Goal: Information Seeking & Learning: Learn about a topic

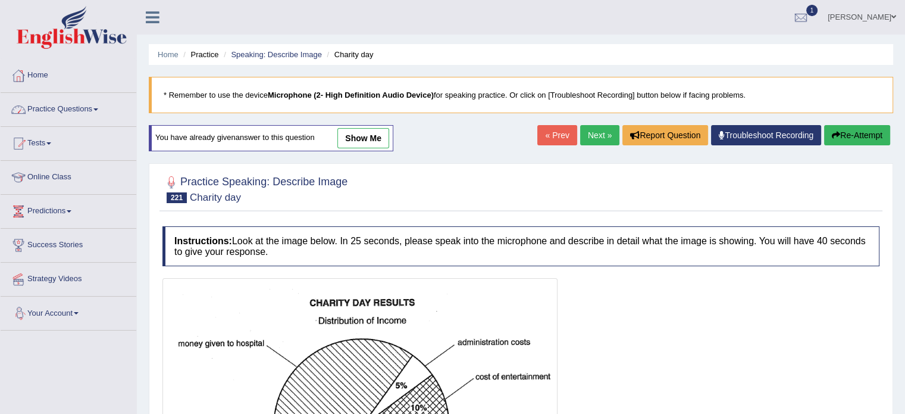
click at [64, 111] on link "Practice Questions" at bounding box center [69, 108] width 136 height 30
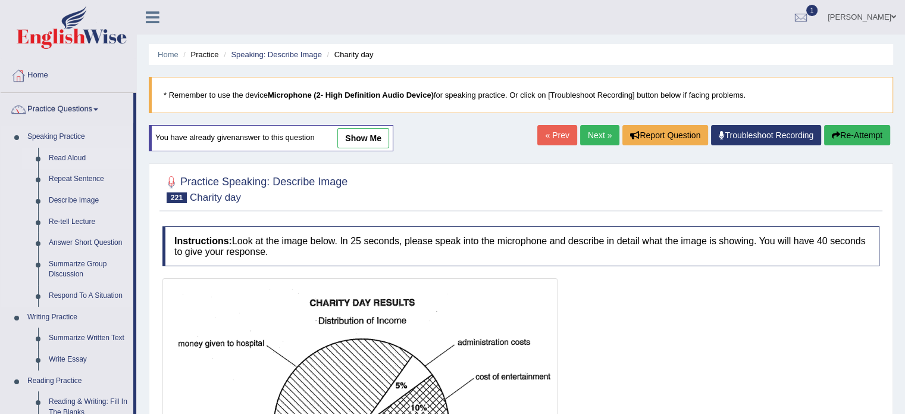
click at [57, 152] on link "Read Aloud" at bounding box center [88, 158] width 90 height 21
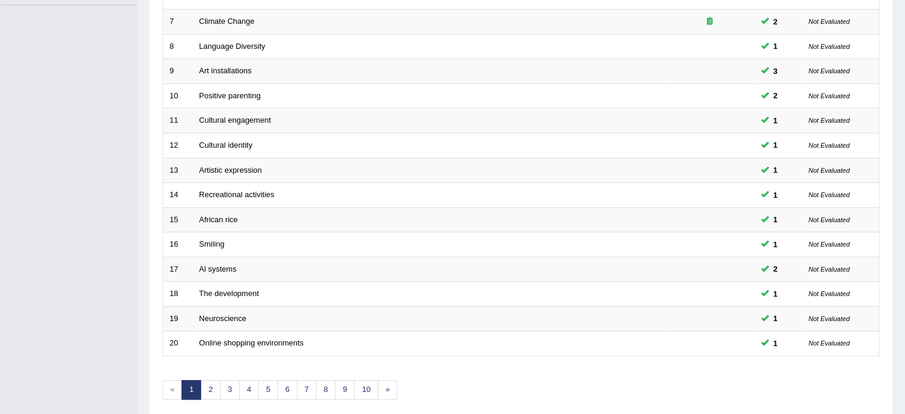
scroll to position [371, 0]
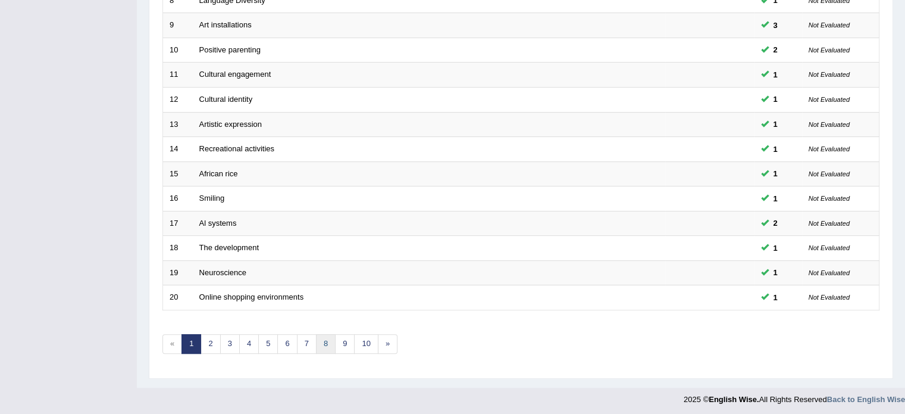
click at [319, 344] on link "8" at bounding box center [326, 344] width 20 height 20
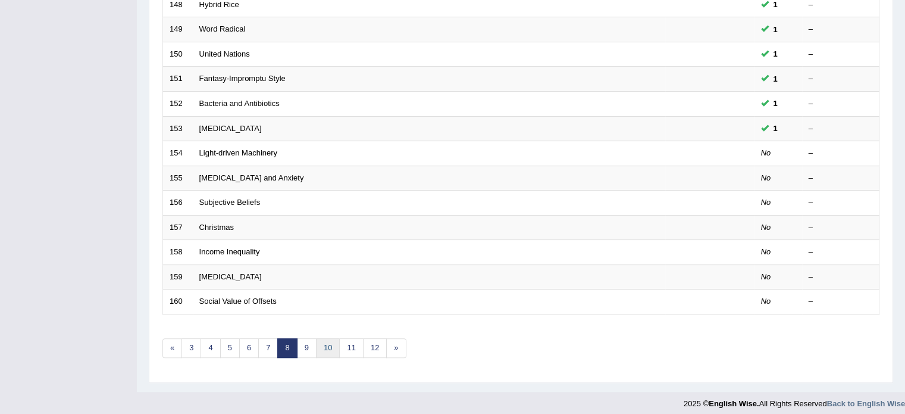
scroll to position [371, 0]
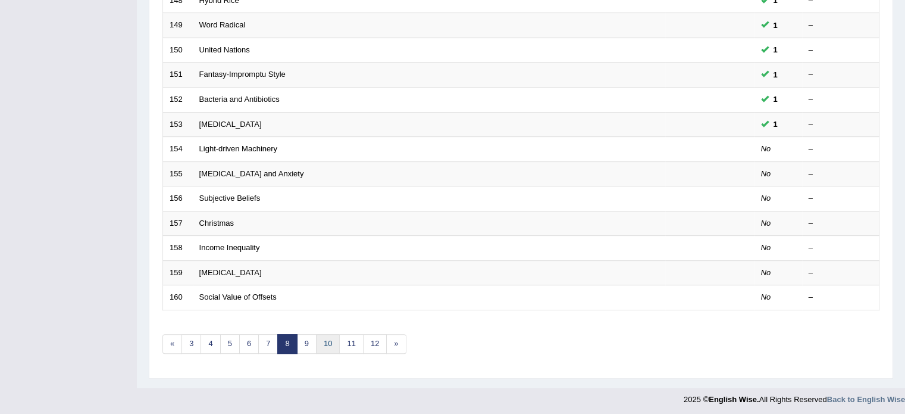
click at [324, 335] on link "10" at bounding box center [328, 344] width 24 height 20
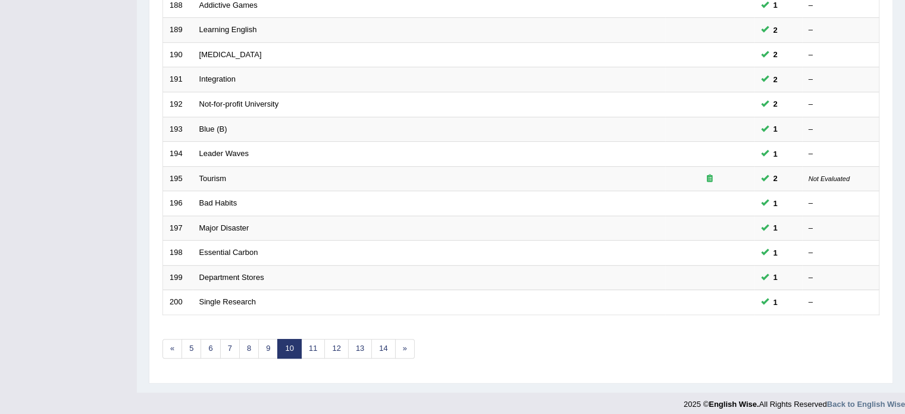
scroll to position [371, 0]
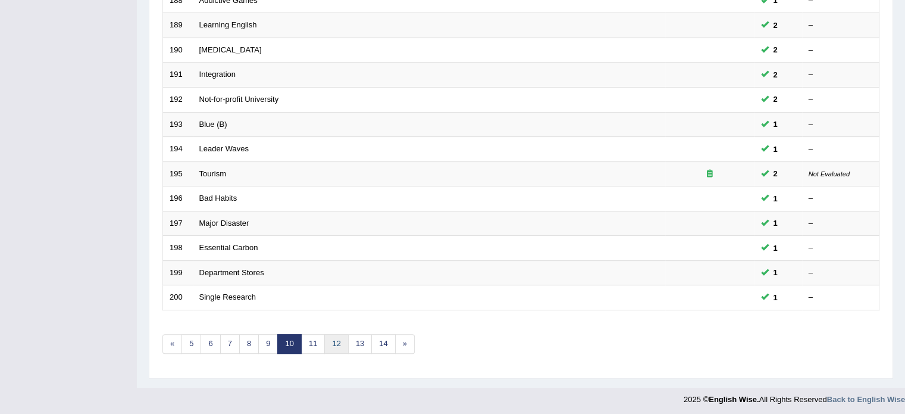
click at [343, 339] on link "12" at bounding box center [336, 344] width 24 height 20
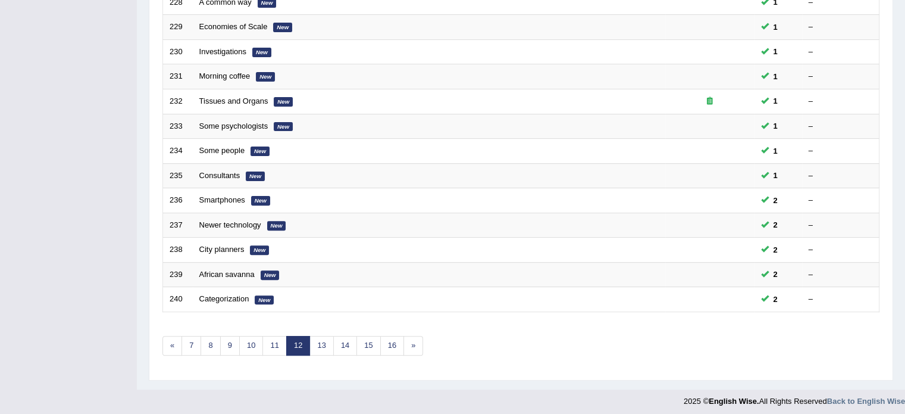
scroll to position [371, 0]
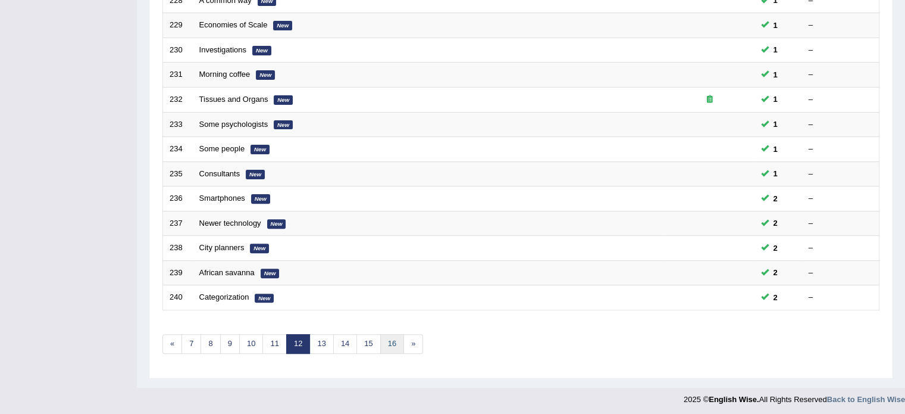
click at [388, 340] on link "16" at bounding box center [392, 344] width 24 height 20
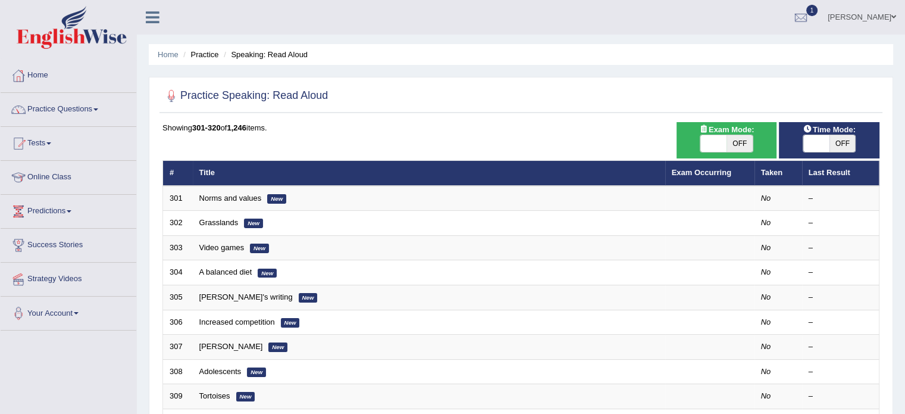
click at [735, 142] on span "OFF" at bounding box center [740, 143] width 26 height 17
checkbox input "true"
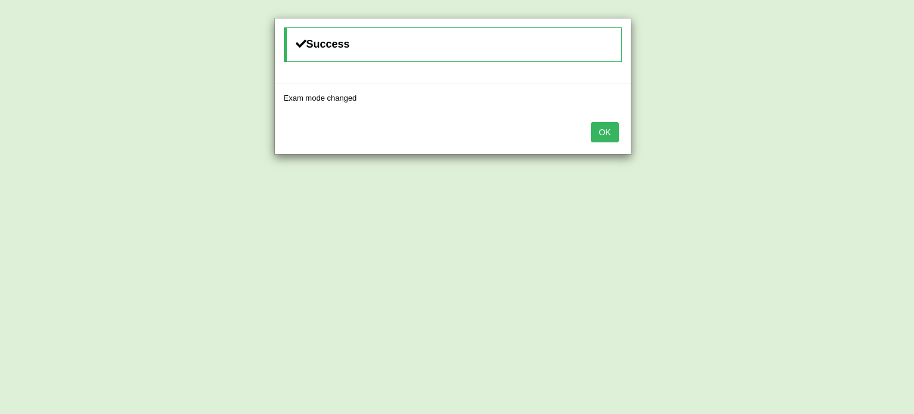
click at [602, 130] on button "OK" at bounding box center [604, 132] width 27 height 20
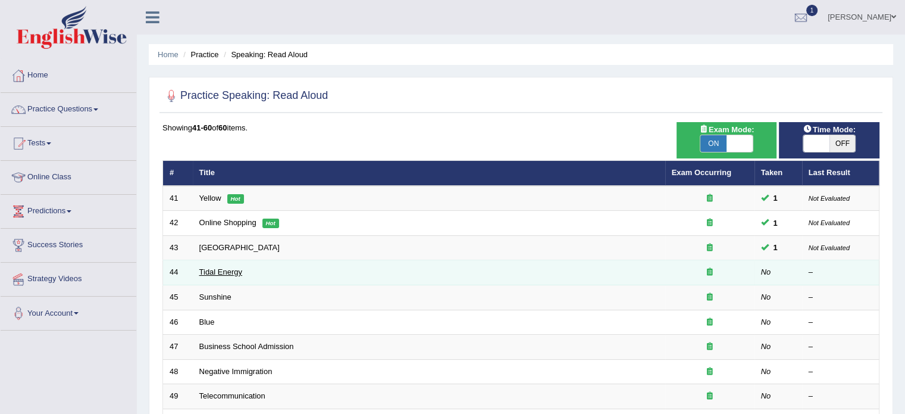
click at [214, 271] on link "Tidal Energy" at bounding box center [220, 271] width 43 height 9
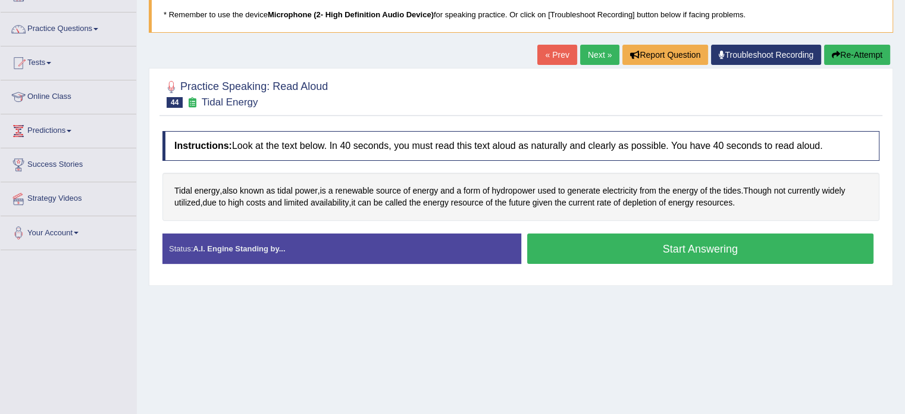
scroll to position [60, 0]
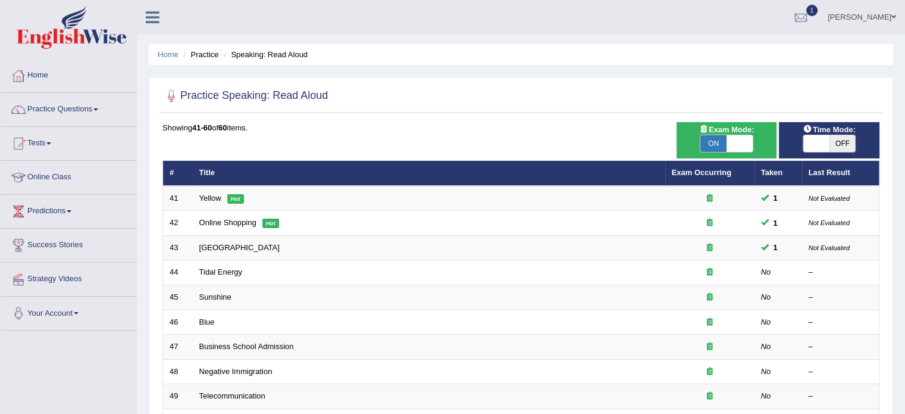
click at [823, 137] on span at bounding box center [817, 143] width 26 height 17
checkbox input "true"
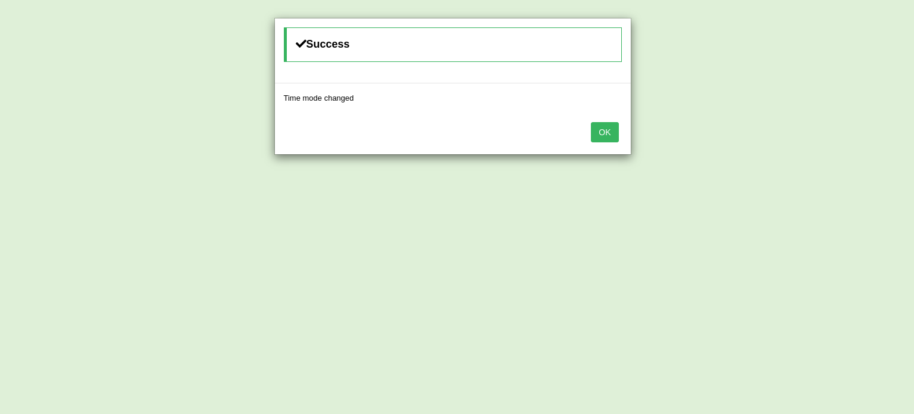
click at [589, 129] on div "OK" at bounding box center [453, 133] width 356 height 42
click at [601, 128] on button "OK" at bounding box center [604, 132] width 27 height 20
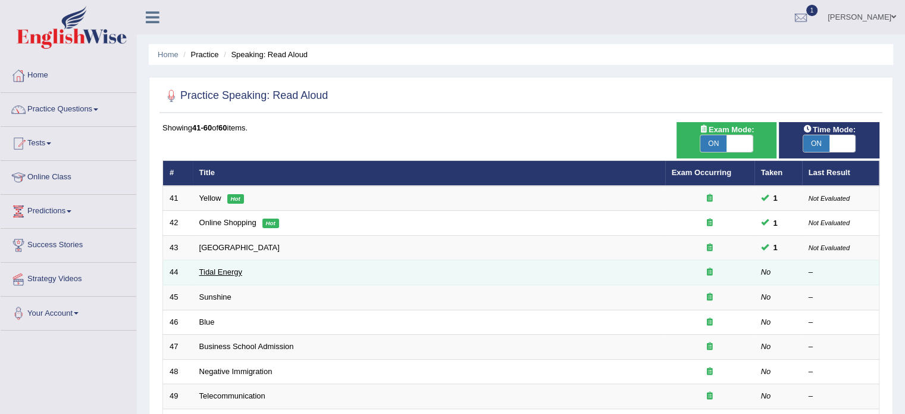
click at [223, 268] on link "Tidal Energy" at bounding box center [220, 271] width 43 height 9
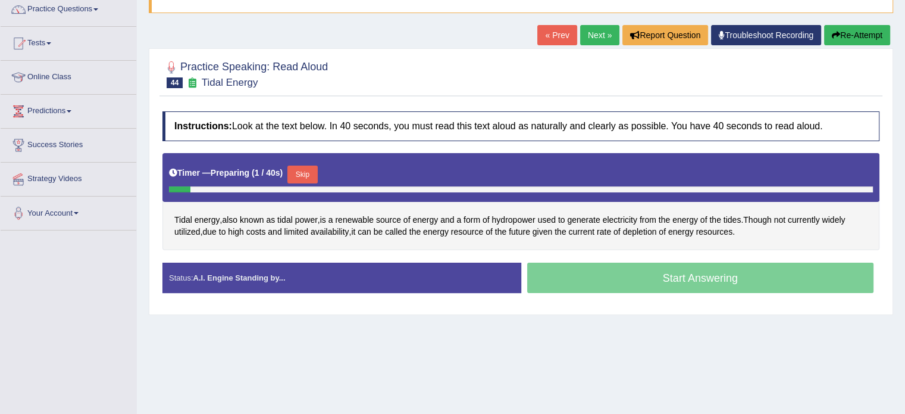
scroll to position [119, 0]
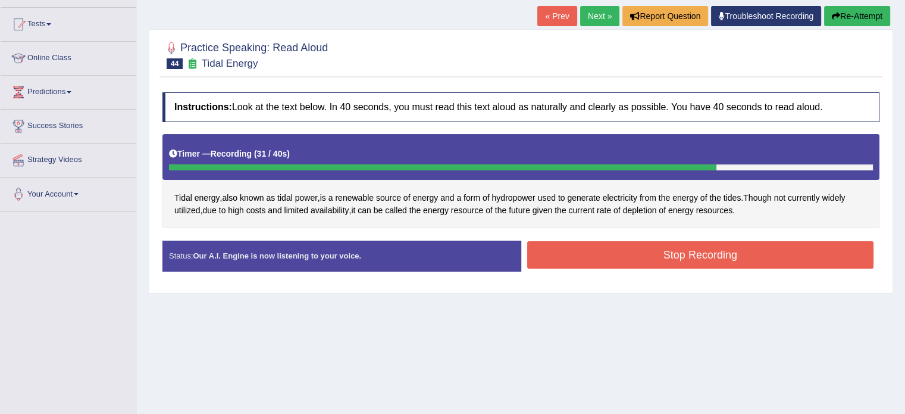
click at [662, 253] on button "Stop Recording" at bounding box center [700, 254] width 347 height 27
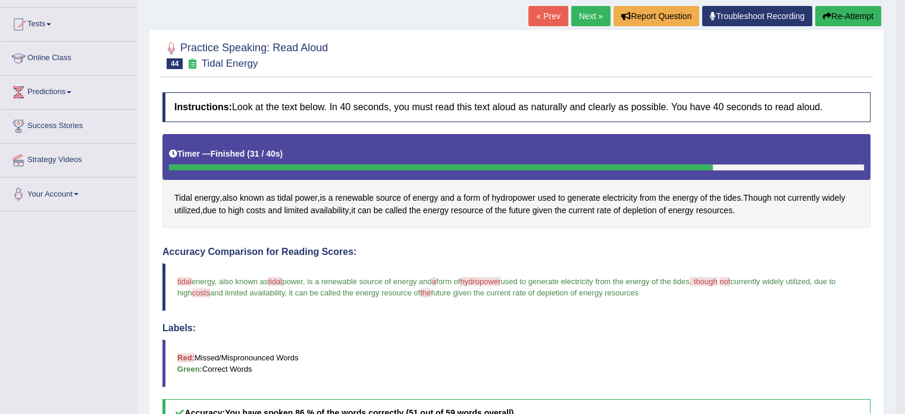
click at [586, 21] on link "Next »" at bounding box center [590, 16] width 39 height 20
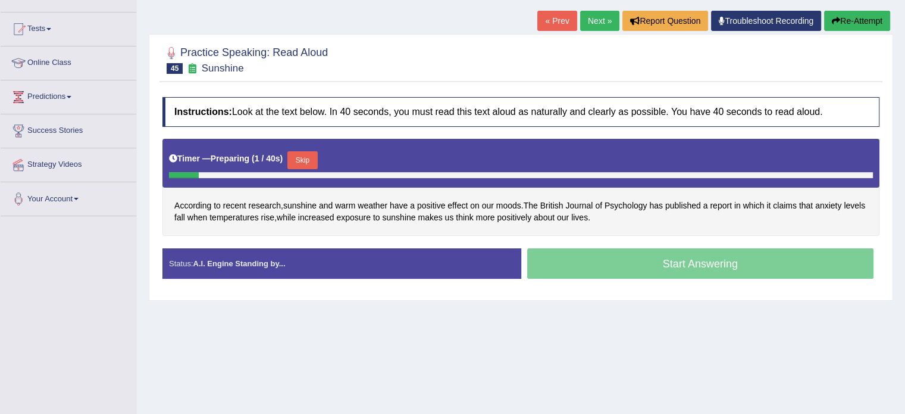
scroll to position [119, 0]
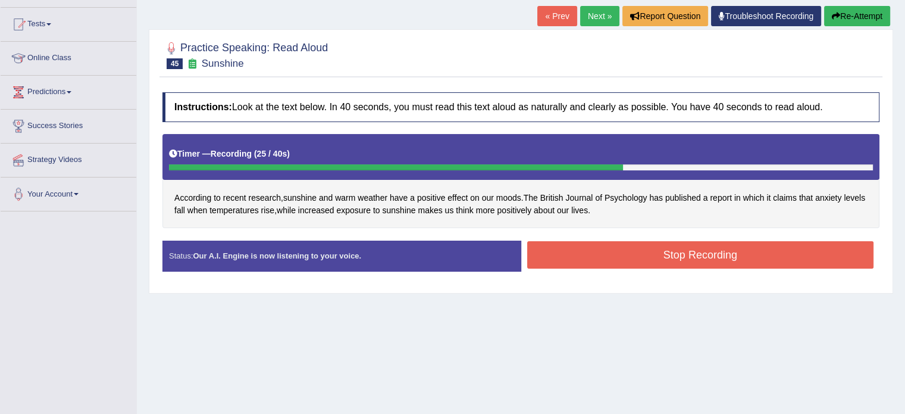
click at [608, 257] on button "Stop Recording" at bounding box center [700, 254] width 347 height 27
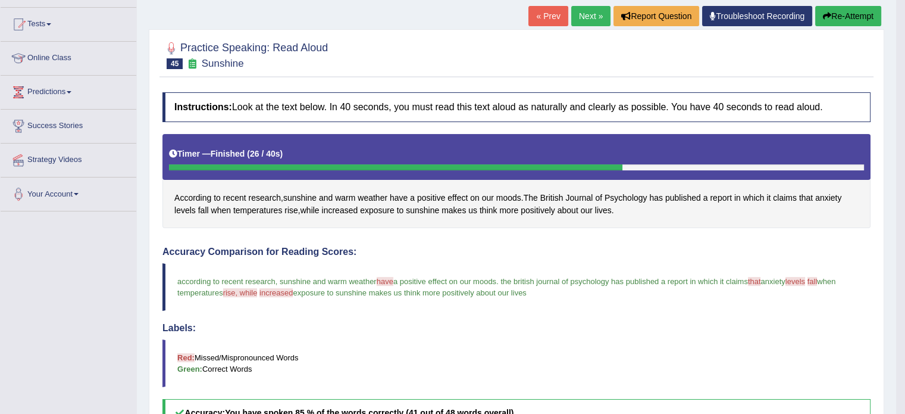
click at [586, 11] on link "Next »" at bounding box center [590, 16] width 39 height 20
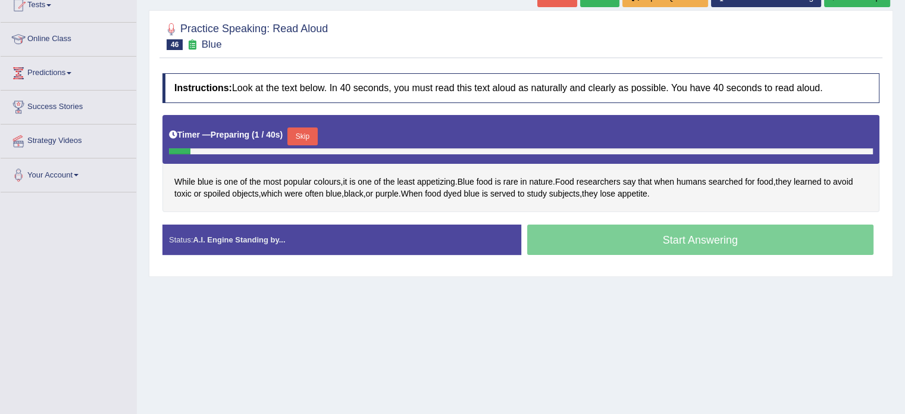
scroll to position [179, 0]
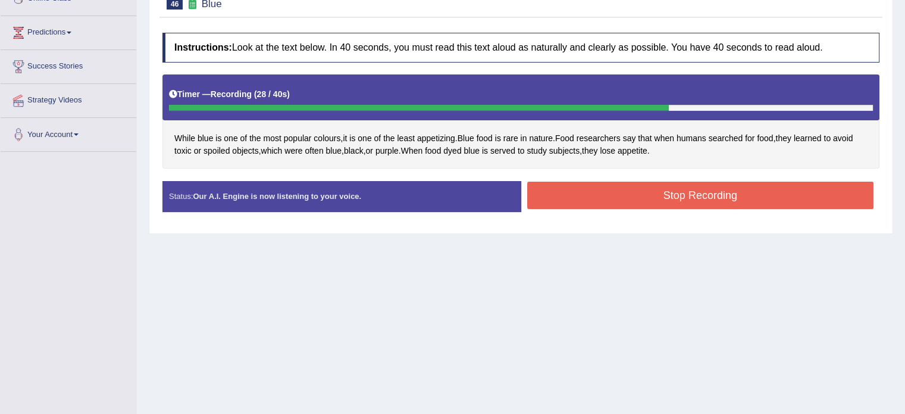
click at [719, 193] on button "Stop Recording" at bounding box center [700, 195] width 347 height 27
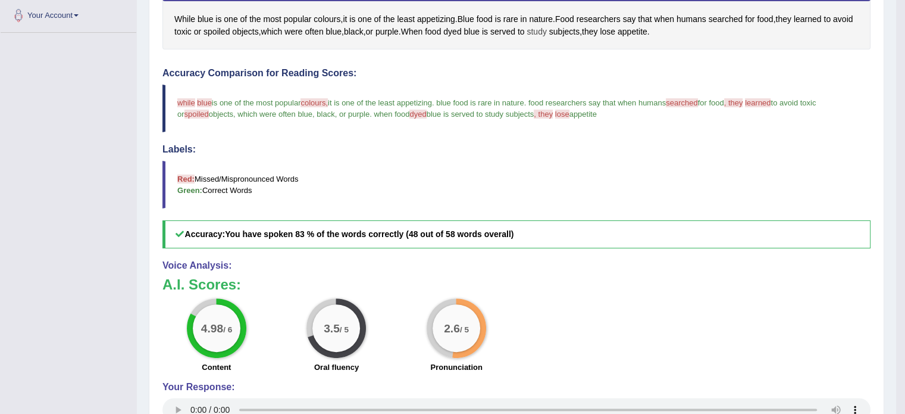
scroll to position [119, 0]
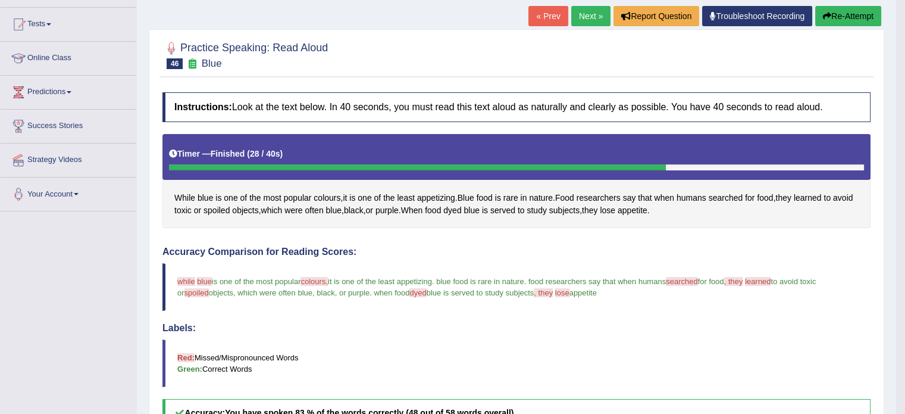
click at [586, 22] on link "Next »" at bounding box center [590, 16] width 39 height 20
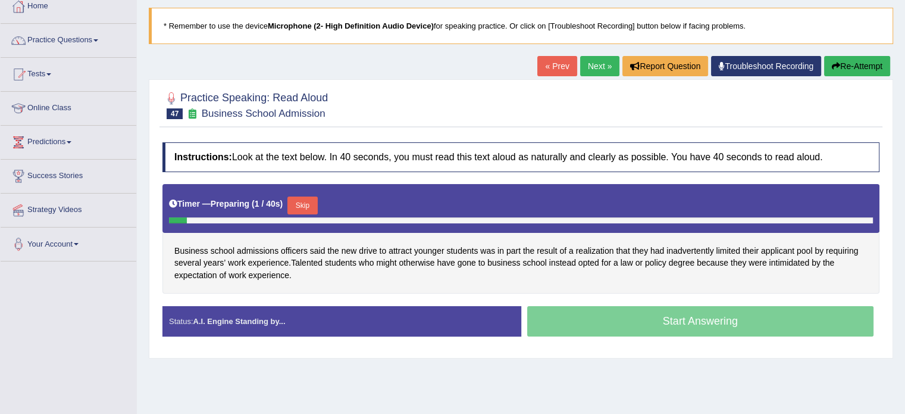
scroll to position [179, 0]
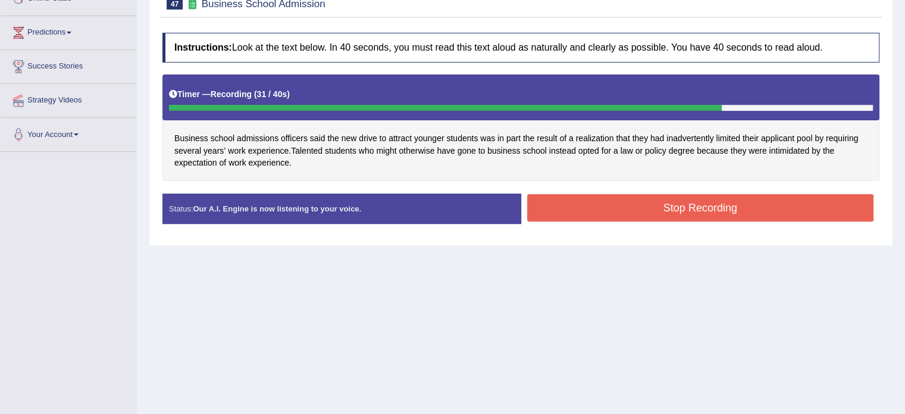
click at [665, 208] on button "Stop Recording" at bounding box center [700, 207] width 347 height 27
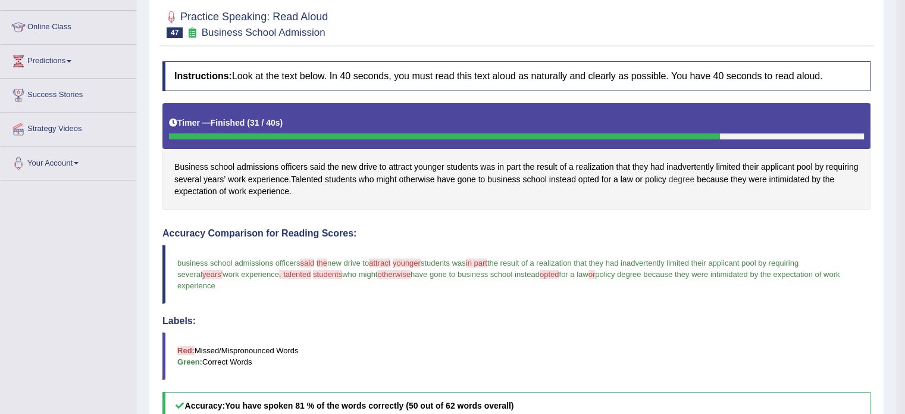
scroll to position [119, 0]
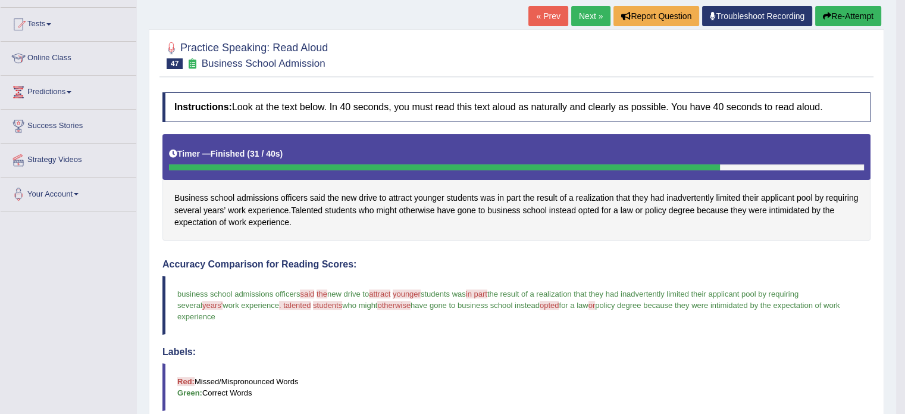
click at [579, 21] on link "Next »" at bounding box center [590, 16] width 39 height 20
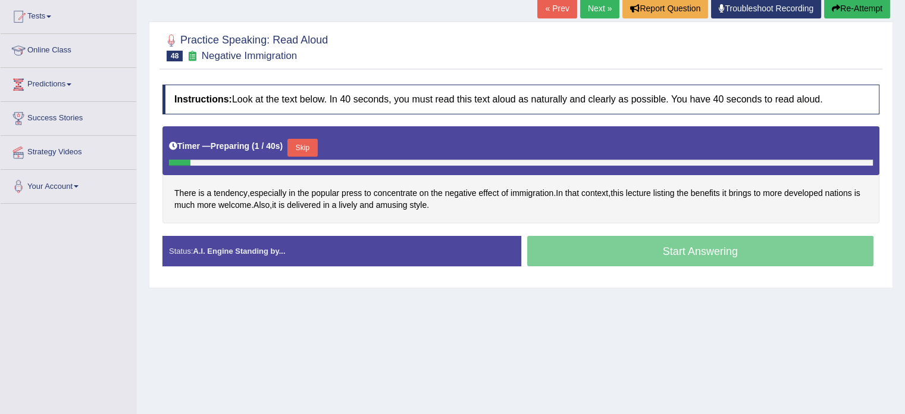
scroll to position [211, 0]
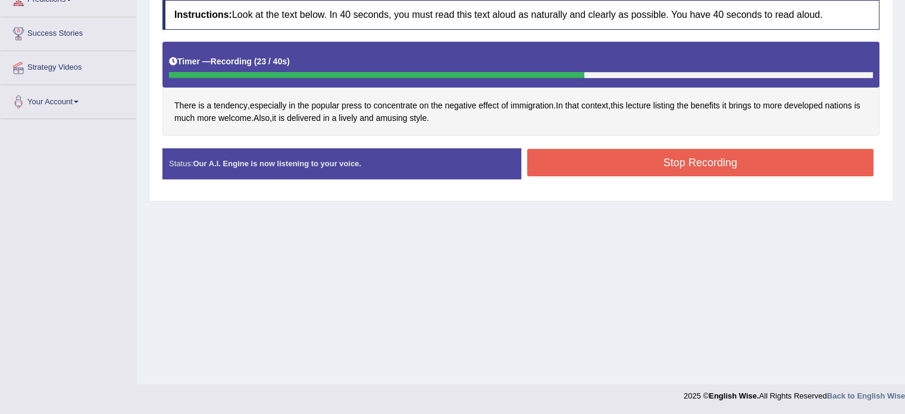
click at [693, 168] on button "Stop Recording" at bounding box center [700, 162] width 347 height 27
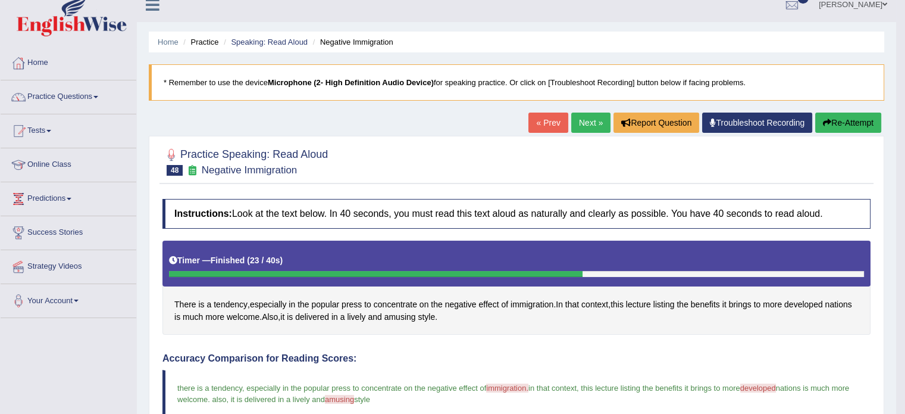
scroll to position [0, 0]
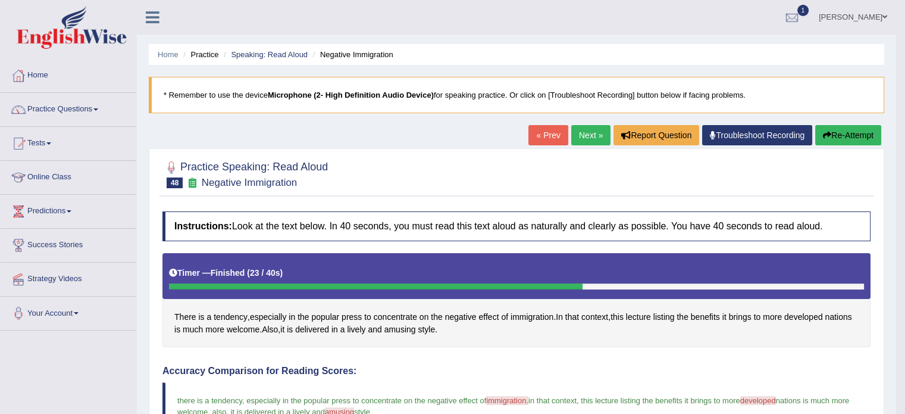
click at [592, 135] on link "Next »" at bounding box center [590, 135] width 39 height 20
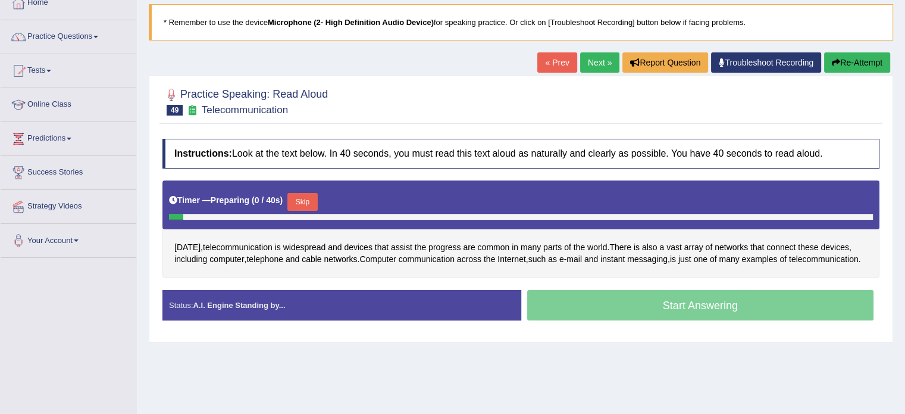
scroll to position [119, 0]
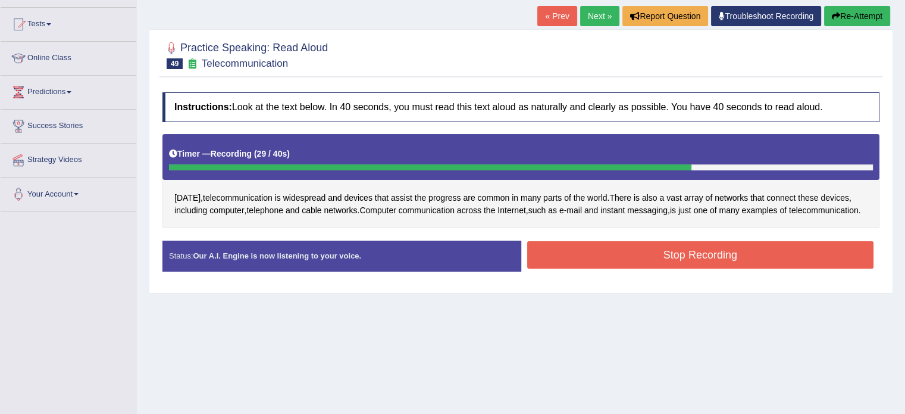
click at [721, 261] on button "Stop Recording" at bounding box center [700, 254] width 347 height 27
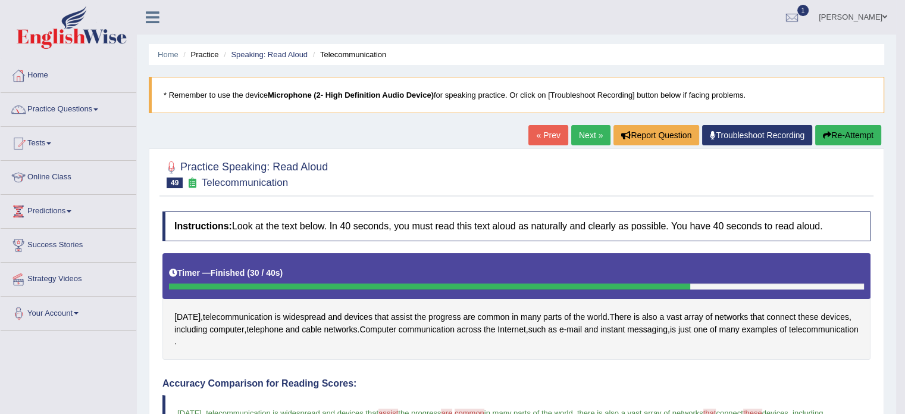
scroll to position [0, 0]
click at [59, 109] on link "Practice Questions" at bounding box center [69, 108] width 136 height 30
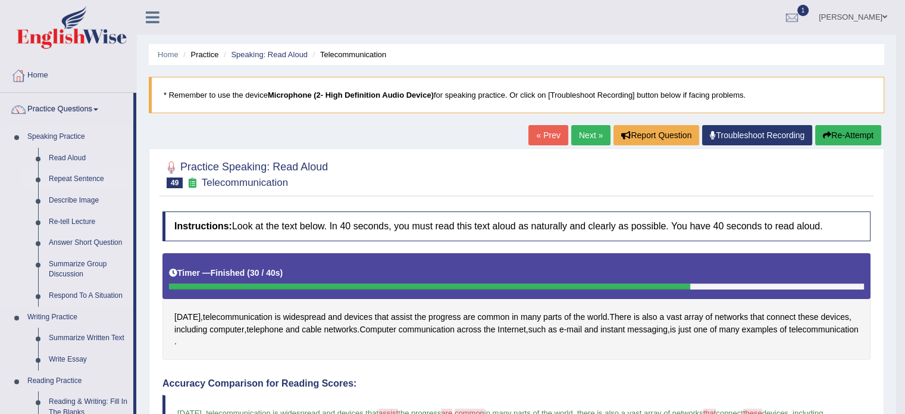
click at [70, 182] on link "Repeat Sentence" at bounding box center [88, 178] width 90 height 21
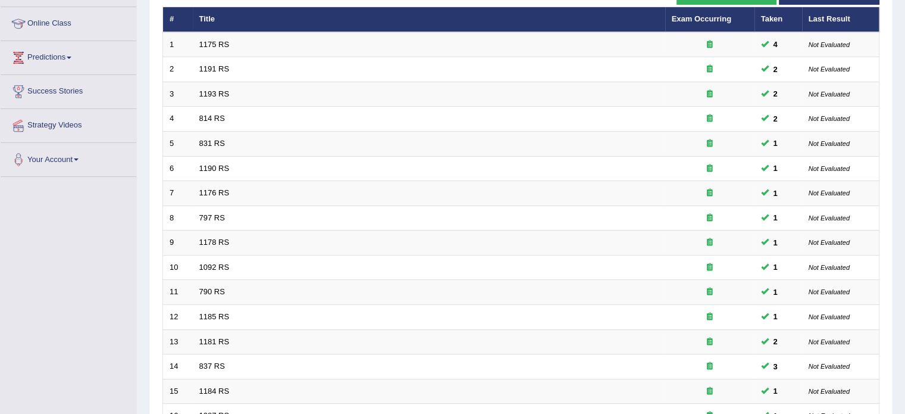
scroll to position [371, 0]
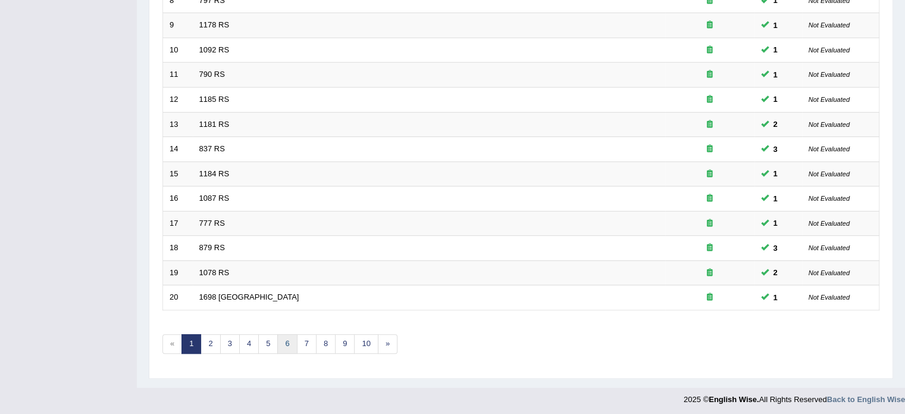
click at [282, 336] on link "6" at bounding box center [287, 344] width 20 height 20
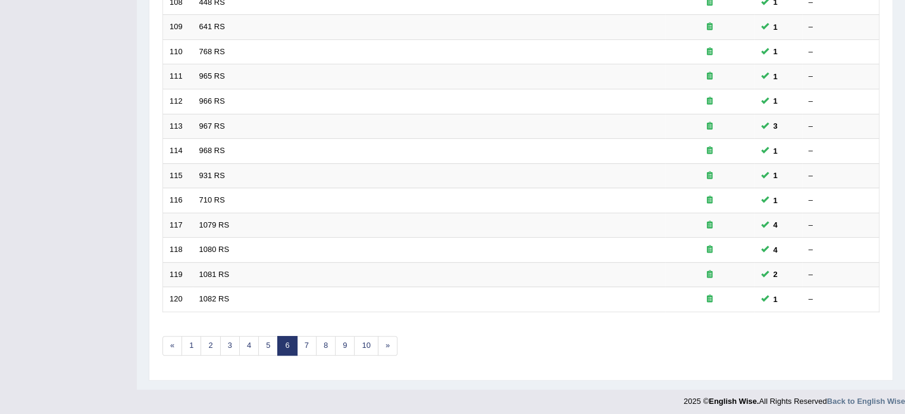
scroll to position [371, 0]
click at [339, 339] on link "9" at bounding box center [345, 344] width 20 height 20
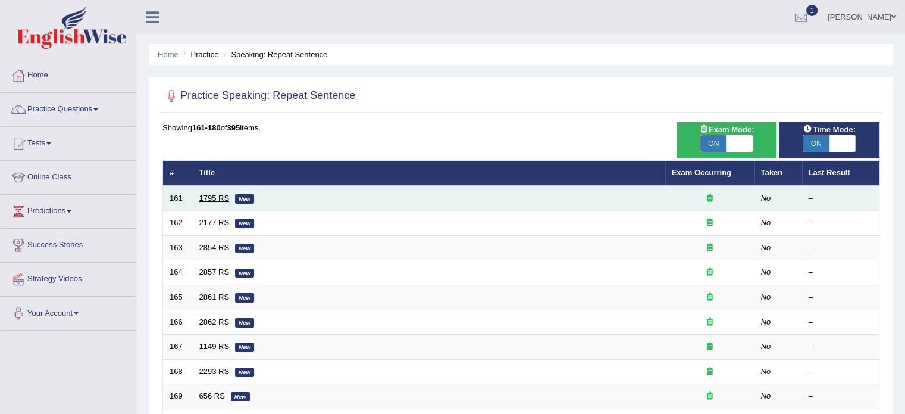
click at [200, 195] on link "1795 RS" at bounding box center [214, 197] width 30 height 9
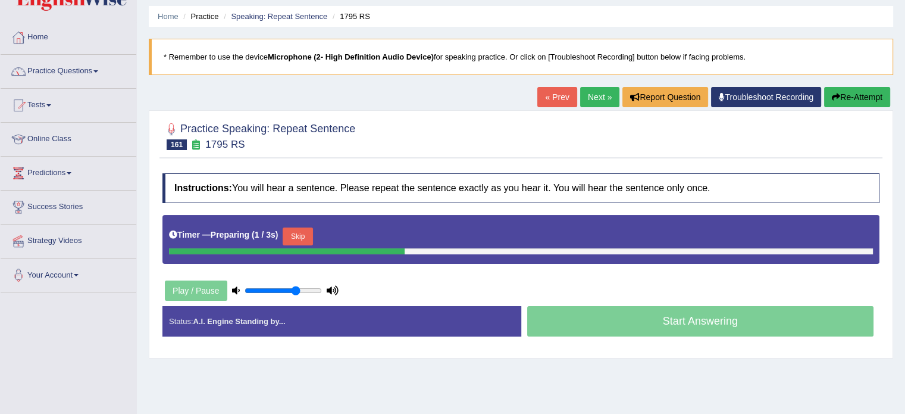
scroll to position [60, 0]
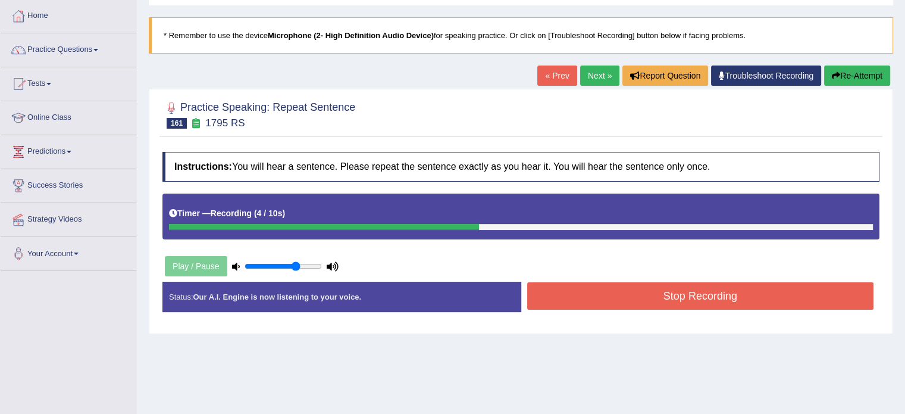
click at [748, 301] on button "Stop Recording" at bounding box center [700, 295] width 347 height 27
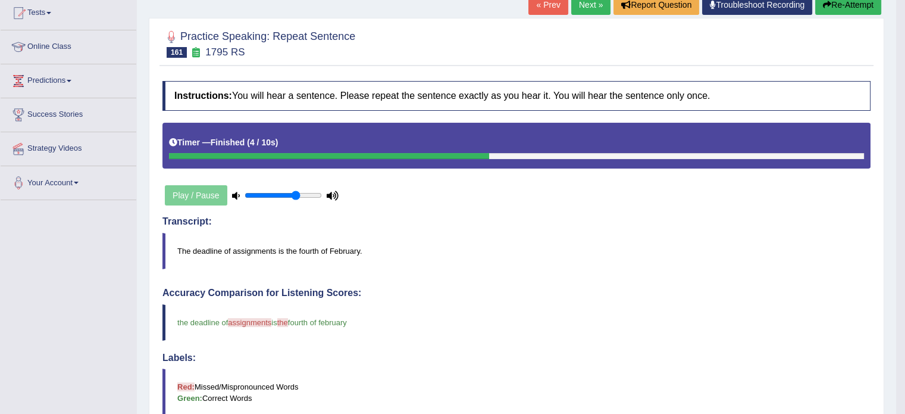
scroll to position [0, 0]
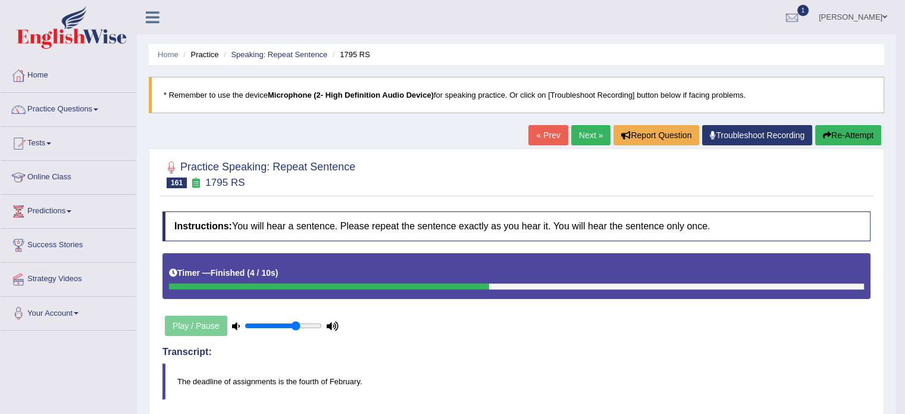
click at [586, 133] on link "Next »" at bounding box center [590, 135] width 39 height 20
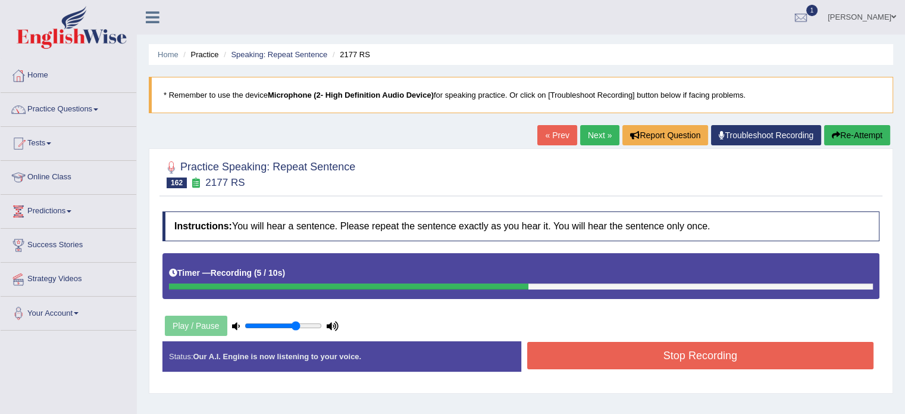
click at [707, 353] on button "Stop Recording" at bounding box center [700, 355] width 347 height 27
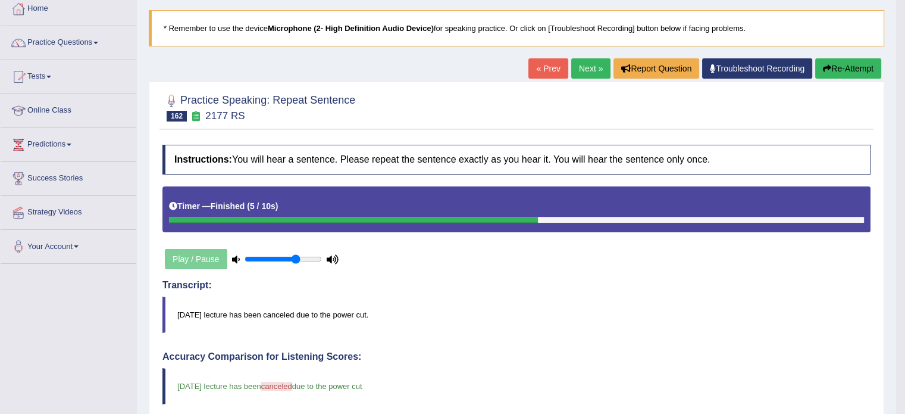
scroll to position [60, 0]
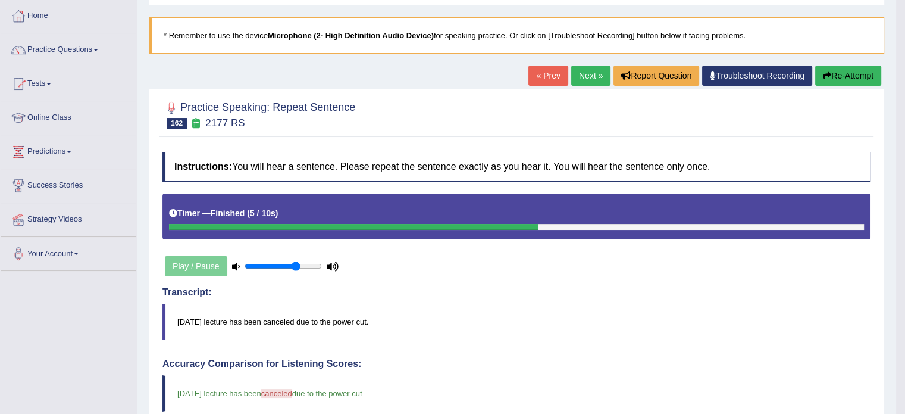
click at [576, 77] on link "Next »" at bounding box center [590, 75] width 39 height 20
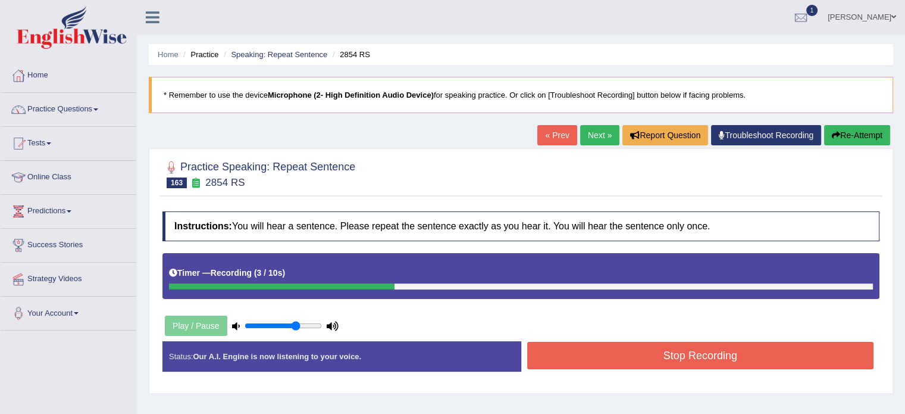
click at [712, 361] on button "Stop Recording" at bounding box center [700, 355] width 347 height 27
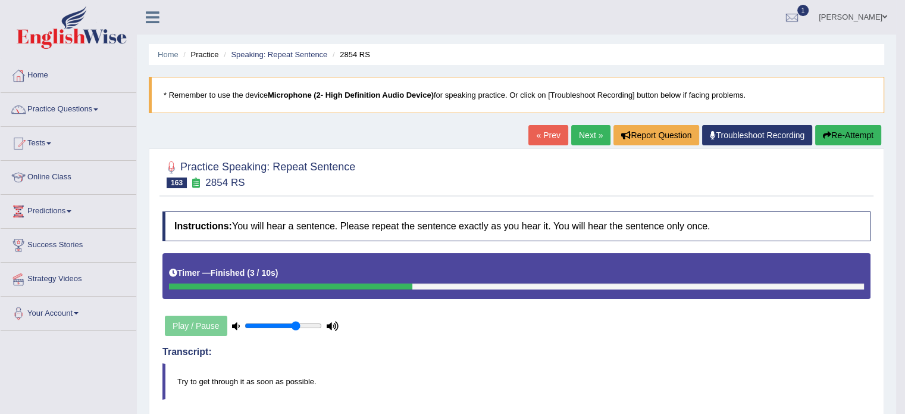
click at [586, 140] on link "Next »" at bounding box center [590, 135] width 39 height 20
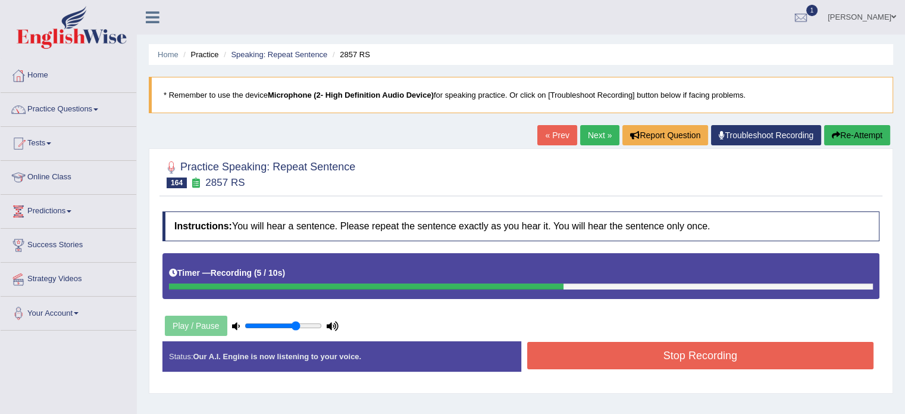
click at [692, 359] on button "Stop Recording" at bounding box center [700, 355] width 347 height 27
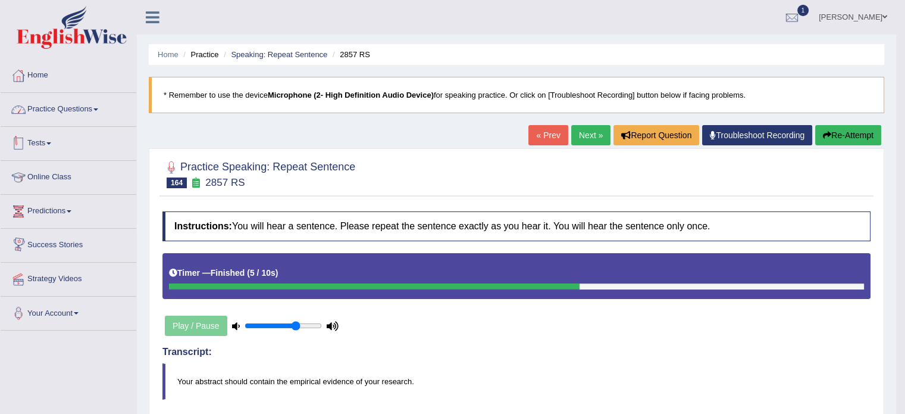
click at [30, 105] on link "Practice Questions" at bounding box center [69, 108] width 136 height 30
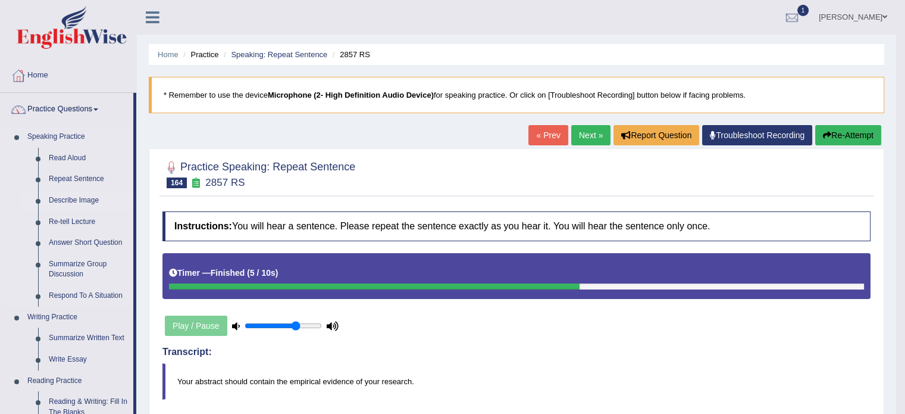
click at [87, 198] on link "Describe Image" at bounding box center [88, 200] width 90 height 21
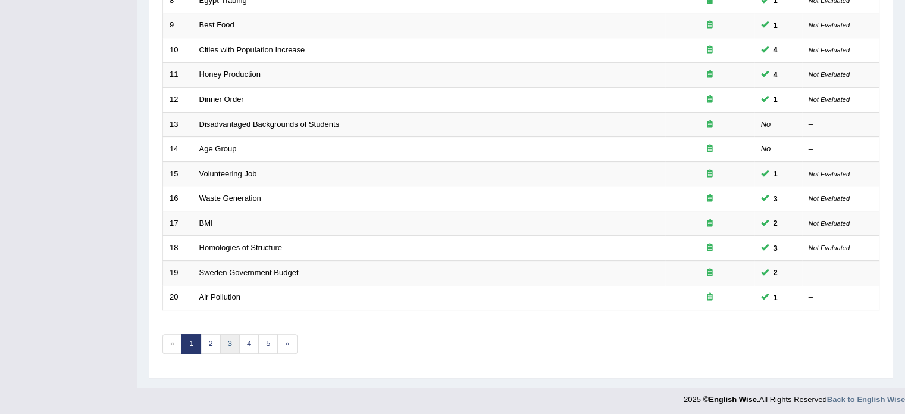
click at [231, 346] on link "3" at bounding box center [230, 344] width 20 height 20
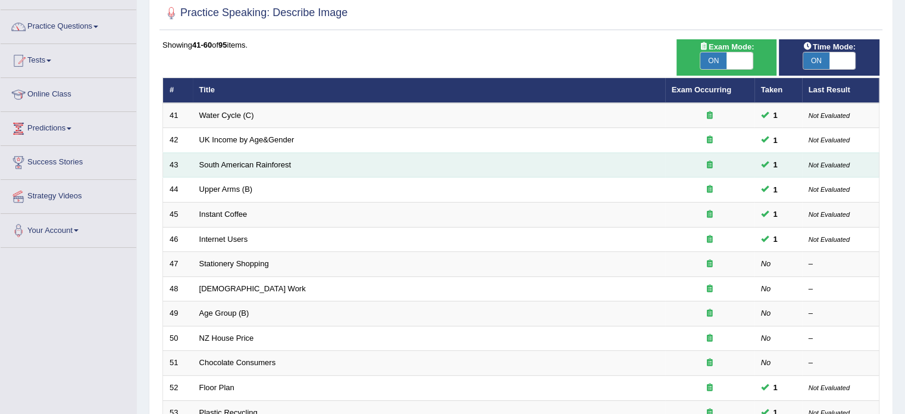
scroll to position [119, 0]
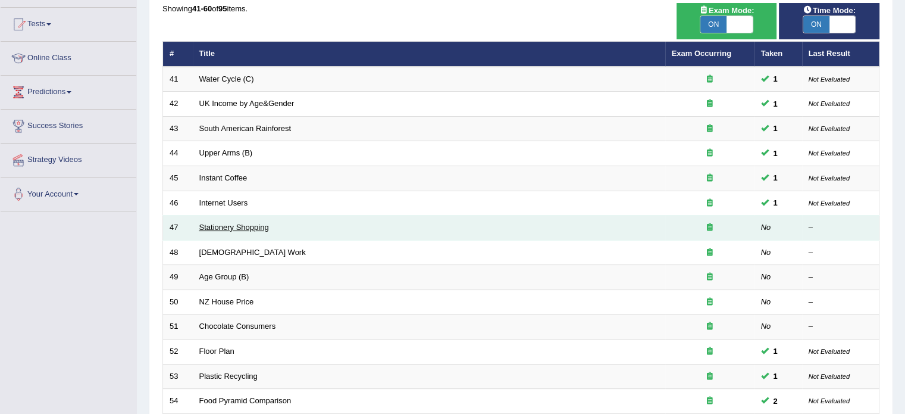
click at [215, 223] on link "Stationery Shopping" at bounding box center [234, 227] width 70 height 9
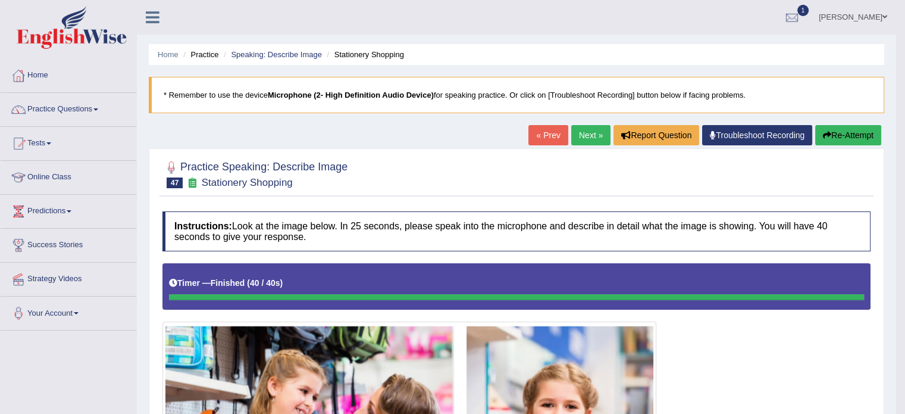
click at [595, 129] on link "Next »" at bounding box center [590, 135] width 39 height 20
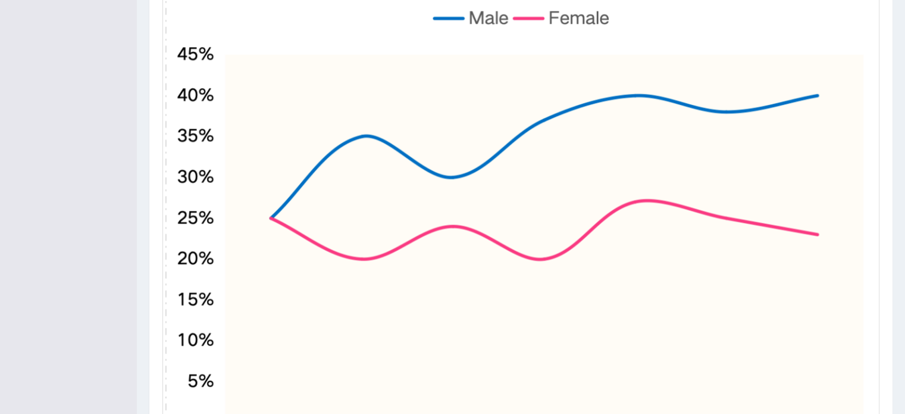
scroll to position [519, 0]
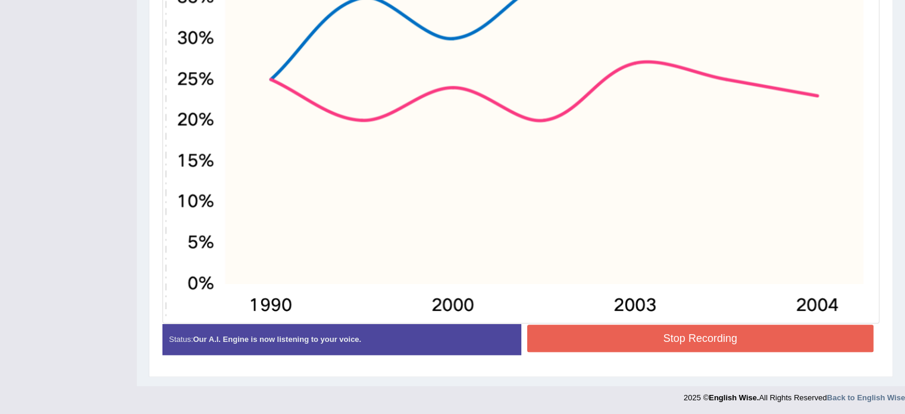
click at [771, 332] on button "Stop Recording" at bounding box center [700, 337] width 347 height 27
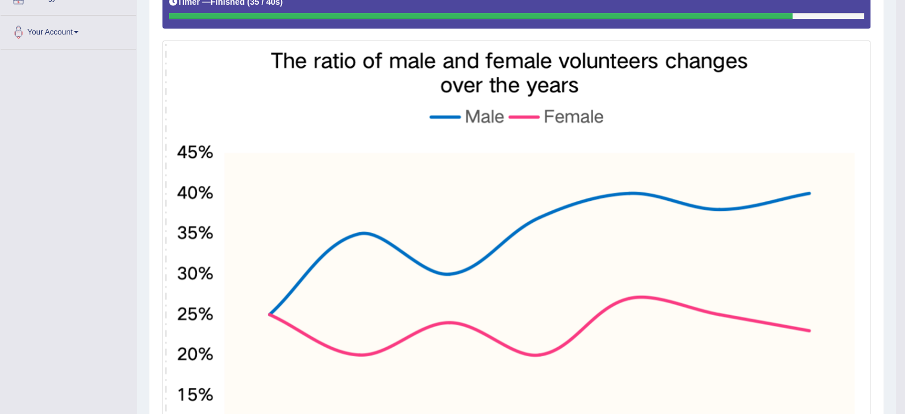
scroll to position [102, 0]
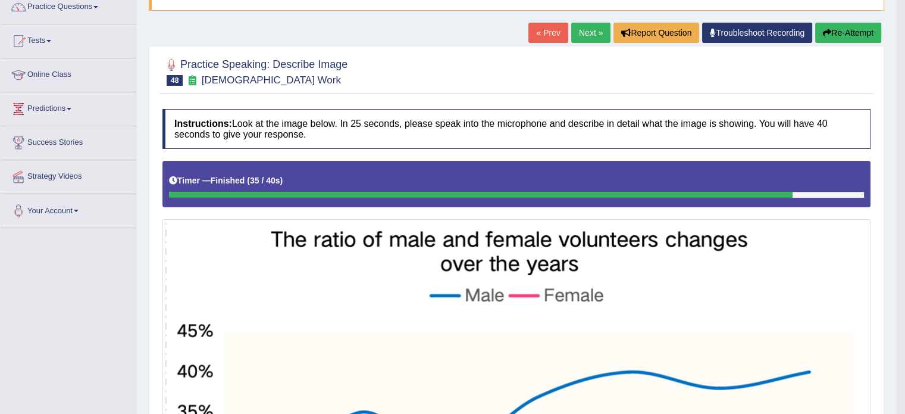
click at [595, 33] on link "Next »" at bounding box center [590, 33] width 39 height 20
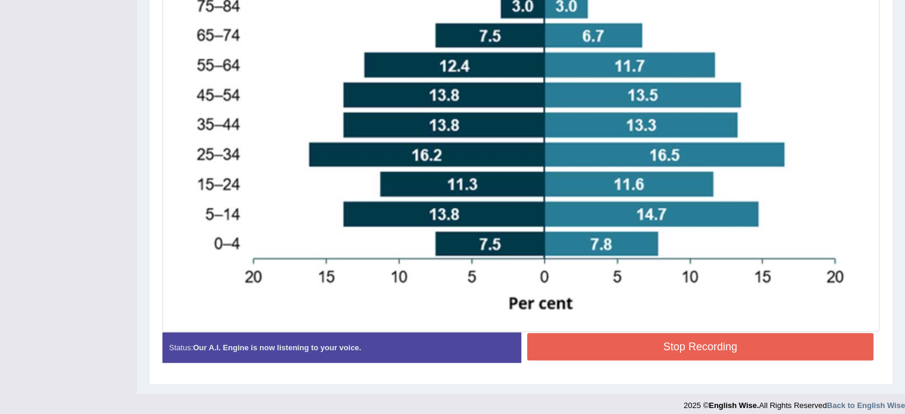
scroll to position [457, 0]
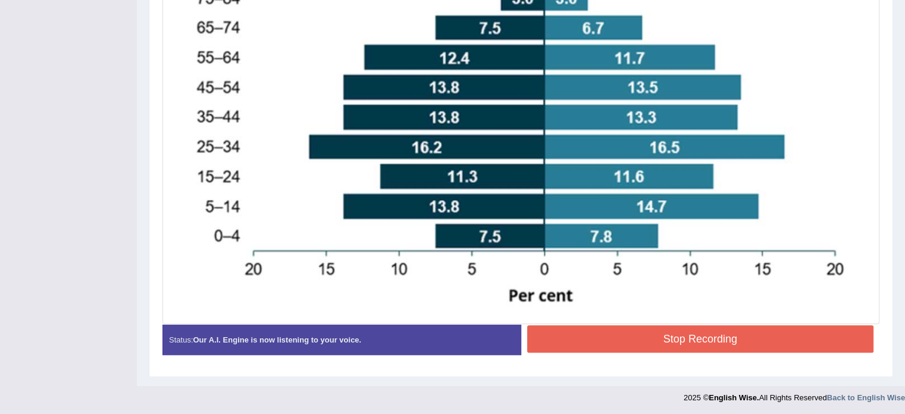
click at [764, 332] on button "Stop Recording" at bounding box center [700, 338] width 347 height 27
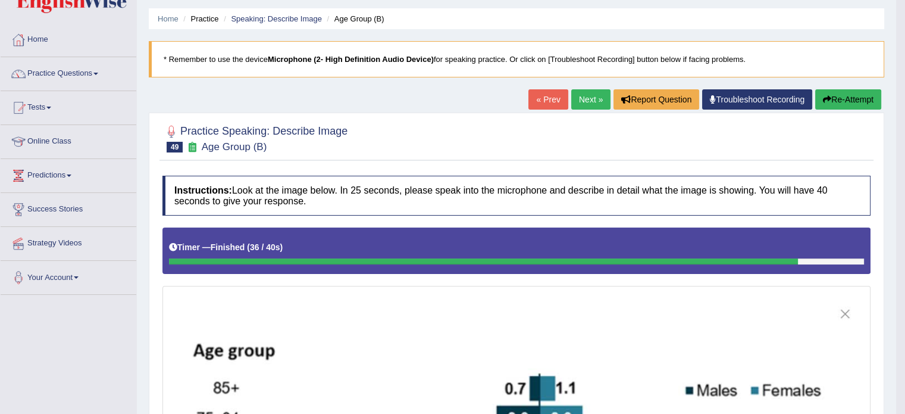
scroll to position [0, 0]
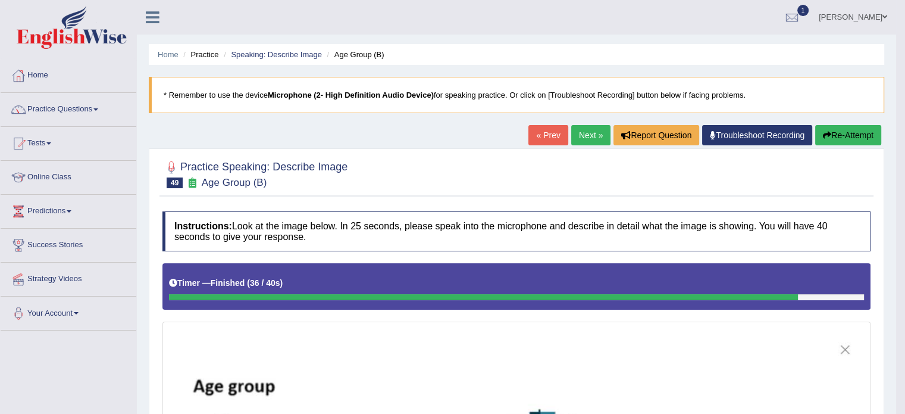
click at [576, 130] on link "Next »" at bounding box center [590, 135] width 39 height 20
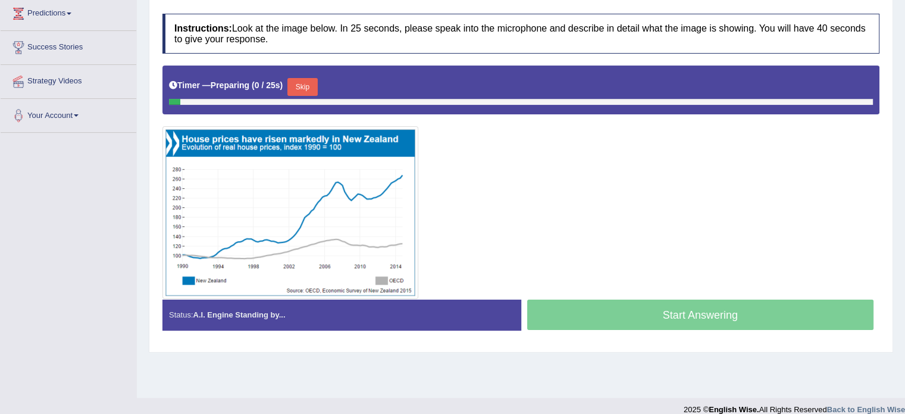
scroll to position [211, 0]
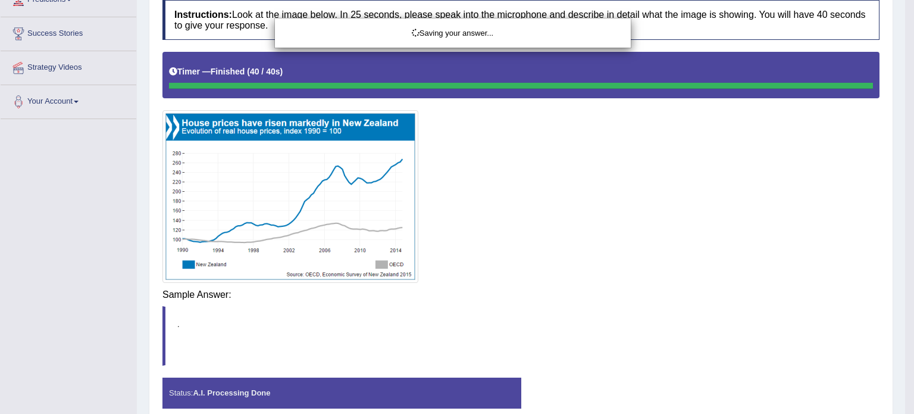
click at [676, 295] on div "Saving your answer..." at bounding box center [457, 207] width 914 height 414
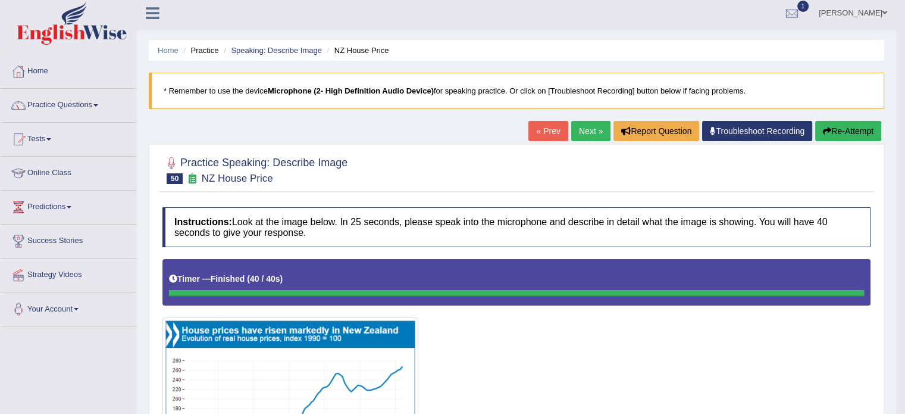
scroll to position [0, 0]
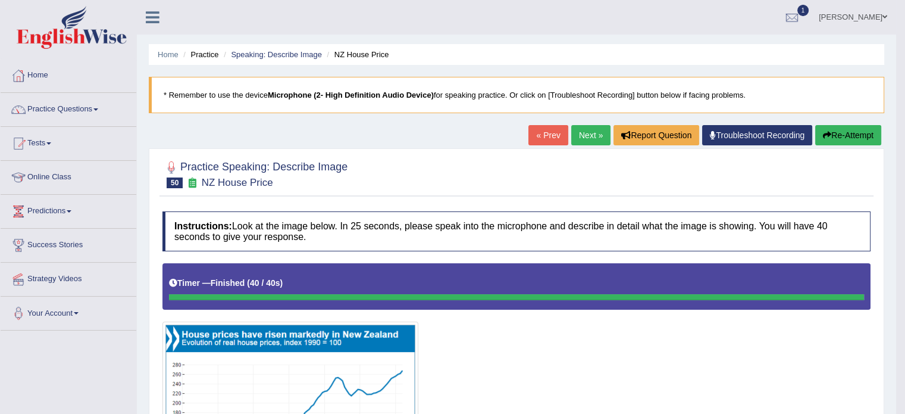
click at [581, 128] on link "Next »" at bounding box center [590, 135] width 39 height 20
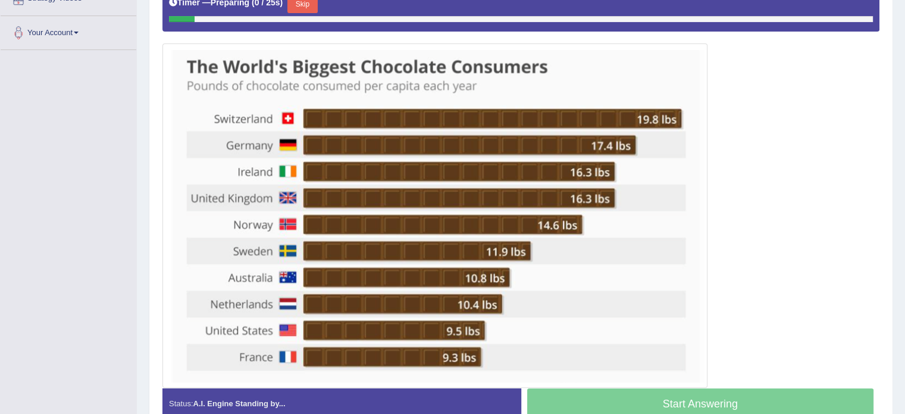
scroll to position [298, 0]
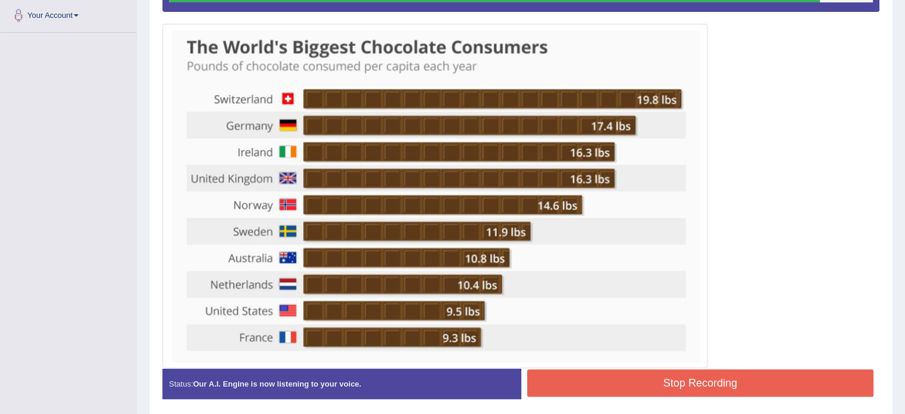
click at [789, 385] on button "Stop Recording" at bounding box center [700, 382] width 347 height 27
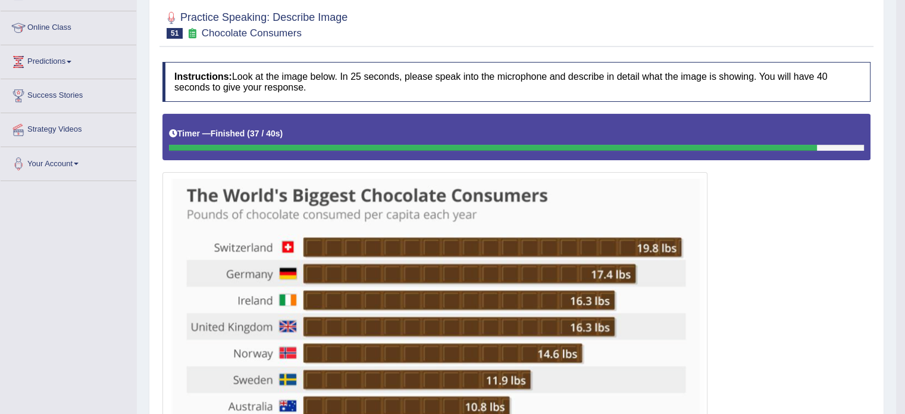
scroll to position [0, 0]
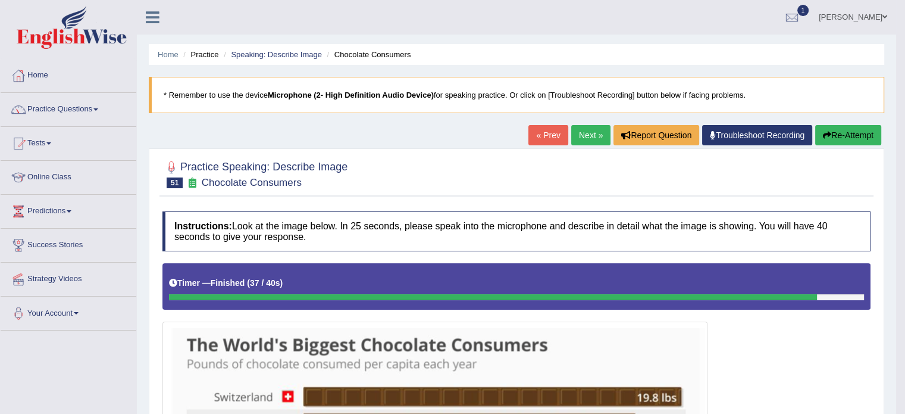
click at [594, 134] on link "Next »" at bounding box center [590, 135] width 39 height 20
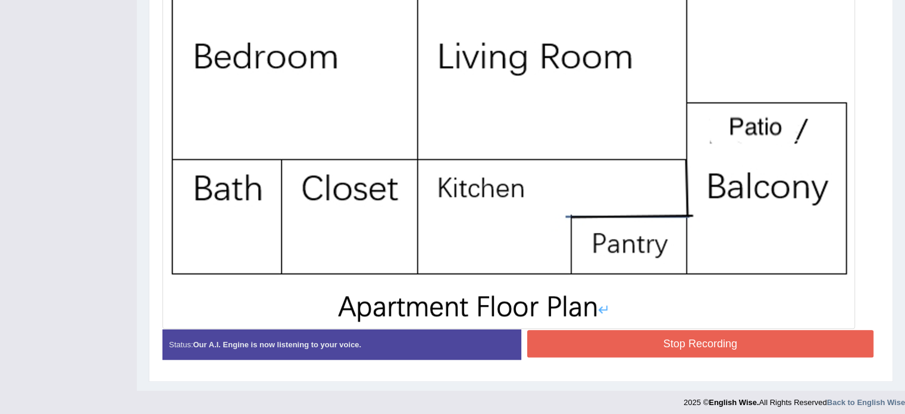
scroll to position [422, 0]
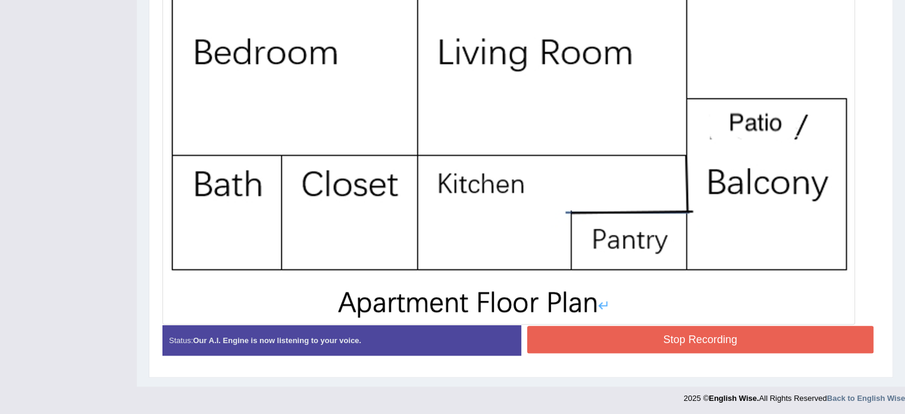
click at [807, 335] on button "Stop Recording" at bounding box center [700, 339] width 347 height 27
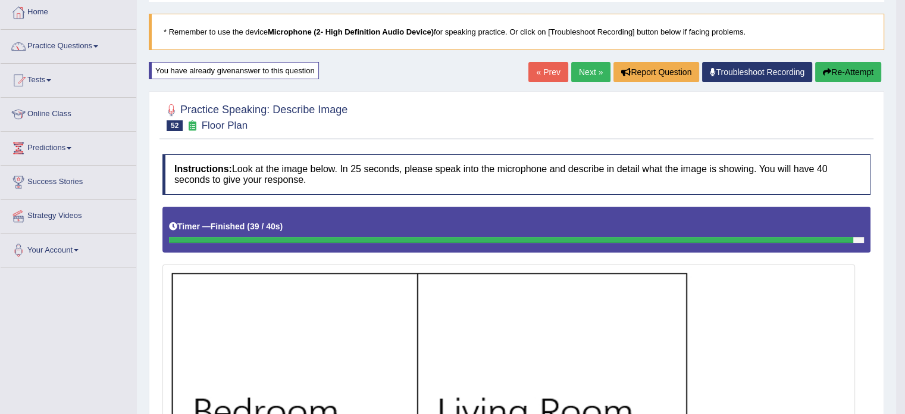
scroll to position [0, 0]
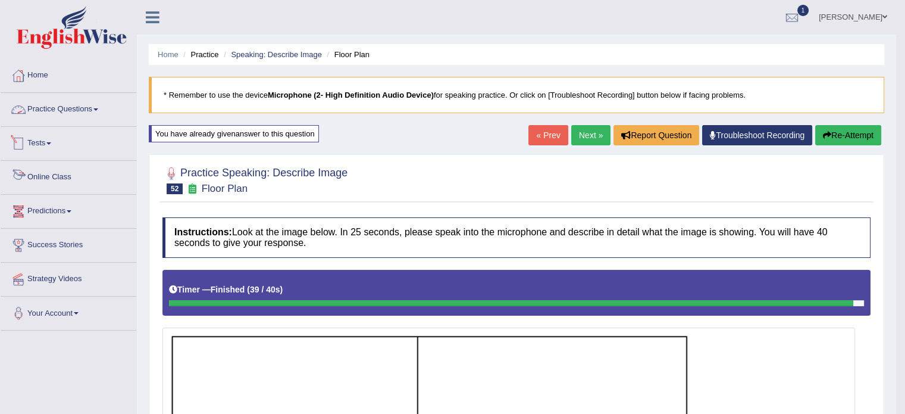
click at [48, 107] on link "Practice Questions" at bounding box center [69, 108] width 136 height 30
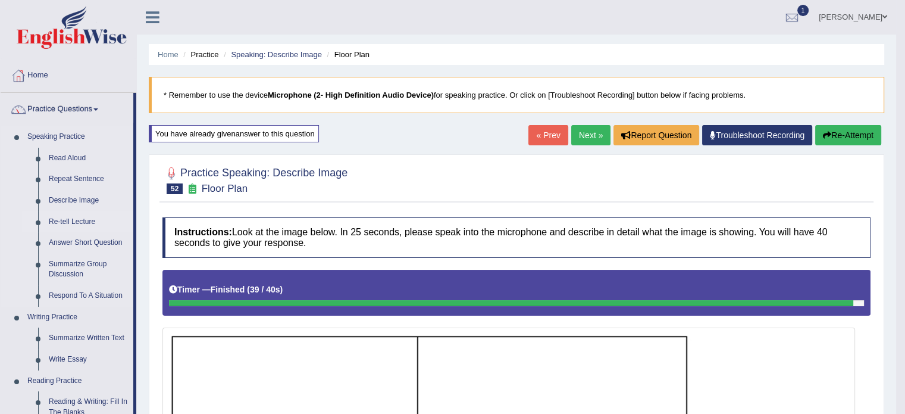
click at [69, 217] on link "Re-tell Lecture" at bounding box center [88, 221] width 90 height 21
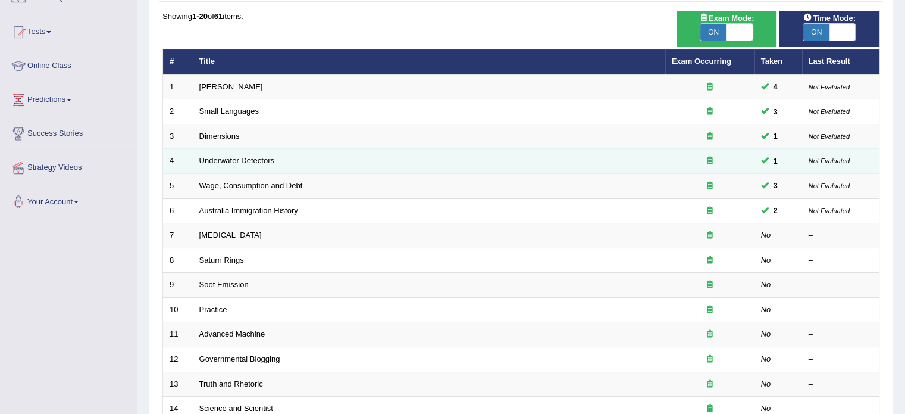
scroll to position [119, 0]
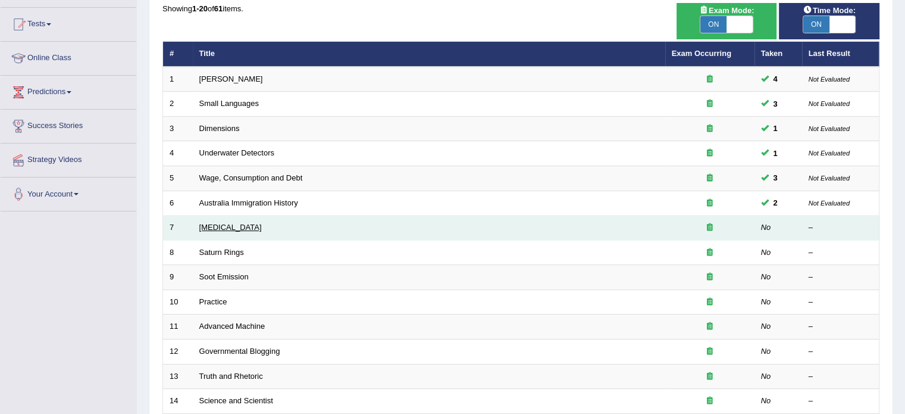
click at [252, 228] on link "[MEDICAL_DATA]" at bounding box center [230, 227] width 62 height 9
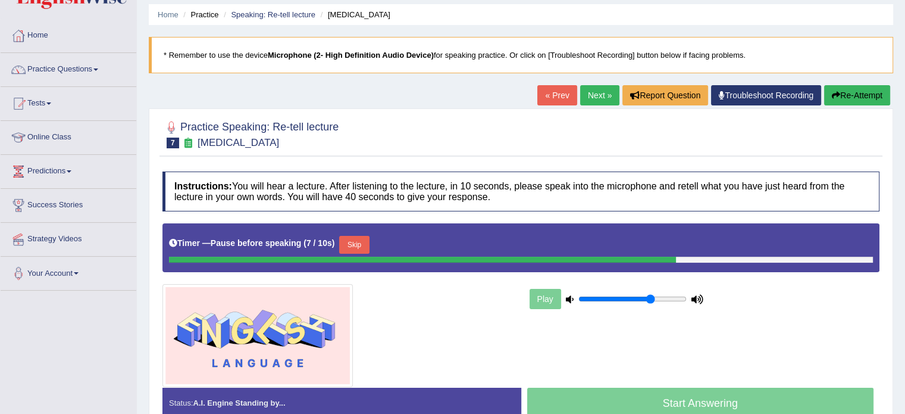
scroll to position [119, 0]
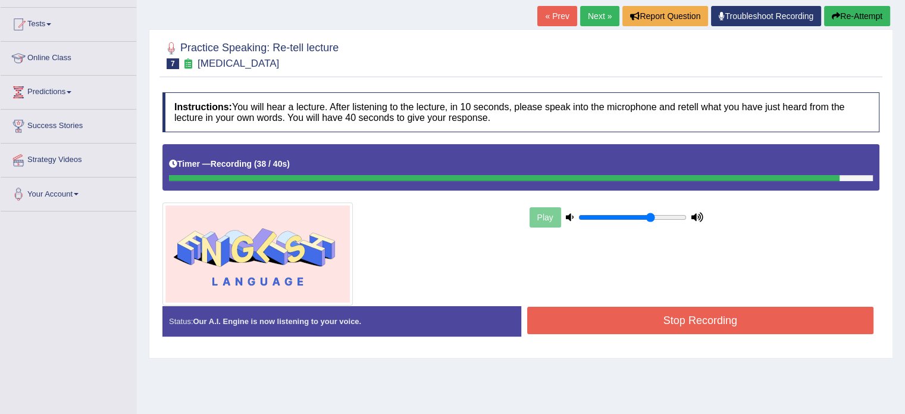
click at [657, 307] on button "Stop Recording" at bounding box center [700, 320] width 347 height 27
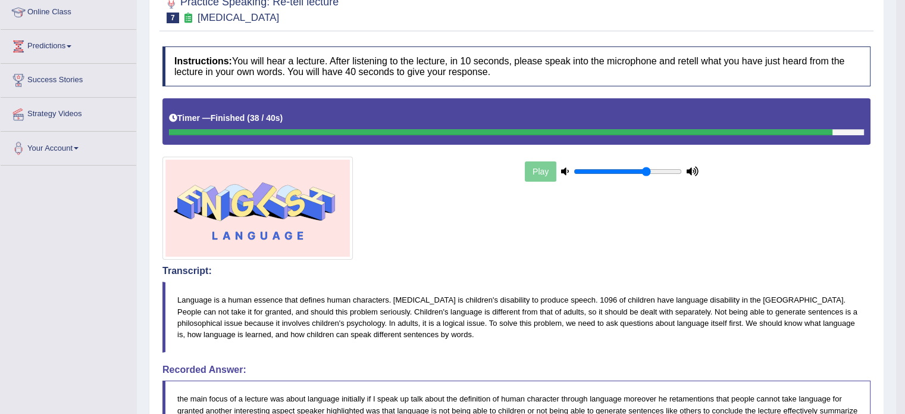
scroll to position [0, 0]
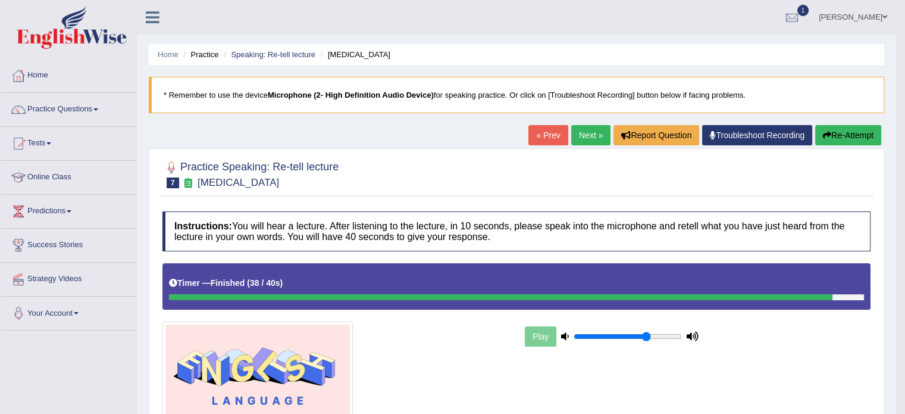
click at [595, 128] on link "Next »" at bounding box center [590, 135] width 39 height 20
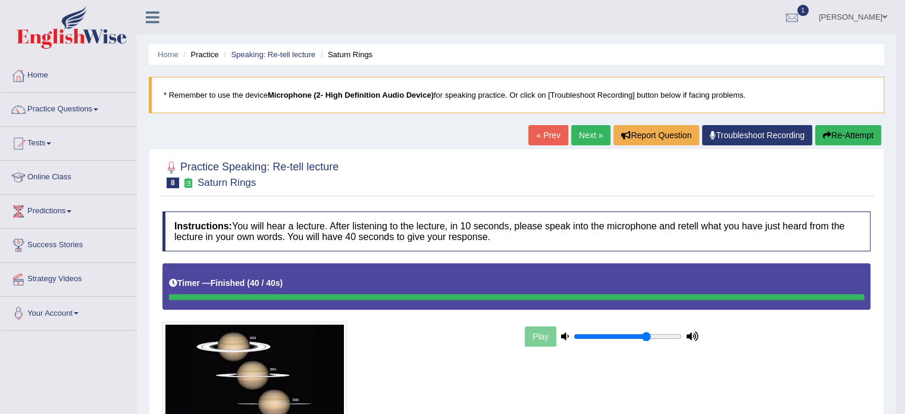
click at [584, 130] on link "Next »" at bounding box center [590, 135] width 39 height 20
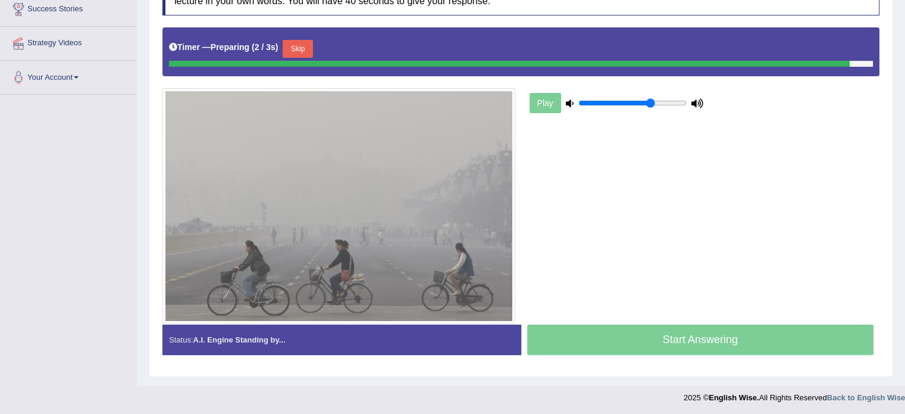
scroll to position [233, 0]
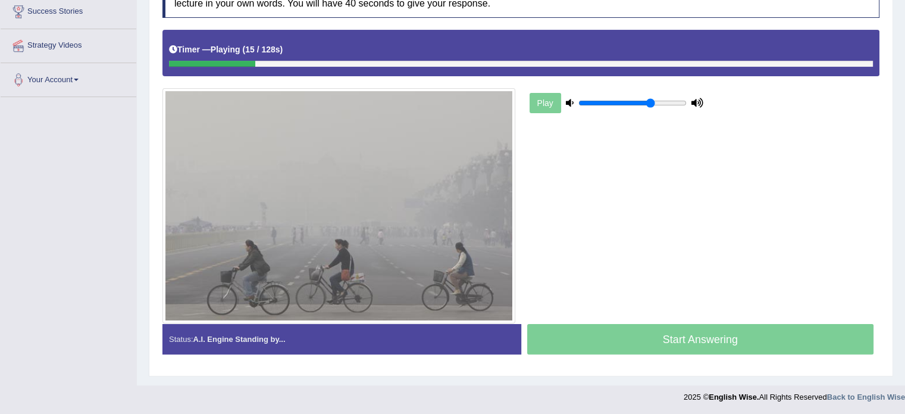
click at [530, 97] on div "Play" at bounding box center [616, 103] width 179 height 30
click at [548, 104] on div "Play" at bounding box center [616, 103] width 179 height 30
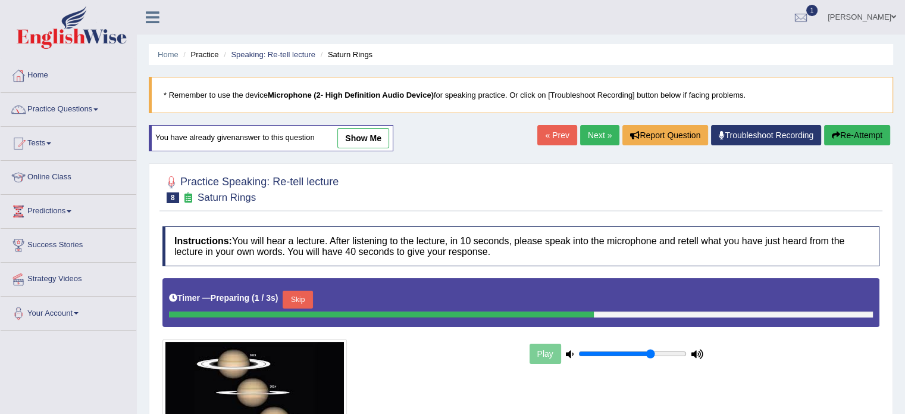
click at [605, 129] on link "Next »" at bounding box center [599, 135] width 39 height 20
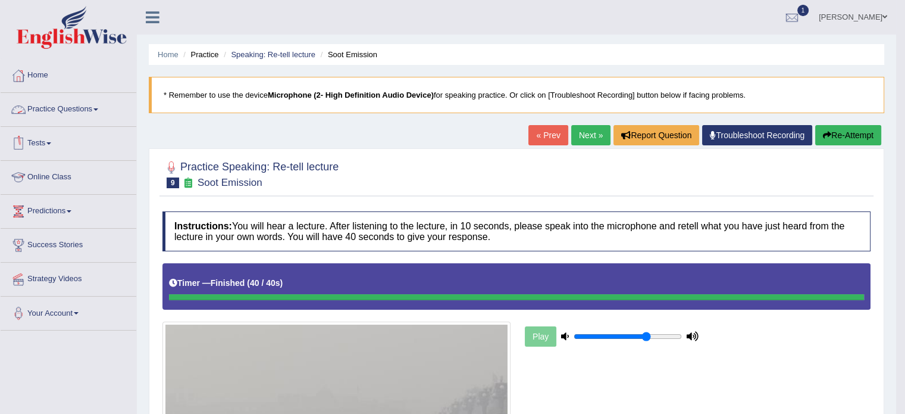
click at [62, 105] on link "Practice Questions" at bounding box center [69, 108] width 136 height 30
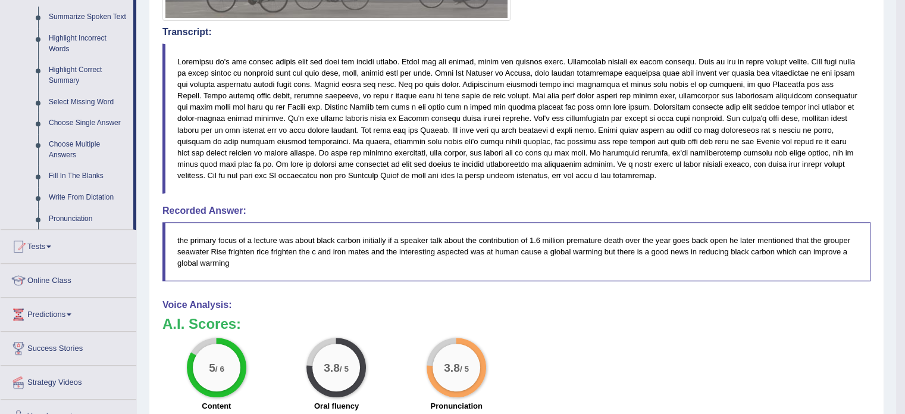
scroll to position [536, 0]
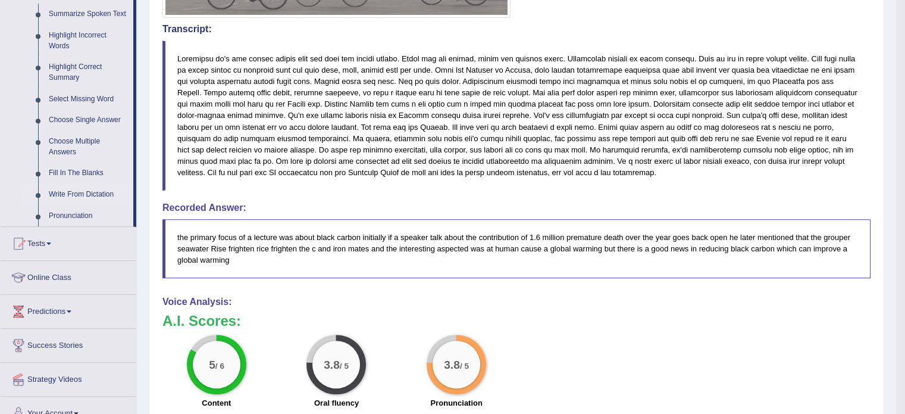
click at [91, 193] on link "Write From Dictation" at bounding box center [88, 194] width 90 height 21
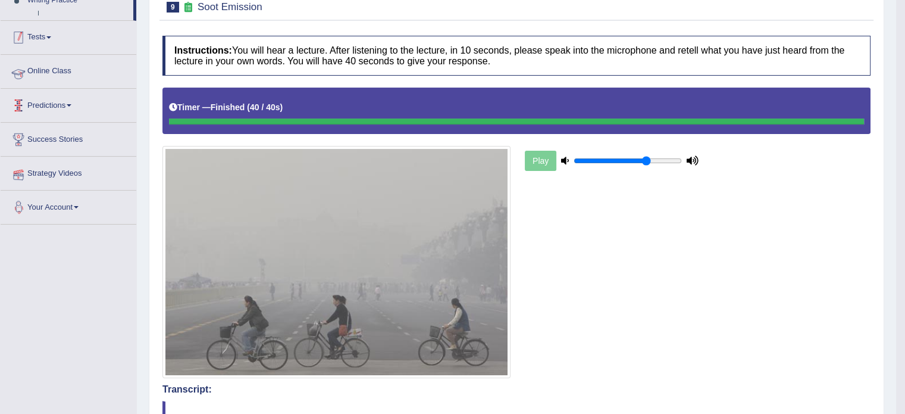
scroll to position [162, 0]
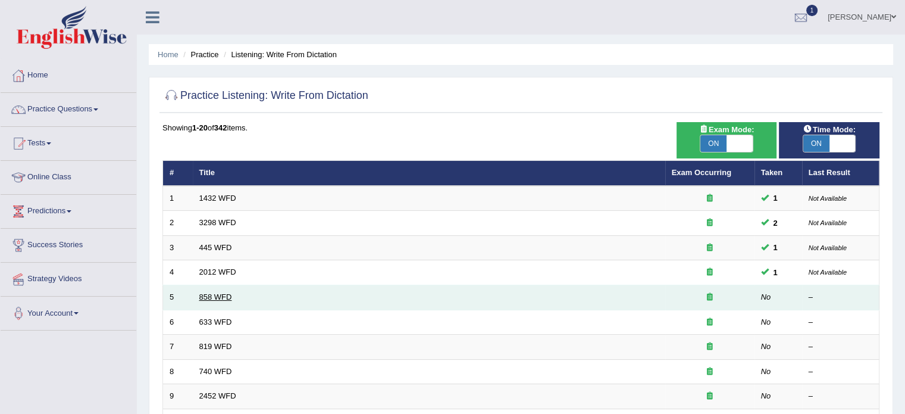
click at [223, 296] on link "858 WFD" at bounding box center [215, 296] width 33 height 9
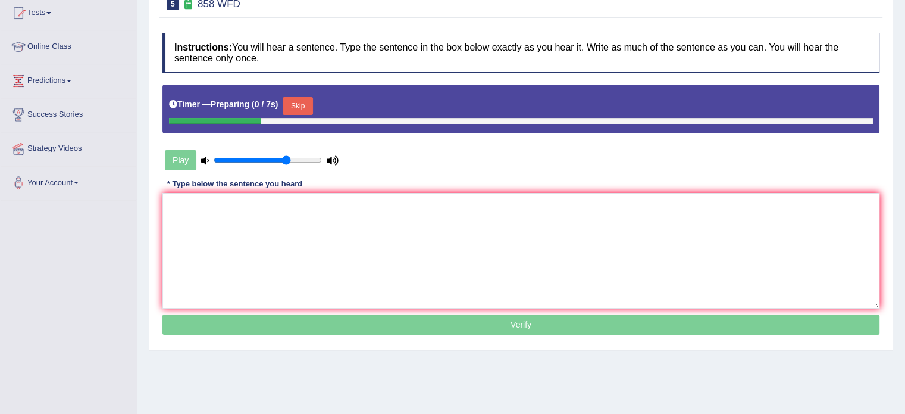
scroll to position [179, 0]
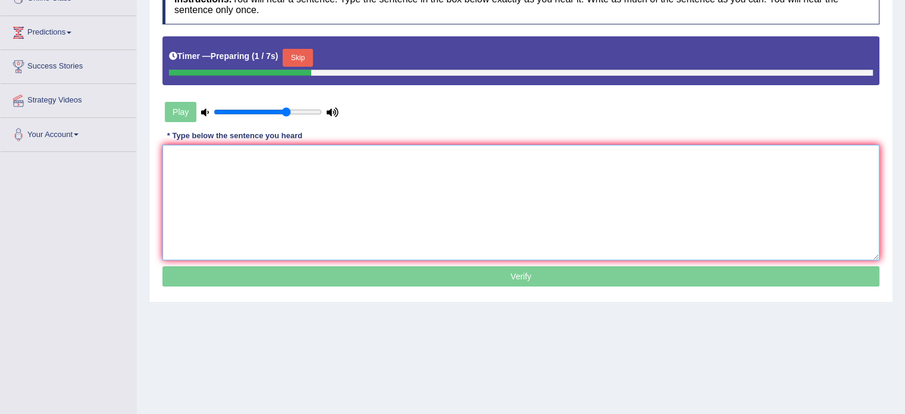
click at [370, 201] on textarea at bounding box center [520, 202] width 717 height 115
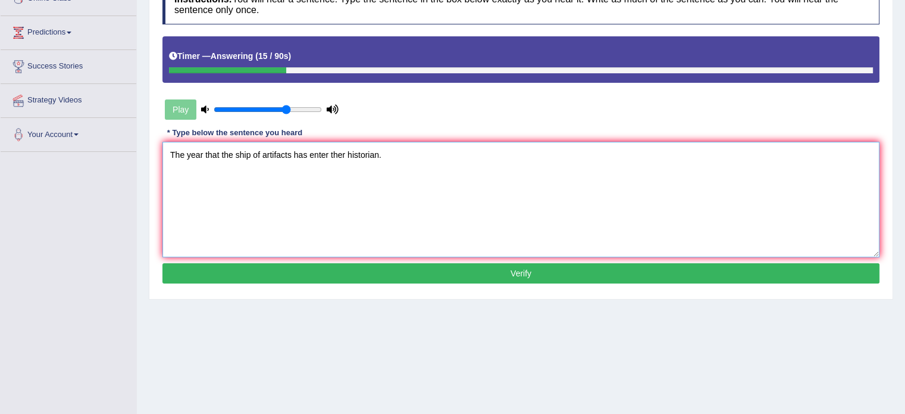
type textarea "The year that the ship of artifacts has enter ther historian."
click at [494, 268] on button "Verify" at bounding box center [520, 273] width 717 height 20
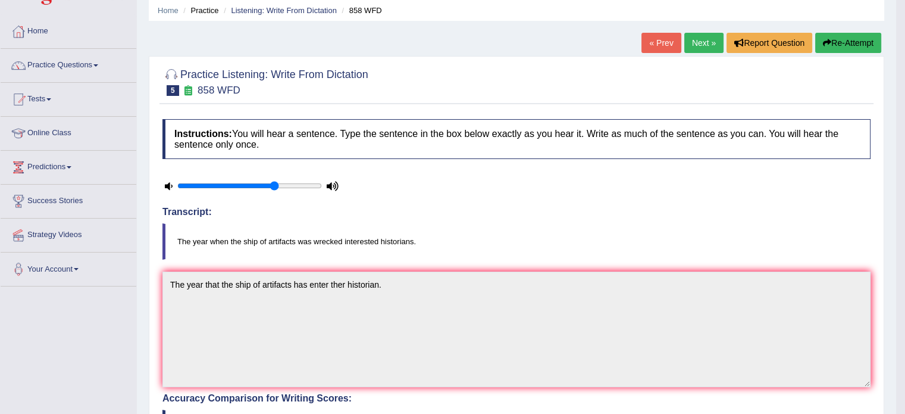
scroll to position [0, 0]
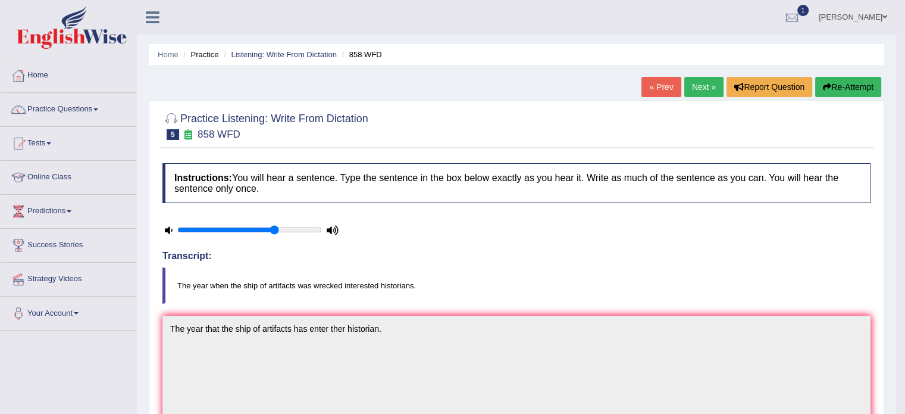
click at [693, 86] on link "Next »" at bounding box center [704, 87] width 39 height 20
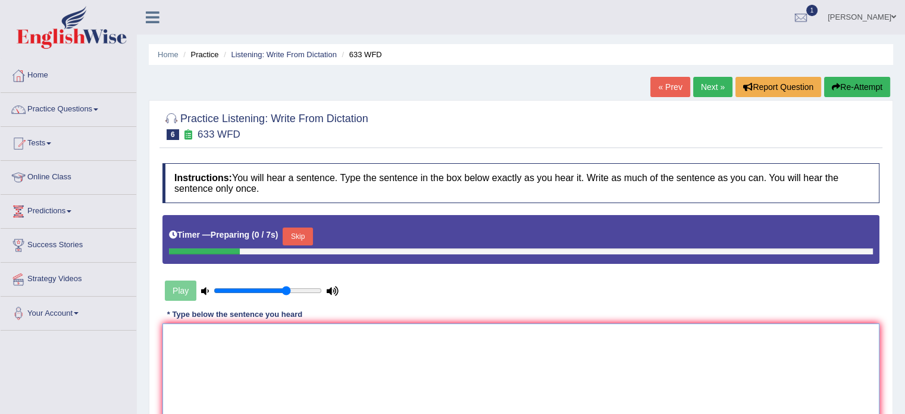
click at [451, 366] on textarea at bounding box center [520, 380] width 717 height 115
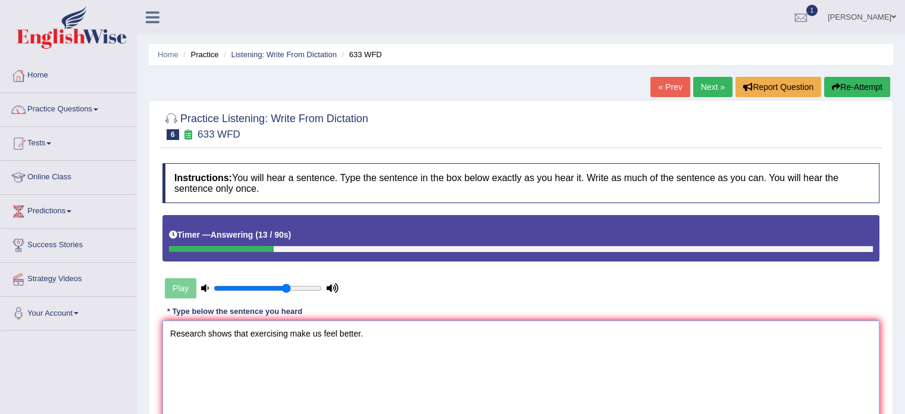
scroll to position [179, 0]
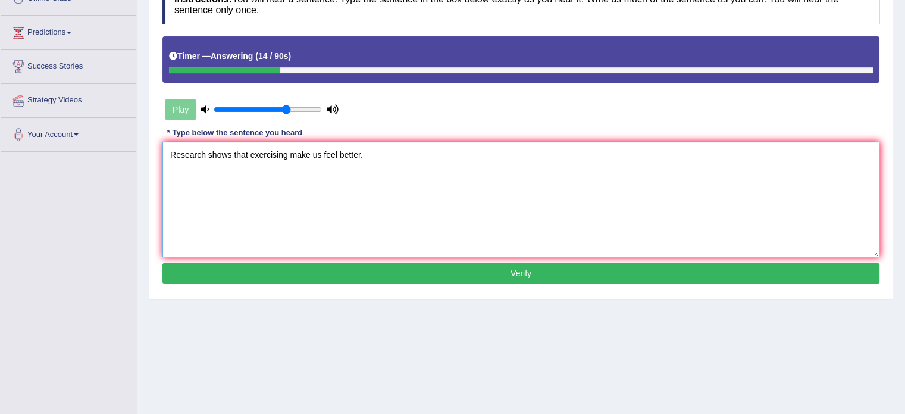
type textarea "Research shows that exercising make us feel better."
click at [570, 270] on button "Verify" at bounding box center [520, 273] width 717 height 20
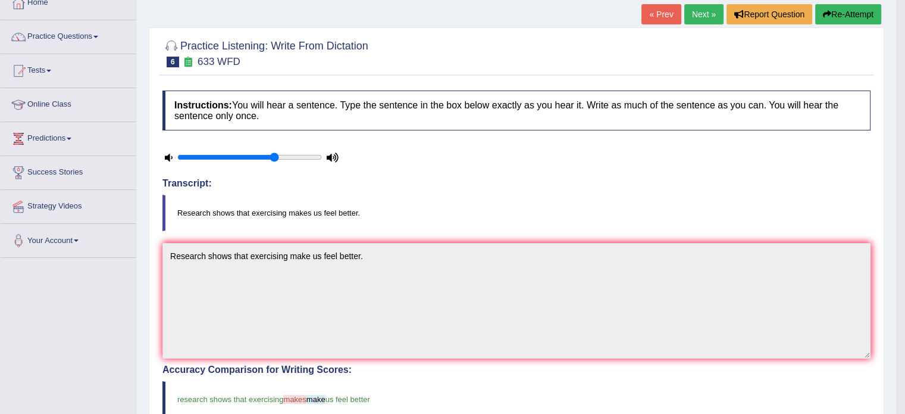
scroll to position [0, 0]
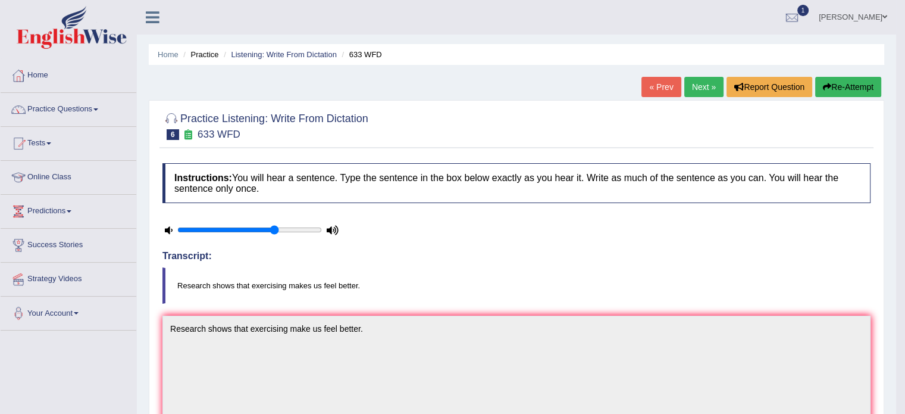
click at [700, 82] on link "Next »" at bounding box center [704, 87] width 39 height 20
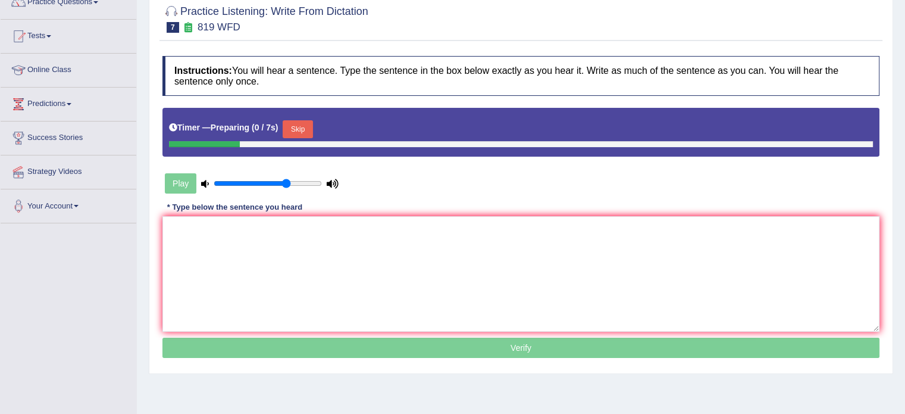
scroll to position [119, 0]
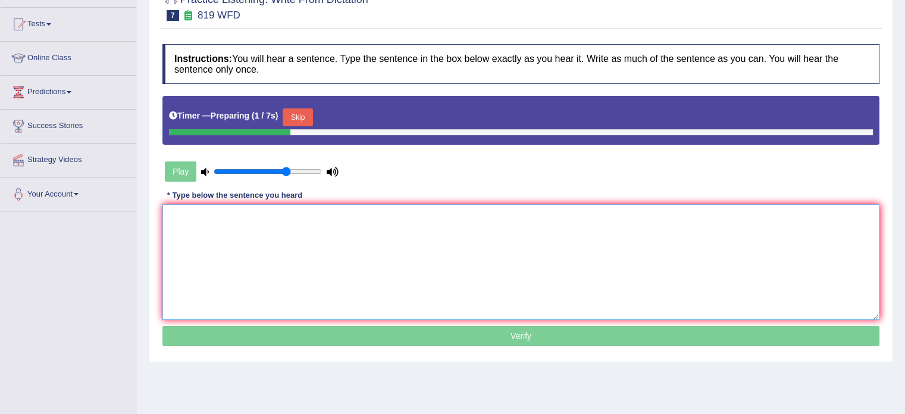
click at [361, 249] on textarea at bounding box center [520, 261] width 717 height 115
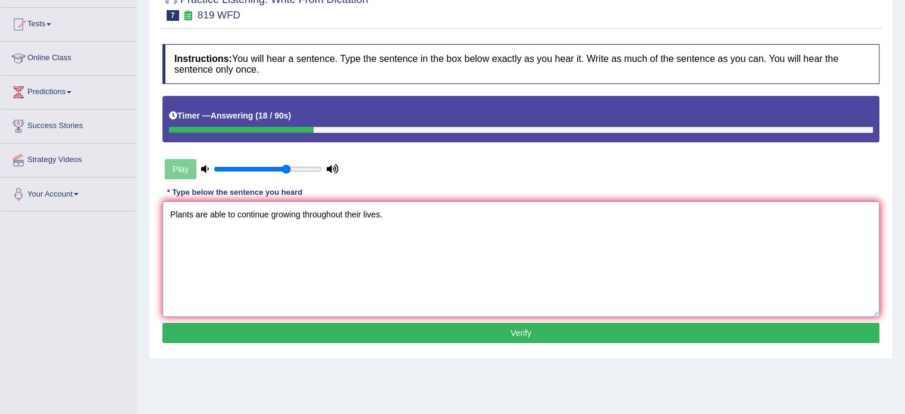
type textarea "Plants are able to continue growing throughout their lives."
click at [286, 336] on button "Verify" at bounding box center [520, 333] width 717 height 20
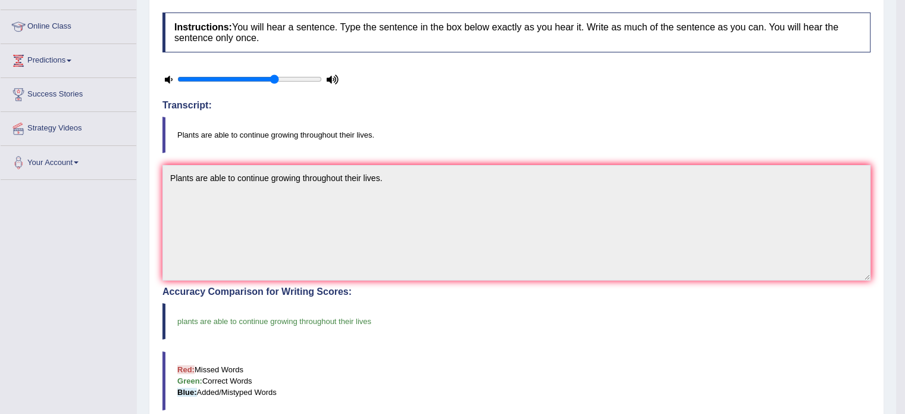
scroll to position [0, 0]
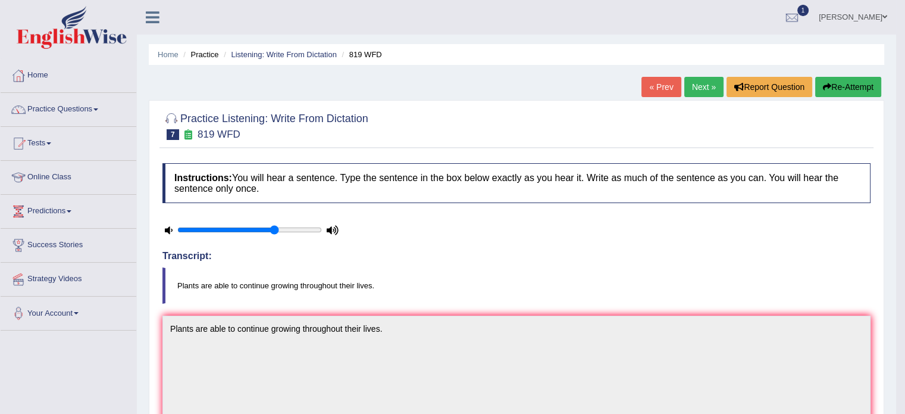
click at [707, 79] on link "Next »" at bounding box center [704, 87] width 39 height 20
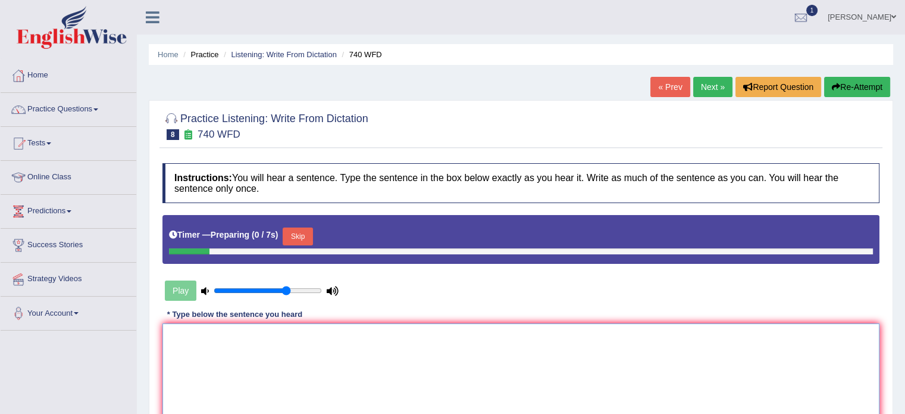
drag, startPoint x: 0, startPoint y: 0, endPoint x: 269, endPoint y: 349, distance: 441.0
click at [269, 349] on textarea at bounding box center [520, 380] width 717 height 115
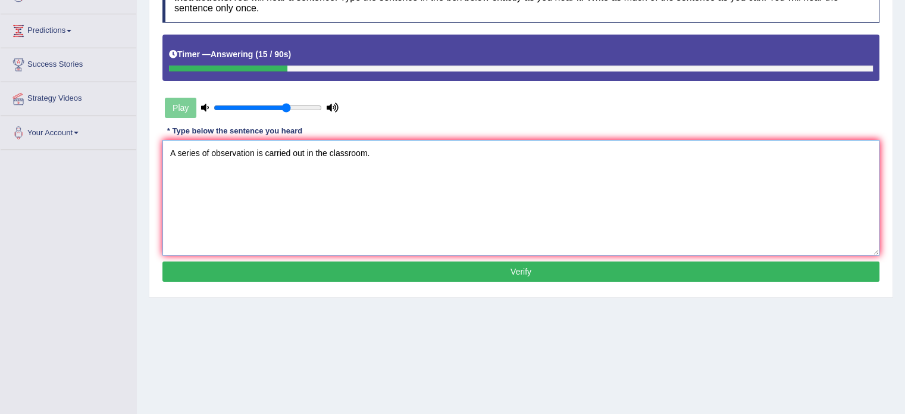
scroll to position [211, 0]
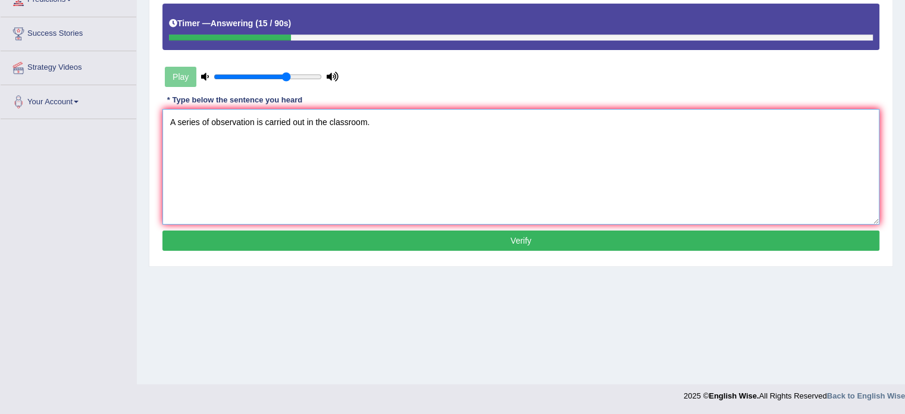
type textarea "A series of observation is carried out in the classroom."
click at [451, 243] on button "Verify" at bounding box center [520, 240] width 717 height 20
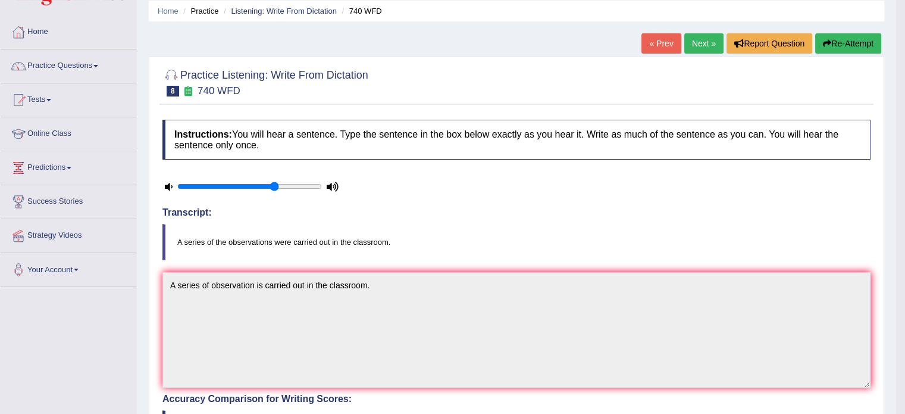
scroll to position [0, 0]
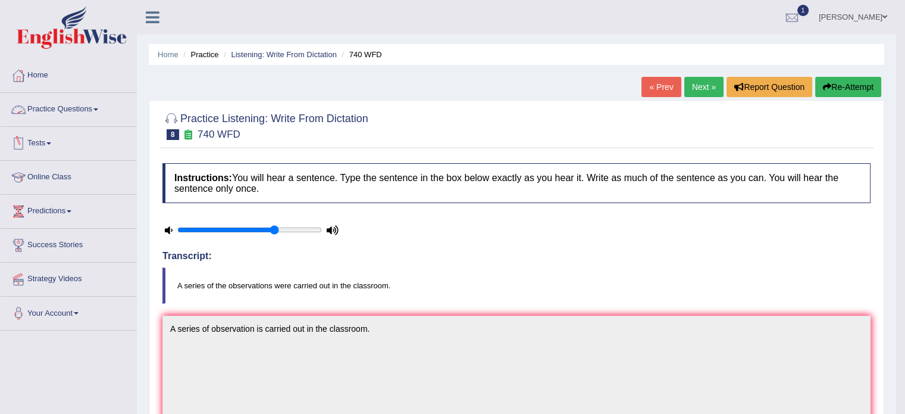
click at [698, 87] on link "Next »" at bounding box center [704, 87] width 39 height 20
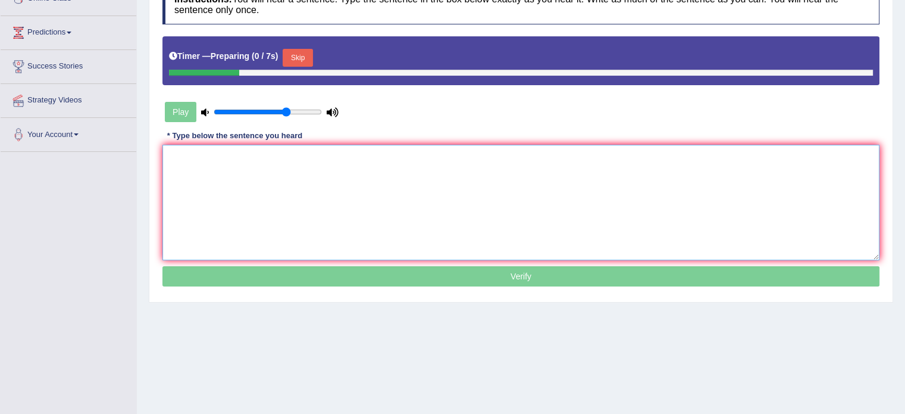
click at [349, 215] on textarea at bounding box center [520, 202] width 717 height 115
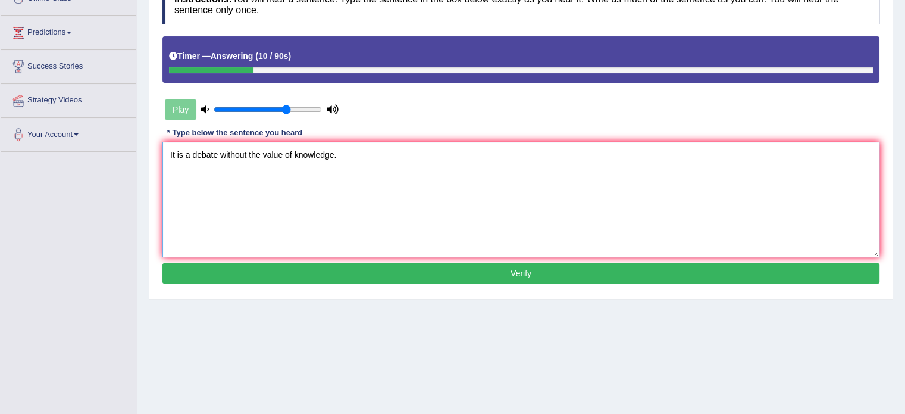
type textarea "It is a debate without the value of knowledge."
click at [416, 279] on button "Verify" at bounding box center [520, 273] width 717 height 20
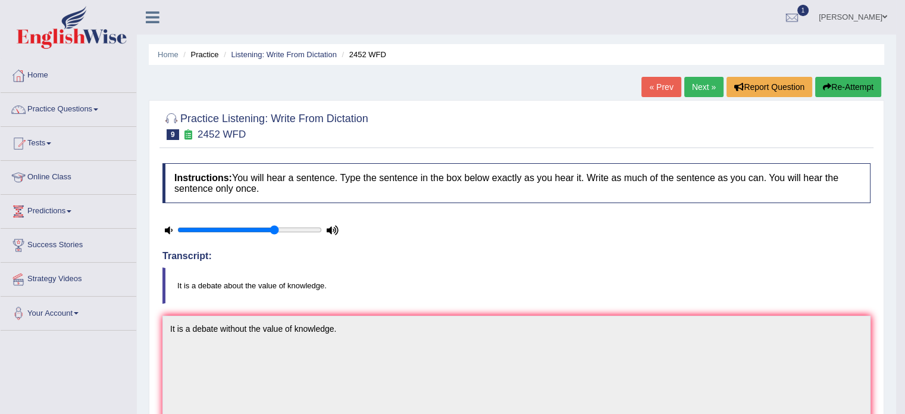
click at [698, 88] on link "Next »" at bounding box center [704, 87] width 39 height 20
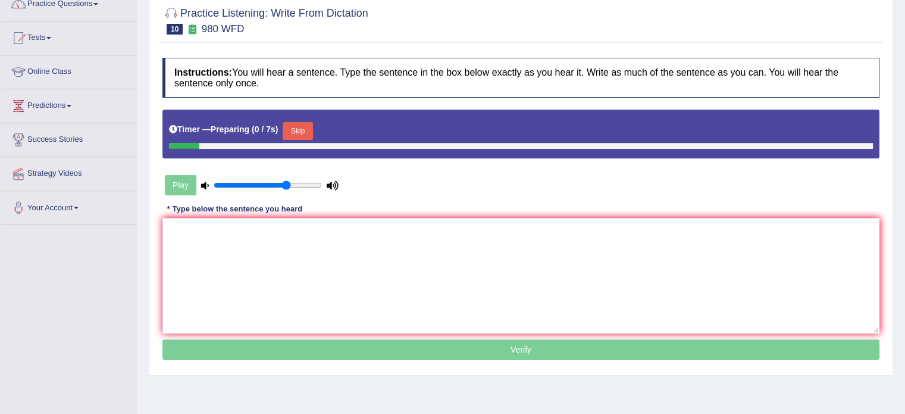
scroll to position [119, 0]
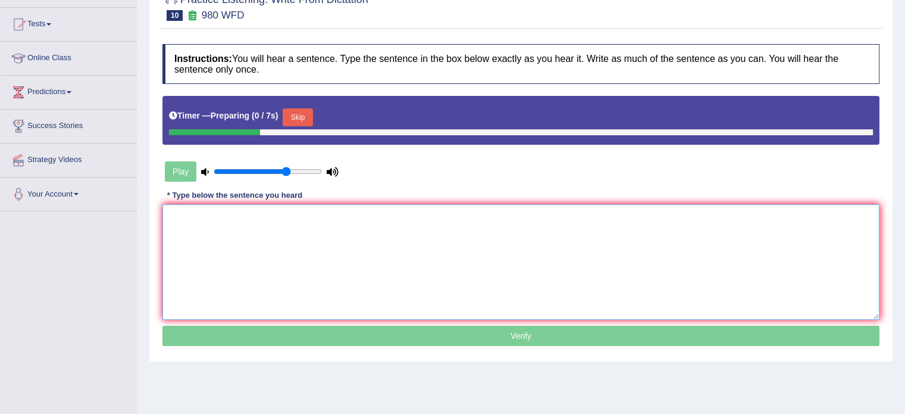
click at [384, 273] on textarea at bounding box center [520, 261] width 717 height 115
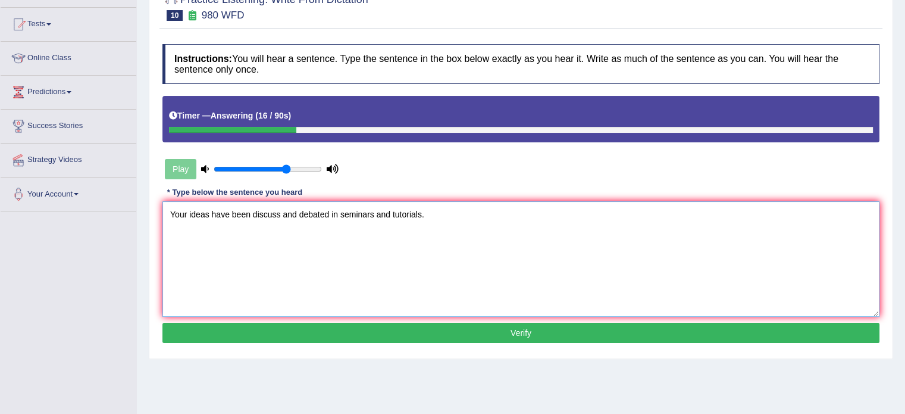
type textarea "Your ideas have been discuss and debated in seminars and tutorials."
click at [372, 333] on button "Verify" at bounding box center [520, 333] width 717 height 20
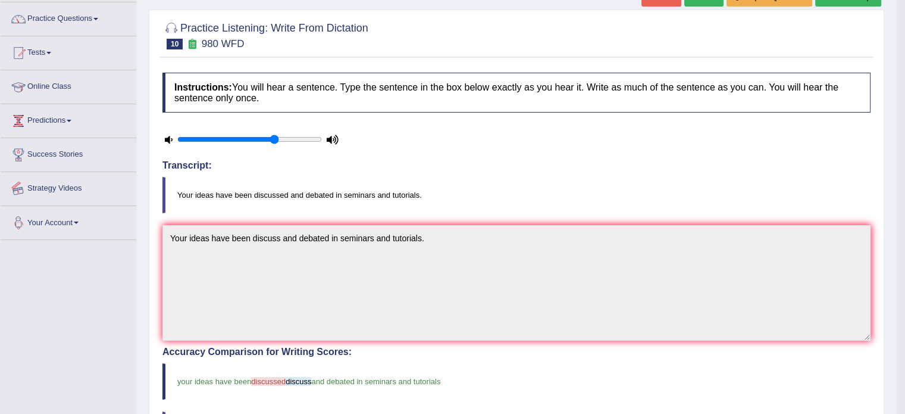
scroll to position [0, 0]
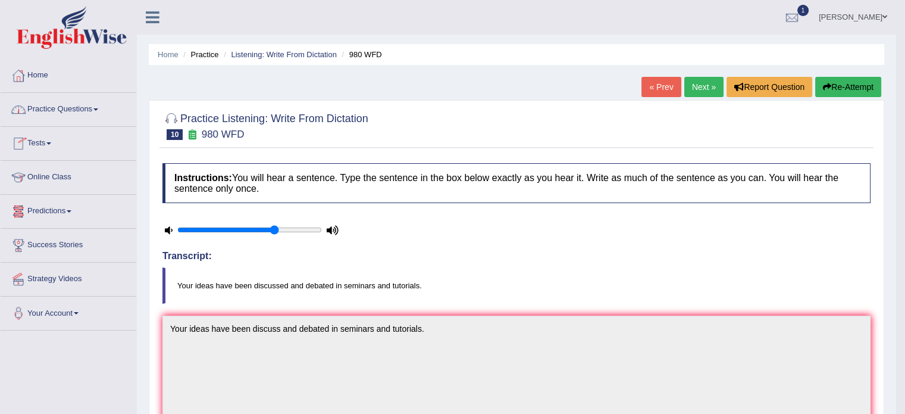
click at [57, 104] on link "Practice Questions" at bounding box center [69, 108] width 136 height 30
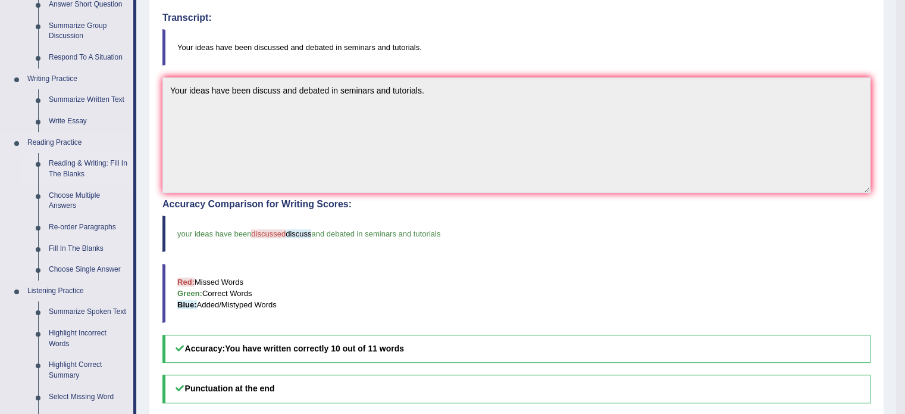
scroll to position [298, 0]
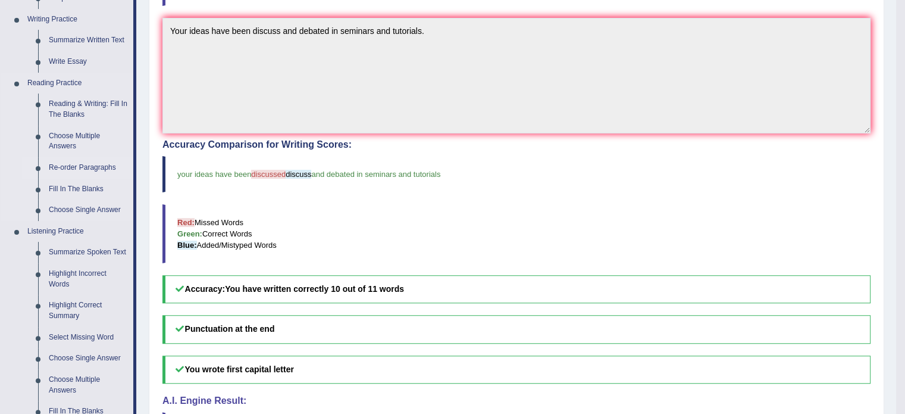
click at [83, 162] on link "Re-order Paragraphs" at bounding box center [88, 167] width 90 height 21
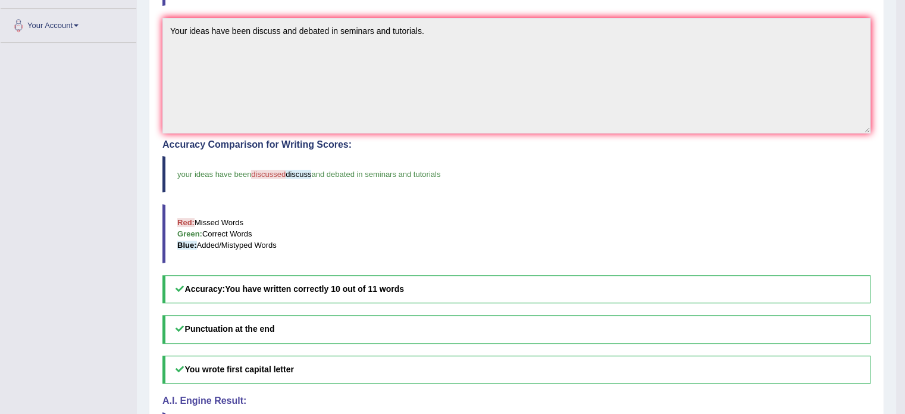
scroll to position [295, 0]
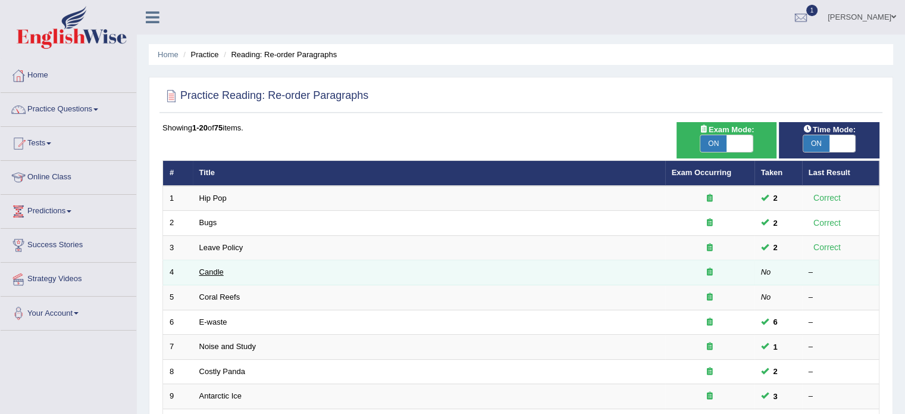
click at [212, 273] on link "Candle" at bounding box center [211, 271] width 24 height 9
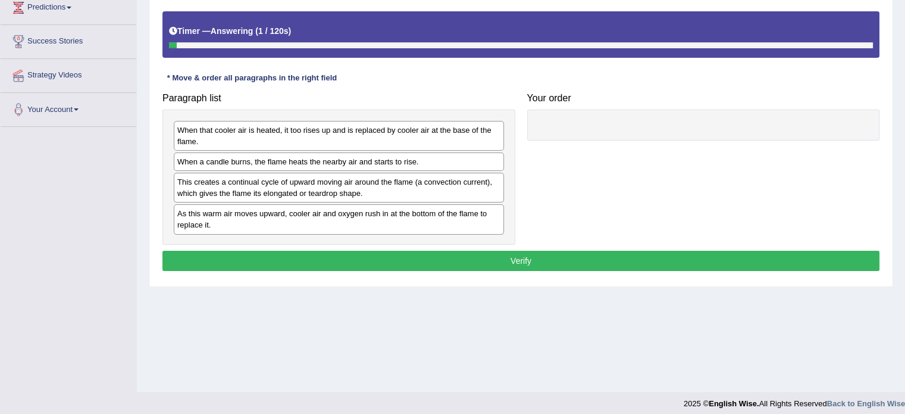
scroll to position [211, 0]
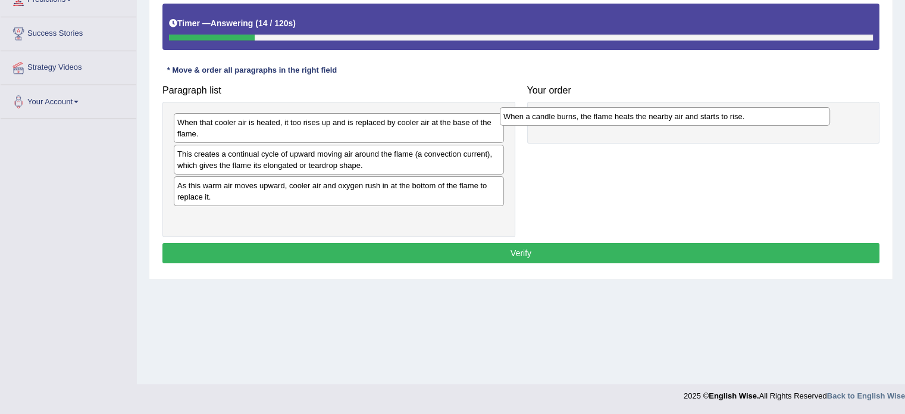
drag, startPoint x: 423, startPoint y: 151, endPoint x: 765, endPoint y: 117, distance: 344.5
click at [765, 117] on div "When a candle burns, the flame heats the nearby air and starts to rise." at bounding box center [665, 116] width 330 height 18
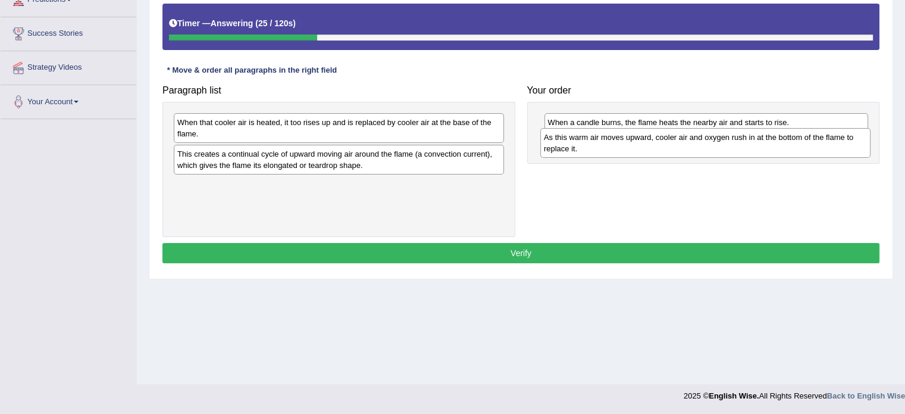
drag, startPoint x: 289, startPoint y: 195, endPoint x: 658, endPoint y: 154, distance: 371.8
click at [658, 154] on div "As this warm air moves upward, cooler air and oxygen rush in at the bottom of t…" at bounding box center [705, 143] width 330 height 30
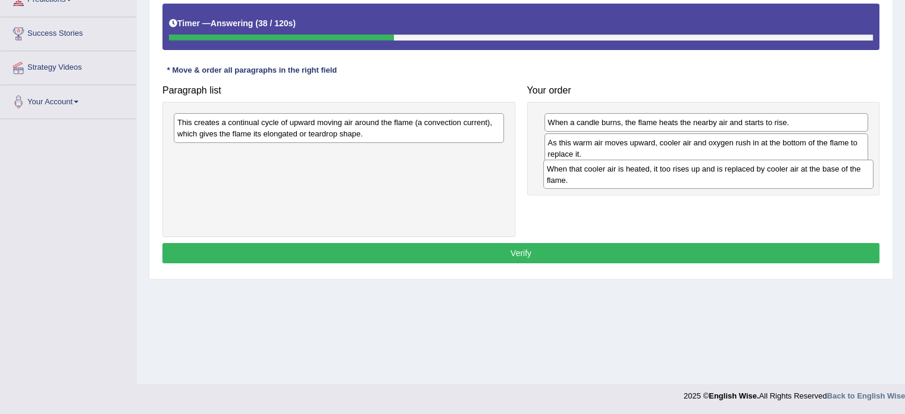
drag, startPoint x: 290, startPoint y: 135, endPoint x: 657, endPoint y: 179, distance: 369.3
click at [657, 179] on div "When that cooler air is heated, it too rises up and is replaced by cooler air a…" at bounding box center [708, 175] width 330 height 30
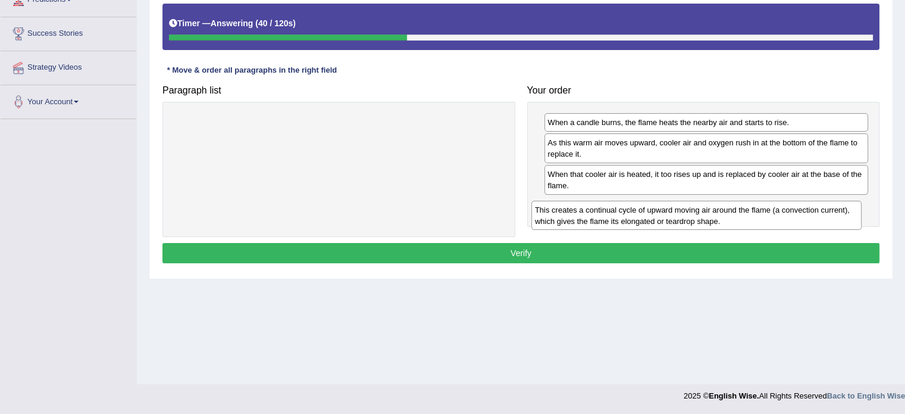
drag, startPoint x: 335, startPoint y: 140, endPoint x: 679, endPoint y: 215, distance: 352.1
click at [679, 215] on div "This creates a continual cycle of upward moving air around the flame (a convect…" at bounding box center [697, 216] width 330 height 30
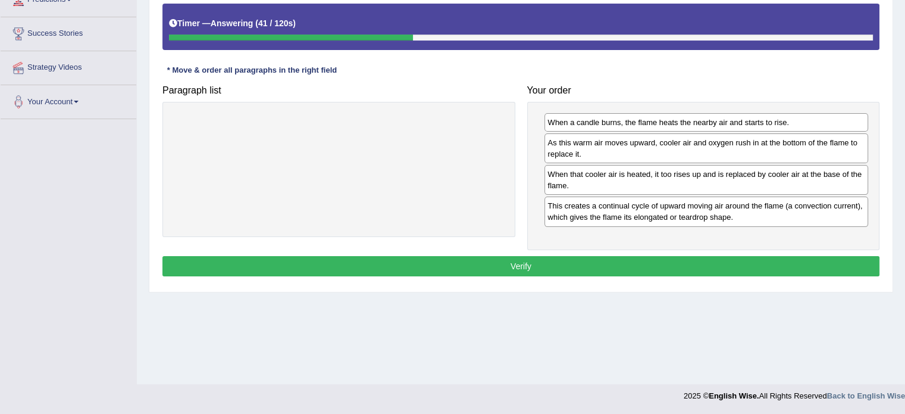
click at [543, 258] on button "Verify" at bounding box center [520, 266] width 717 height 20
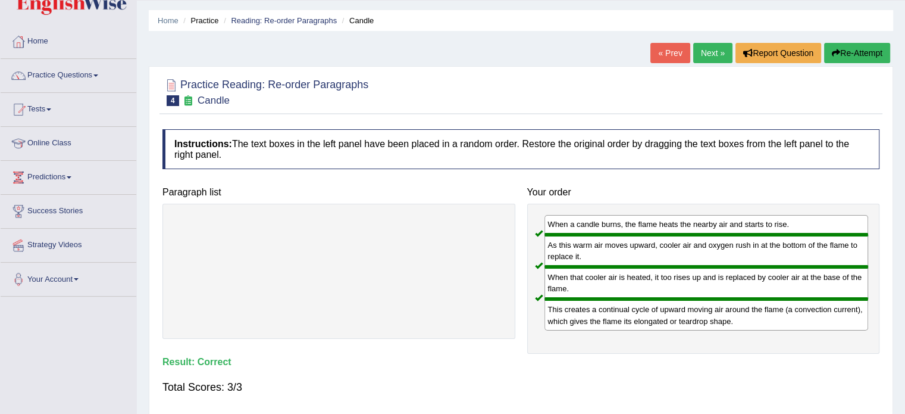
scroll to position [0, 0]
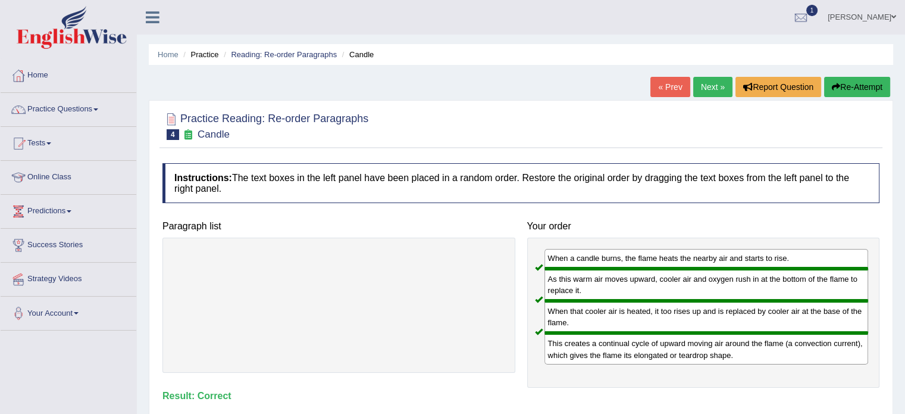
click at [707, 88] on link "Next »" at bounding box center [712, 87] width 39 height 20
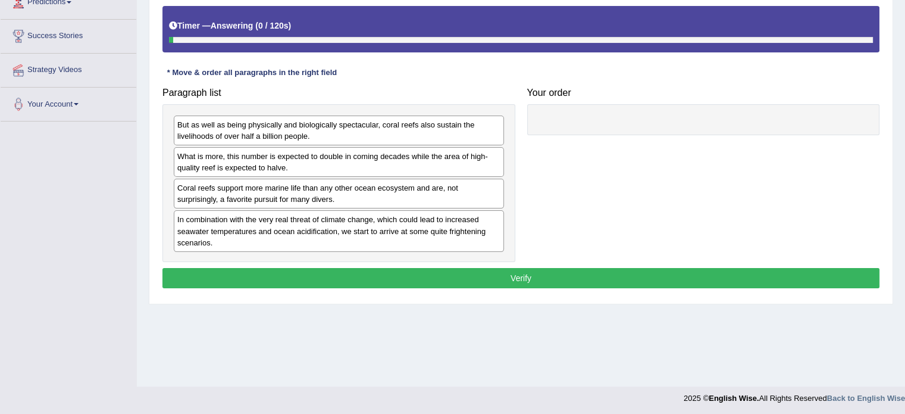
scroll to position [211, 0]
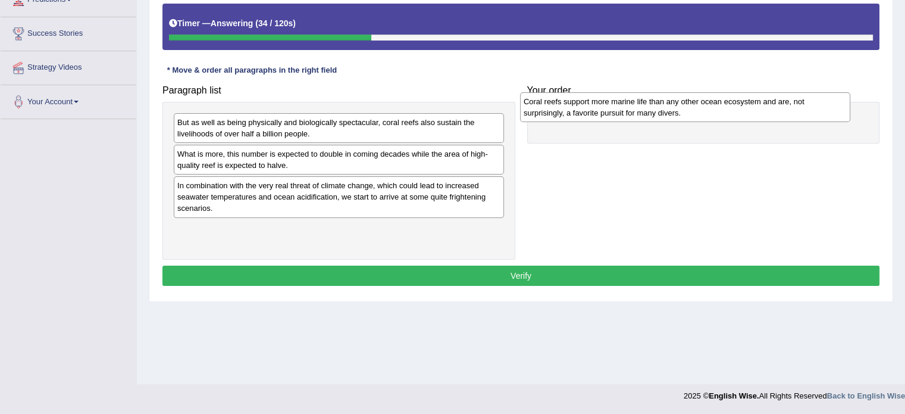
drag, startPoint x: 318, startPoint y: 190, endPoint x: 669, endPoint y: 110, distance: 359.7
click at [669, 110] on div "Coral reefs support more marine life than any other ocean ecosystem and are, no…" at bounding box center [685, 107] width 330 height 30
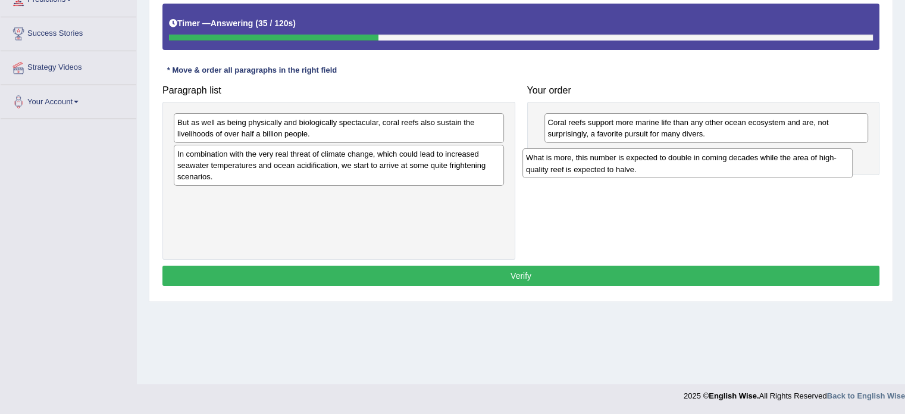
drag, startPoint x: 406, startPoint y: 160, endPoint x: 755, endPoint y: 163, distance: 348.8
click at [755, 163] on div "What is more, this number is expected to double in coming decades while the are…" at bounding box center [688, 163] width 330 height 30
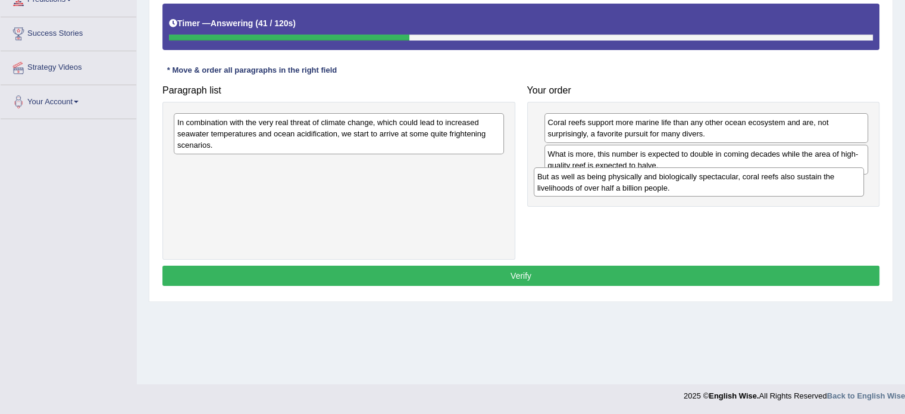
drag, startPoint x: 427, startPoint y: 130, endPoint x: 801, endPoint y: 187, distance: 378.7
click at [801, 187] on div "But as well as being physically and biologically spectacular, coral reefs also …" at bounding box center [699, 182] width 330 height 30
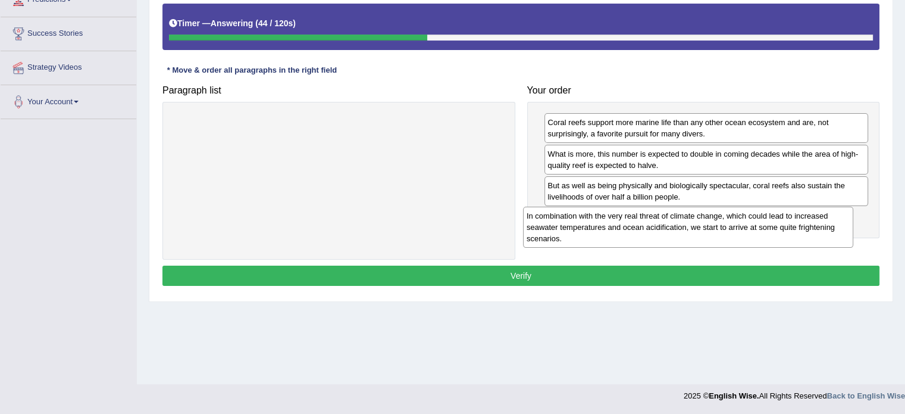
drag, startPoint x: 370, startPoint y: 130, endPoint x: 724, endPoint y: 223, distance: 366.1
click at [721, 224] on div "In combination with the very real threat of climate change, which could lead to…" at bounding box center [688, 227] width 330 height 41
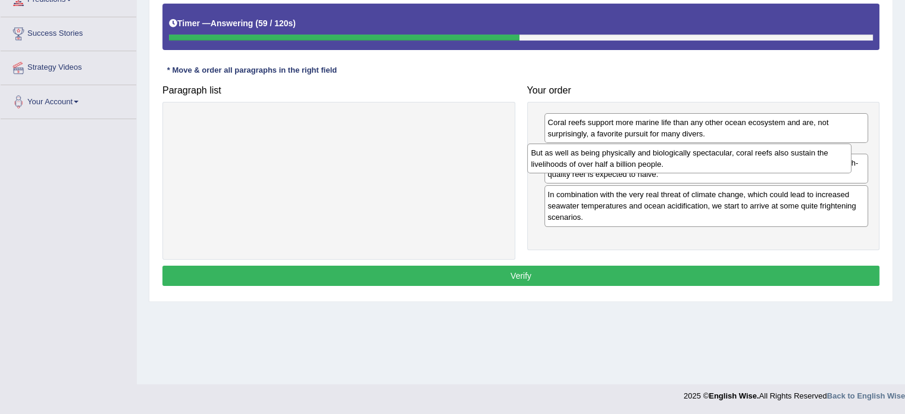
drag, startPoint x: 793, startPoint y: 188, endPoint x: 776, endPoint y: 155, distance: 37.3
click at [776, 155] on div "But as well as being physically and biologically spectacular, coral reefs also …" at bounding box center [689, 158] width 324 height 30
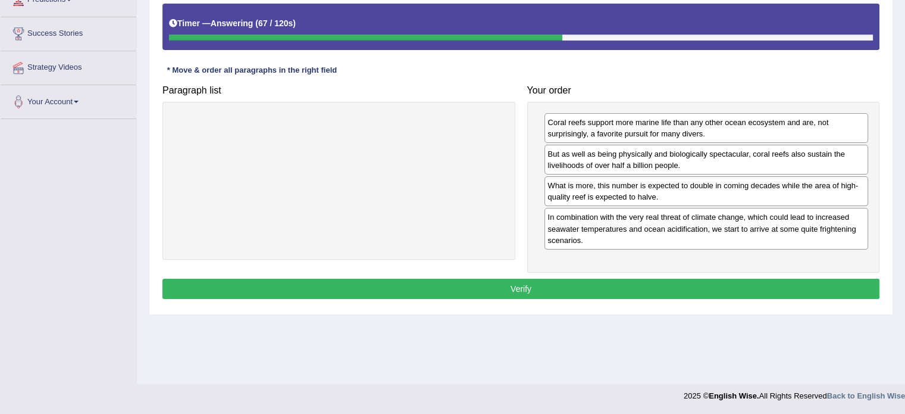
click at [617, 295] on button "Verify" at bounding box center [520, 289] width 717 height 20
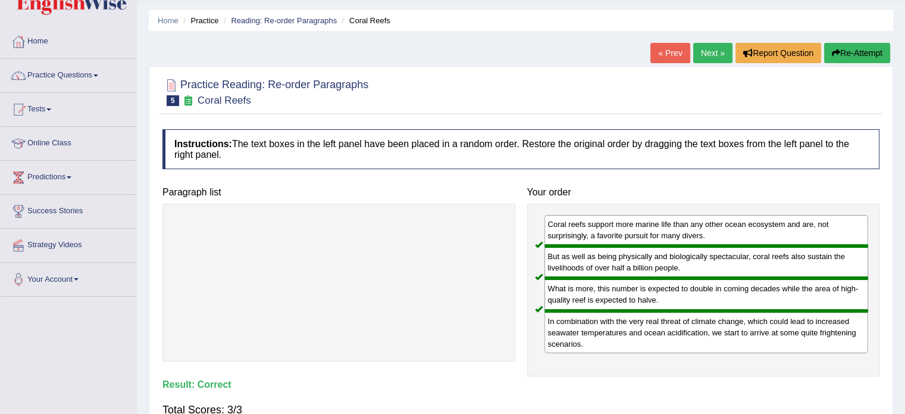
scroll to position [33, 0]
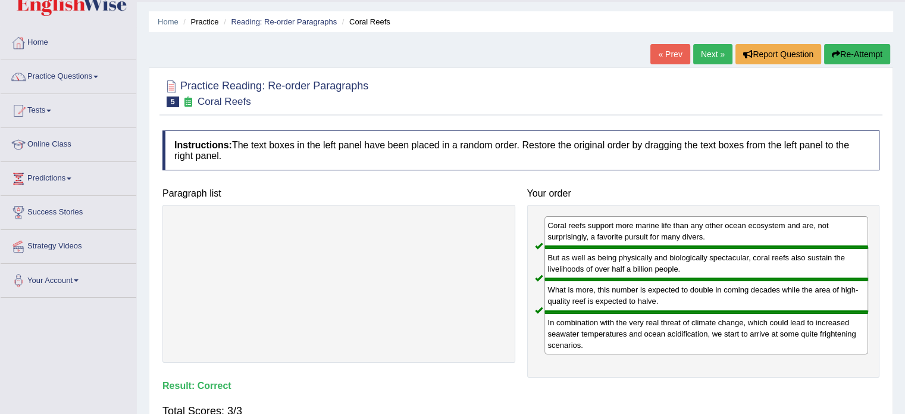
click at [708, 61] on link "Next »" at bounding box center [712, 54] width 39 height 20
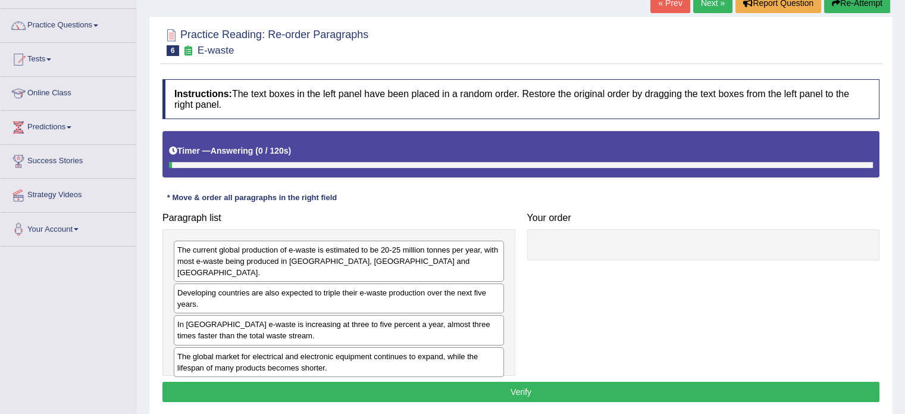
scroll to position [179, 0]
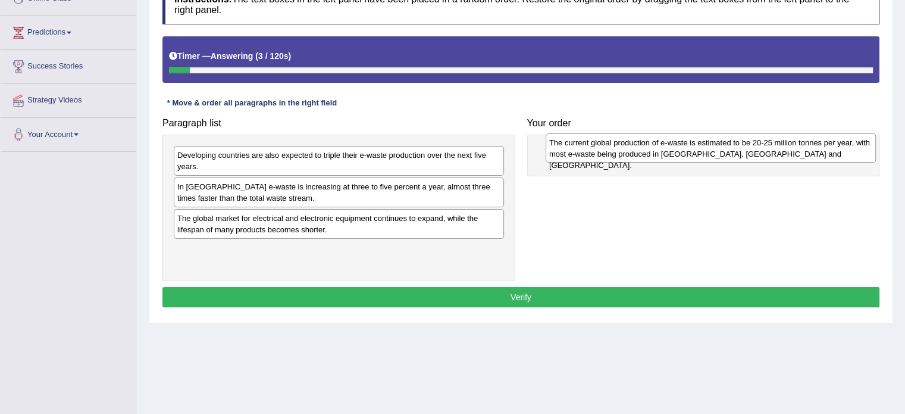
drag, startPoint x: 220, startPoint y: 161, endPoint x: 592, endPoint y: 149, distance: 372.2
click at [592, 149] on div "The current global production of e-waste is estimated to be 20-25 million tonne…" at bounding box center [711, 148] width 330 height 30
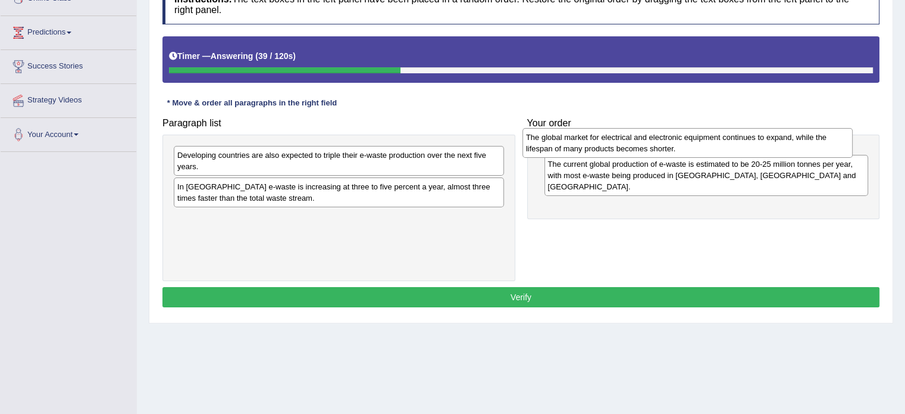
drag, startPoint x: 361, startPoint y: 218, endPoint x: 710, endPoint y: 138, distance: 357.9
click at [710, 138] on div "The global market for electrical and electronic equipment continues to expand, …" at bounding box center [688, 143] width 330 height 30
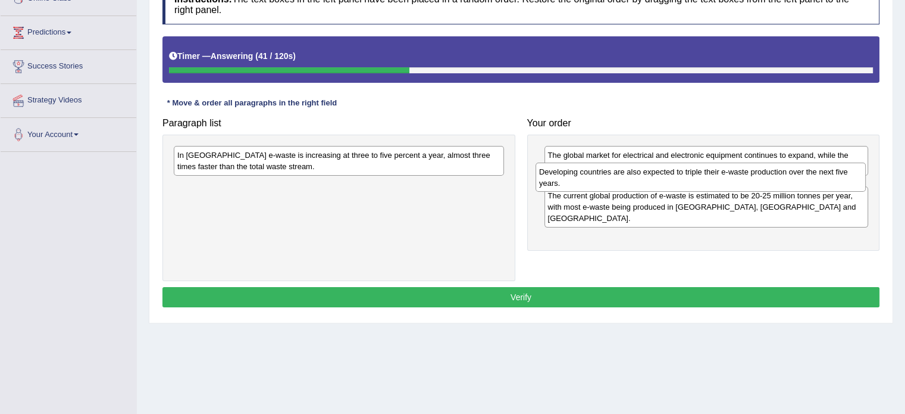
drag, startPoint x: 329, startPoint y: 155, endPoint x: 690, endPoint y: 171, distance: 362.3
click at [690, 171] on div "Developing countries are also expected to triple their e-waste production over …" at bounding box center [701, 177] width 330 height 30
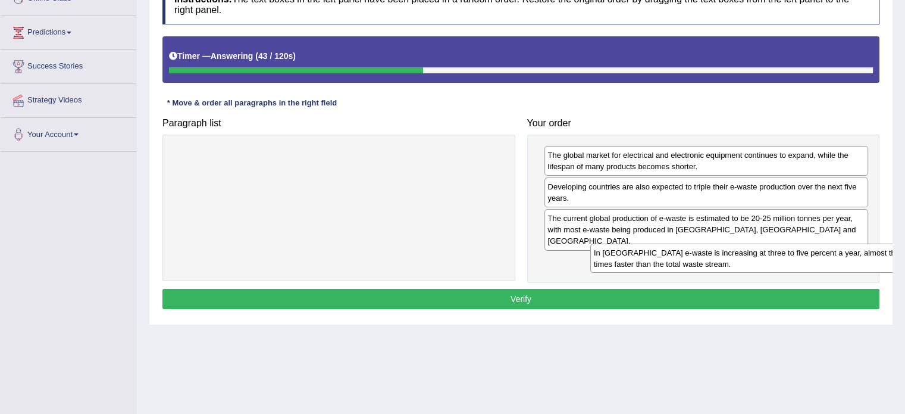
drag, startPoint x: 331, startPoint y: 166, endPoint x: 720, endPoint y: 254, distance: 398.5
click at [724, 258] on div "In [GEOGRAPHIC_DATA] e-waste is increasing at three to five percent a year, alm…" at bounding box center [755, 258] width 330 height 30
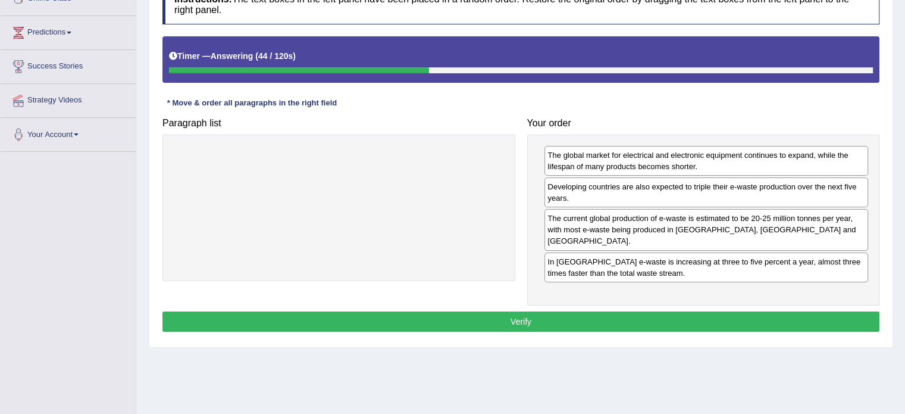
click at [626, 311] on button "Verify" at bounding box center [520, 321] width 717 height 20
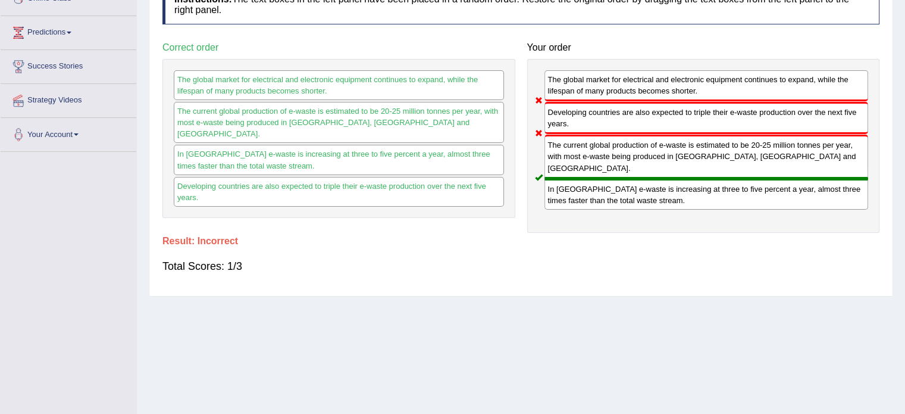
drag, startPoint x: 596, startPoint y: 146, endPoint x: 612, endPoint y: 111, distance: 38.9
click at [612, 111] on div "The global market for electrical and electronic equipment continues to expand, …" at bounding box center [703, 146] width 353 height 174
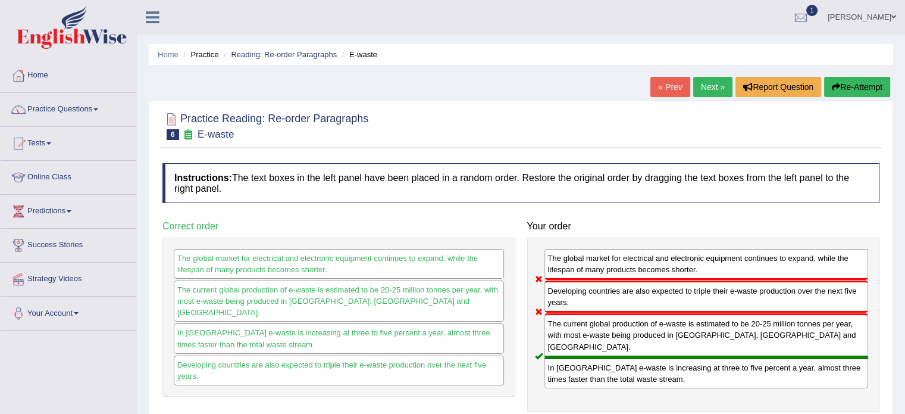
click at [852, 84] on button "Re-Attempt" at bounding box center [857, 87] width 66 height 20
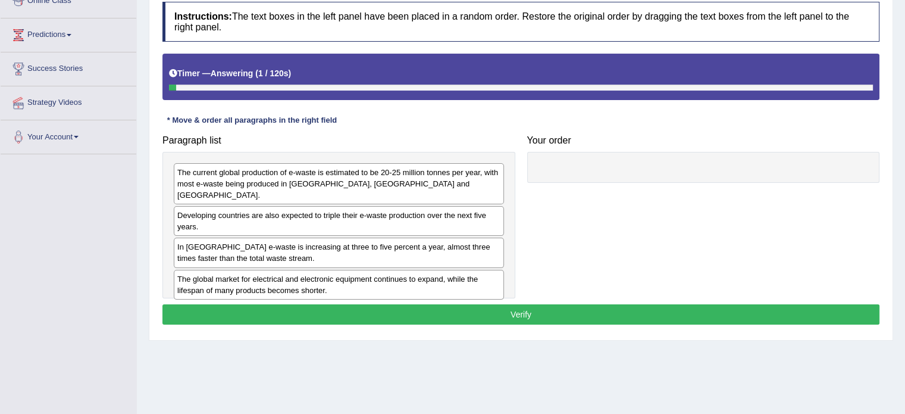
scroll to position [179, 0]
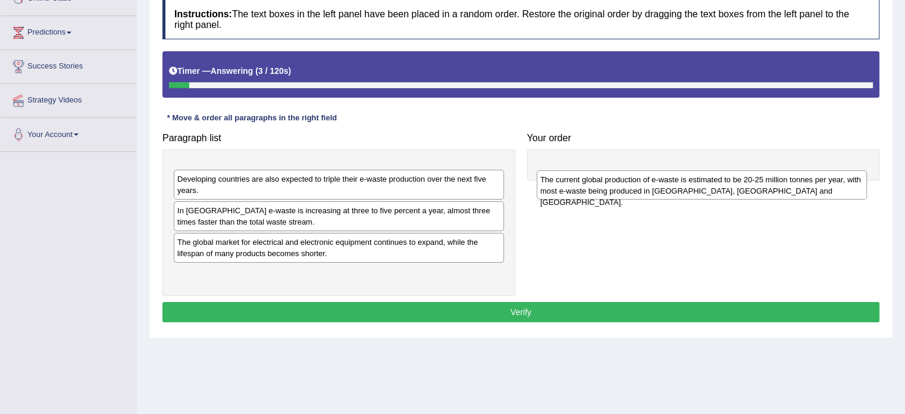
drag, startPoint x: 318, startPoint y: 178, endPoint x: 677, endPoint y: 173, distance: 359.0
click at [679, 176] on div "The current global production of e-waste is estimated to be 20-25 million tonne…" at bounding box center [702, 185] width 330 height 30
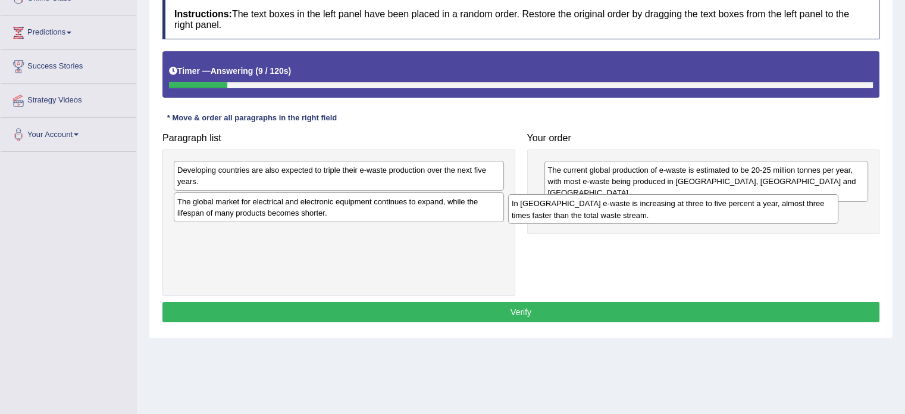
drag, startPoint x: 371, startPoint y: 204, endPoint x: 716, endPoint y: 199, distance: 345.3
click at [717, 203] on div "In [GEOGRAPHIC_DATA] e-waste is increasing at three to five percent a year, alm…" at bounding box center [673, 209] width 330 height 30
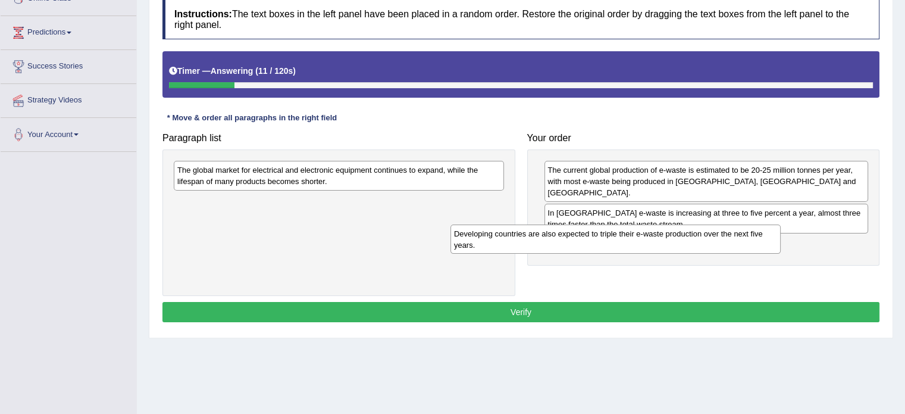
drag, startPoint x: 386, startPoint y: 174, endPoint x: 704, endPoint y: 226, distance: 322.5
click at [704, 233] on div "Developing countries are also expected to triple their e-waste production over …" at bounding box center [616, 239] width 330 height 30
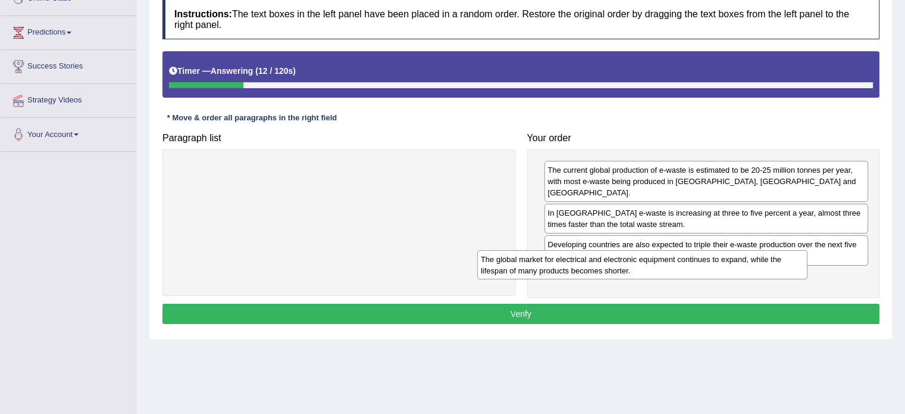
drag, startPoint x: 451, startPoint y: 180, endPoint x: 758, endPoint y: 270, distance: 319.3
click at [758, 270] on div "The global market for electrical and electronic equipment continues to expand, …" at bounding box center [642, 265] width 330 height 30
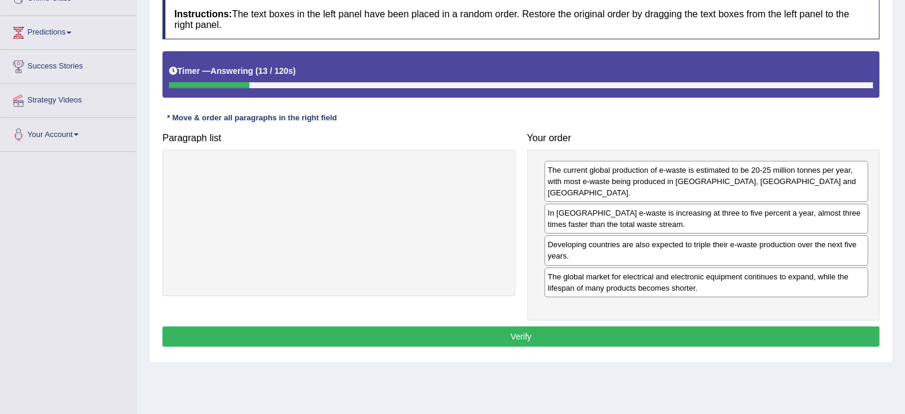
click at [533, 327] on button "Verify" at bounding box center [520, 336] width 717 height 20
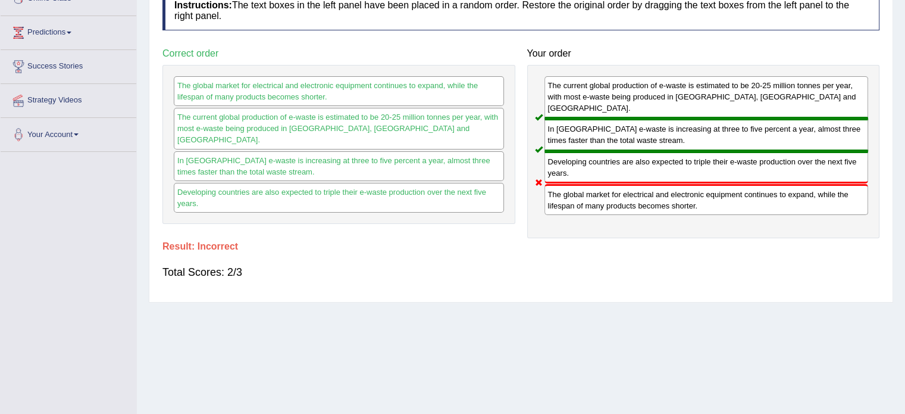
scroll to position [0, 0]
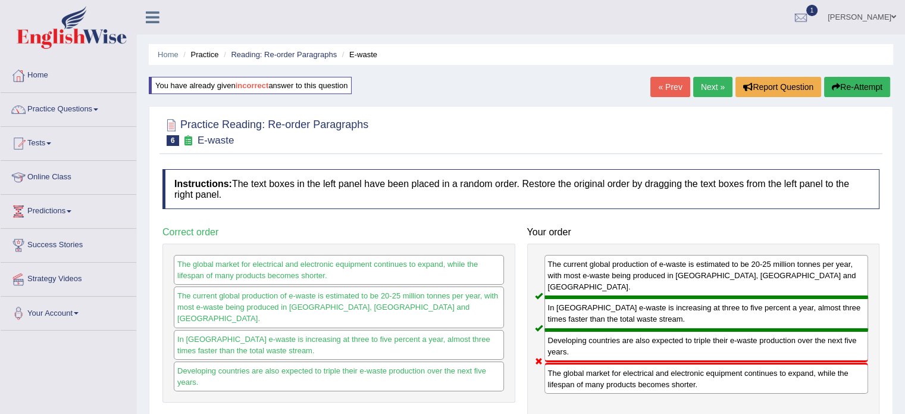
drag, startPoint x: 861, startPoint y: 82, endPoint x: 852, endPoint y: 80, distance: 9.1
click at [861, 83] on button "Re-Attempt" at bounding box center [857, 87] width 66 height 20
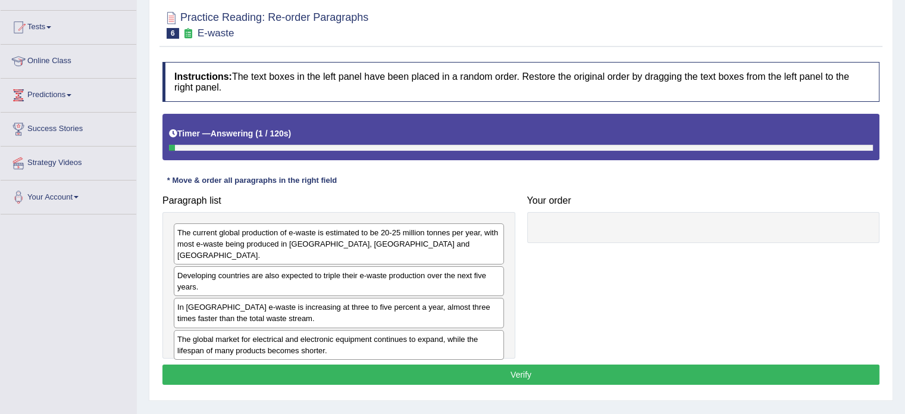
scroll to position [179, 0]
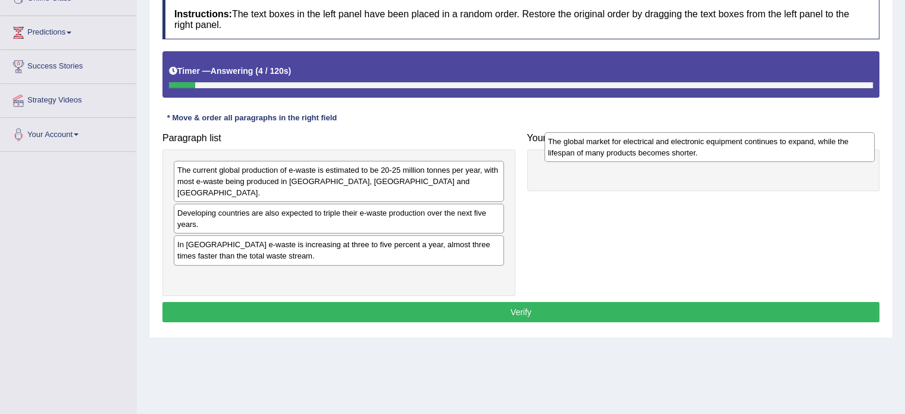
drag, startPoint x: 296, startPoint y: 265, endPoint x: 667, endPoint y: 142, distance: 390.6
click at [667, 142] on div "The global market for electrical and electronic equipment continues to expand, …" at bounding box center [710, 147] width 330 height 30
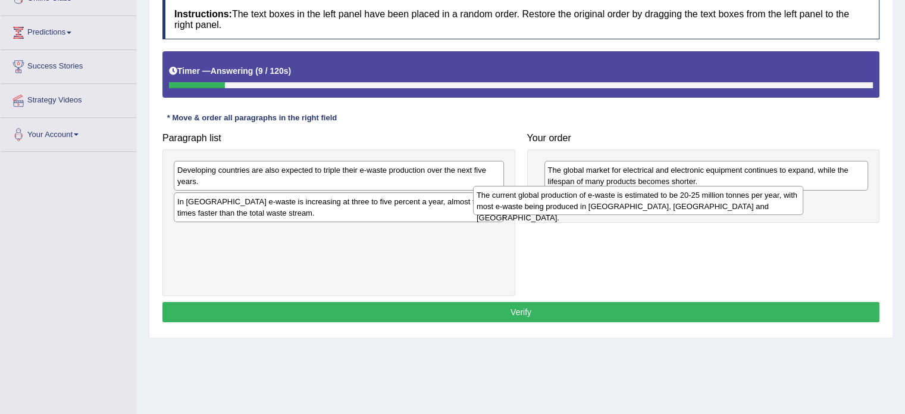
drag, startPoint x: 338, startPoint y: 177, endPoint x: 637, endPoint y: 202, distance: 300.4
click at [637, 202] on div "The current global production of e-waste is estimated to be 20-25 million tonne…" at bounding box center [638, 201] width 330 height 30
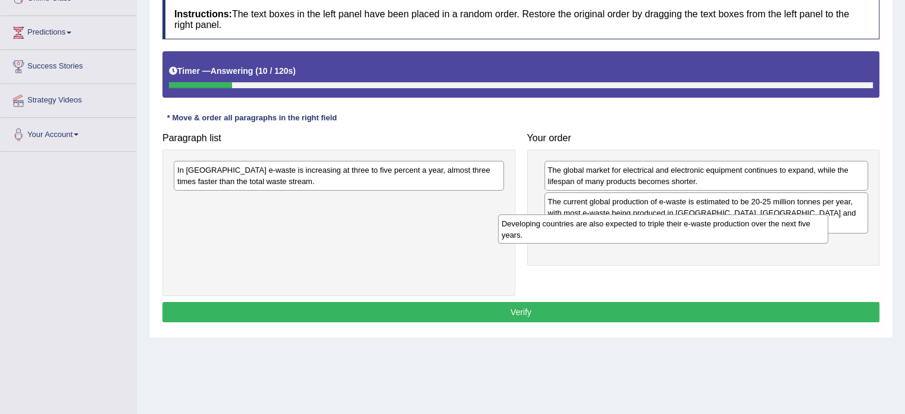
drag, startPoint x: 418, startPoint y: 176, endPoint x: 536, endPoint y: 179, distance: 118.5
click at [742, 231] on div "Developing countries are also expected to triple their e-waste production over …" at bounding box center [663, 229] width 330 height 30
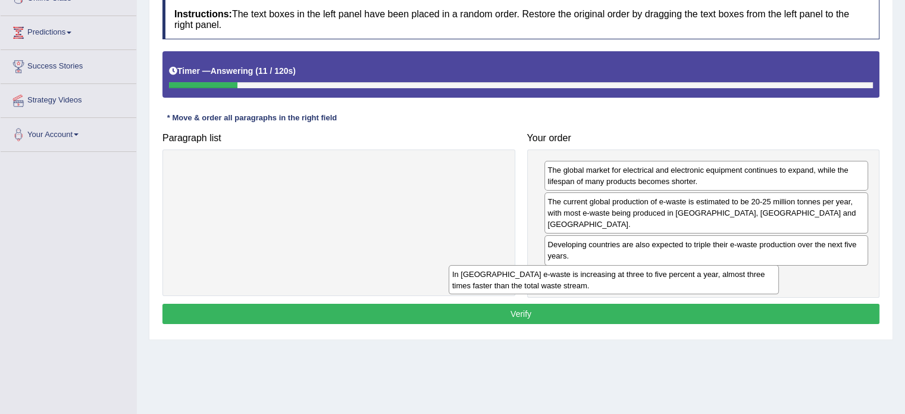
drag, startPoint x: 449, startPoint y: 183, endPoint x: 729, endPoint y: 290, distance: 299.2
click at [729, 290] on div "In [GEOGRAPHIC_DATA] e-waste is increasing at three to five percent a year, alm…" at bounding box center [614, 280] width 330 height 30
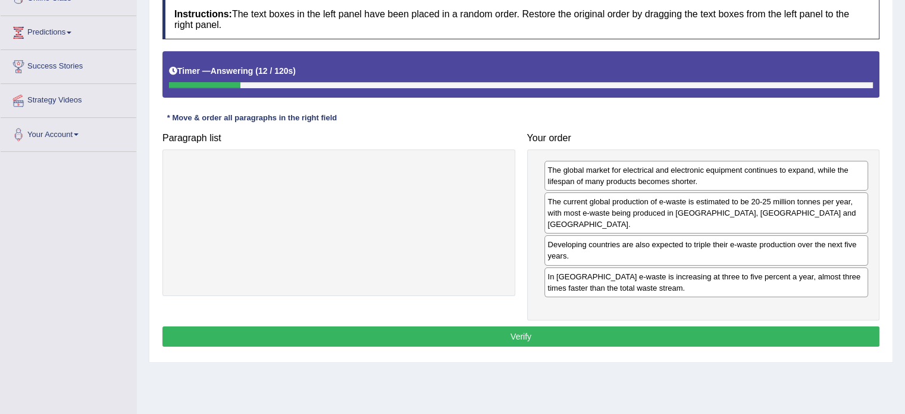
click at [613, 326] on button "Verify" at bounding box center [520, 336] width 717 height 20
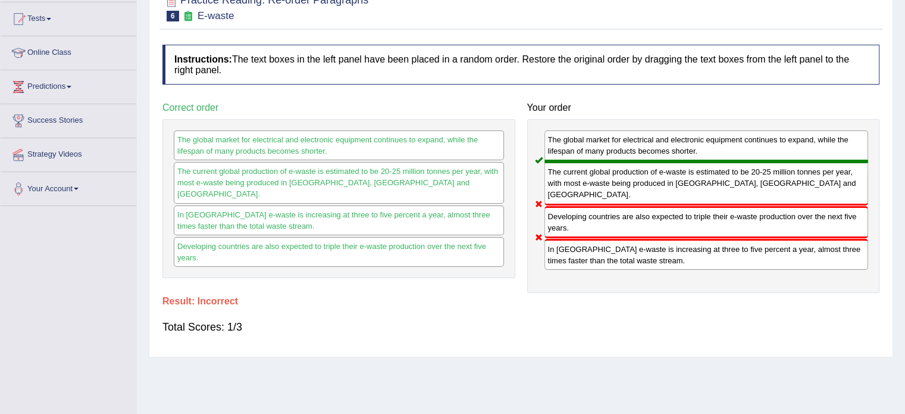
scroll to position [0, 0]
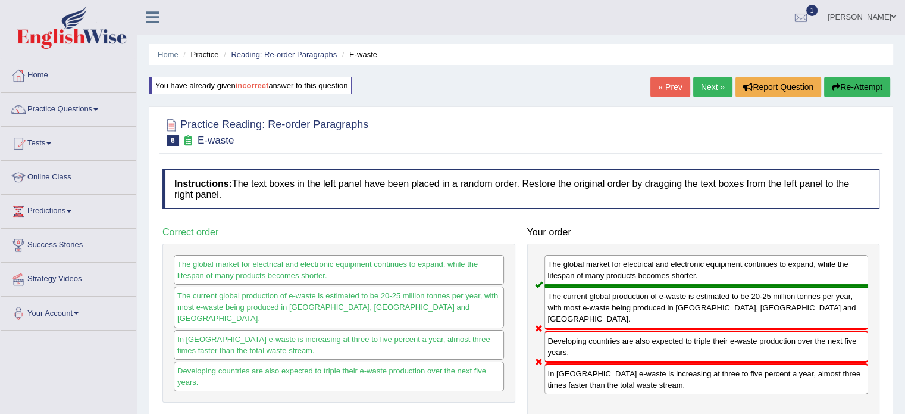
click at [717, 76] on div "Home Practice Reading: Re-order Paragraphs E-waste You have already given incor…" at bounding box center [521, 297] width 768 height 595
click at [714, 91] on link "Next »" at bounding box center [712, 87] width 39 height 20
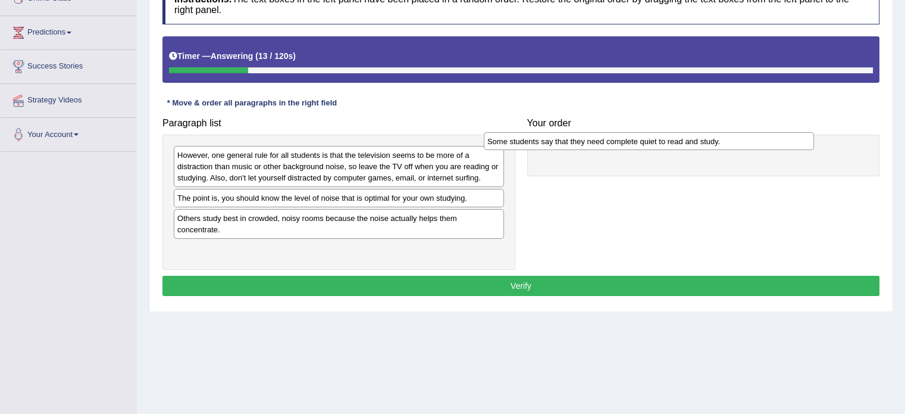
drag, startPoint x: 450, startPoint y: 194, endPoint x: 760, endPoint y: 137, distance: 315.2
click at [760, 137] on div "Some students say that they need complete quiet to read and study." at bounding box center [649, 141] width 330 height 18
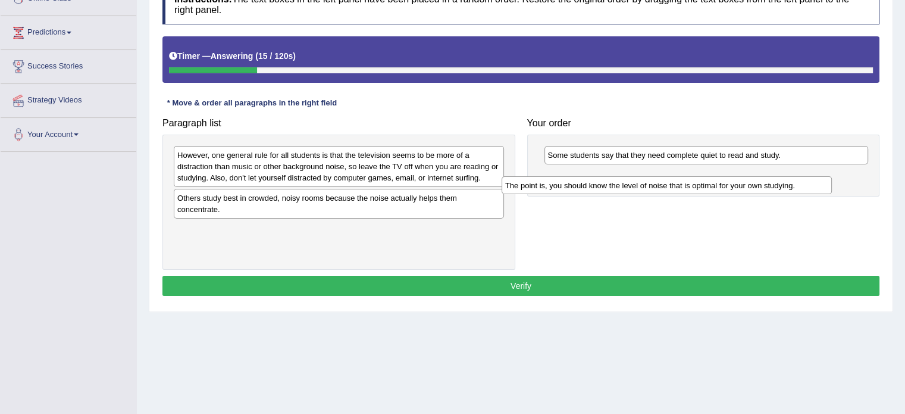
drag, startPoint x: 468, startPoint y: 195, endPoint x: 816, endPoint y: 171, distance: 348.4
click at [815, 176] on div "The point is, you should know the level of noise that is optimal for your own s…" at bounding box center [667, 185] width 330 height 18
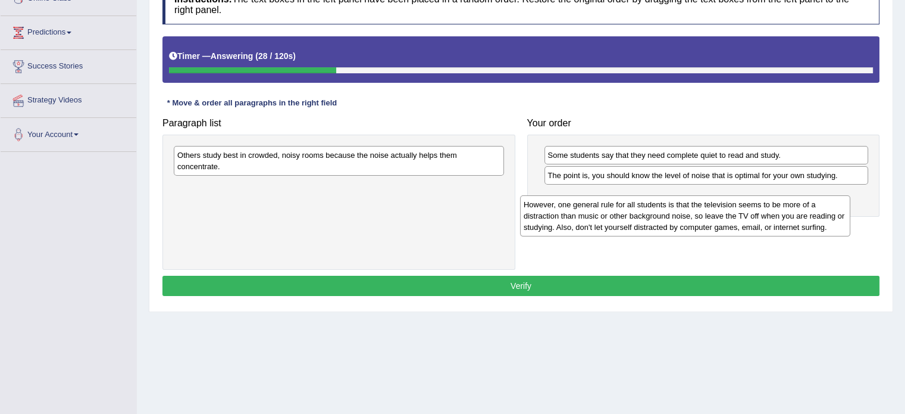
drag, startPoint x: 223, startPoint y: 164, endPoint x: 569, endPoint y: 213, distance: 349.9
click at [569, 213] on div "However, one general rule for all students is that the television seems to be m…" at bounding box center [685, 215] width 330 height 41
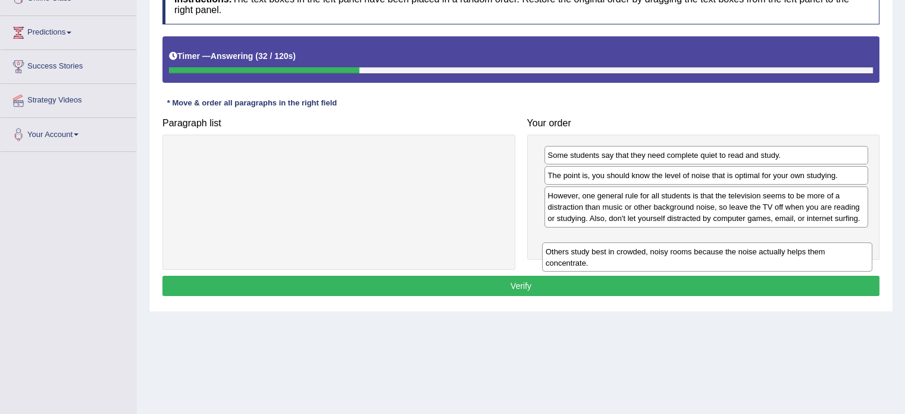
drag, startPoint x: 284, startPoint y: 164, endPoint x: 655, endPoint y: 260, distance: 382.9
click at [653, 261] on div "Others study best in crowded, noisy rooms because the noise actually helps them…" at bounding box center [707, 257] width 330 height 30
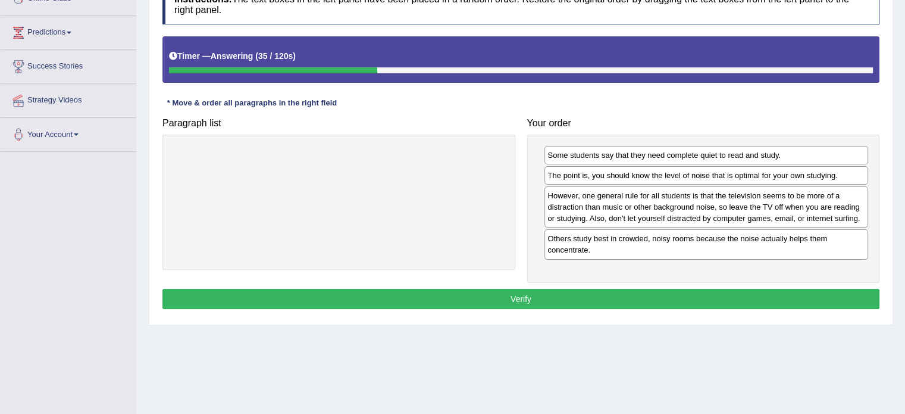
click at [587, 292] on button "Verify" at bounding box center [520, 299] width 717 height 20
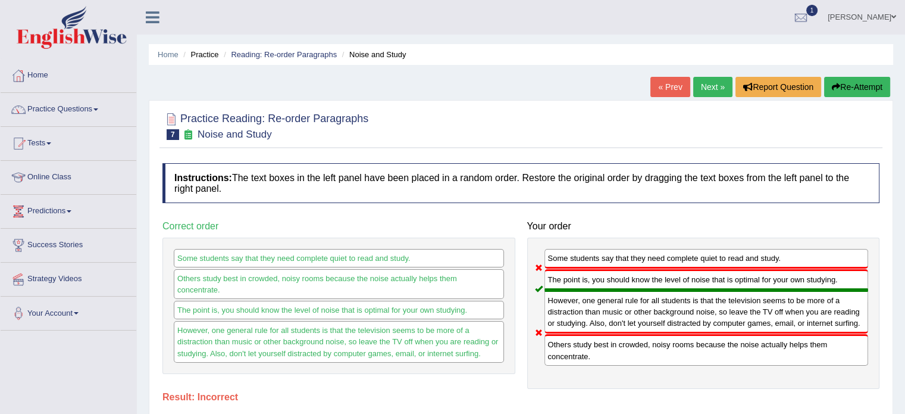
click at [857, 85] on button "Re-Attempt" at bounding box center [857, 87] width 66 height 20
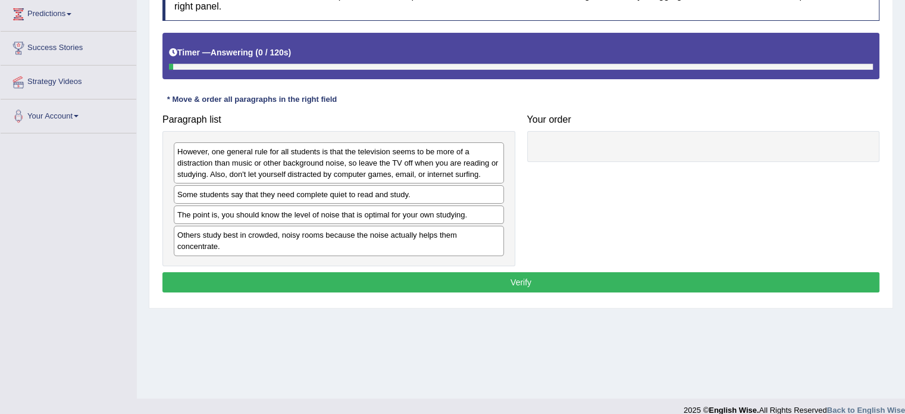
scroll to position [211, 0]
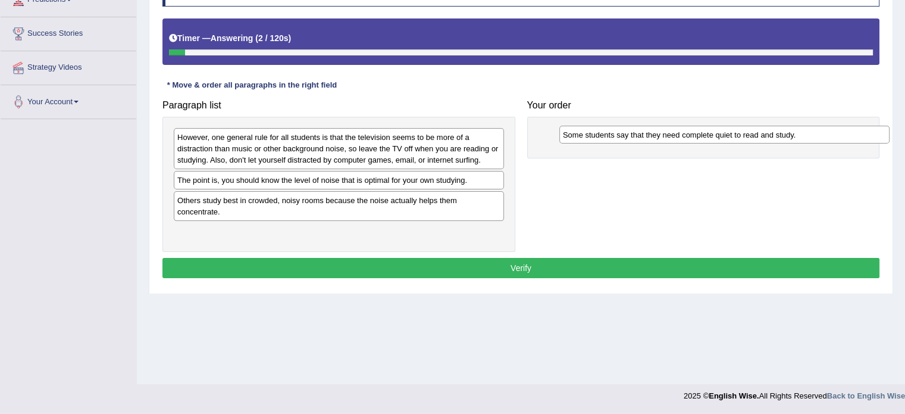
drag, startPoint x: 238, startPoint y: 181, endPoint x: 621, endPoint y: 130, distance: 386.1
click at [624, 134] on div "Some students say that they need complete quiet to read and study." at bounding box center [725, 135] width 330 height 18
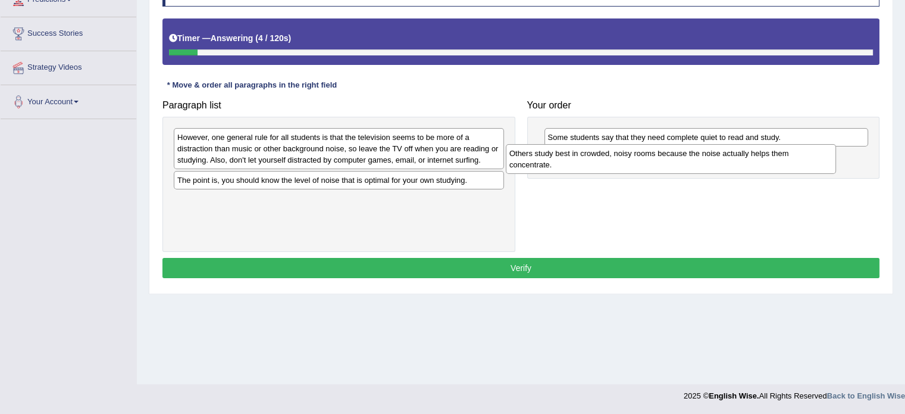
drag, startPoint x: 249, startPoint y: 203, endPoint x: 585, endPoint y: 155, distance: 338.5
click at [585, 157] on div "Others study best in crowded, noisy rooms because the noise actually helps them…" at bounding box center [671, 159] width 330 height 30
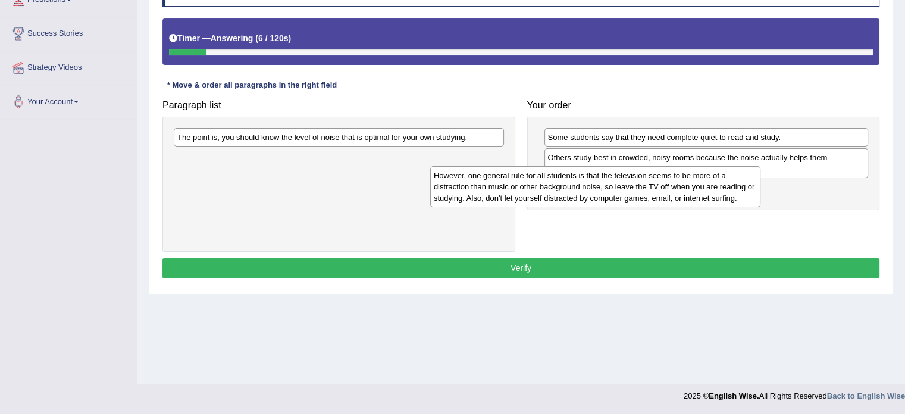
drag, startPoint x: 319, startPoint y: 151, endPoint x: 608, endPoint y: 196, distance: 292.2
click at [608, 196] on div "However, one general rule for all students is that the television seems to be m…" at bounding box center [595, 186] width 330 height 41
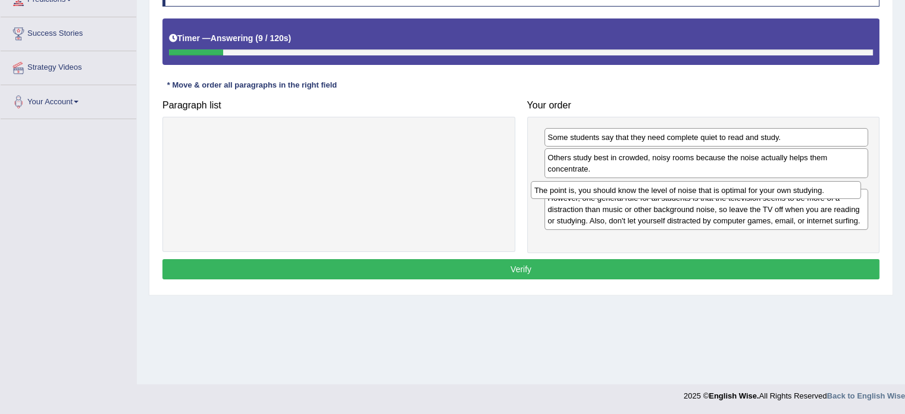
drag, startPoint x: 376, startPoint y: 135, endPoint x: 735, endPoint y: 183, distance: 362.1
click at [735, 183] on div "The point is, you should know the level of noise that is optimal for your own s…" at bounding box center [696, 190] width 330 height 18
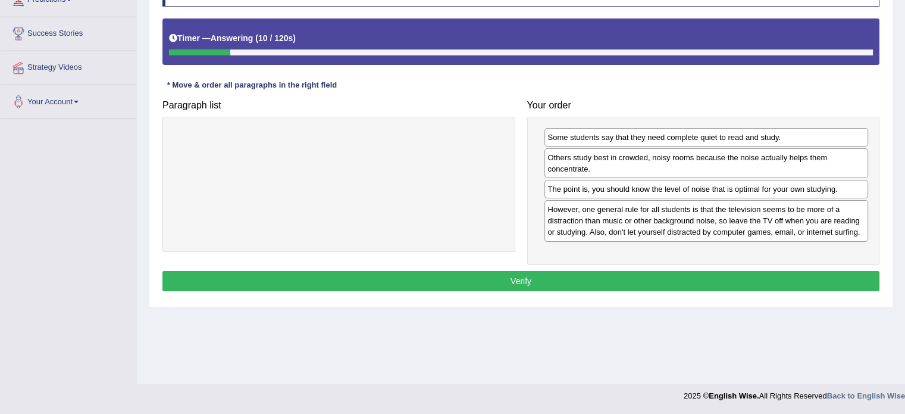
click at [545, 280] on button "Verify" at bounding box center [520, 281] width 717 height 20
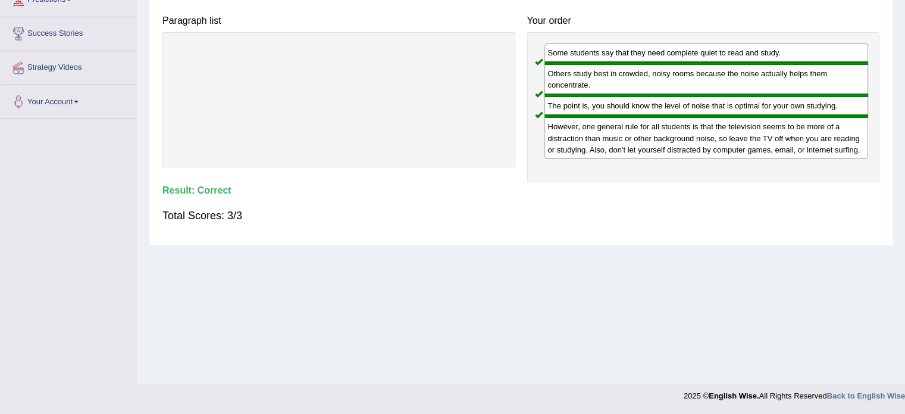
scroll to position [0, 0]
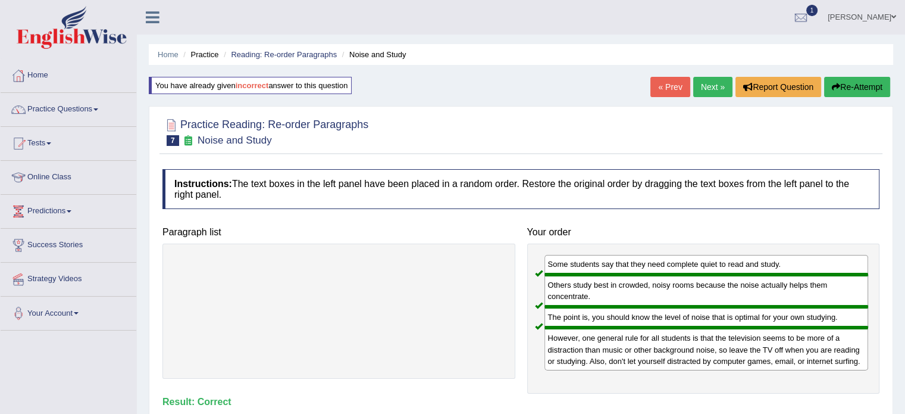
drag, startPoint x: 711, startPoint y: 85, endPoint x: 706, endPoint y: 89, distance: 6.3
click at [711, 85] on link "Next »" at bounding box center [712, 87] width 39 height 20
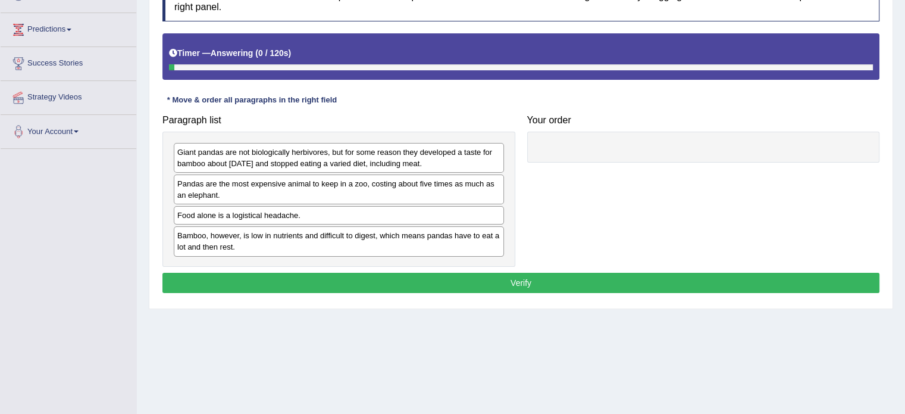
scroll to position [211, 0]
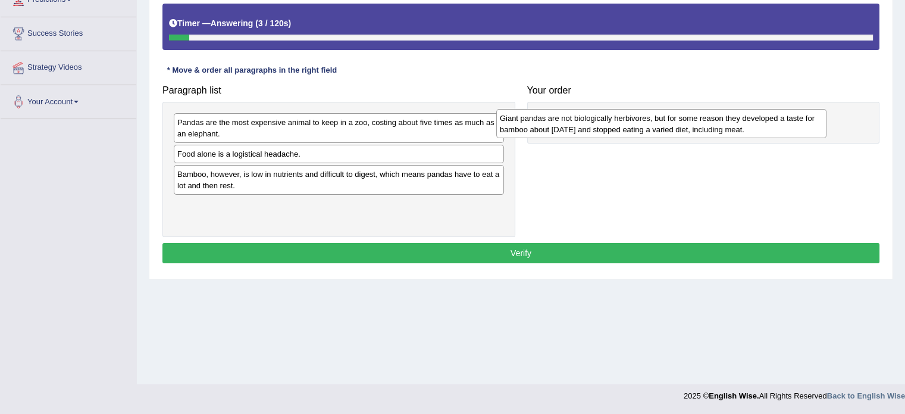
drag, startPoint x: 342, startPoint y: 125, endPoint x: 692, endPoint y: 120, distance: 350.6
click at [692, 120] on div "Giant pandas are not biologically herbivores, but for some reason they develope…" at bounding box center [661, 124] width 330 height 30
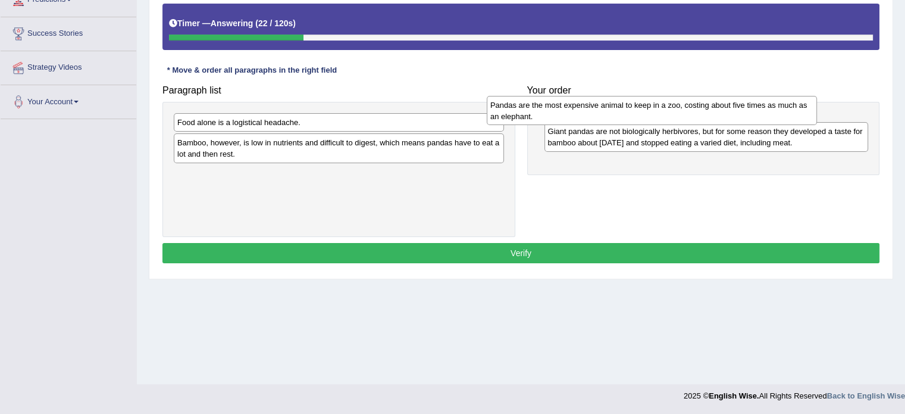
drag, startPoint x: 304, startPoint y: 133, endPoint x: 626, endPoint y: 117, distance: 322.4
click at [626, 117] on div "Pandas are the most expensive animal to keep in a zoo, costing about five times…" at bounding box center [652, 111] width 330 height 30
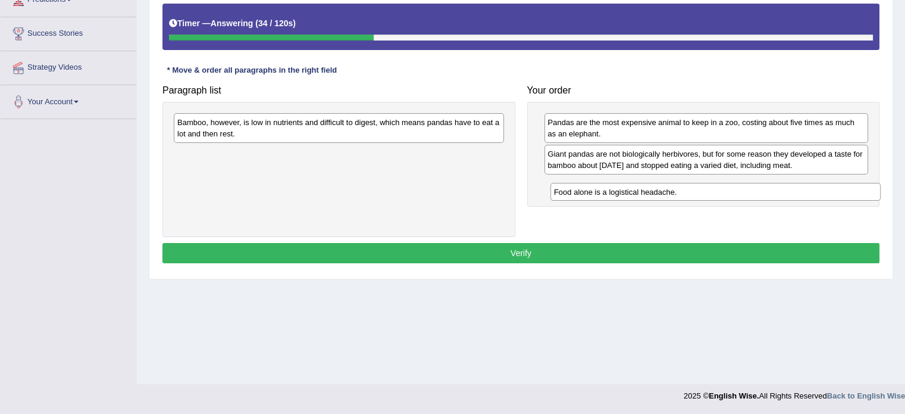
drag, startPoint x: 285, startPoint y: 118, endPoint x: 664, endPoint y: 183, distance: 384.6
click at [664, 183] on div "Food alone is a logistical headache." at bounding box center [716, 192] width 330 height 18
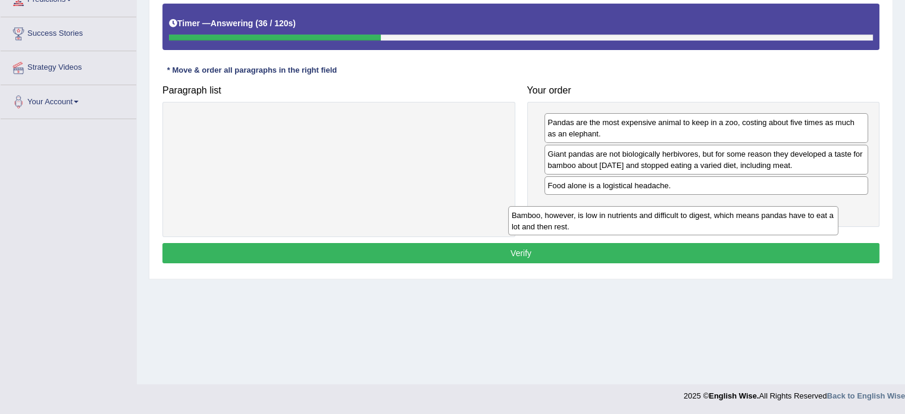
drag, startPoint x: 376, startPoint y: 129, endPoint x: 712, endPoint y: 218, distance: 348.1
click at [712, 221] on div "Bamboo, however, is low in nutrients and difficult to digest, which means panda…" at bounding box center [673, 221] width 330 height 30
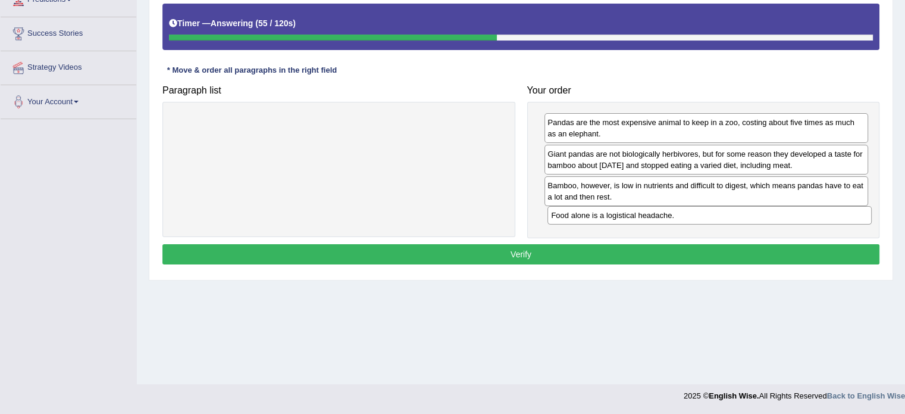
drag, startPoint x: 644, startPoint y: 185, endPoint x: 648, endPoint y: 215, distance: 30.6
click at [648, 215] on div "Food alone is a logistical headache." at bounding box center [710, 215] width 324 height 18
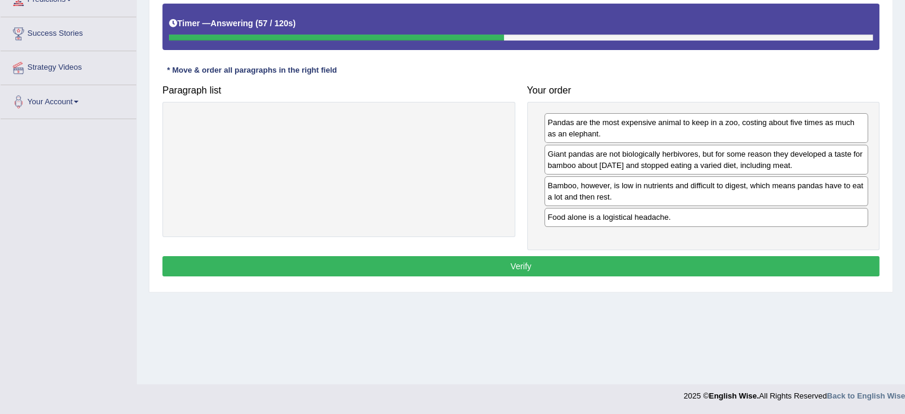
click at [555, 271] on button "Verify" at bounding box center [520, 266] width 717 height 20
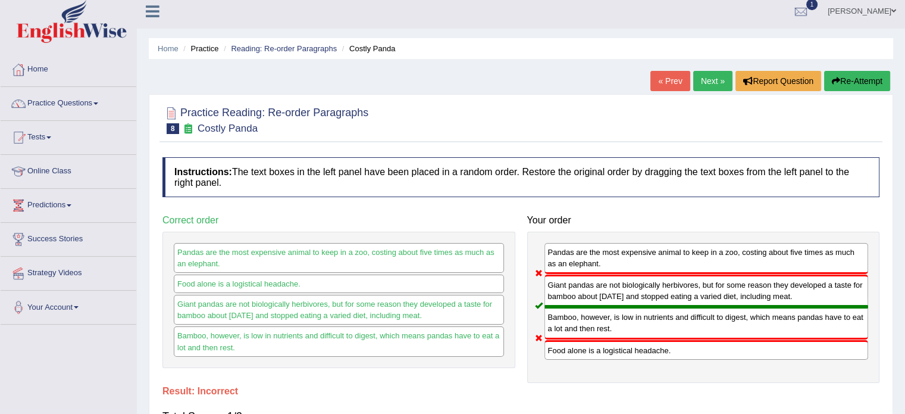
scroll to position [0, 0]
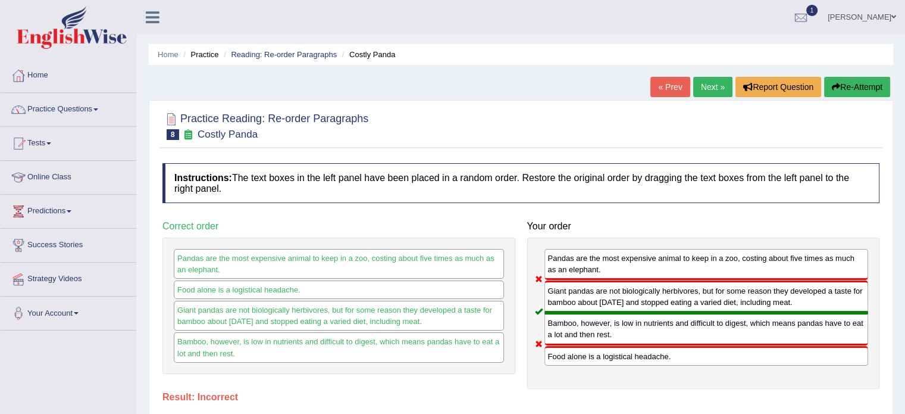
click at [870, 78] on button "Re-Attempt" at bounding box center [857, 87] width 66 height 20
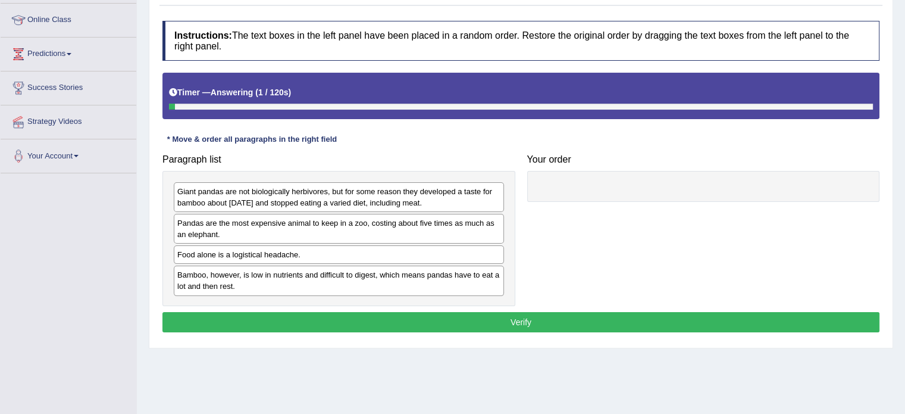
scroll to position [179, 0]
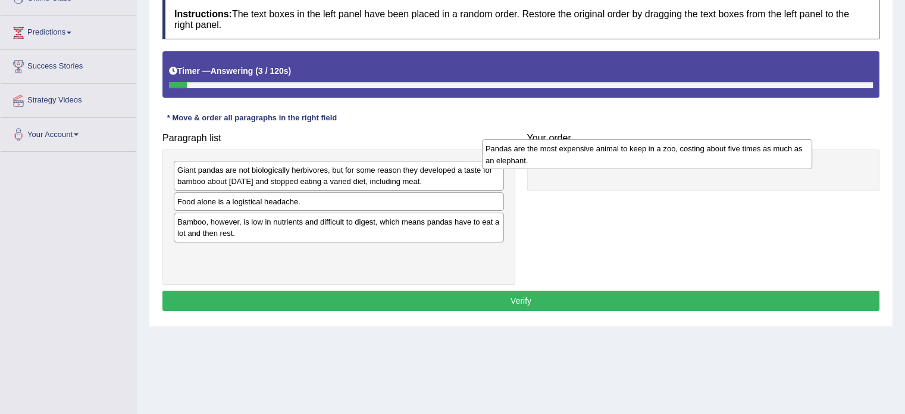
drag, startPoint x: 275, startPoint y: 211, endPoint x: 637, endPoint y: 167, distance: 365.2
click at [637, 167] on div "Pandas are the most expensive animal to keep in a zoo, costing about five times…" at bounding box center [647, 154] width 330 height 30
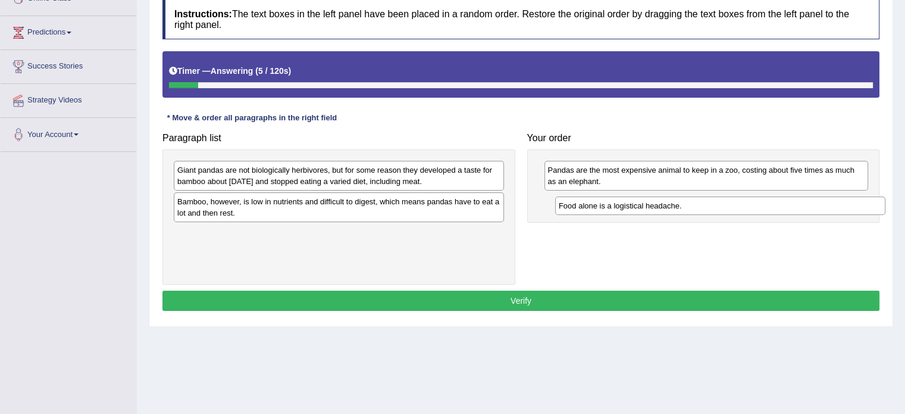
drag, startPoint x: 316, startPoint y: 199, endPoint x: 698, endPoint y: 204, distance: 381.6
click at [698, 204] on div "Food alone is a logistical headache." at bounding box center [720, 205] width 330 height 18
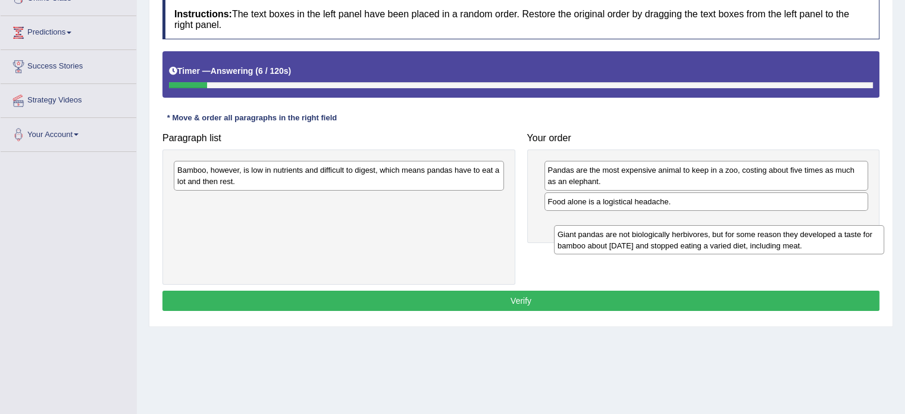
drag, startPoint x: 222, startPoint y: 180, endPoint x: 607, endPoint y: 235, distance: 388.3
click at [605, 237] on div "Giant pandas are not biologically herbivores, but for some reason they develope…" at bounding box center [719, 240] width 330 height 30
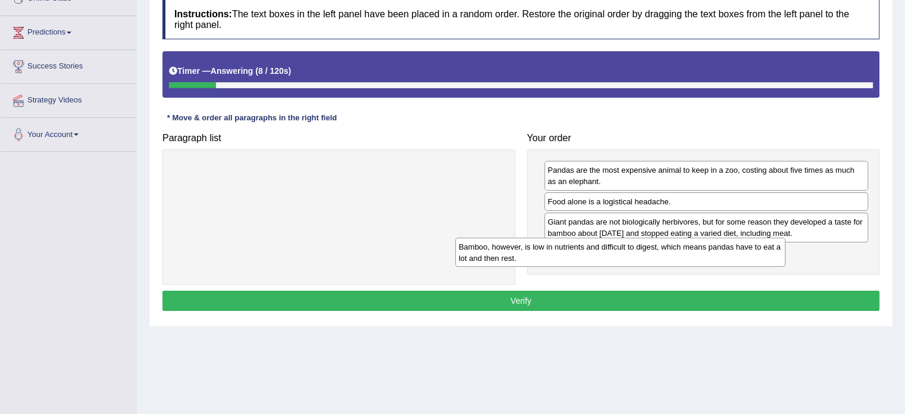
drag, startPoint x: 408, startPoint y: 173, endPoint x: 697, endPoint y: 252, distance: 299.3
click at [697, 252] on div "Bamboo, however, is low in nutrients and difficult to digest, which means panda…" at bounding box center [620, 252] width 330 height 30
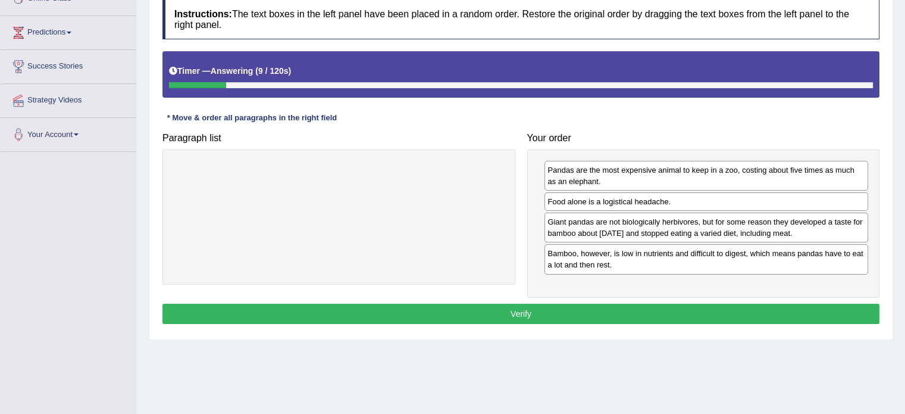
click at [621, 317] on button "Verify" at bounding box center [520, 314] width 717 height 20
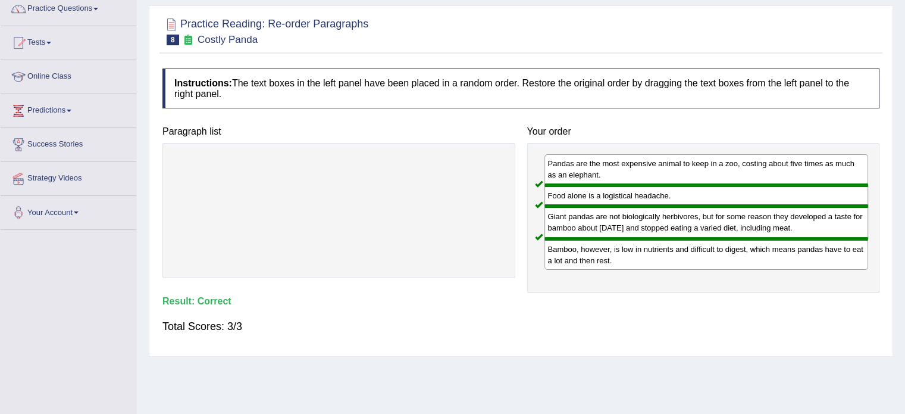
scroll to position [0, 0]
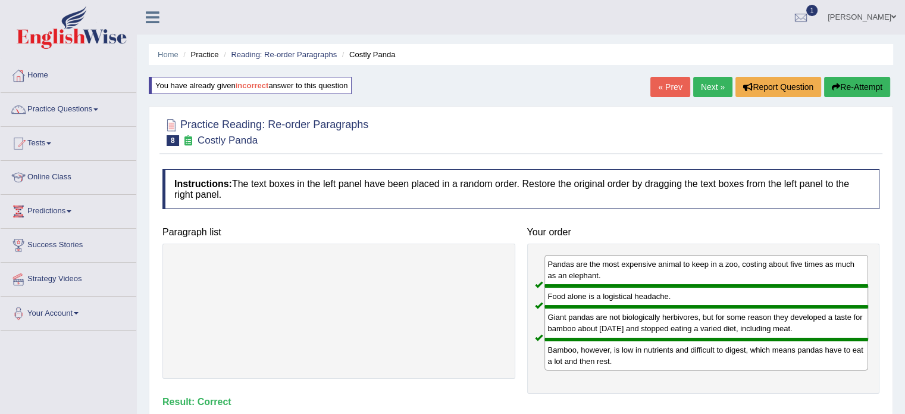
click at [719, 86] on link "Next »" at bounding box center [712, 87] width 39 height 20
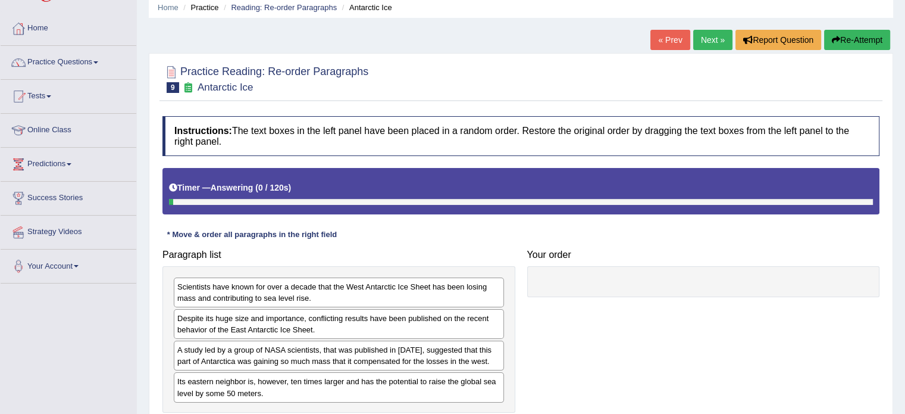
scroll to position [179, 0]
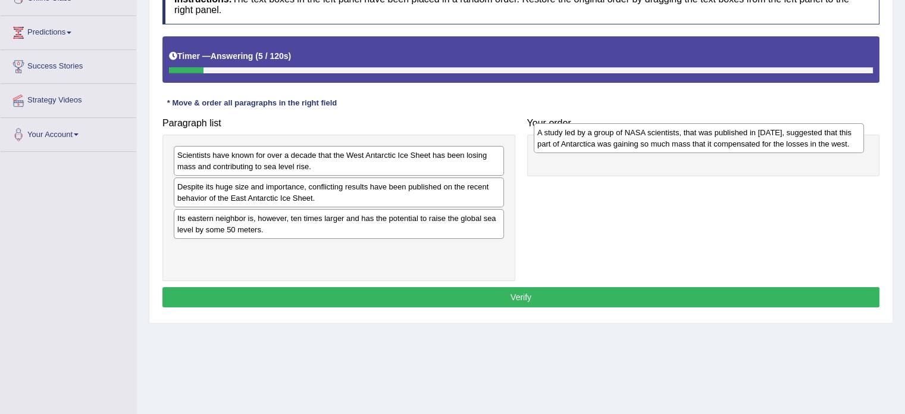
drag, startPoint x: 286, startPoint y: 223, endPoint x: 602, endPoint y: 143, distance: 326.4
click at [612, 142] on div "A study led by a group of NASA scientists, that was published in [DATE], sugges…" at bounding box center [699, 138] width 330 height 30
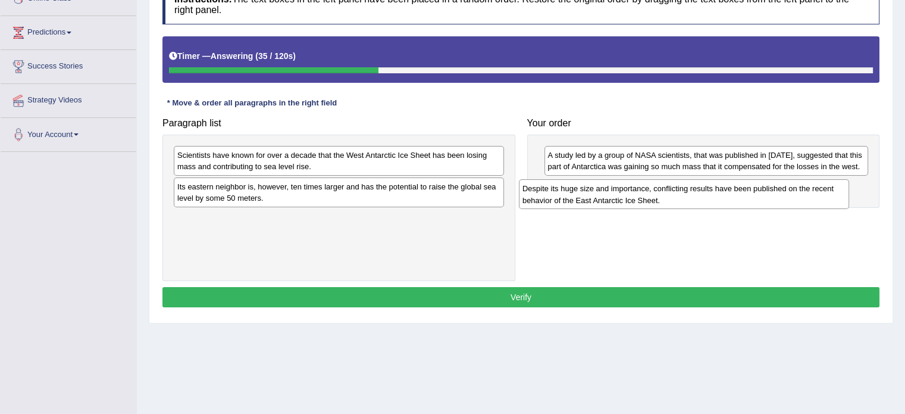
drag, startPoint x: 424, startPoint y: 191, endPoint x: 769, endPoint y: 193, distance: 345.2
click at [769, 193] on div "Despite its huge size and importance, conflicting results have been published o…" at bounding box center [684, 194] width 330 height 30
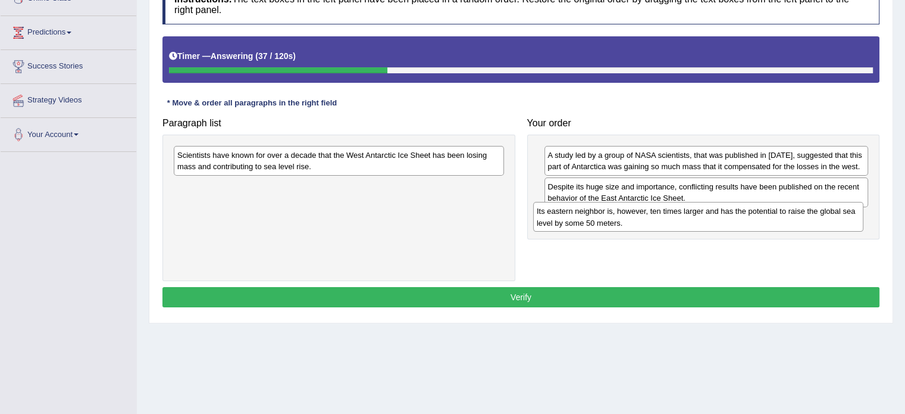
drag, startPoint x: 357, startPoint y: 194, endPoint x: 735, endPoint y: 224, distance: 379.1
click at [735, 224] on div "Its eastern neighbor is, however, ten times larger and has the potential to rai…" at bounding box center [698, 217] width 330 height 30
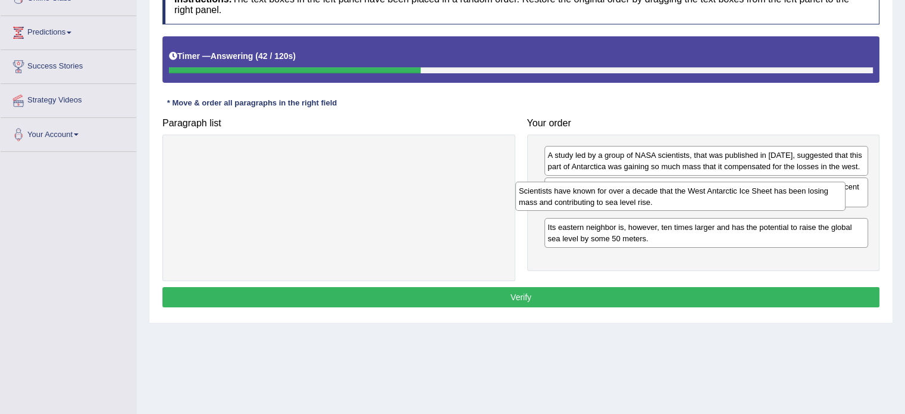
drag, startPoint x: 256, startPoint y: 164, endPoint x: 600, endPoint y: 198, distance: 345.7
click at [600, 198] on div "Scientists have known for over a decade that the West Antarctic Ice Sheet has b…" at bounding box center [680, 197] width 330 height 30
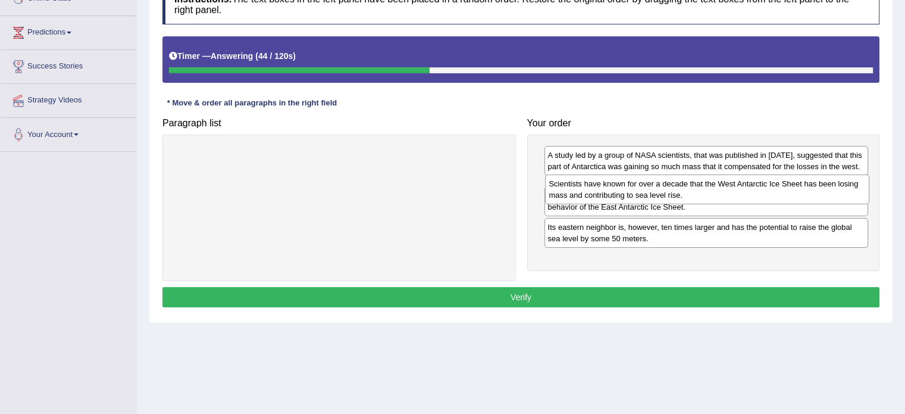
drag, startPoint x: 612, startPoint y: 214, endPoint x: 613, endPoint y: 180, distance: 33.9
click at [613, 180] on div "Scientists have known for over a decade that the West Antarctic Ice Sheet has b…" at bounding box center [707, 189] width 324 height 30
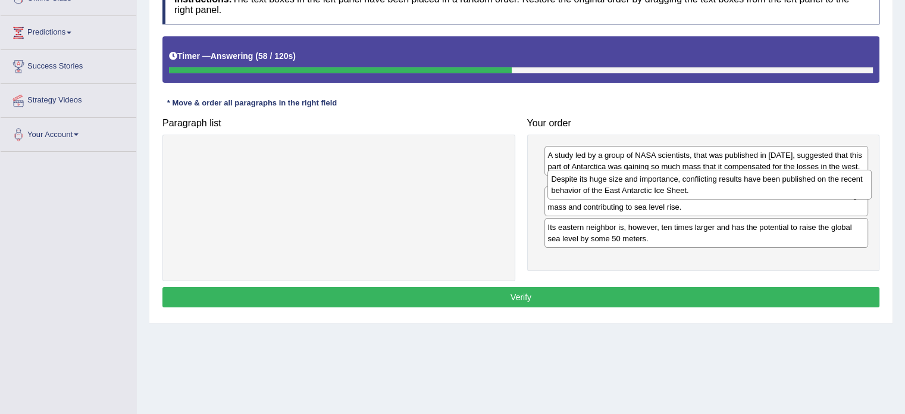
drag, startPoint x: 659, startPoint y: 225, endPoint x: 658, endPoint y: 182, distance: 43.5
click at [658, 182] on div "Despite its huge size and importance, conflicting results have been published o…" at bounding box center [710, 185] width 324 height 30
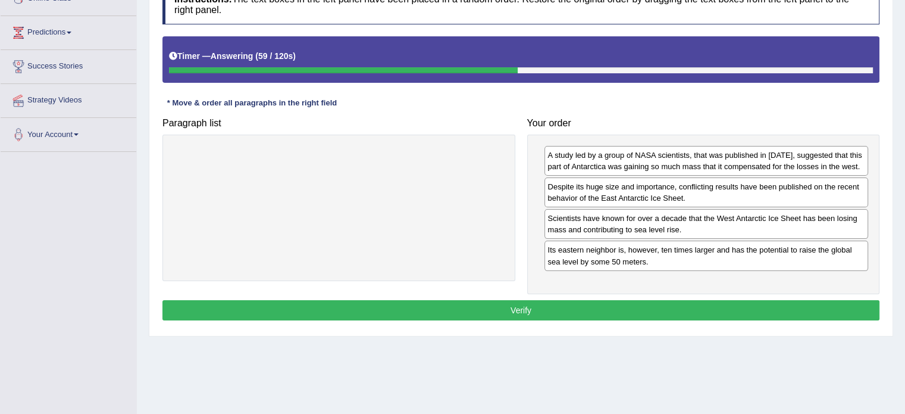
click at [583, 292] on div "Instructions: The text boxes in the left panel have been placed in a random ord…" at bounding box center [521, 154] width 723 height 351
click at [574, 301] on button "Verify" at bounding box center [520, 310] width 717 height 20
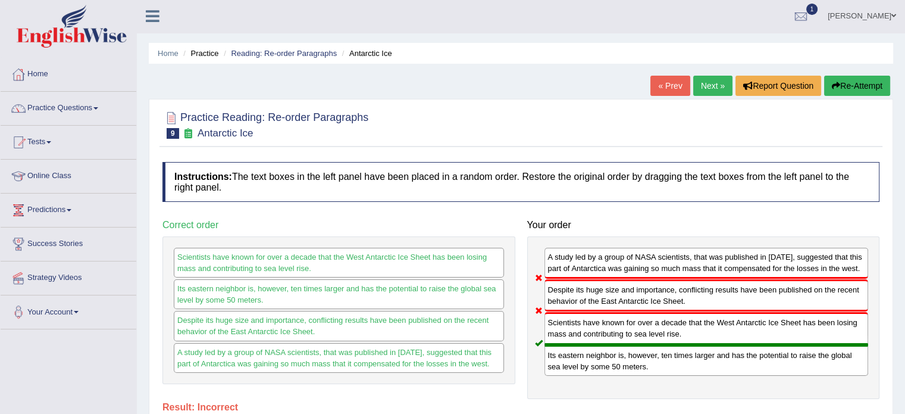
scroll to position [0, 0]
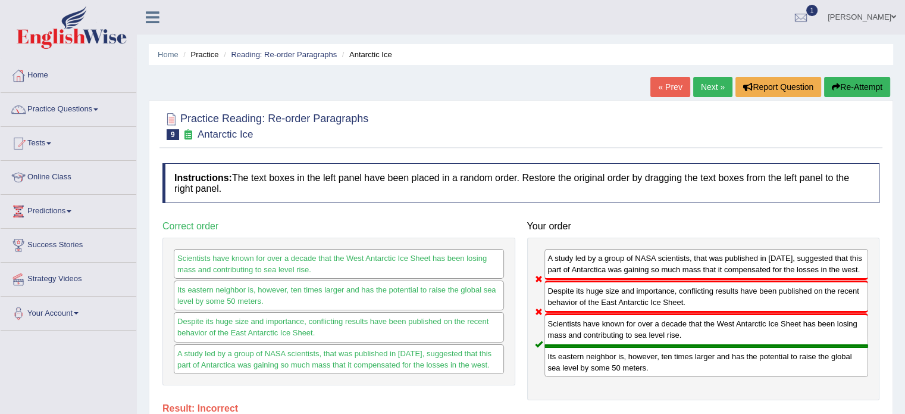
click at [852, 92] on button "Re-Attempt" at bounding box center [857, 87] width 66 height 20
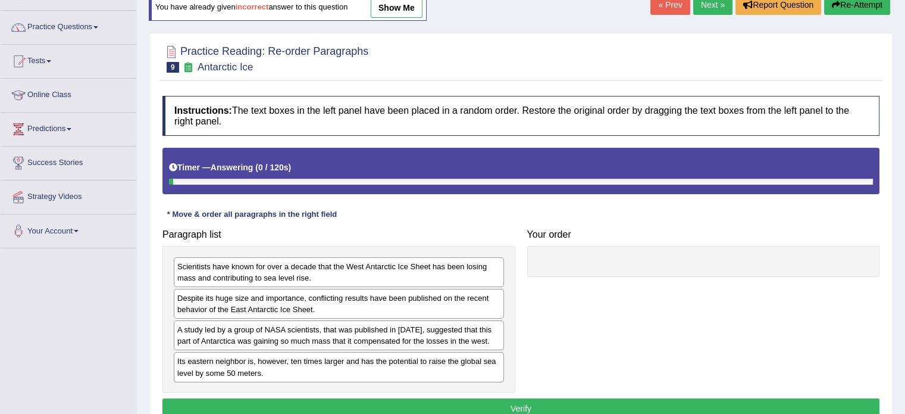
scroll to position [211, 0]
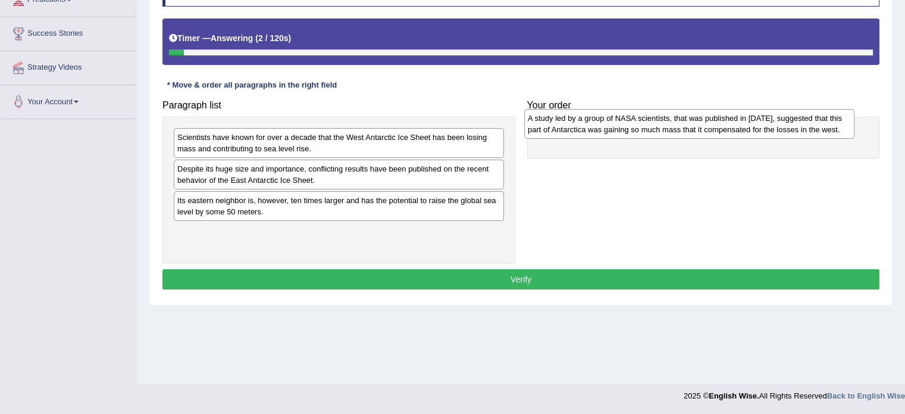
drag, startPoint x: 233, startPoint y: 203, endPoint x: 584, endPoint y: 121, distance: 360.1
click at [584, 121] on div "A study led by a group of NASA scientists, that was published in 2015, suggeste…" at bounding box center [689, 124] width 330 height 30
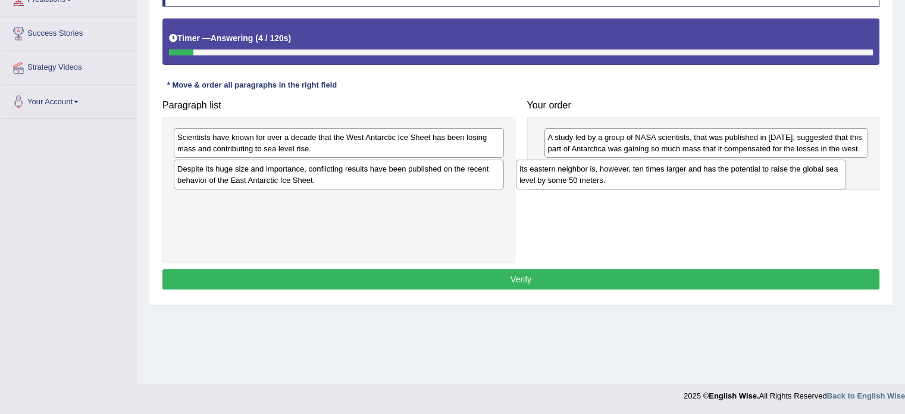
drag, startPoint x: 237, startPoint y: 208, endPoint x: 581, endPoint y: 171, distance: 345.4
click at [581, 171] on div "Its eastern neighbor is, however, ten times larger and has the potential to rai…" at bounding box center [681, 175] width 330 height 30
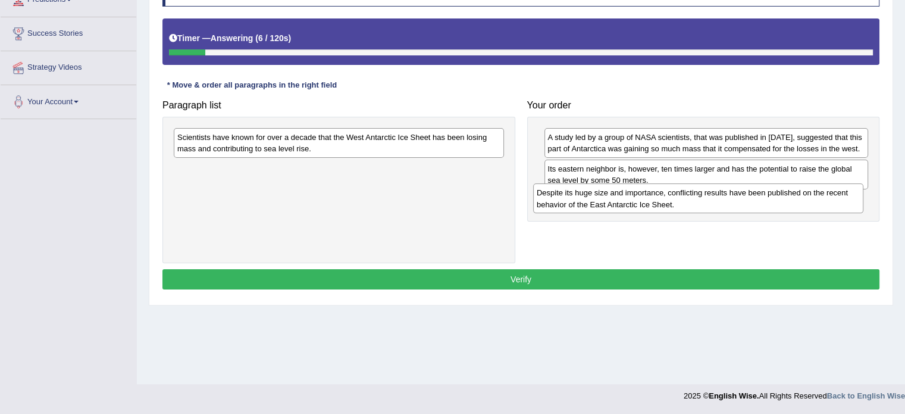
drag, startPoint x: 290, startPoint y: 166, endPoint x: 650, endPoint y: 190, distance: 360.3
click at [650, 190] on div "Despite its huge size and importance, conflicting results have been published o…" at bounding box center [698, 198] width 330 height 30
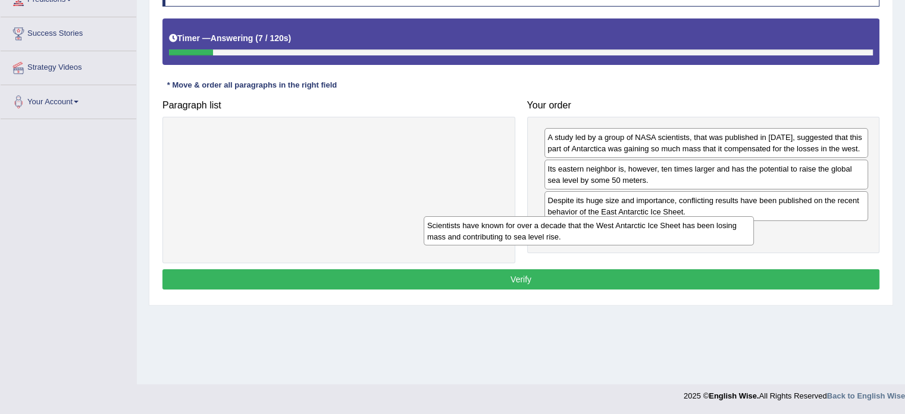
drag, startPoint x: 393, startPoint y: 132, endPoint x: 671, endPoint y: 227, distance: 293.8
click at [670, 227] on div "Scientists have known for over a decade that the West Antarctic Ice Sheet has b…" at bounding box center [589, 231] width 330 height 30
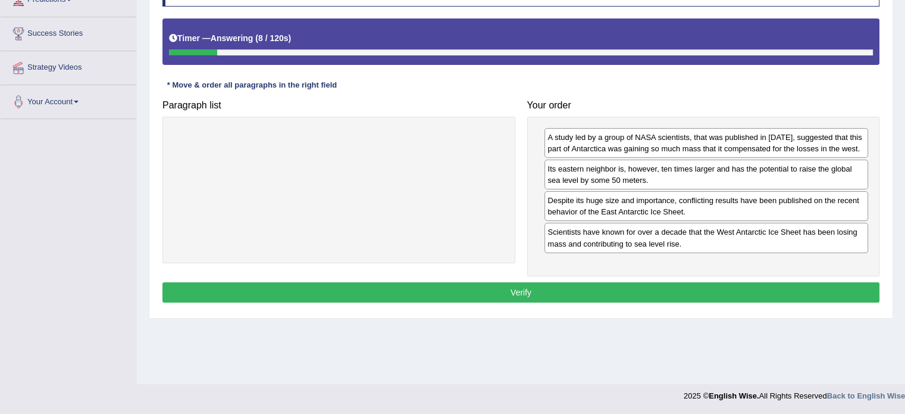
click at [539, 295] on button "Verify" at bounding box center [520, 292] width 717 height 20
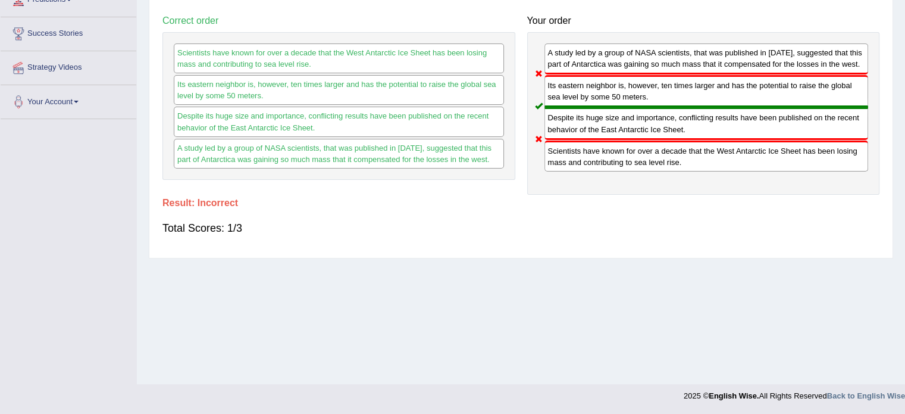
scroll to position [0, 0]
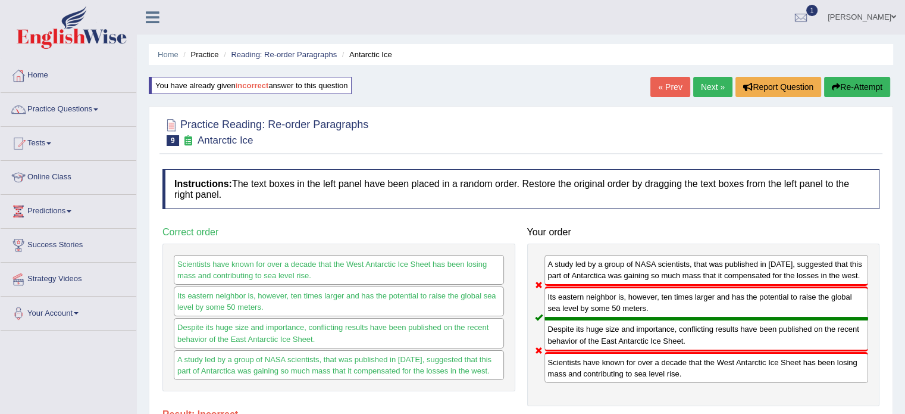
click at [712, 90] on link "Next »" at bounding box center [712, 87] width 39 height 20
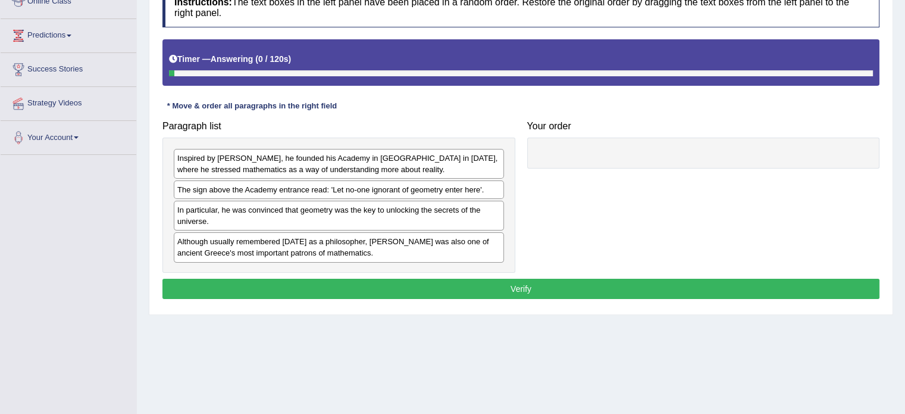
scroll to position [179, 0]
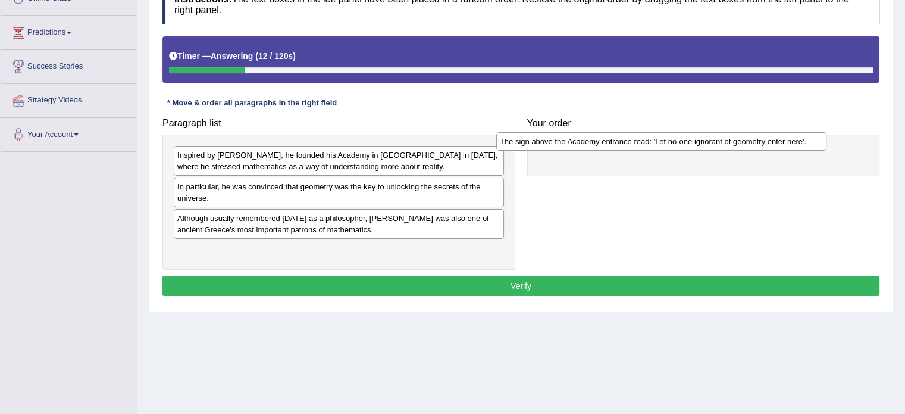
drag, startPoint x: 315, startPoint y: 181, endPoint x: 638, endPoint y: 136, distance: 325.7
click at [638, 136] on div "The sign above the Academy entrance read: 'Let no-one ignorant of geometry ente…" at bounding box center [661, 141] width 330 height 18
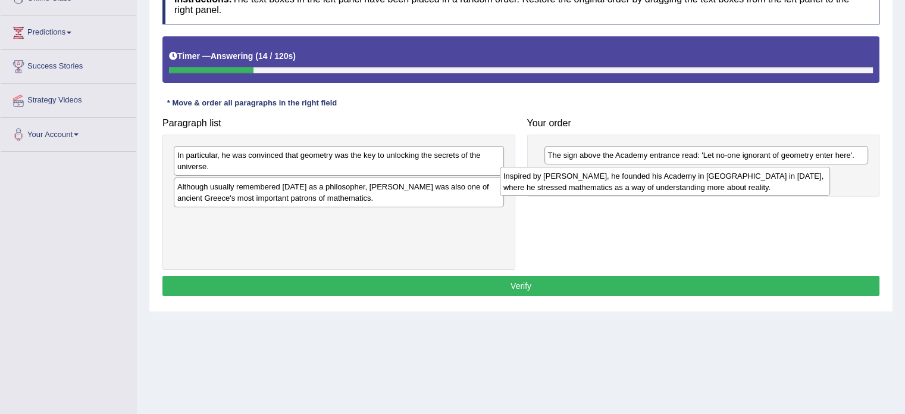
drag, startPoint x: 340, startPoint y: 163, endPoint x: 621, endPoint y: 176, distance: 281.3
click at [605, 177] on div "Inspired by [PERSON_NAME], he founded his Academy in [GEOGRAPHIC_DATA] in [DATE…" at bounding box center [665, 182] width 330 height 30
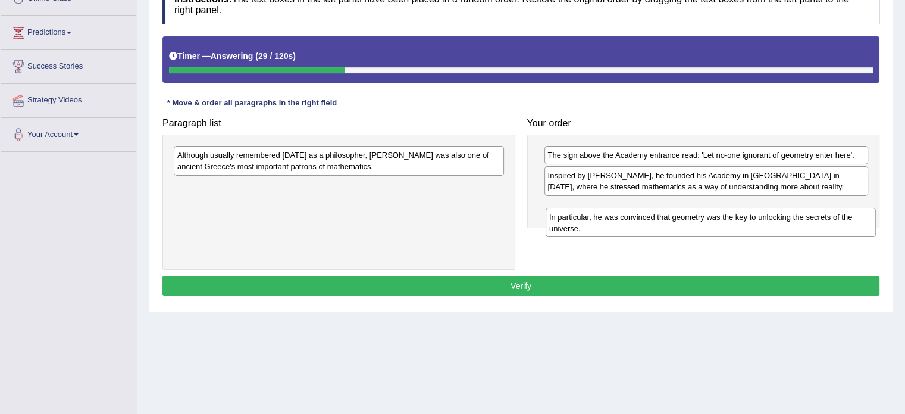
drag, startPoint x: 258, startPoint y: 160, endPoint x: 630, endPoint y: 214, distance: 376.0
click at [630, 215] on div "In particular, he was convinced that geometry was the key to unlocking the secr…" at bounding box center [711, 223] width 330 height 30
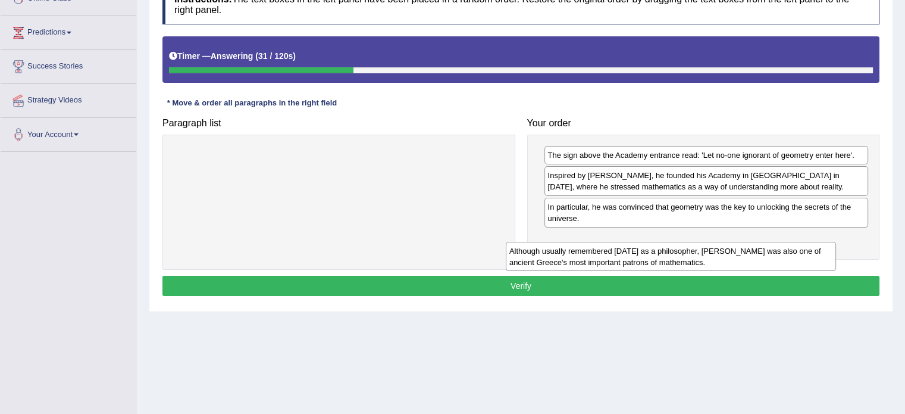
drag, startPoint x: 415, startPoint y: 165, endPoint x: 767, endPoint y: 261, distance: 364.0
click at [767, 261] on div "Although usually remembered [DATE] as a philosopher, [PERSON_NAME] was also one…" at bounding box center [671, 257] width 330 height 30
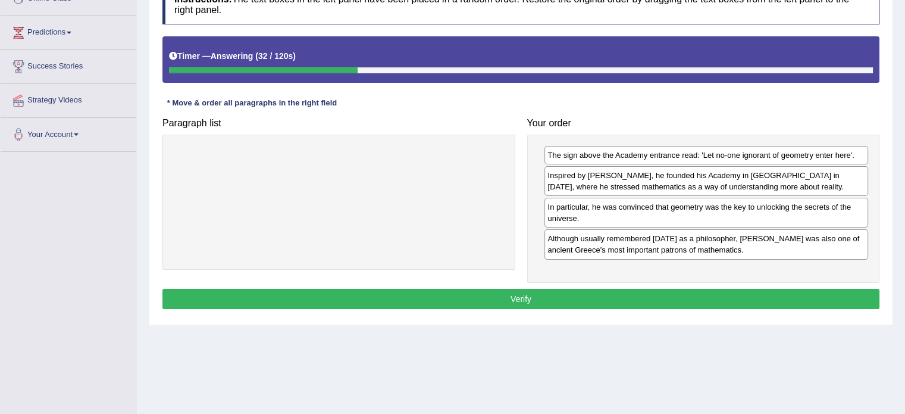
click at [572, 289] on button "Verify" at bounding box center [520, 299] width 717 height 20
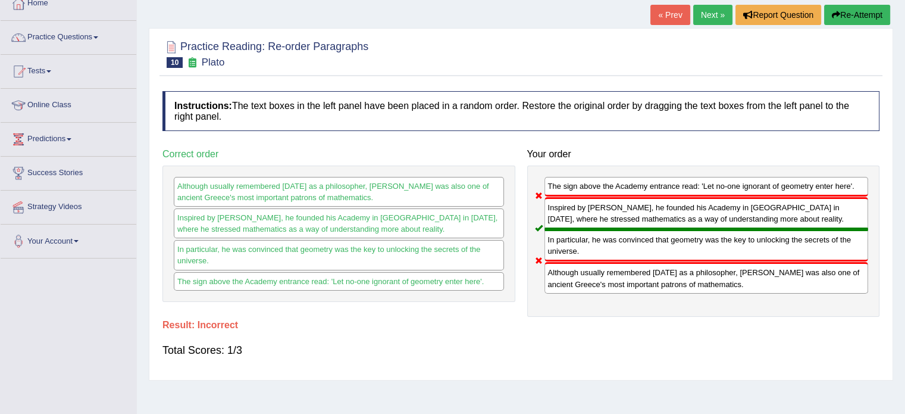
scroll to position [0, 0]
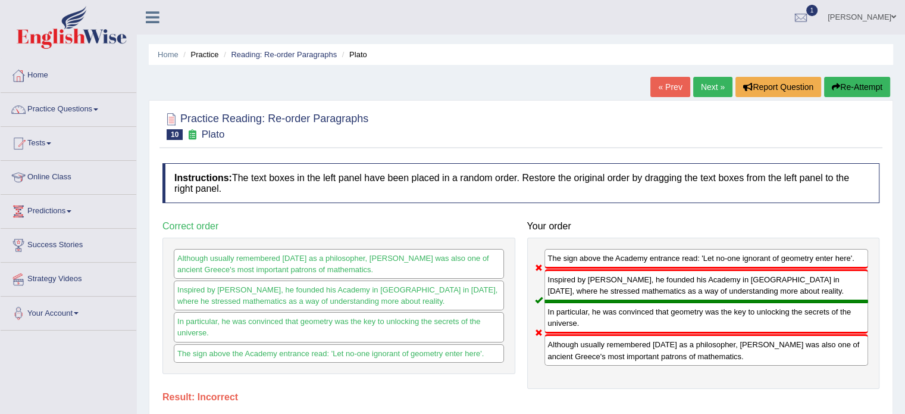
click at [855, 80] on button "Re-Attempt" at bounding box center [857, 87] width 66 height 20
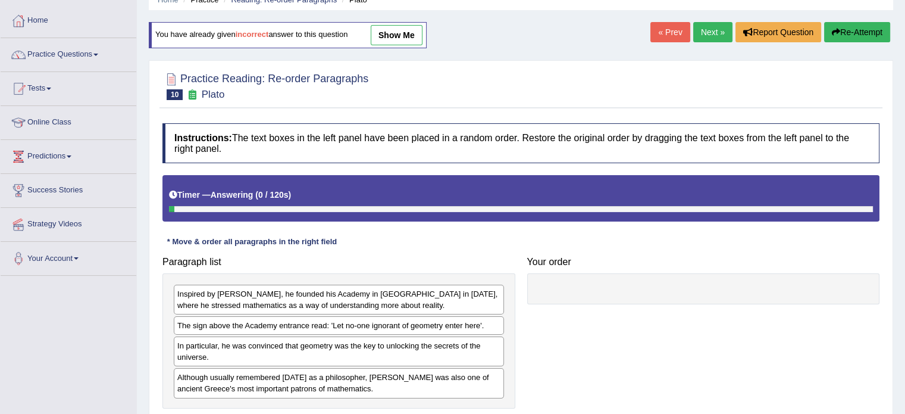
scroll to position [119, 0]
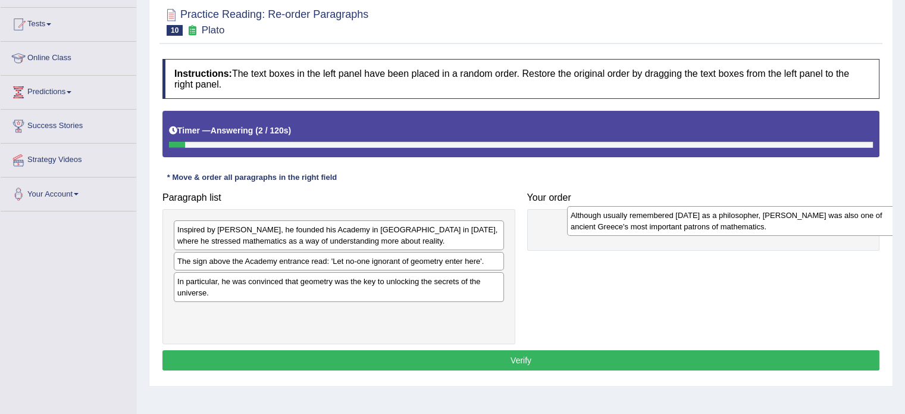
drag, startPoint x: 258, startPoint y: 323, endPoint x: 652, endPoint y: 226, distance: 405.2
click at [652, 226] on div "Although usually remembered [DATE] as a philosopher, [PERSON_NAME] was also one…" at bounding box center [732, 221] width 330 height 30
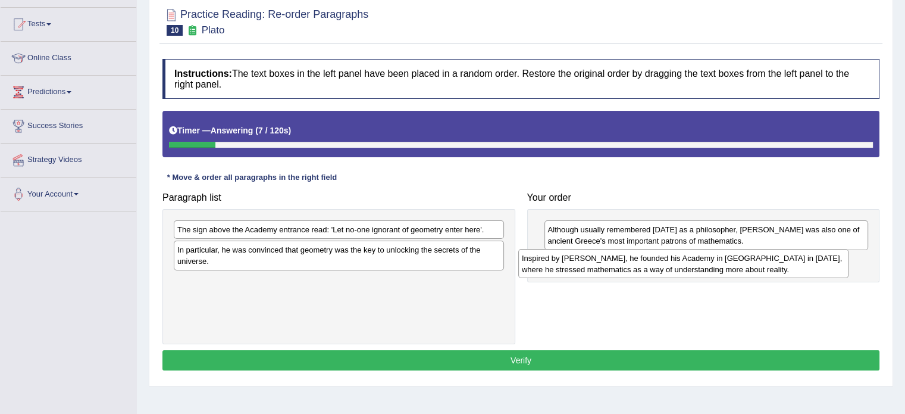
drag, startPoint x: 291, startPoint y: 237, endPoint x: 643, endPoint y: 264, distance: 352.8
click at [643, 264] on div "Inspired by [PERSON_NAME], he founded his Academy in [GEOGRAPHIC_DATA] in [DATE…" at bounding box center [683, 264] width 330 height 30
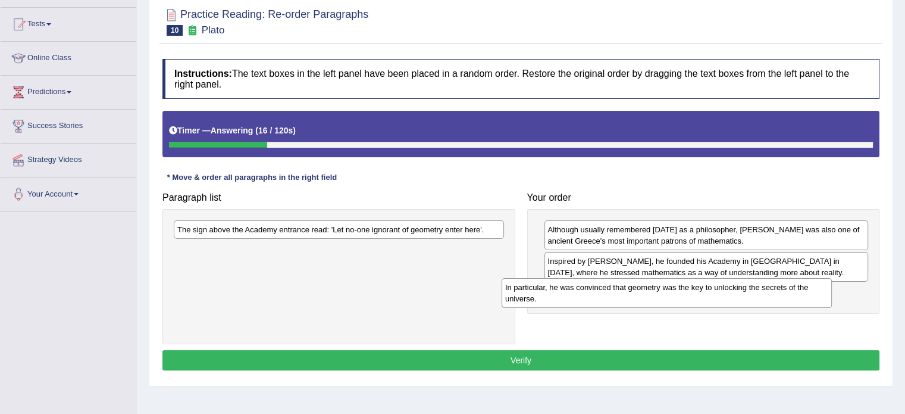
drag, startPoint x: 303, startPoint y: 254, endPoint x: 631, endPoint y: 292, distance: 330.2
click at [631, 292] on div "In particular, he was convinced that geometry was the key to unlocking the secr…" at bounding box center [667, 293] width 330 height 30
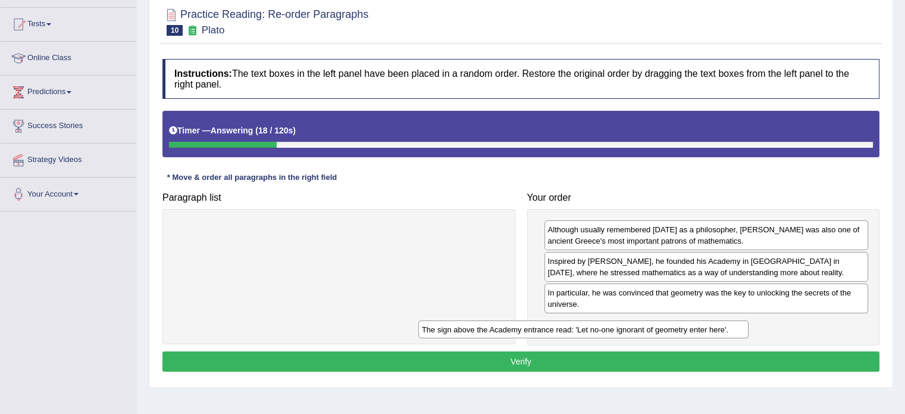
drag, startPoint x: 360, startPoint y: 224, endPoint x: 627, endPoint y: 324, distance: 285.6
click at [626, 326] on div "The sign above the Academy entrance read: 'Let no-one ignorant of geometry ente…" at bounding box center [583, 329] width 330 height 18
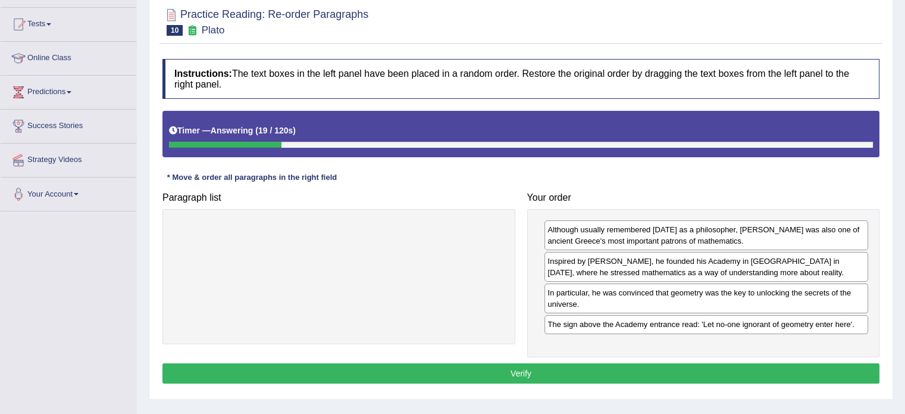
click at [599, 364] on button "Verify" at bounding box center [520, 373] width 717 height 20
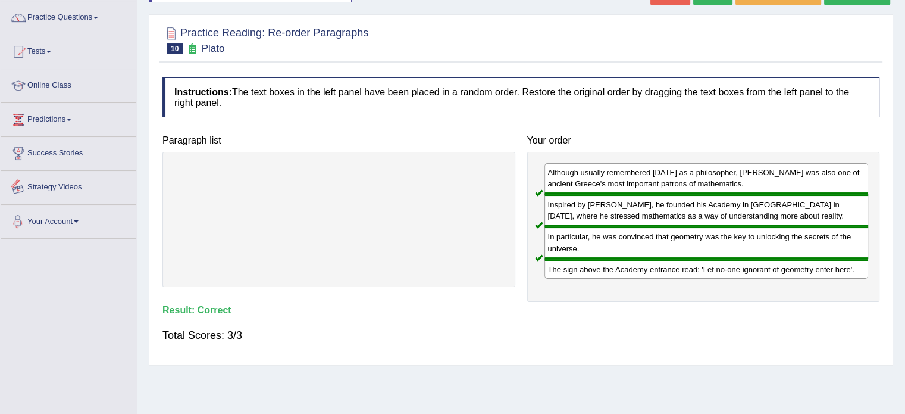
scroll to position [0, 0]
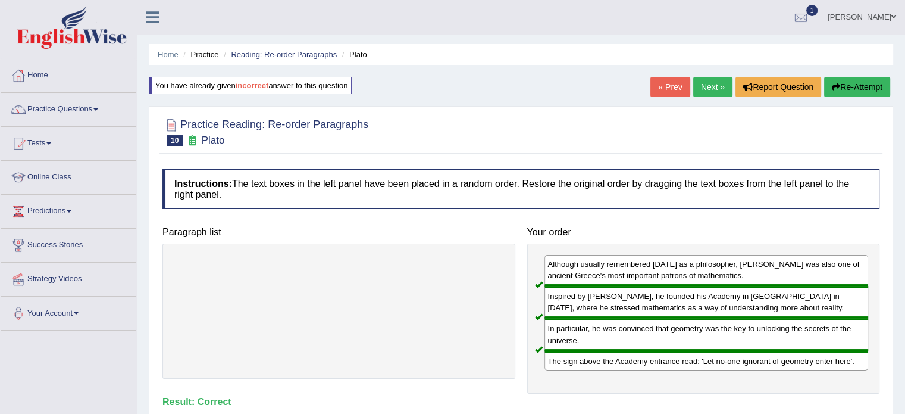
click at [705, 85] on link "Next »" at bounding box center [712, 87] width 39 height 20
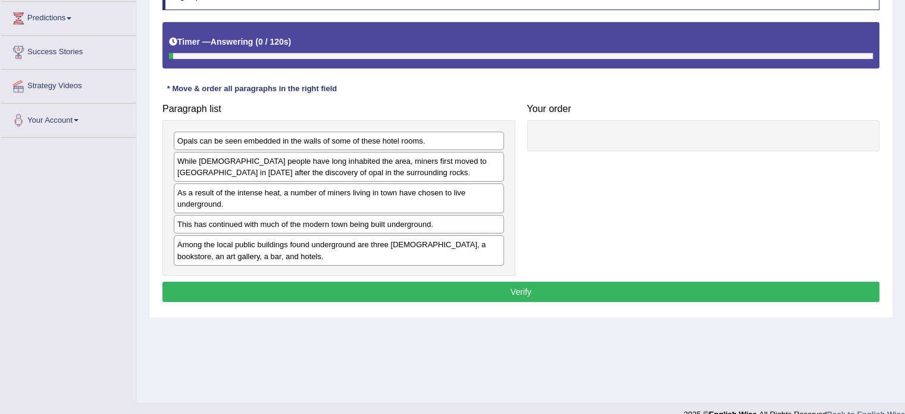
scroll to position [211, 0]
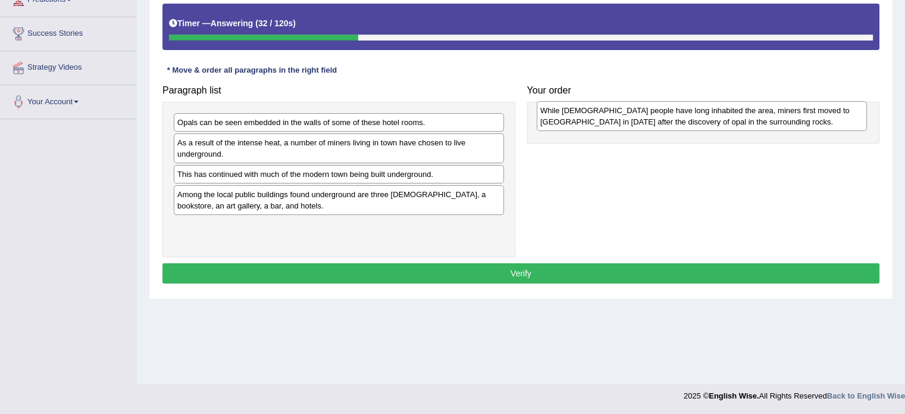
drag, startPoint x: 458, startPoint y: 146, endPoint x: 826, endPoint y: 114, distance: 369.2
click at [826, 114] on div "While [DEMOGRAPHIC_DATA] people have long inhabited the area, miners first move…" at bounding box center [702, 116] width 330 height 30
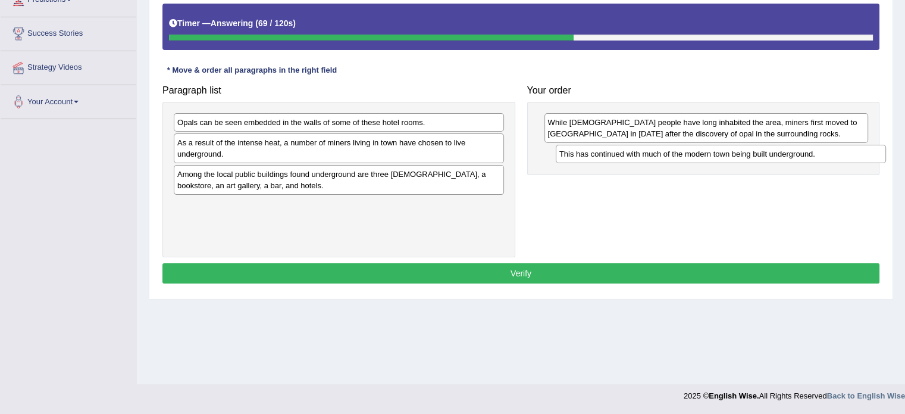
drag, startPoint x: 254, startPoint y: 168, endPoint x: 634, endPoint y: 142, distance: 381.3
click at [634, 145] on div "This has continued with much of the modern town being built underground." at bounding box center [721, 154] width 330 height 18
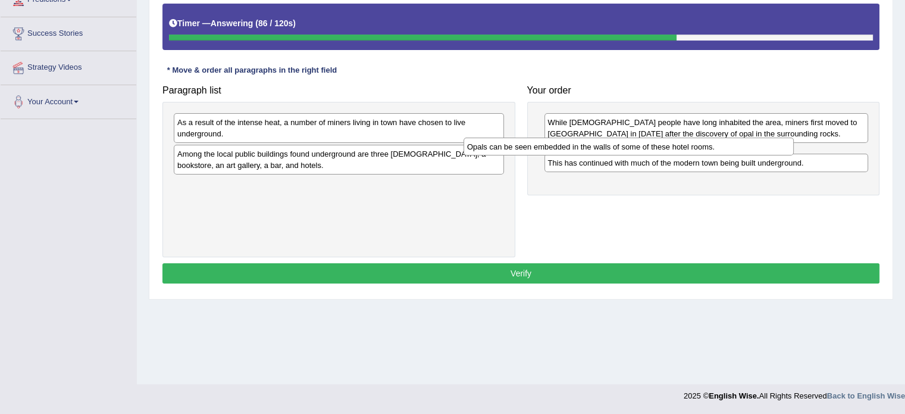
drag, startPoint x: 330, startPoint y: 121, endPoint x: 620, endPoint y: 146, distance: 290.9
click at [620, 146] on div "Opals can be seen embedded in the walls of some of these hotel rooms." at bounding box center [629, 146] width 330 height 18
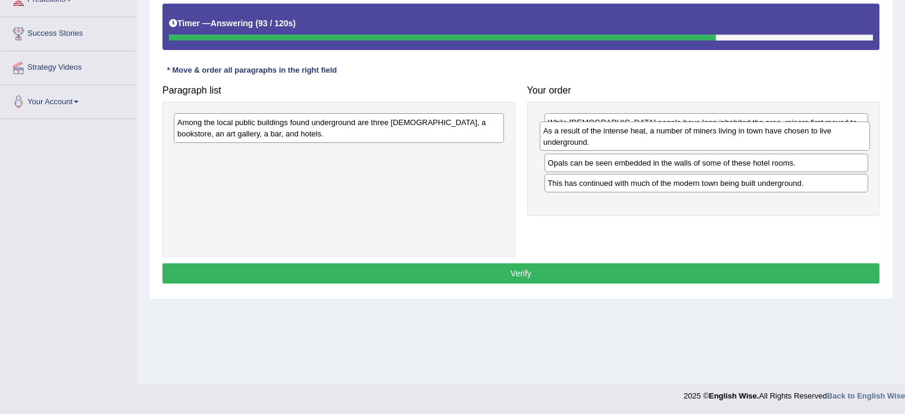
drag, startPoint x: 317, startPoint y: 137, endPoint x: 683, endPoint y: 146, distance: 366.2
click at [683, 146] on div "As a result of the intense heat, a number of miners living in town have chosen …" at bounding box center [705, 136] width 330 height 30
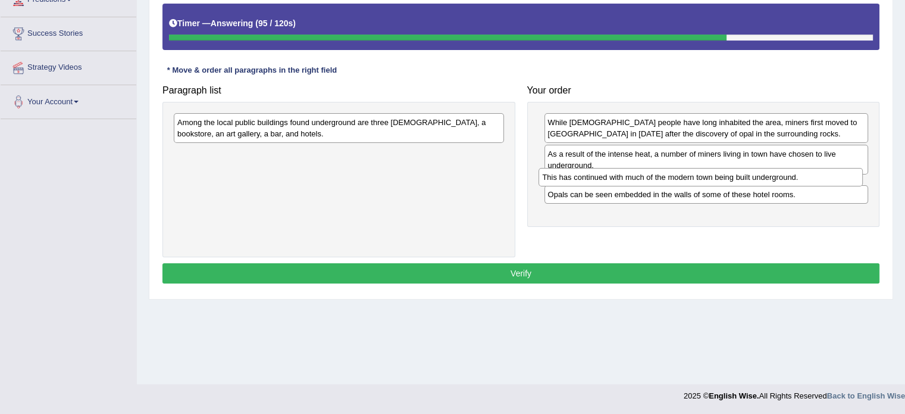
drag, startPoint x: 662, startPoint y: 209, endPoint x: 657, endPoint y: 180, distance: 29.7
click at [657, 180] on div "This has continued with much of the modern town being built underground." at bounding box center [701, 177] width 324 height 18
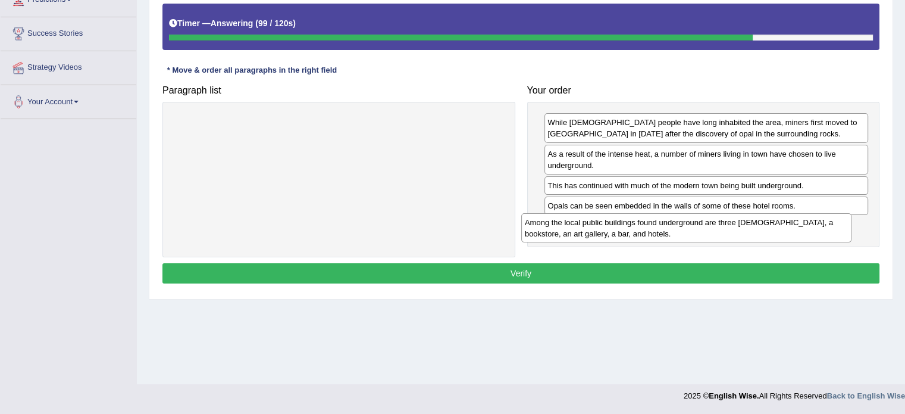
drag, startPoint x: 339, startPoint y: 127, endPoint x: 690, endPoint y: 226, distance: 364.3
click at [690, 226] on div "Among the local public buildings found underground are three churches, a bookst…" at bounding box center [686, 228] width 330 height 30
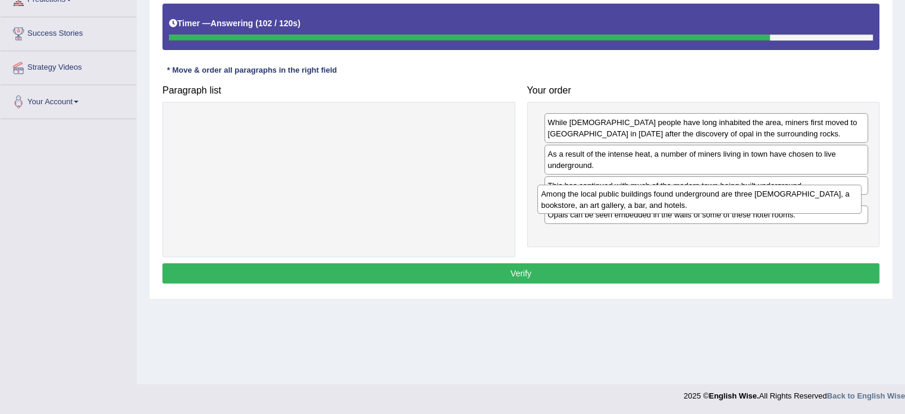
drag, startPoint x: 719, startPoint y: 235, endPoint x: 712, endPoint y: 204, distance: 32.2
click at [712, 204] on div "Among the local public buildings found underground are three churches, a bookst…" at bounding box center [699, 200] width 324 height 30
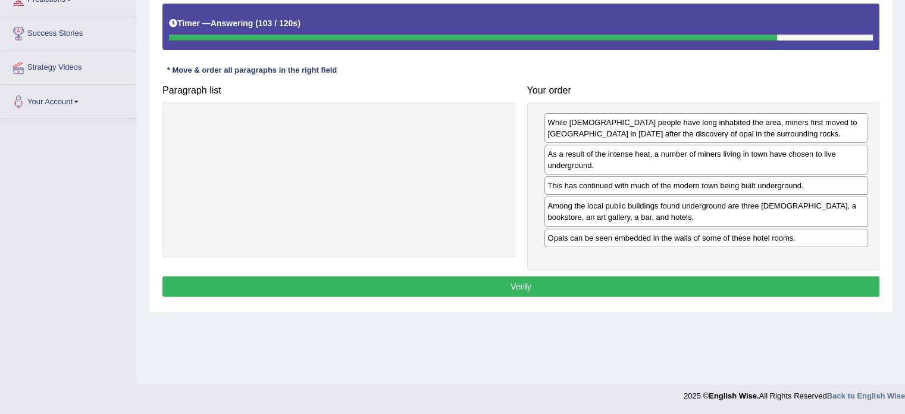
click at [644, 278] on button "Verify" at bounding box center [520, 286] width 717 height 20
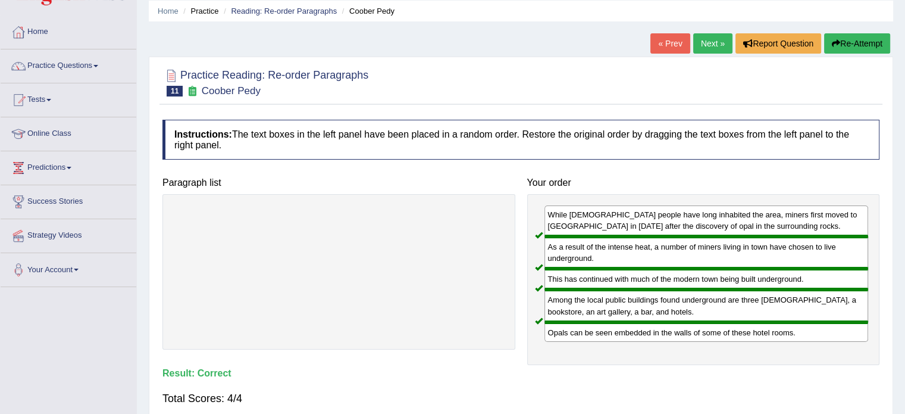
scroll to position [0, 0]
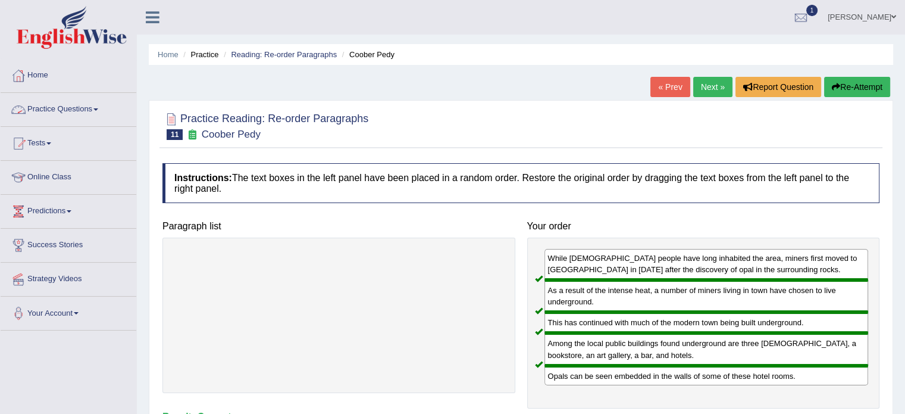
click at [37, 113] on link "Practice Questions" at bounding box center [69, 108] width 136 height 30
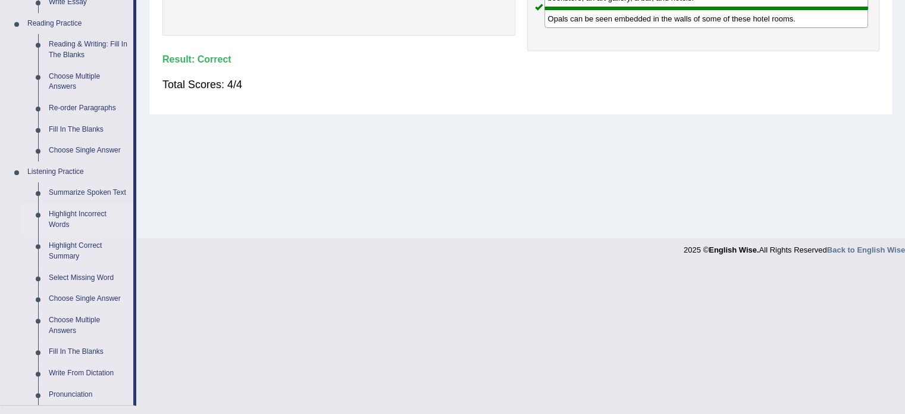
scroll to position [417, 0]
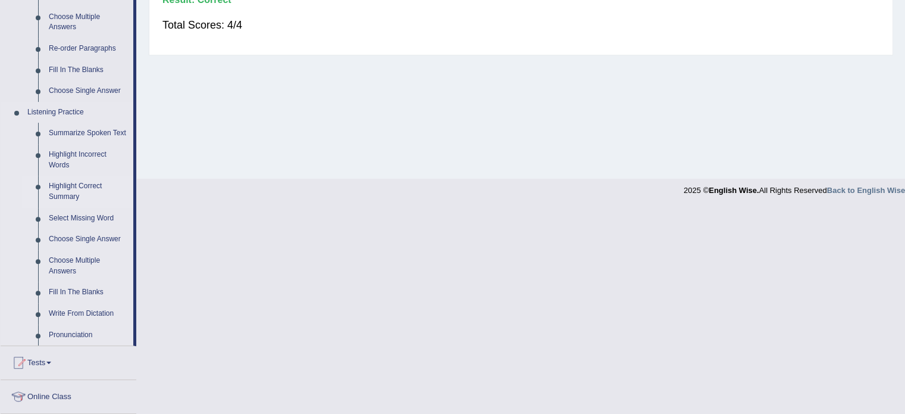
click at [87, 183] on link "Highlight Correct Summary" at bounding box center [88, 192] width 90 height 32
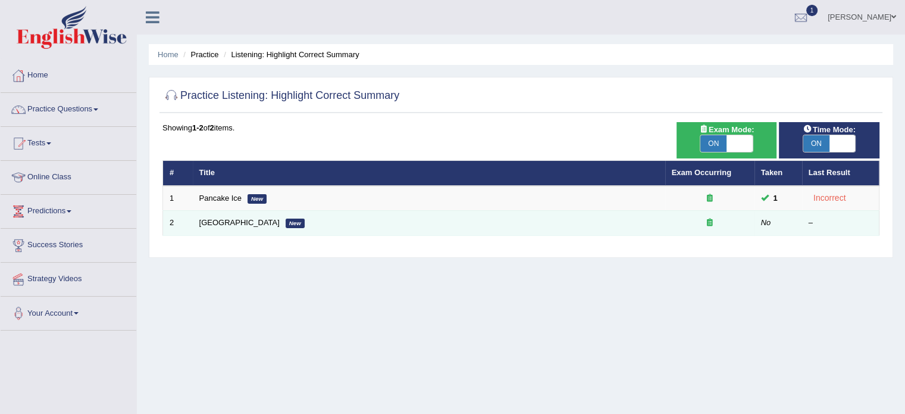
click at [221, 215] on td "[GEOGRAPHIC_DATA] New" at bounding box center [429, 223] width 473 height 25
click at [220, 221] on link "[GEOGRAPHIC_DATA]" at bounding box center [239, 222] width 80 height 9
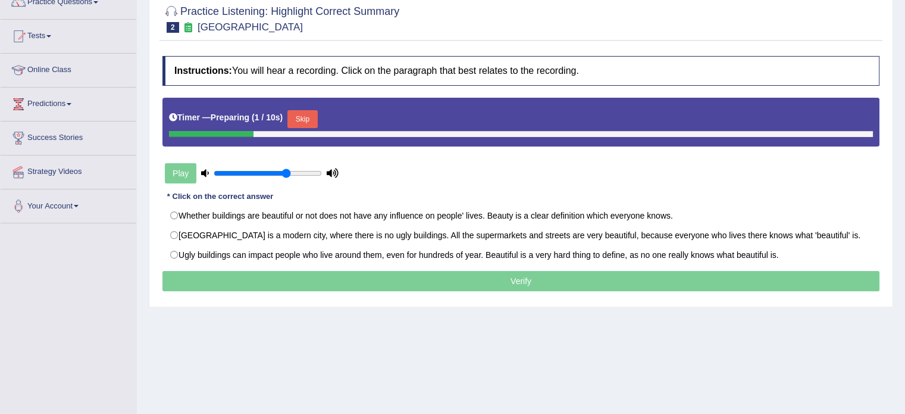
scroll to position [119, 0]
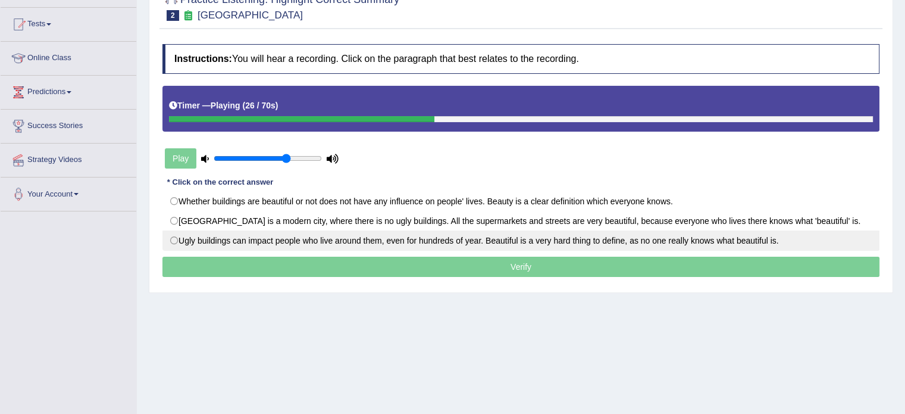
click at [521, 246] on label "Ugly buildings can impact people who live around them, even for hundreds of yea…" at bounding box center [520, 240] width 717 height 20
radio input "true"
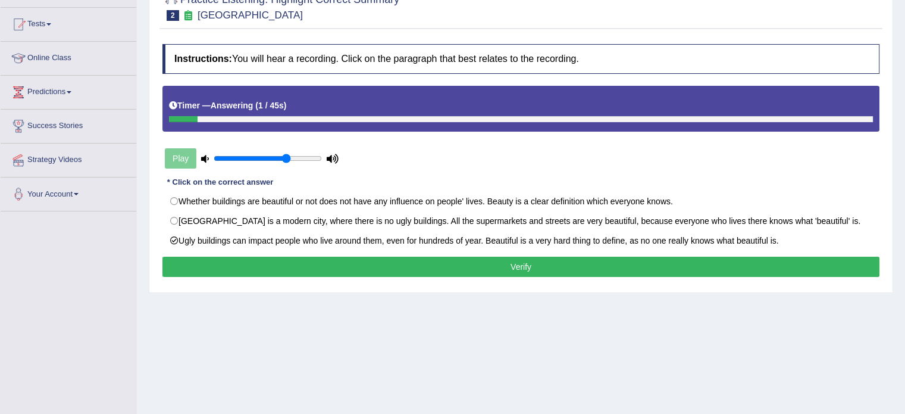
click at [513, 260] on button "Verify" at bounding box center [520, 267] width 717 height 20
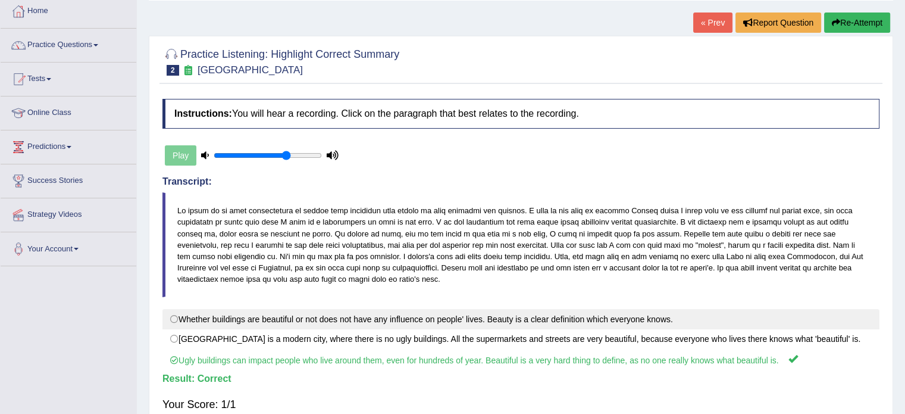
scroll to position [0, 0]
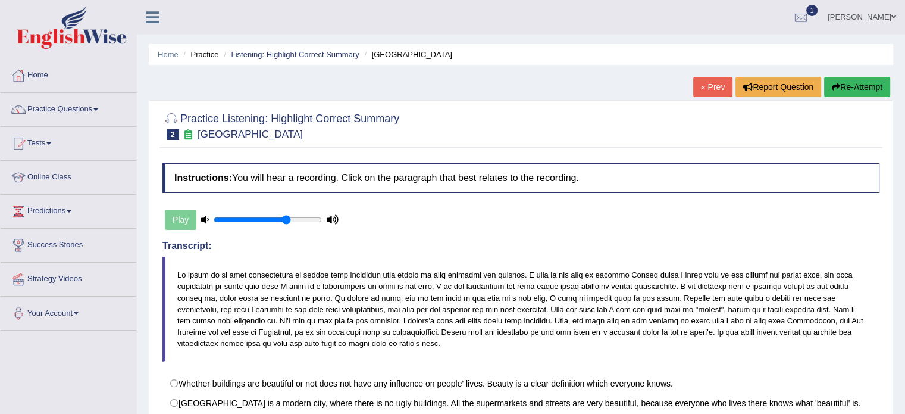
click at [714, 83] on link "« Prev" at bounding box center [712, 87] width 39 height 20
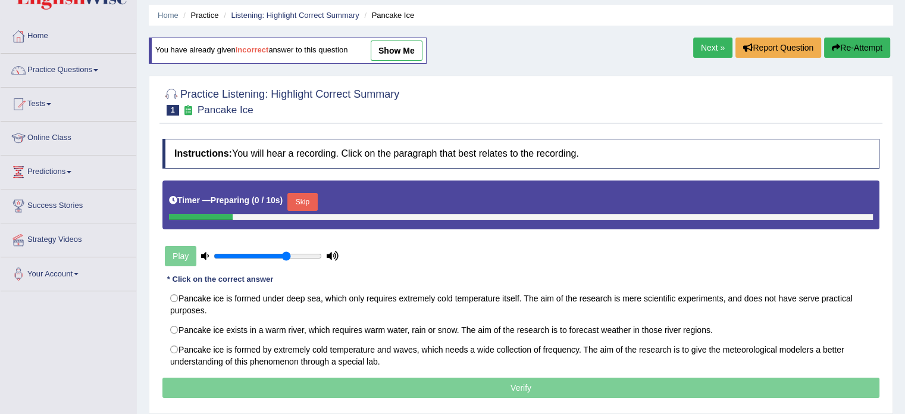
scroll to position [119, 0]
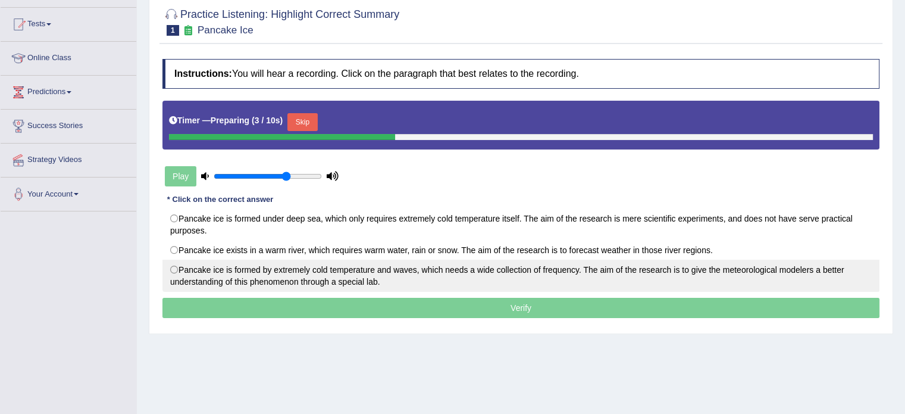
click at [377, 267] on label "Pancake ice is formed by extremely cold temperature and waves, which needs a wi…" at bounding box center [520, 276] width 717 height 32
radio input "true"
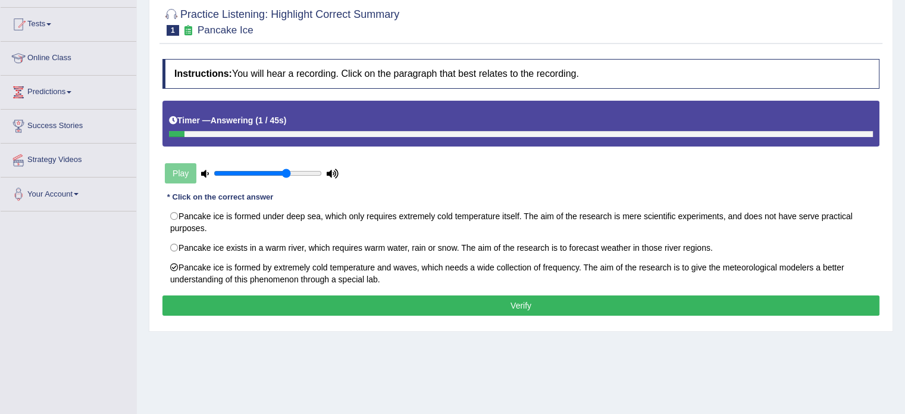
click at [465, 311] on button "Verify" at bounding box center [520, 305] width 717 height 20
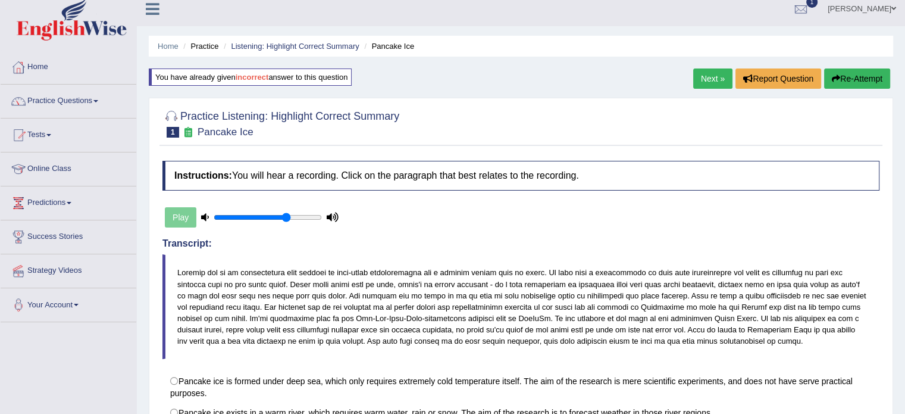
scroll to position [0, 0]
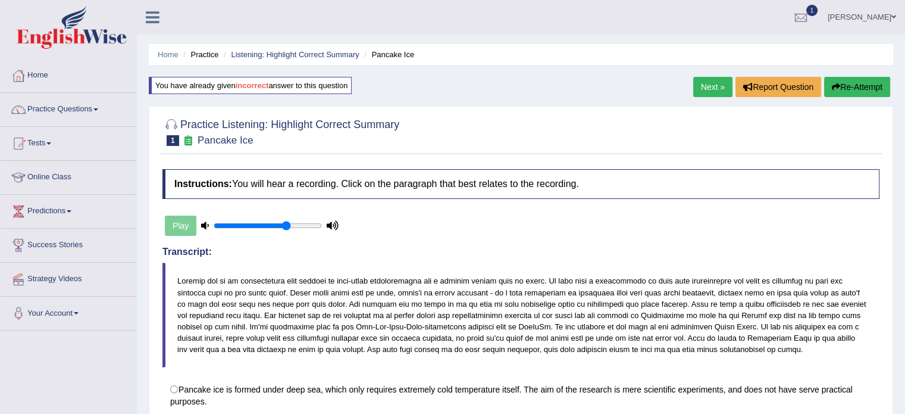
click at [711, 90] on link "Next »" at bounding box center [712, 87] width 39 height 20
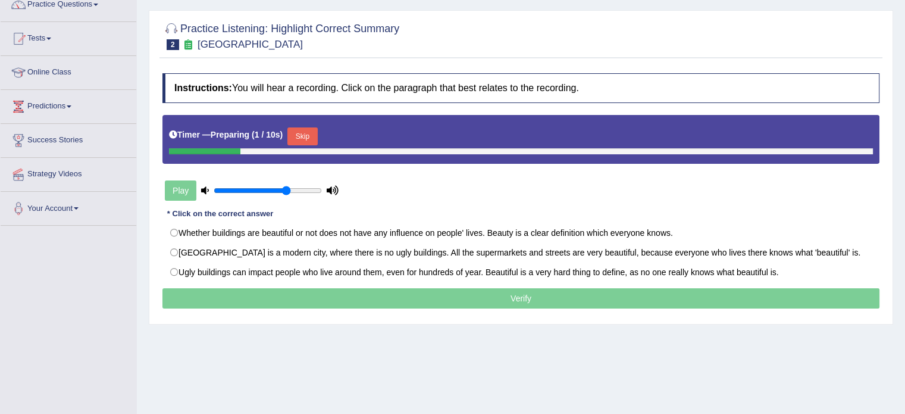
scroll to position [119, 0]
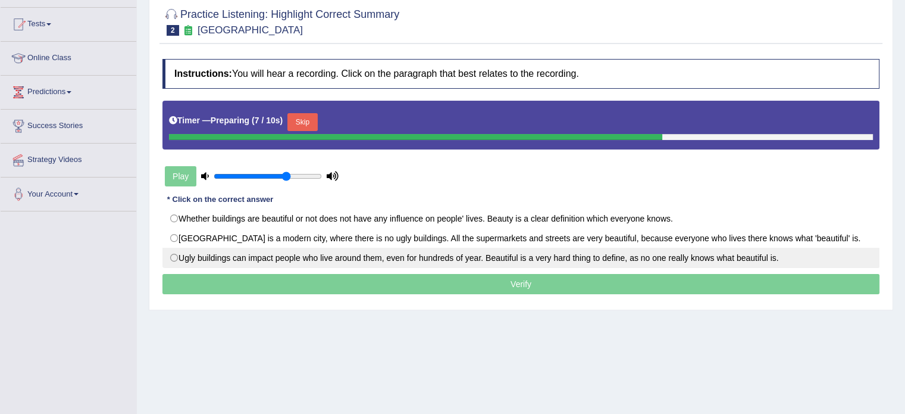
click at [407, 251] on label "Ugly buildings can impact people who live around them, even for hundreds of yea…" at bounding box center [520, 258] width 717 height 20
radio input "true"
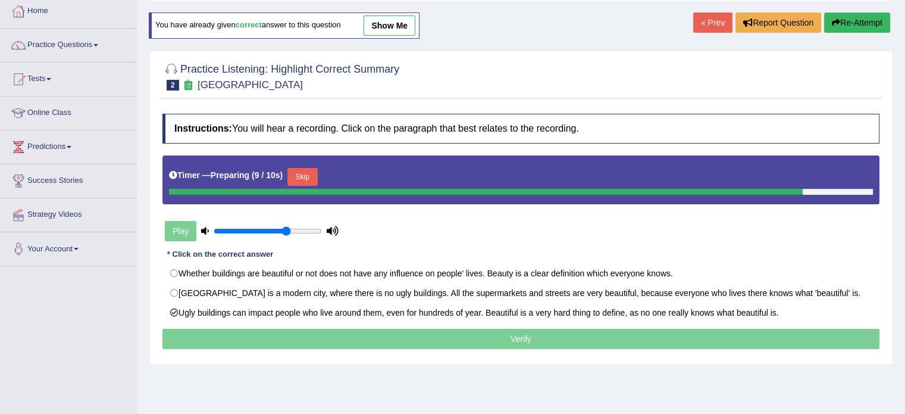
scroll to position [0, 0]
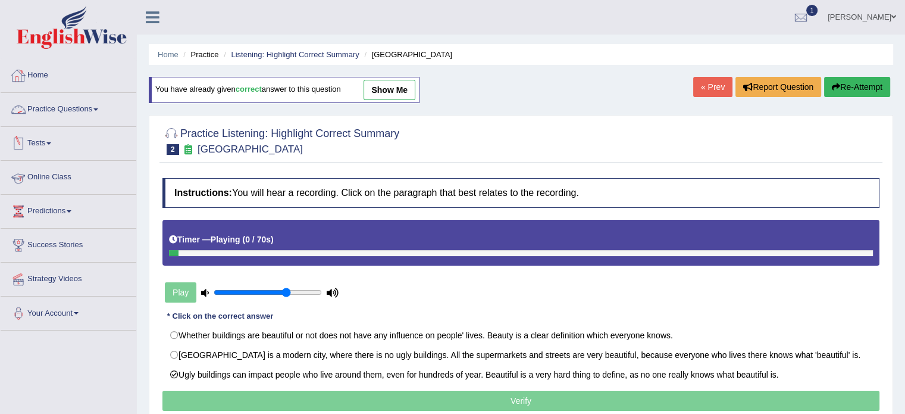
click at [62, 105] on link "Practice Questions" at bounding box center [69, 108] width 136 height 30
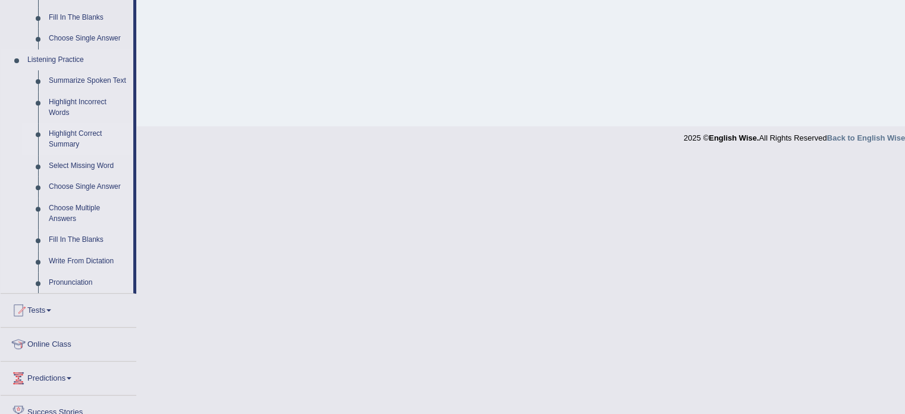
scroll to position [476, 0]
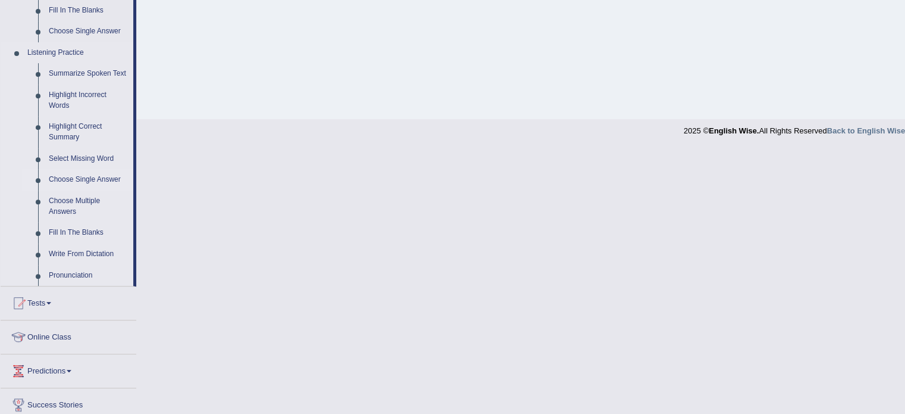
click at [72, 176] on link "Choose Single Answer" at bounding box center [88, 179] width 90 height 21
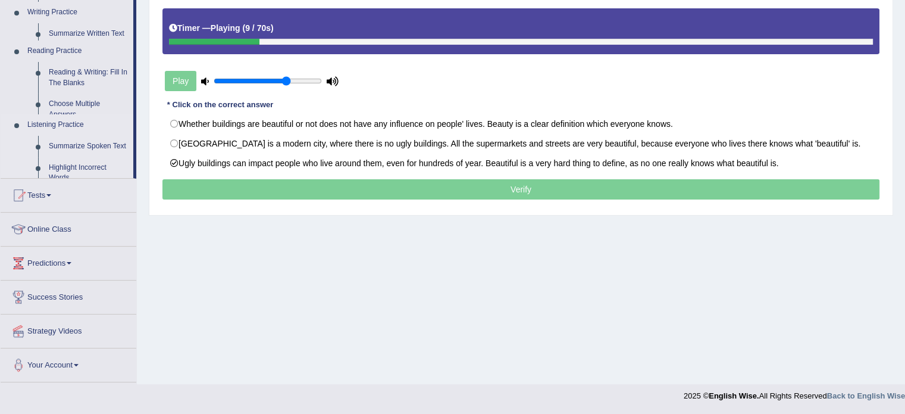
scroll to position [211, 0]
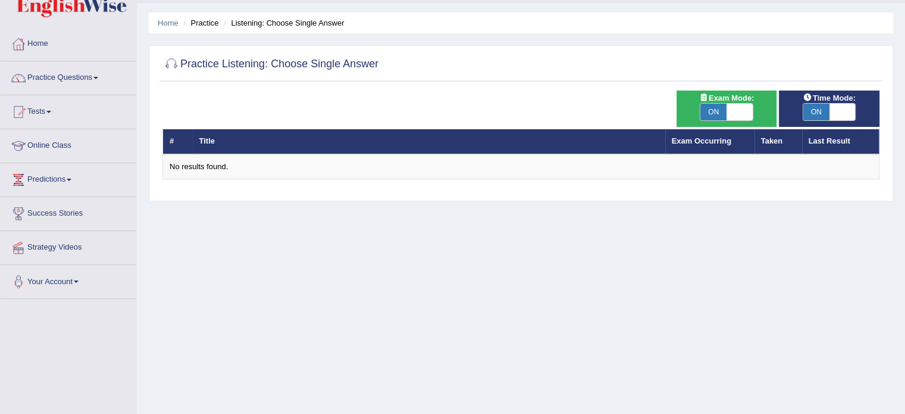
scroll to position [60, 0]
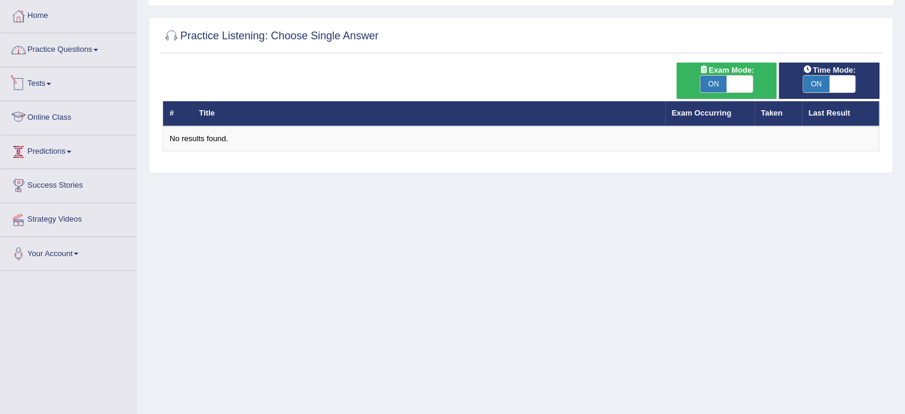
click at [66, 45] on link "Practice Questions" at bounding box center [69, 48] width 136 height 30
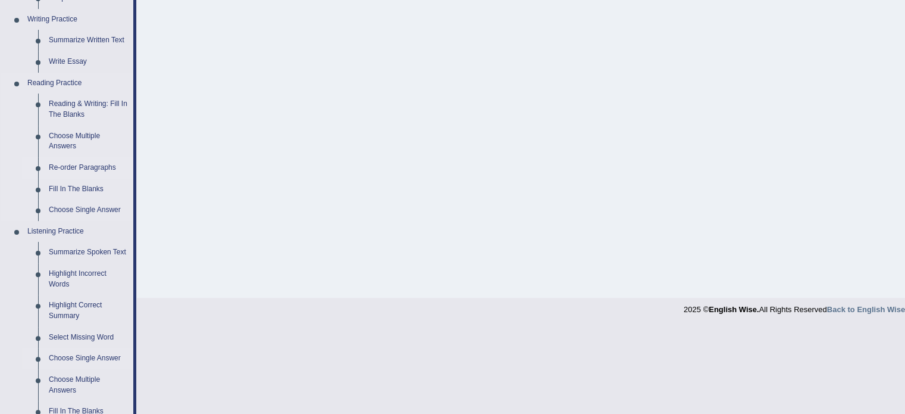
scroll to position [357, 0]
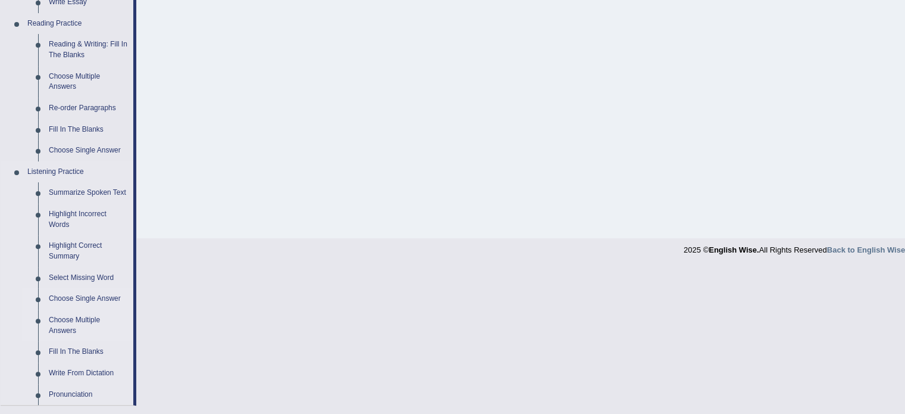
click at [67, 318] on link "Choose Multiple Answers" at bounding box center [88, 326] width 90 height 32
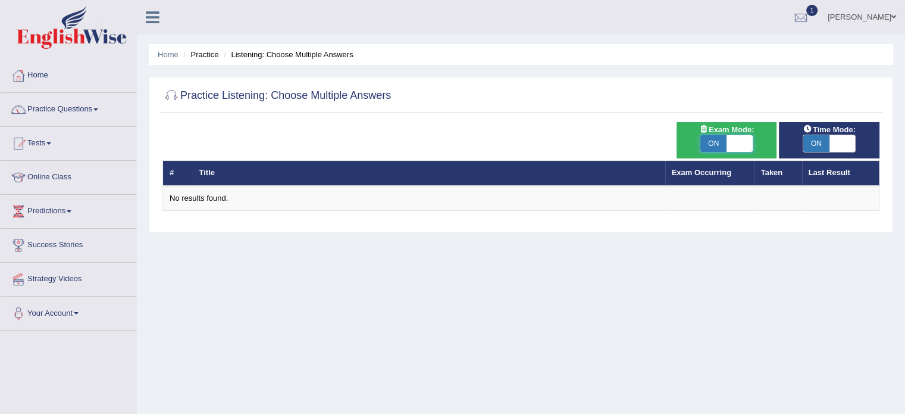
click at [746, 138] on span at bounding box center [740, 143] width 26 height 17
checkbox input "false"
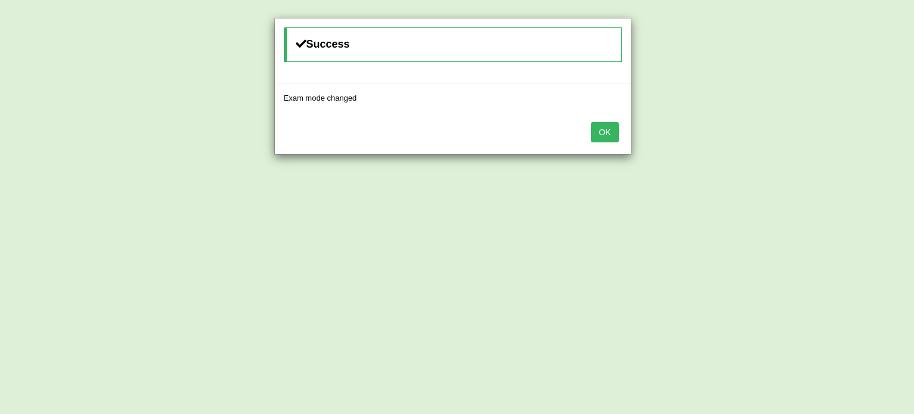
click at [604, 135] on button "OK" at bounding box center [604, 132] width 27 height 20
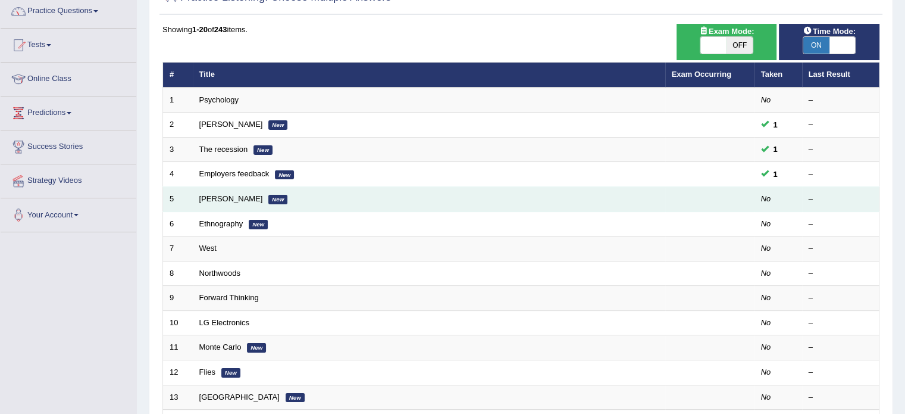
scroll to position [119, 0]
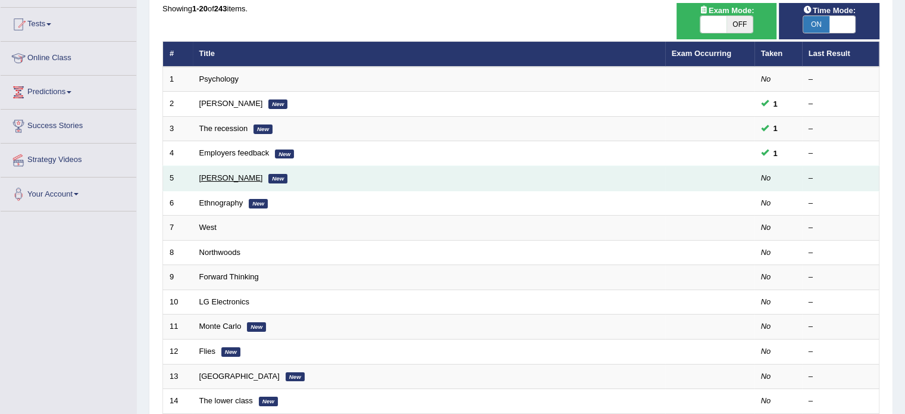
click at [207, 176] on link "[PERSON_NAME]" at bounding box center [231, 177] width 64 height 9
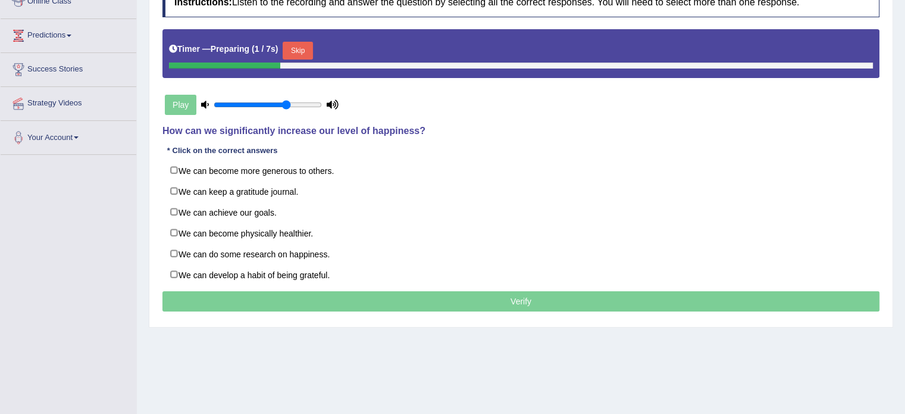
scroll to position [179, 0]
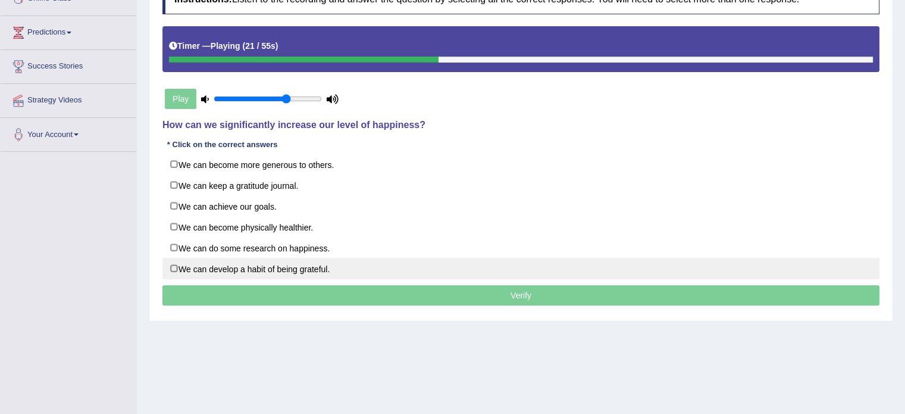
click at [286, 269] on label "We can develop a habit of being grateful." at bounding box center [520, 268] width 717 height 21
checkbox input "true"
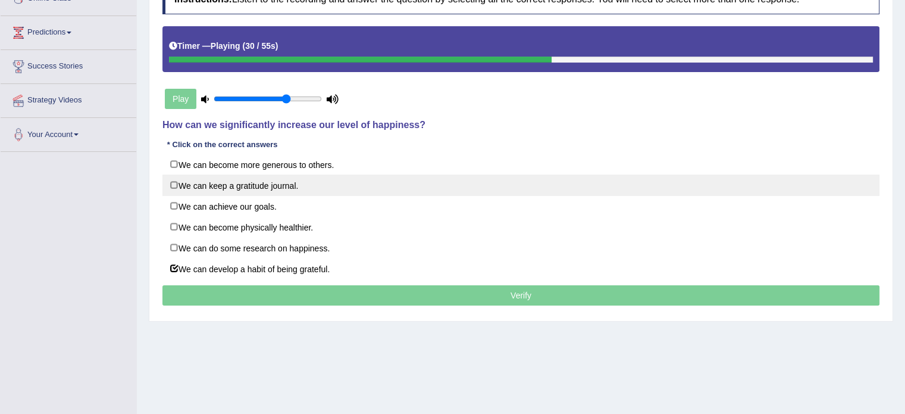
click at [300, 185] on label "We can keep a gratitude journal." at bounding box center [520, 184] width 717 height 21
checkbox input "true"
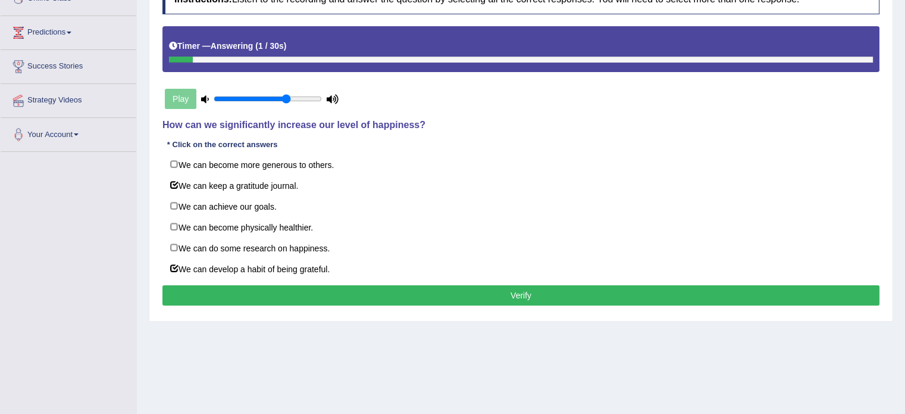
click at [393, 289] on button "Verify" at bounding box center [520, 295] width 717 height 20
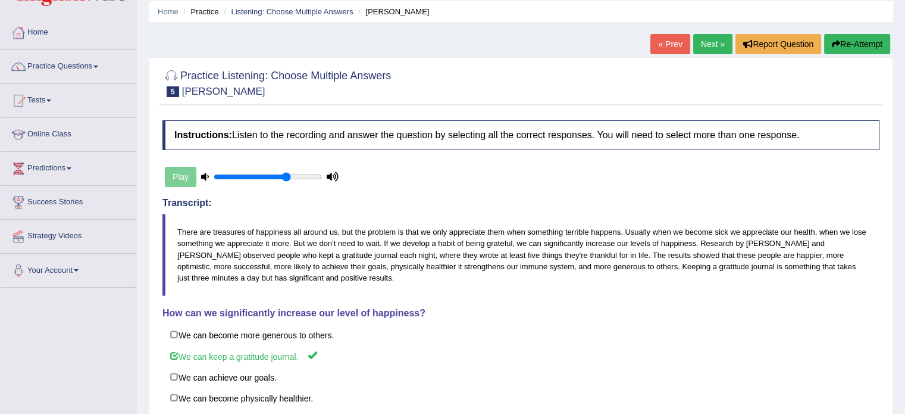
scroll to position [38, 0]
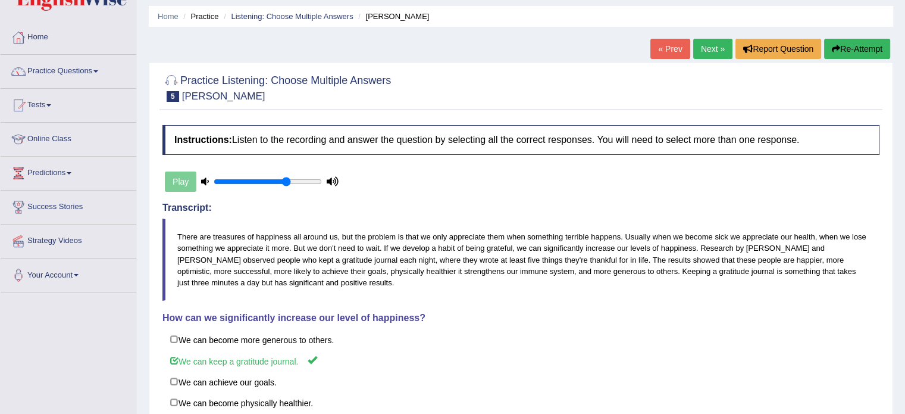
click at [712, 42] on link "Next »" at bounding box center [712, 49] width 39 height 20
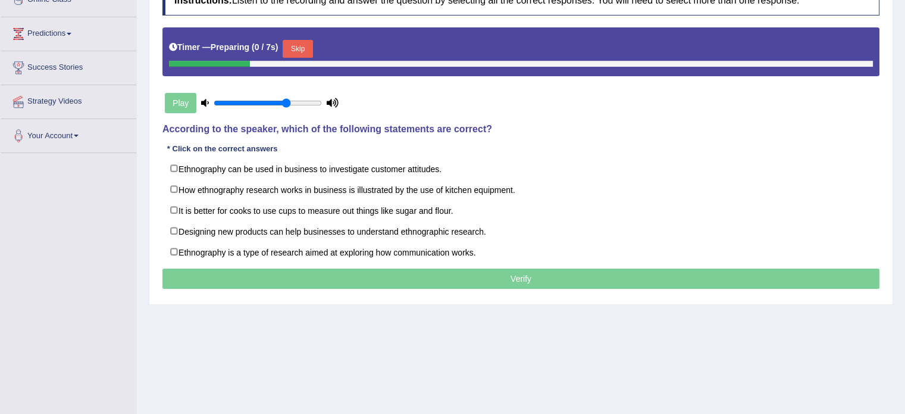
scroll to position [179, 0]
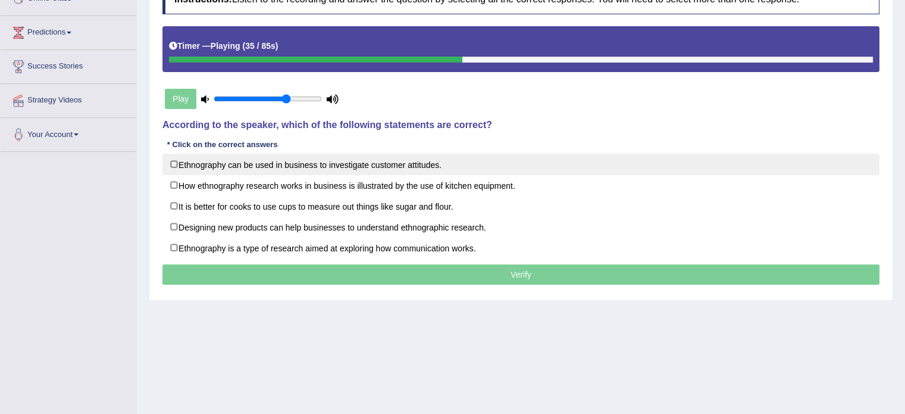
click at [354, 168] on label "Ethnography can be used in business to investigate customer attitudes." at bounding box center [520, 164] width 717 height 21
checkbox input "true"
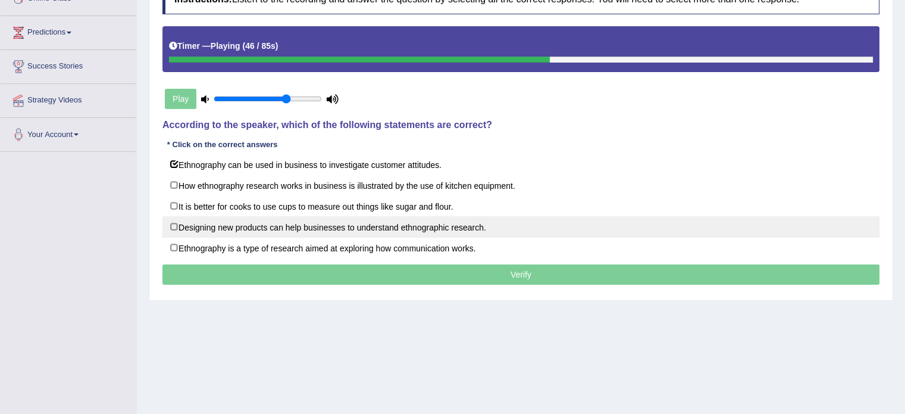
click at [347, 229] on label "Designing new products can help businesses to understand ethnographic research." at bounding box center [520, 226] width 717 height 21
checkbox input "true"
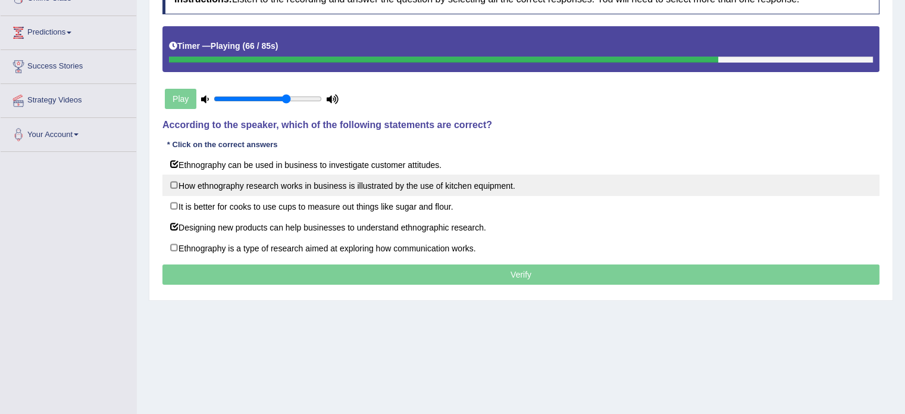
click at [406, 178] on label "How ethnography research works in business is illustrated by the use of kitchen…" at bounding box center [520, 184] width 717 height 21
checkbox input "true"
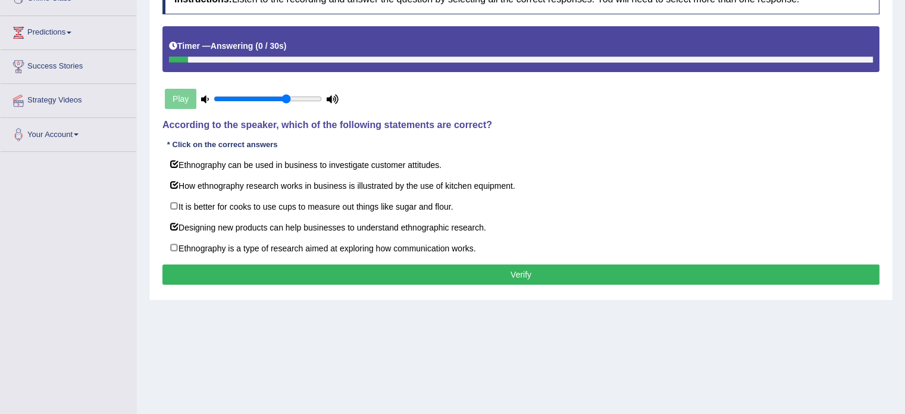
click at [583, 276] on button "Verify" at bounding box center [520, 274] width 717 height 20
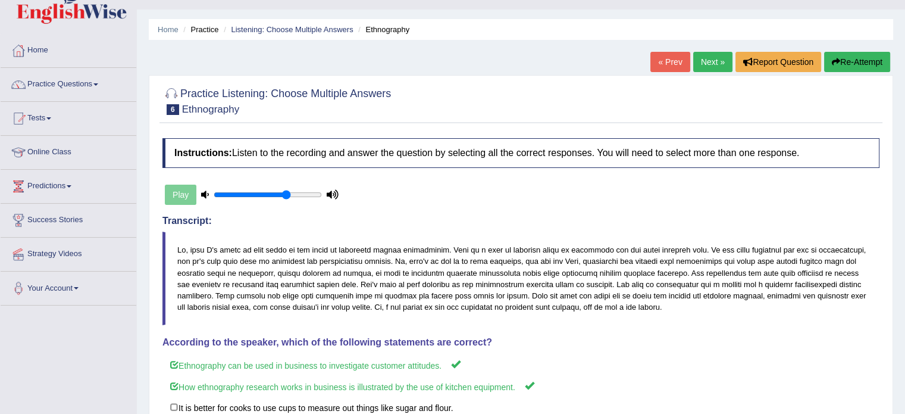
scroll to position [0, 0]
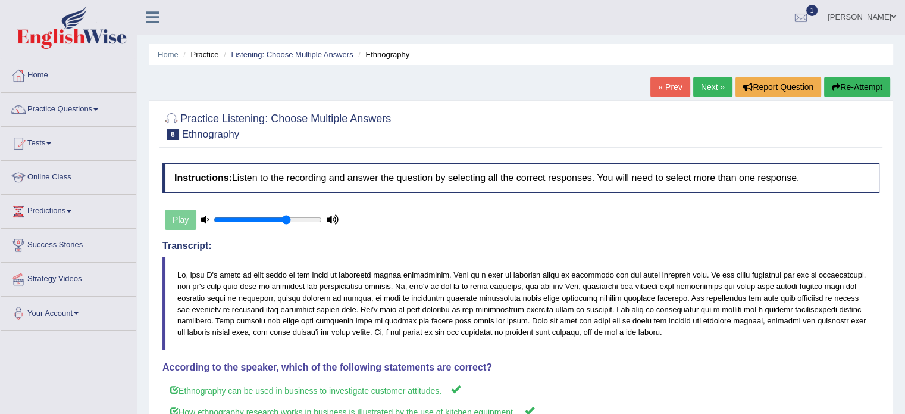
click at [714, 89] on link "Next »" at bounding box center [712, 87] width 39 height 20
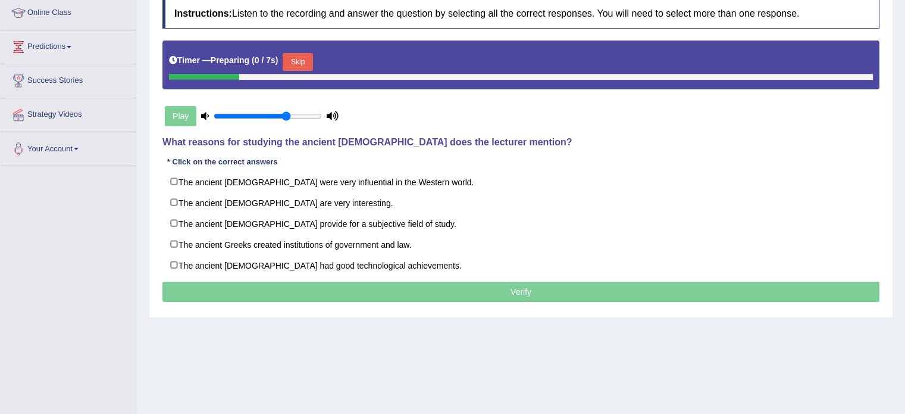
scroll to position [179, 0]
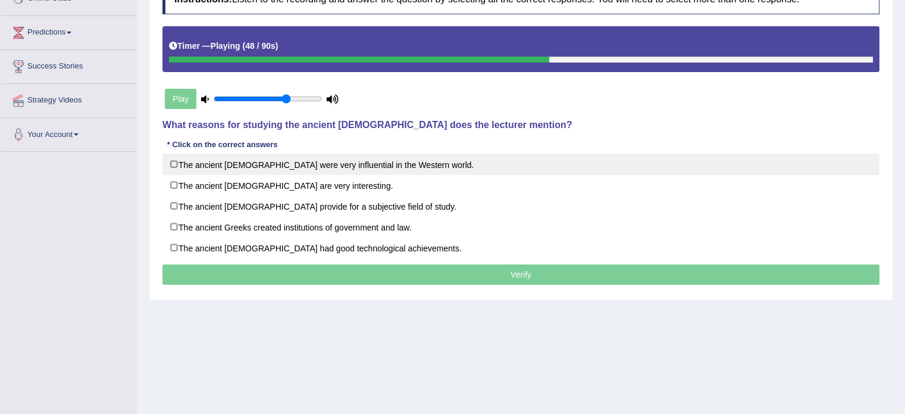
click at [429, 164] on label "The ancient Greeks were very influential in the Western world." at bounding box center [520, 164] width 717 height 21
checkbox input "true"
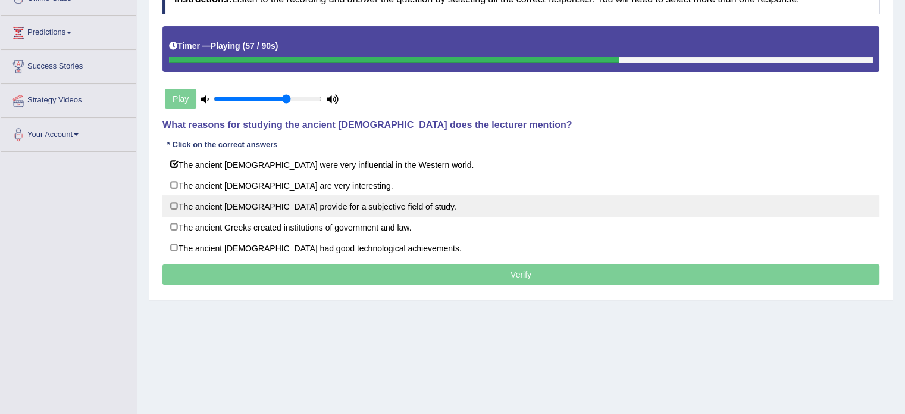
click at [404, 200] on label "The ancient Greeks provide for a subjective field of study." at bounding box center [520, 205] width 717 height 21
checkbox input "true"
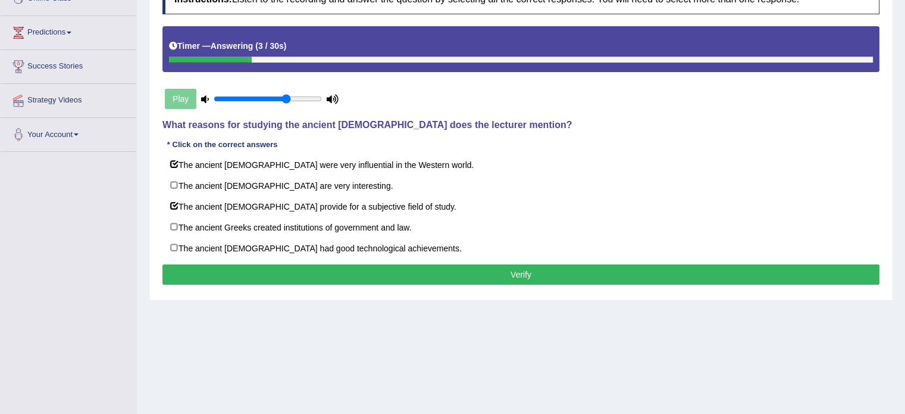
click at [376, 273] on button "Verify" at bounding box center [520, 274] width 717 height 20
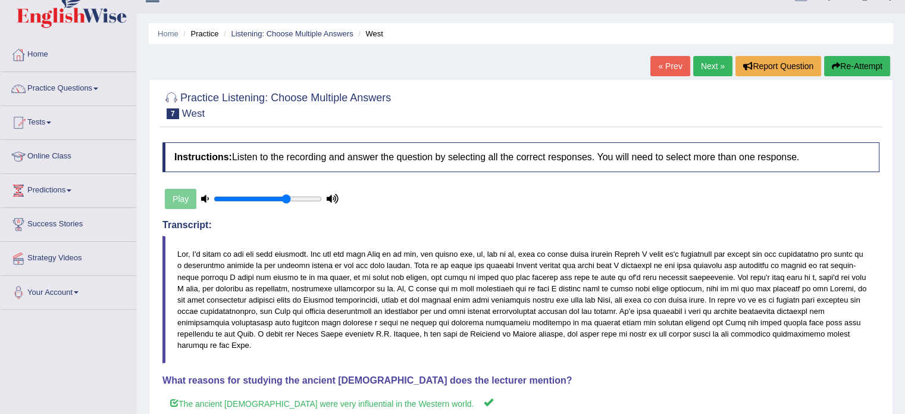
scroll to position [0, 0]
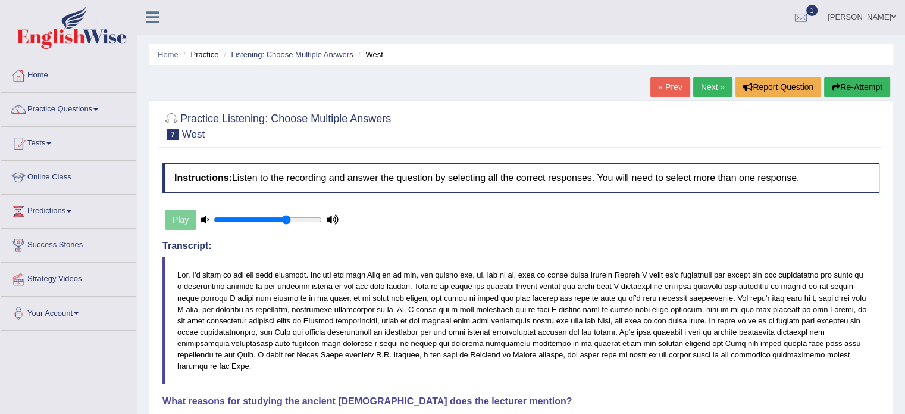
click at [855, 85] on button "Re-Attempt" at bounding box center [857, 87] width 66 height 20
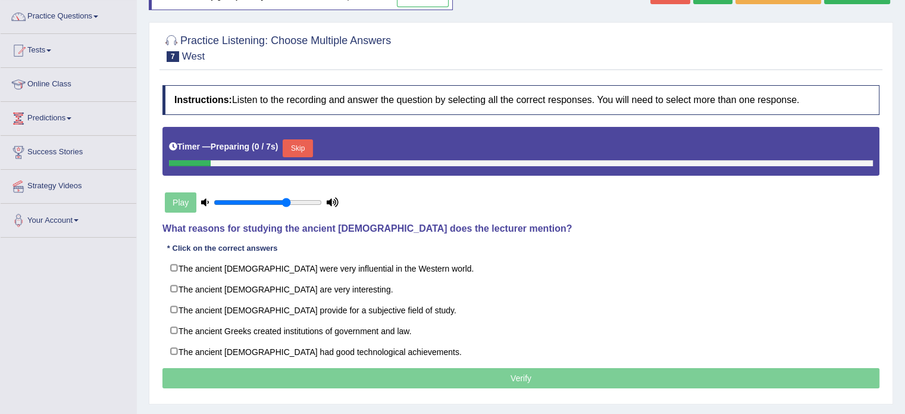
scroll to position [179, 0]
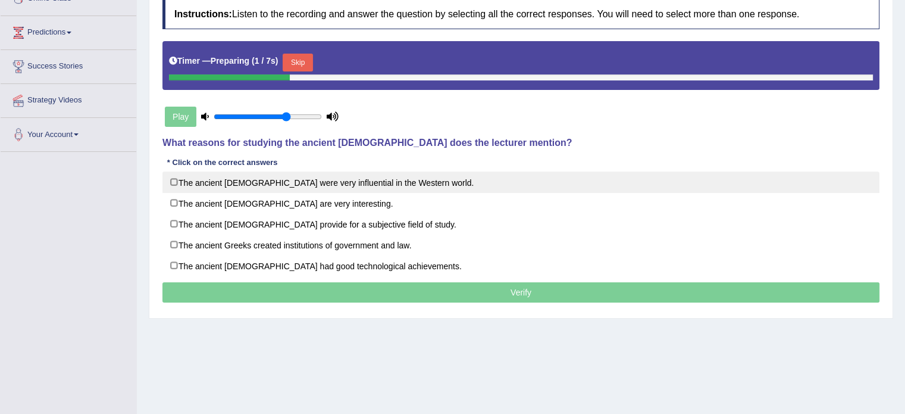
click at [337, 180] on label "The ancient [DEMOGRAPHIC_DATA] were very influential in the Western world." at bounding box center [520, 181] width 717 height 21
checkbox input "true"
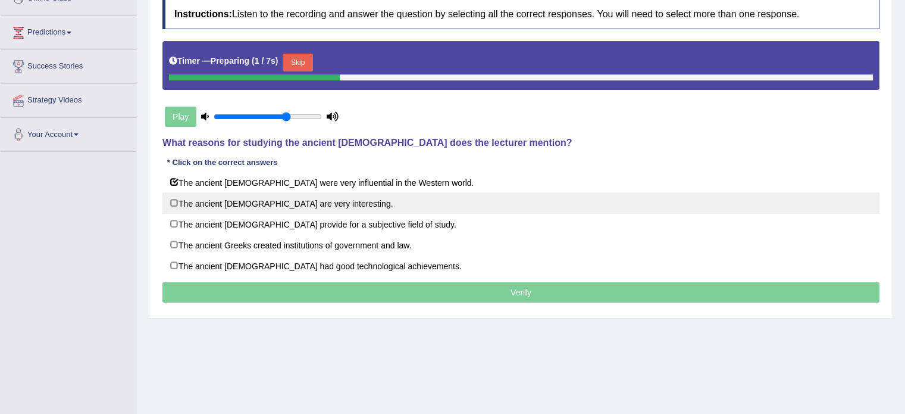
click at [317, 206] on label "The ancient [DEMOGRAPHIC_DATA] are very interesting." at bounding box center [520, 202] width 717 height 21
checkbox input "true"
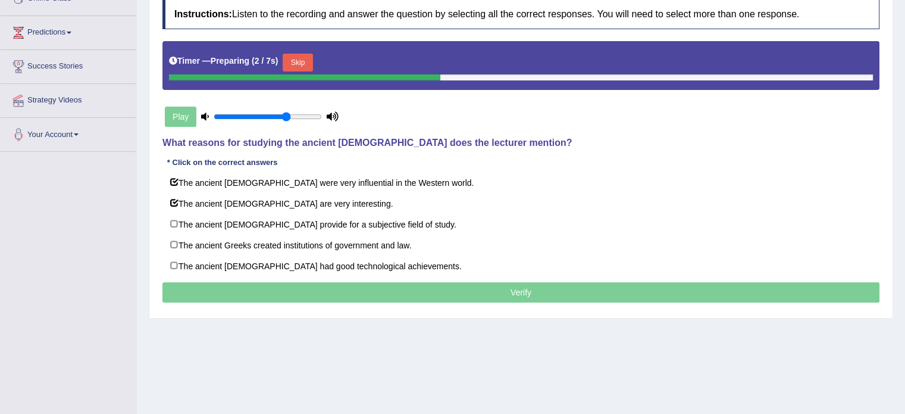
click at [312, 290] on p "Verify" at bounding box center [520, 292] width 717 height 20
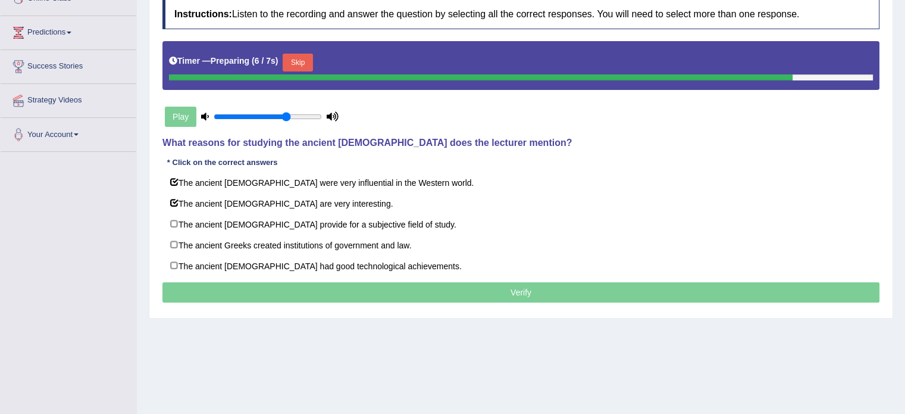
click at [299, 59] on button "Skip" at bounding box center [298, 63] width 30 height 18
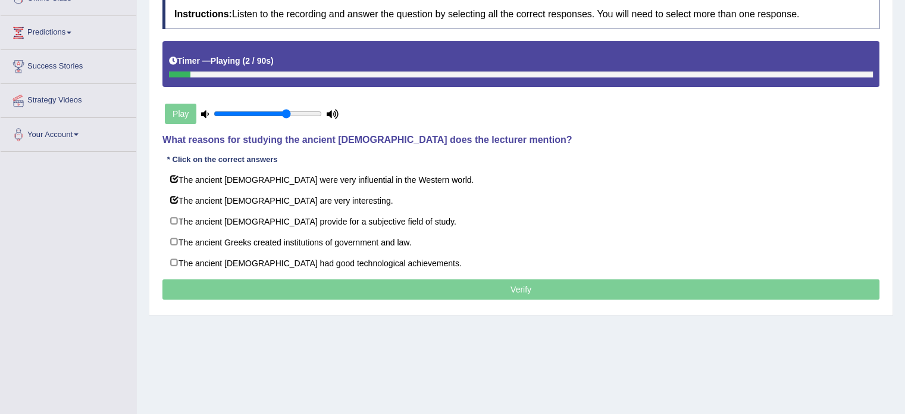
click at [836, 69] on div "Timer — Playing ( 2 / 90s )" at bounding box center [521, 61] width 704 height 21
click at [837, 73] on div at bounding box center [521, 74] width 704 height 6
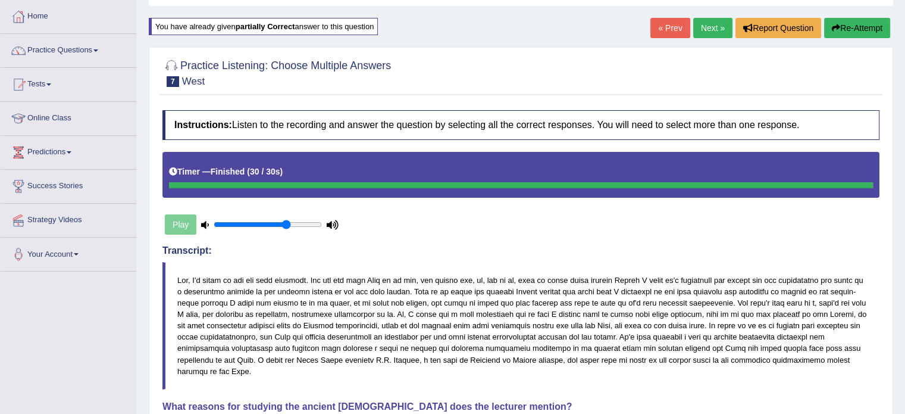
scroll to position [55, 0]
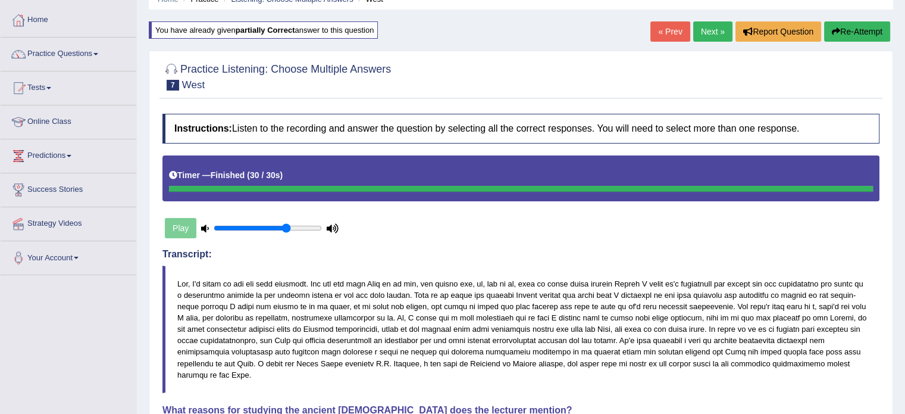
click at [701, 28] on link "Next »" at bounding box center [712, 31] width 39 height 20
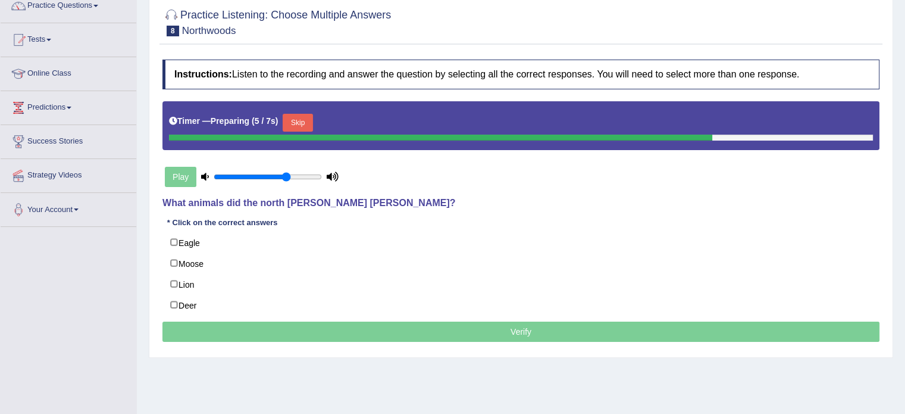
scroll to position [119, 0]
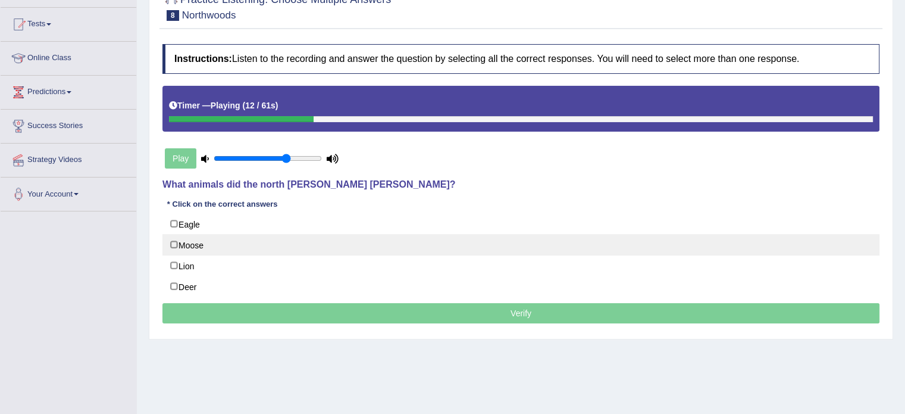
click at [243, 243] on label "Moose" at bounding box center [520, 244] width 717 height 21
checkbox input "true"
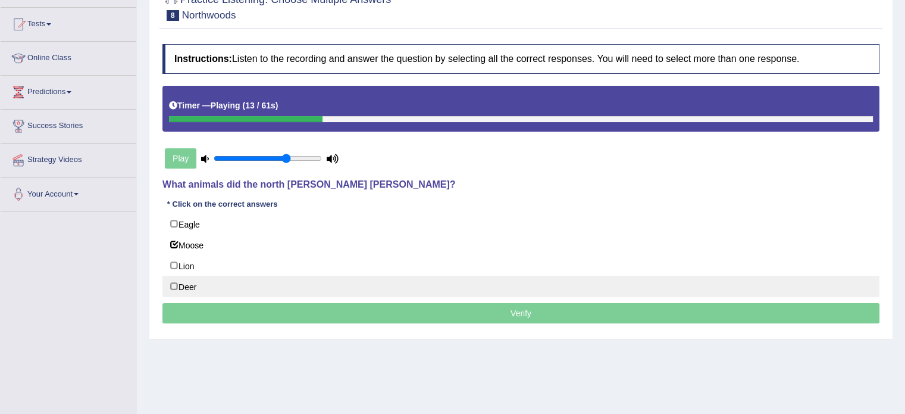
click at [239, 279] on label "Deer" at bounding box center [520, 286] width 717 height 21
checkbox input "true"
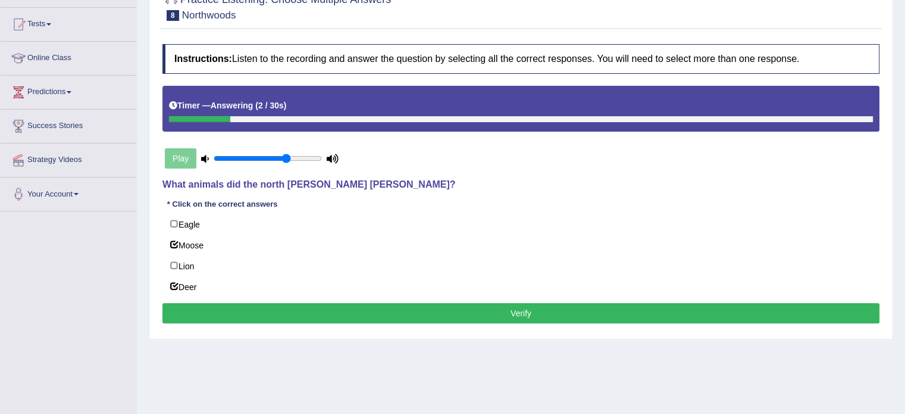
click at [404, 309] on button "Verify" at bounding box center [520, 313] width 717 height 20
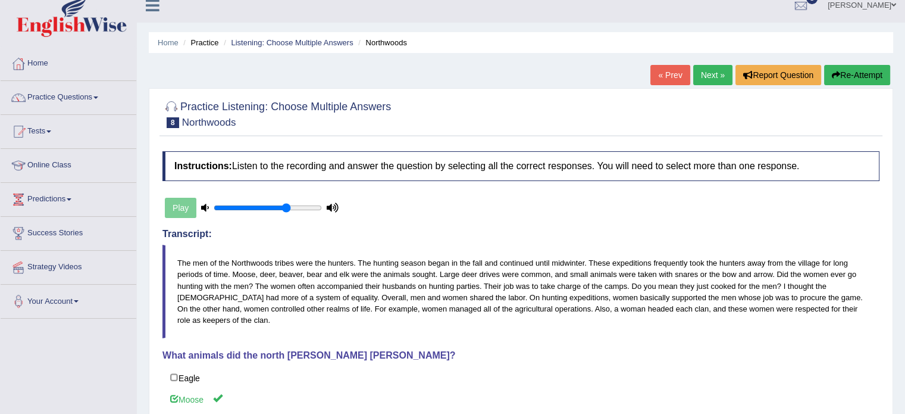
scroll to position [0, 0]
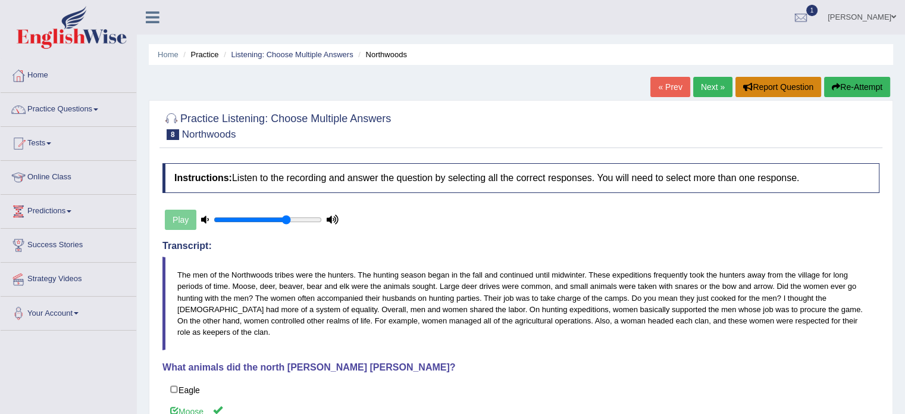
click at [788, 92] on button "Report Question" at bounding box center [779, 87] width 86 height 20
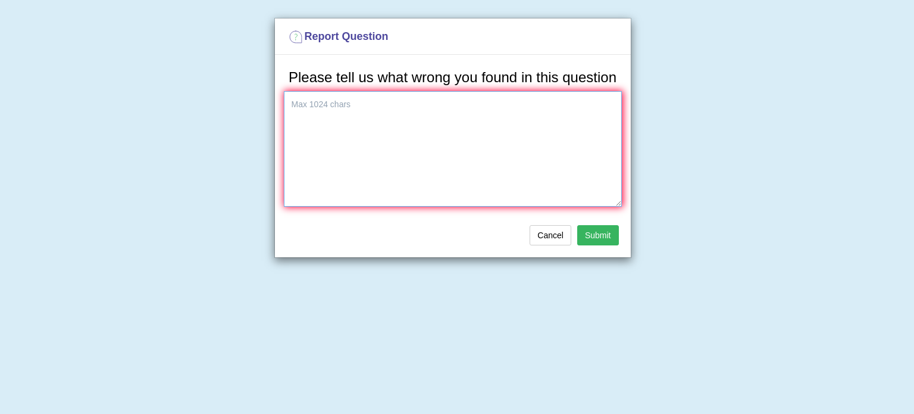
click at [398, 117] on textarea at bounding box center [453, 148] width 338 height 115
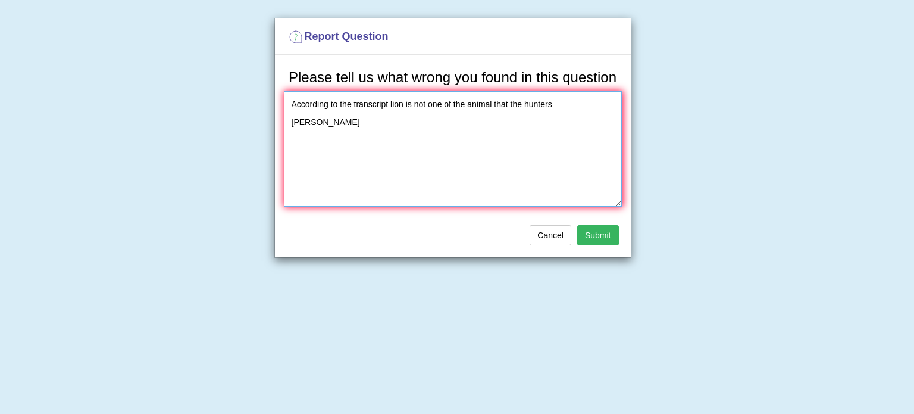
type textarea "According to the transcript lion is not one of the animal that the hunters hunt"
click at [593, 235] on button "Submit" at bounding box center [598, 235] width 42 height 20
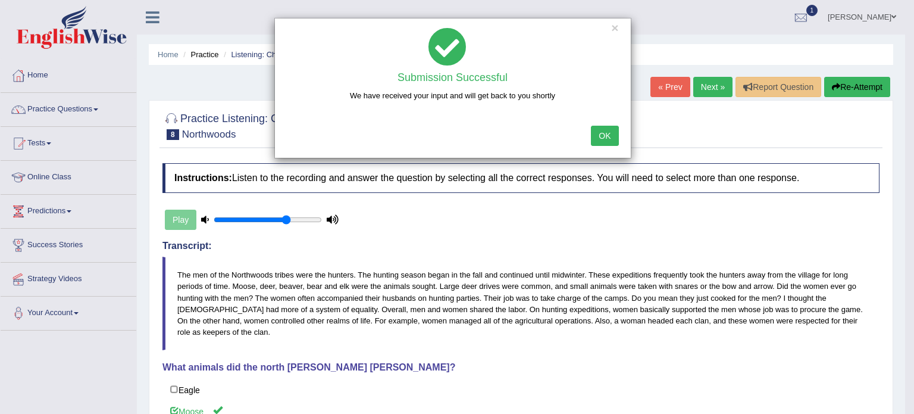
click at [610, 137] on button "OK" at bounding box center [604, 136] width 27 height 20
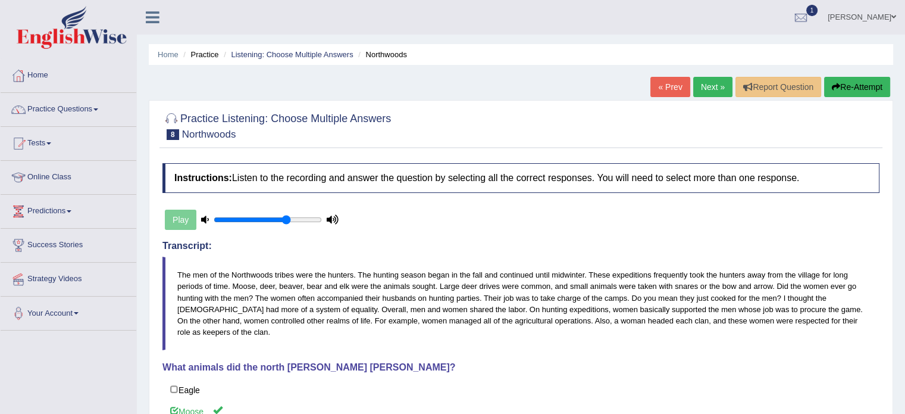
click at [710, 87] on link "Next »" at bounding box center [712, 87] width 39 height 20
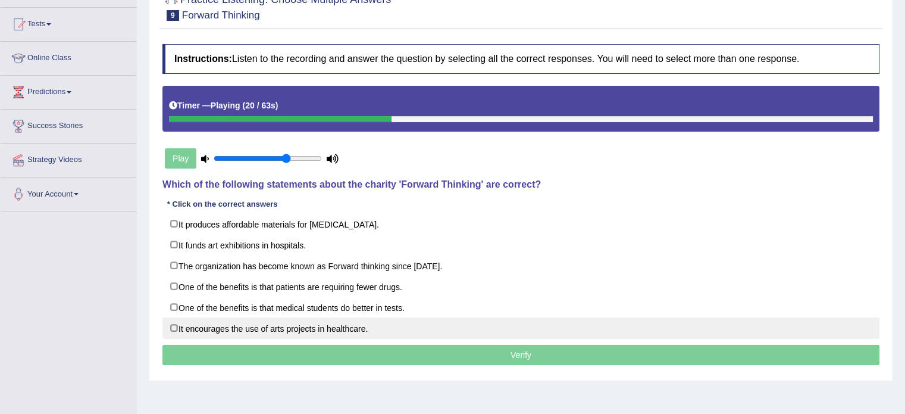
click at [312, 326] on label "It encourages the use of arts projects in healthcare." at bounding box center [520, 327] width 717 height 21
checkbox input "true"
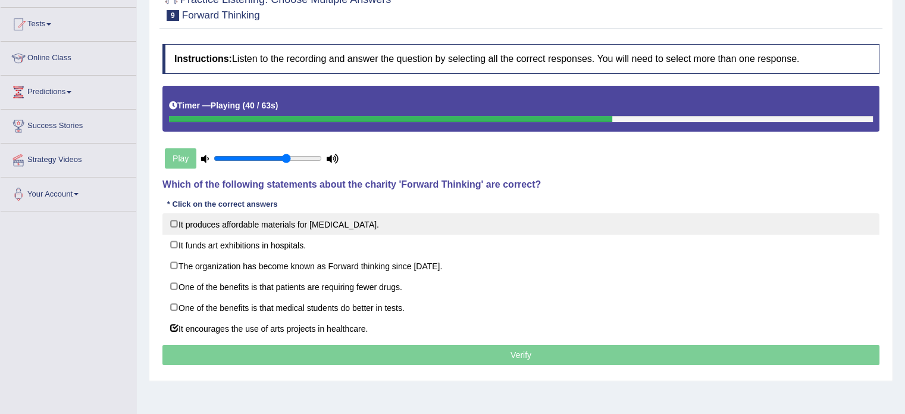
click at [352, 224] on label "It produces affordable materials for [MEDICAL_DATA]." at bounding box center [520, 223] width 717 height 21
checkbox input "true"
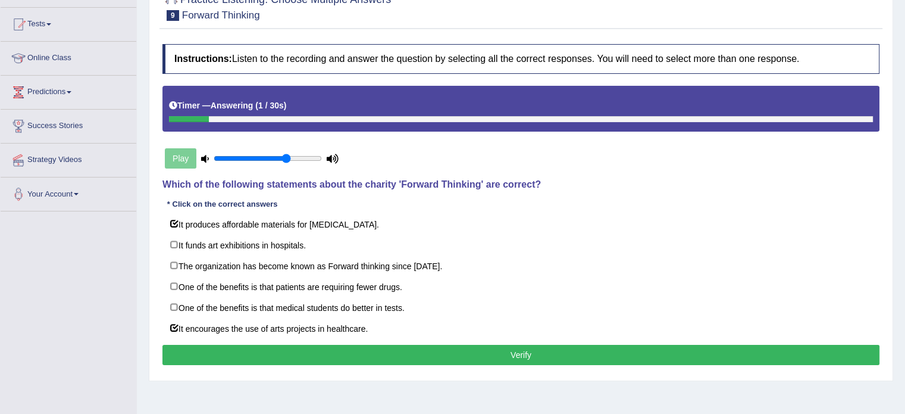
click at [499, 357] on button "Verify" at bounding box center [520, 355] width 717 height 20
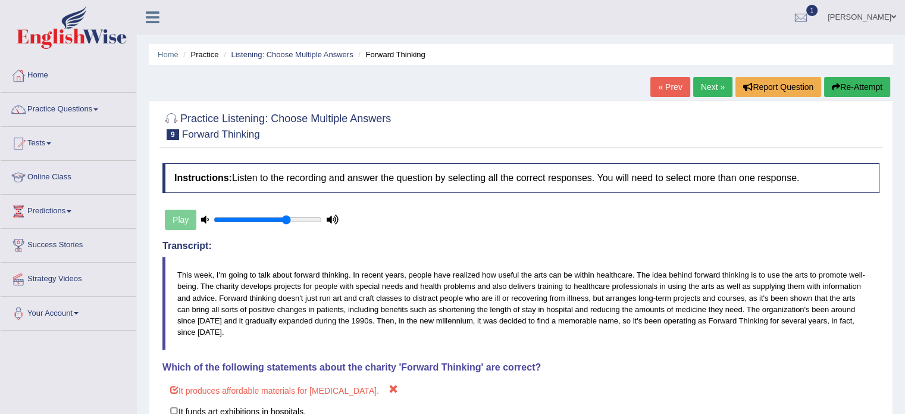
click at [860, 87] on button "Re-Attempt" at bounding box center [857, 87] width 66 height 20
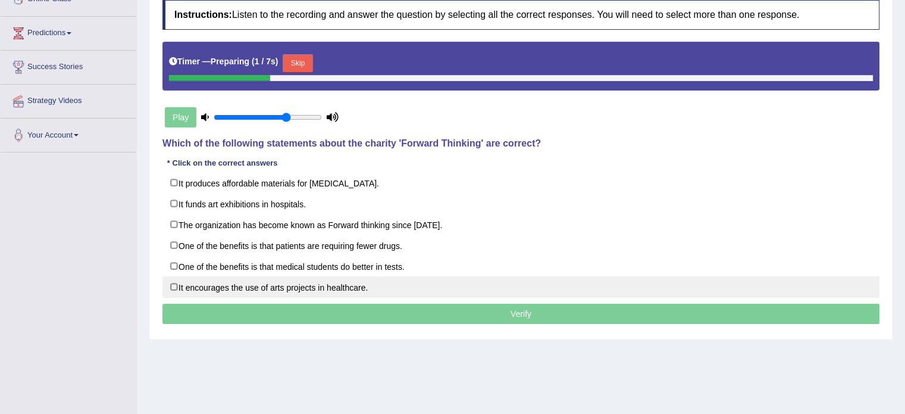
scroll to position [179, 0]
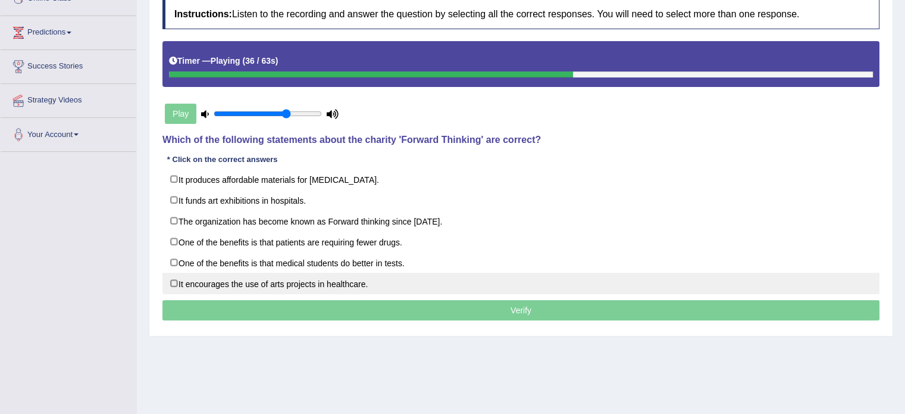
click at [340, 279] on label "It encourages the use of arts projects in healthcare." at bounding box center [520, 283] width 717 height 21
checkbox input "true"
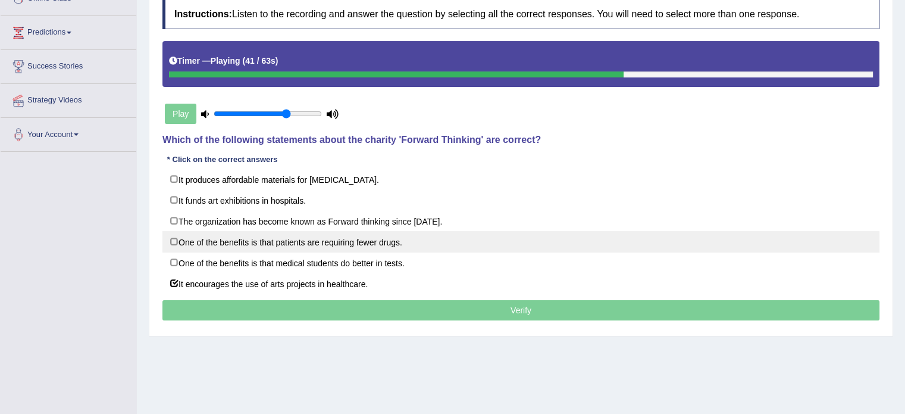
click at [349, 243] on label "One of the benefits is that patients are requiring fewer drugs." at bounding box center [520, 241] width 717 height 21
checkbox input "true"
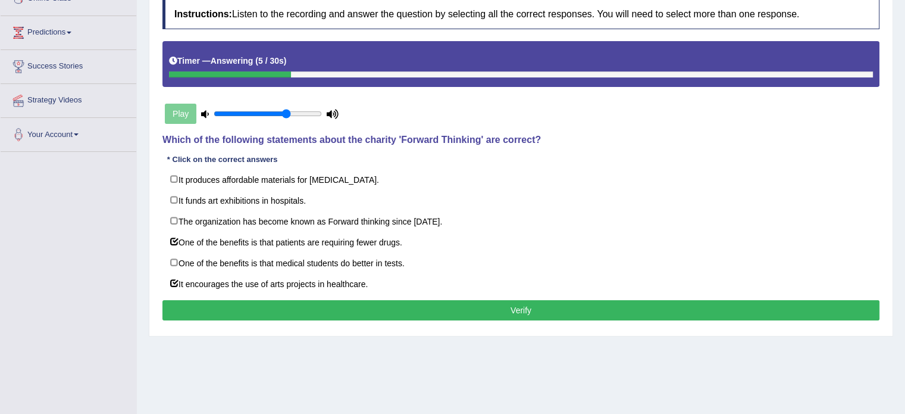
click at [369, 312] on button "Verify" at bounding box center [520, 310] width 717 height 20
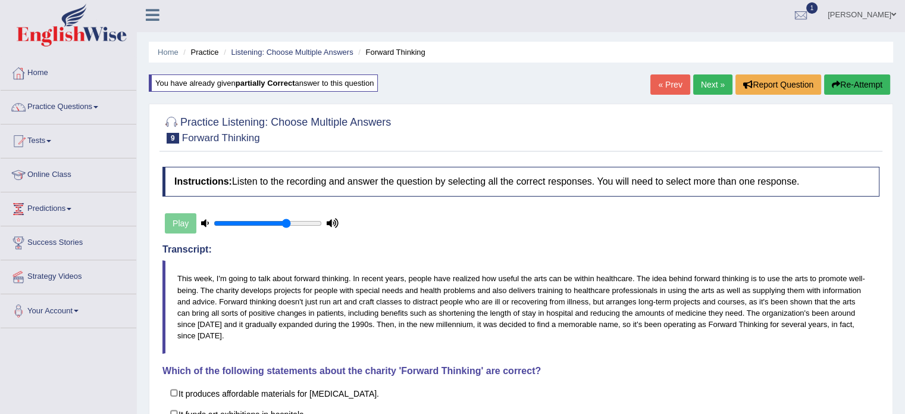
scroll to position [0, 0]
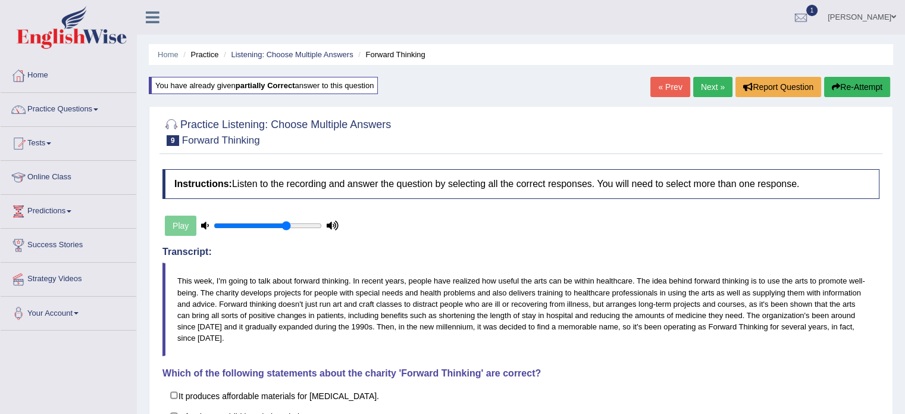
click at [700, 87] on link "Next »" at bounding box center [712, 87] width 39 height 20
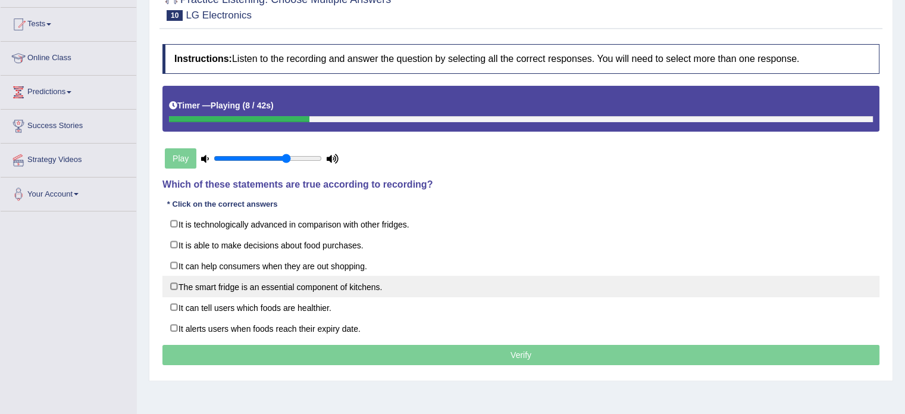
click at [368, 292] on label "The smart fridge is an essential component of kitchens." at bounding box center [520, 286] width 717 height 21
checkbox input "true"
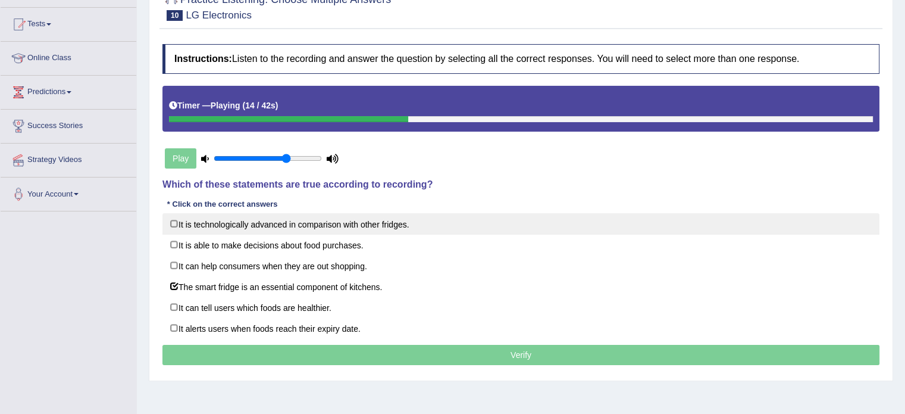
click at [377, 230] on label "It is technologically advanced in comparison with other fridges." at bounding box center [520, 223] width 717 height 21
checkbox input "true"
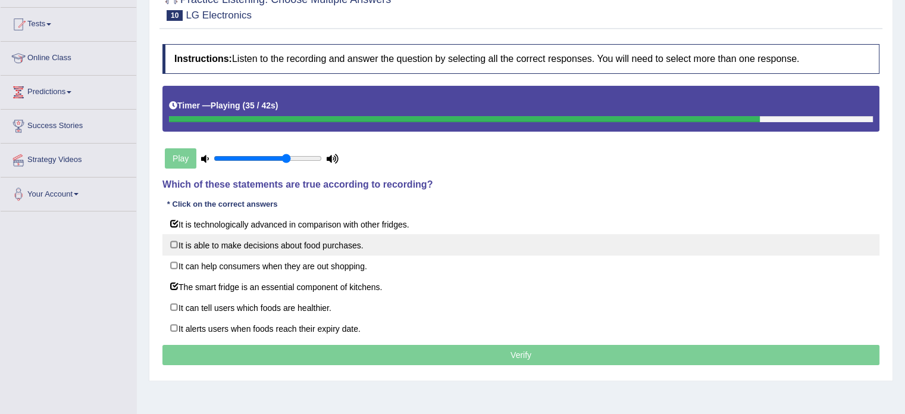
click at [332, 249] on label "It is able to make decisions about food purchases." at bounding box center [520, 244] width 717 height 21
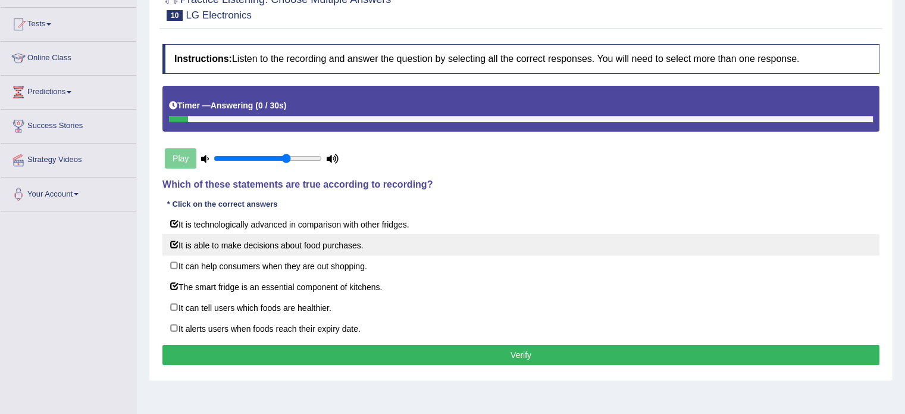
click at [379, 242] on label "It is able to make decisions about food purchases." at bounding box center [520, 244] width 717 height 21
checkbox input "false"
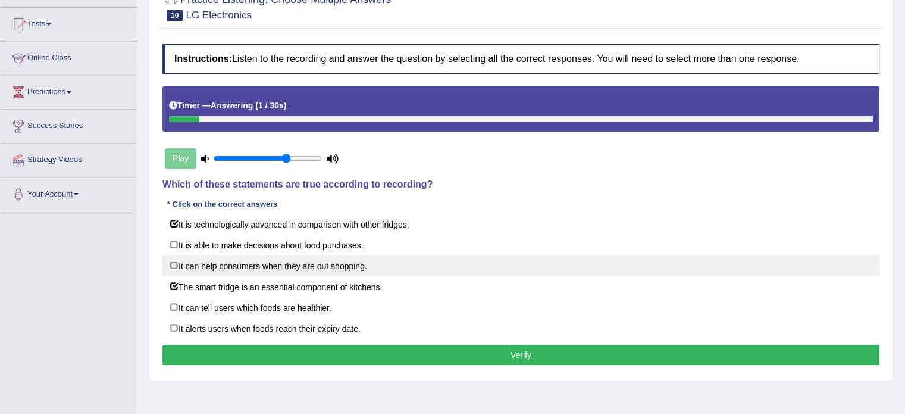
click at [381, 268] on label "It can help consumers when they are out shopping." at bounding box center [520, 265] width 717 height 21
checkbox input "true"
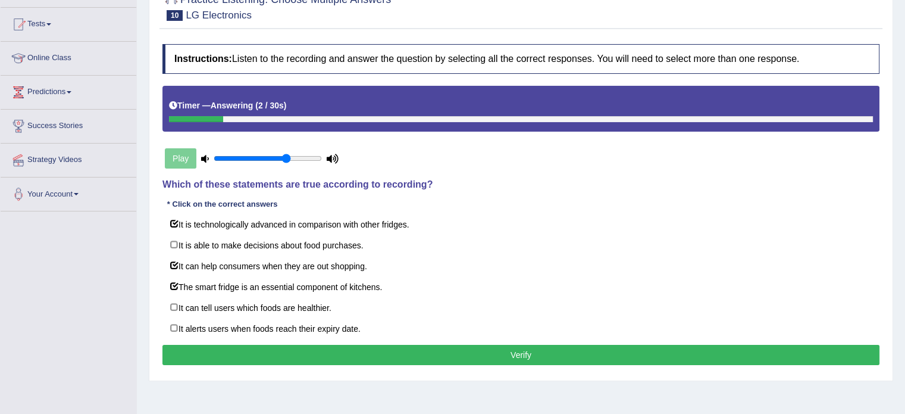
click at [452, 355] on button "Verify" at bounding box center [520, 355] width 717 height 20
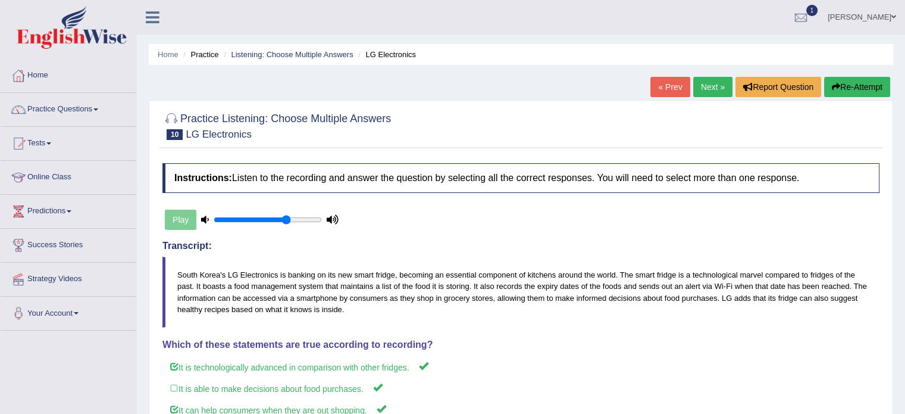
click at [695, 82] on link "Next »" at bounding box center [712, 87] width 39 height 20
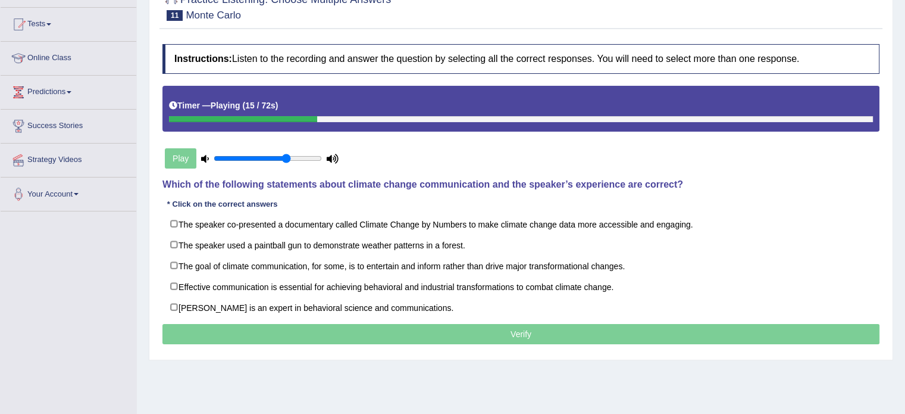
click at [495, 224] on label "The speaker co-presented a documentary called Climate Change by Numbers to make…" at bounding box center [520, 223] width 717 height 21
checkbox input "true"
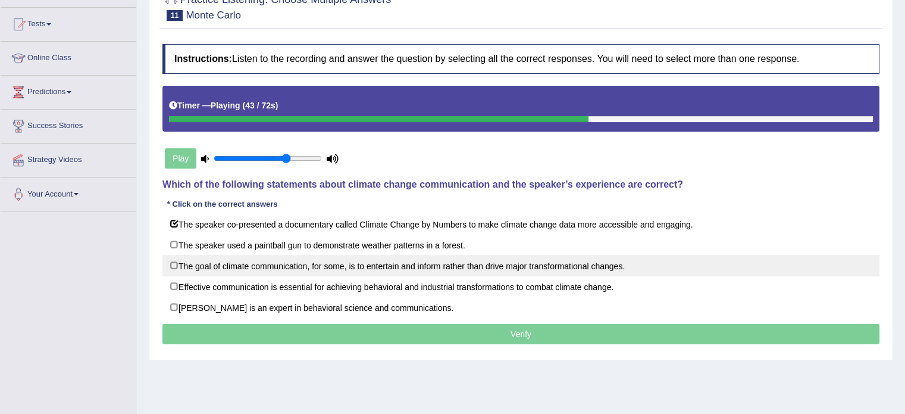
click at [472, 268] on label "The goal of climate communication, for some, is to entertain and inform rather …" at bounding box center [520, 265] width 717 height 21
checkbox input "true"
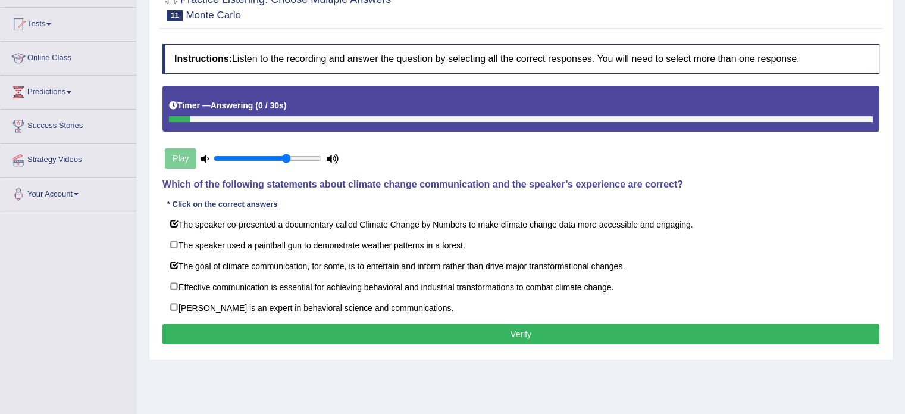
click at [457, 336] on button "Verify" at bounding box center [520, 334] width 717 height 20
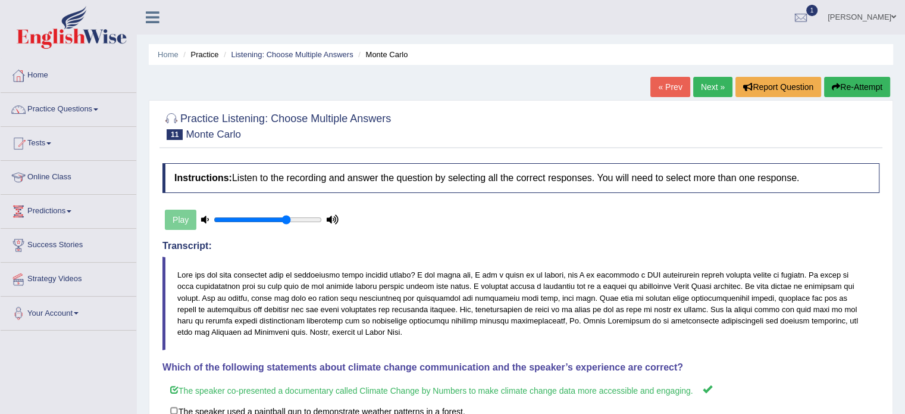
click at [699, 84] on link "Next »" at bounding box center [712, 87] width 39 height 20
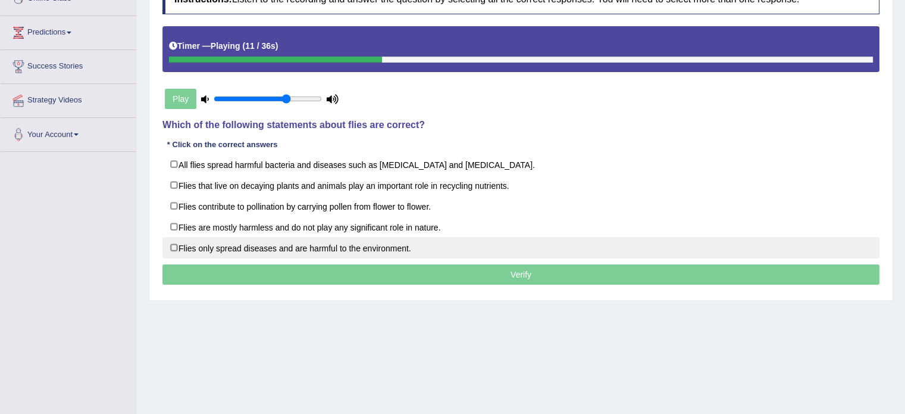
click at [373, 251] on label "Flies only spread diseases and are harmful to the environment." at bounding box center [520, 247] width 717 height 21
click at [293, 246] on label "Flies only spread diseases and are harmful to the environment." at bounding box center [520, 247] width 717 height 21
checkbox input "false"
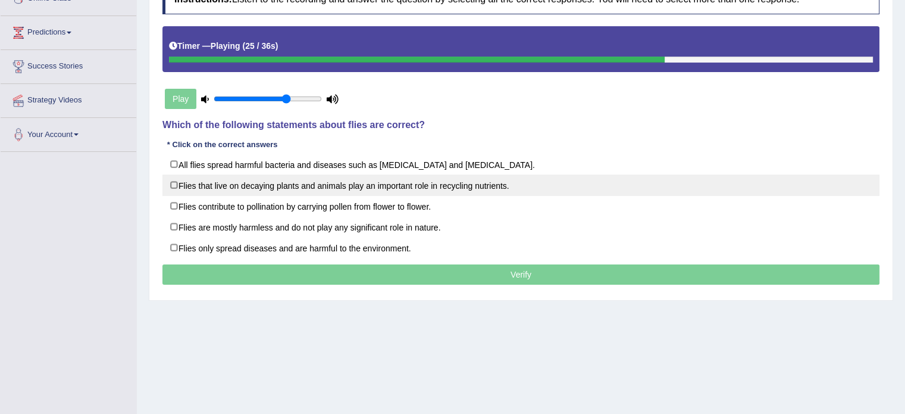
click at [318, 177] on label "Flies that live on decaying plants and animals play an important role in recycl…" at bounding box center [520, 184] width 717 height 21
checkbox input "true"
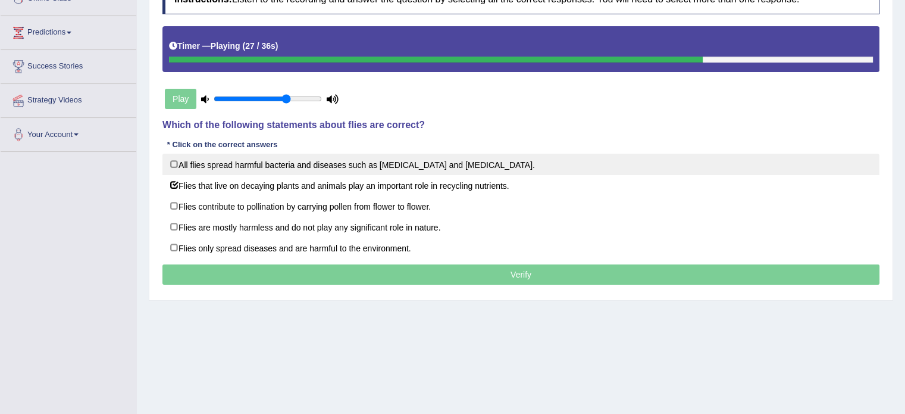
click at [320, 167] on label "All flies spread harmful bacteria and diseases such as [MEDICAL_DATA] and [MEDI…" at bounding box center [520, 164] width 717 height 21
checkbox input "true"
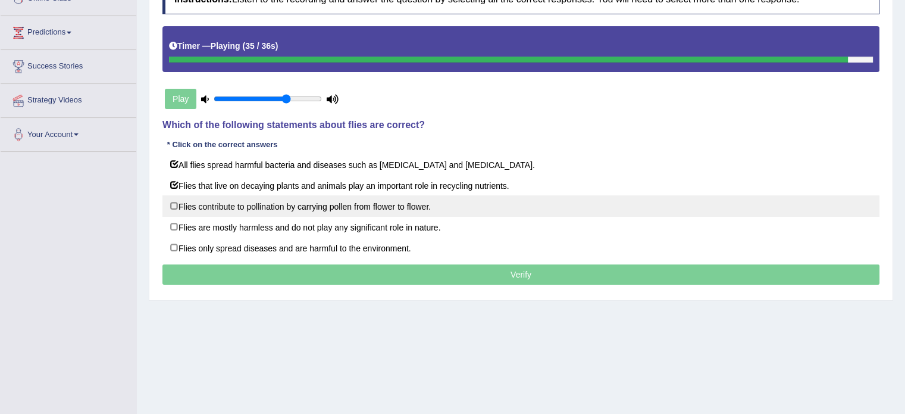
click at [290, 209] on label "Flies contribute to pollination by carrying pollen from flower to flower." at bounding box center [520, 205] width 717 height 21
checkbox input "true"
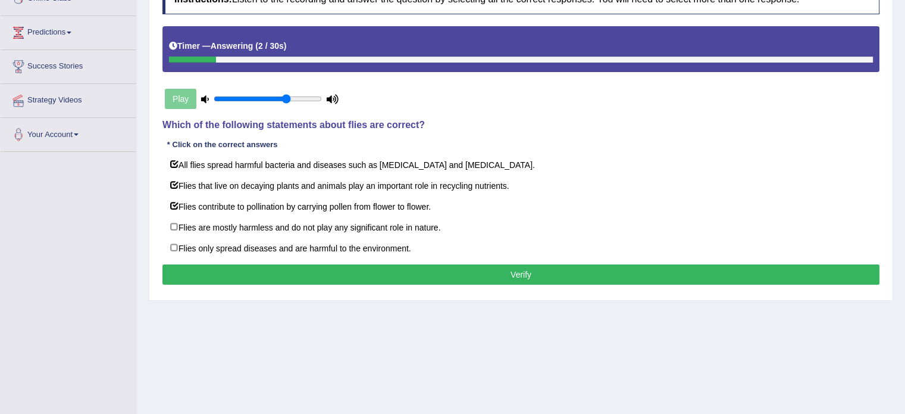
click at [400, 274] on button "Verify" at bounding box center [520, 274] width 717 height 20
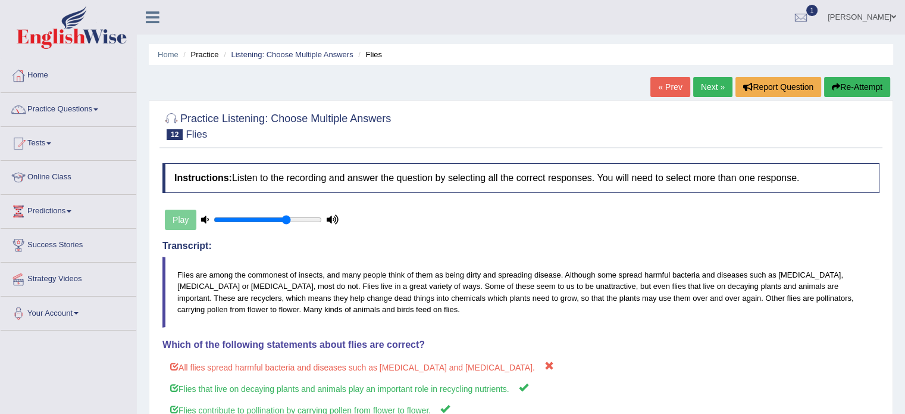
click at [850, 87] on button "Re-Attempt" at bounding box center [857, 87] width 66 height 20
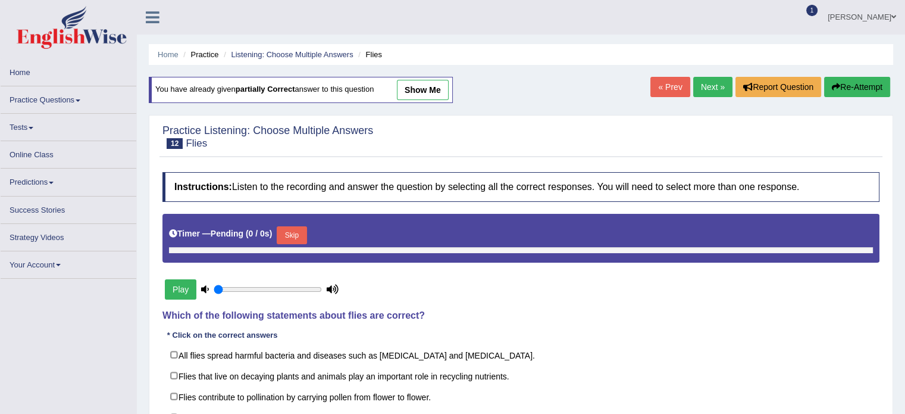
type input "0.7"
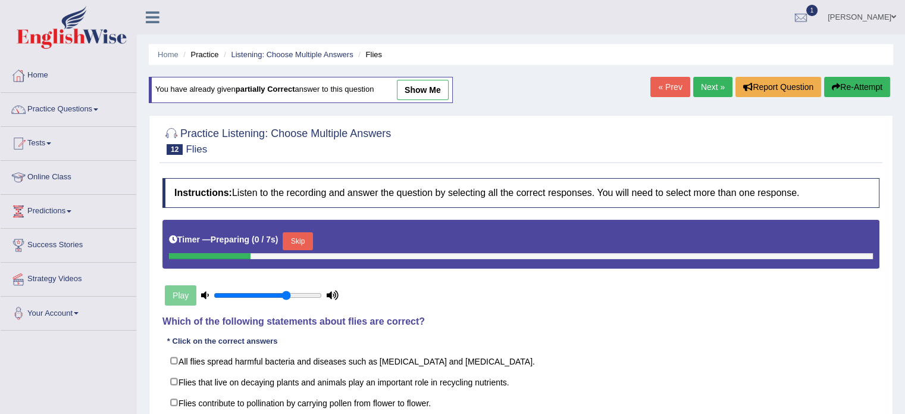
click at [303, 237] on button "Skip" at bounding box center [298, 241] width 30 height 18
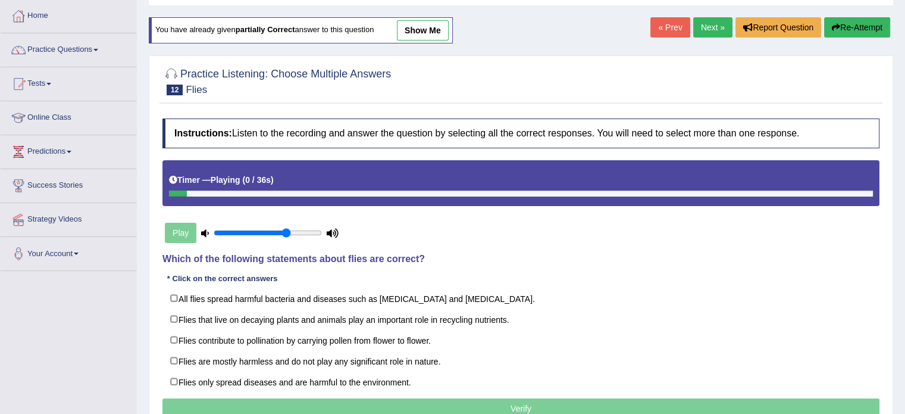
scroll to position [119, 0]
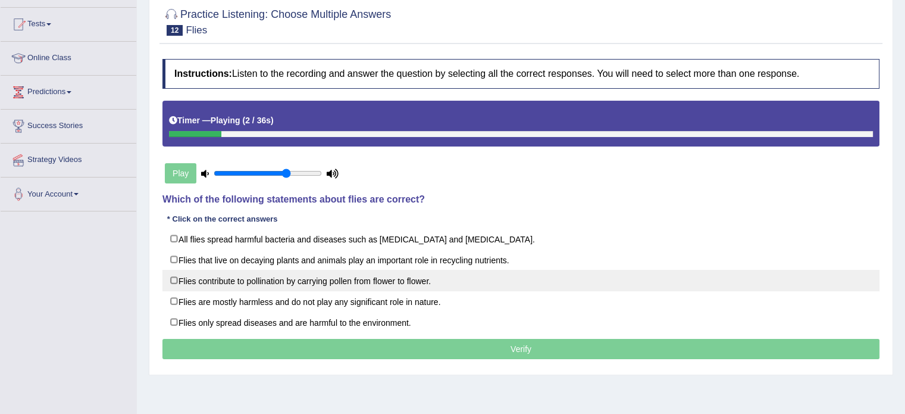
click at [404, 273] on label "Flies contribute to pollination by carrying pollen from flower to flower." at bounding box center [520, 280] width 717 height 21
checkbox input "true"
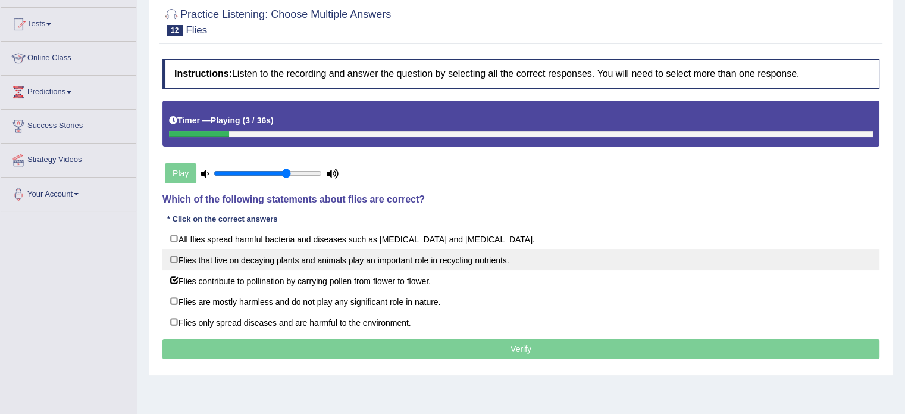
click at [412, 257] on label "Flies that live on decaying plants and animals play an important role in recycl…" at bounding box center [520, 259] width 717 height 21
checkbox input "true"
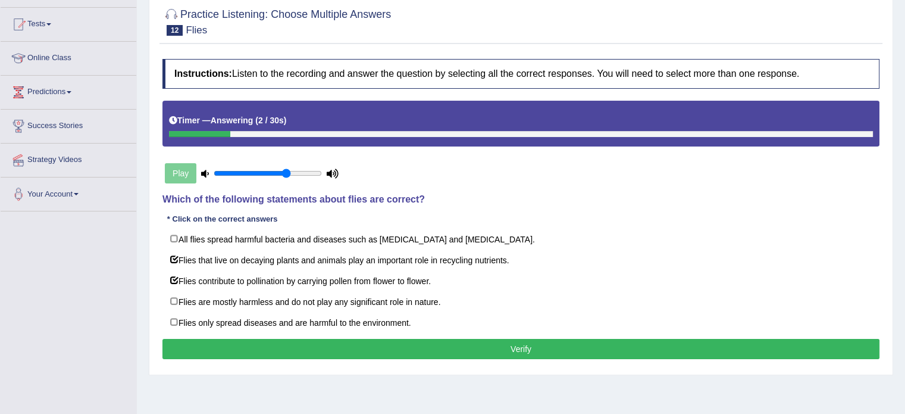
click at [414, 360] on div "Instructions: Listen to the recording and answer the question by selecting all …" at bounding box center [521, 210] width 723 height 315
click at [415, 349] on button "Verify" at bounding box center [520, 349] width 717 height 20
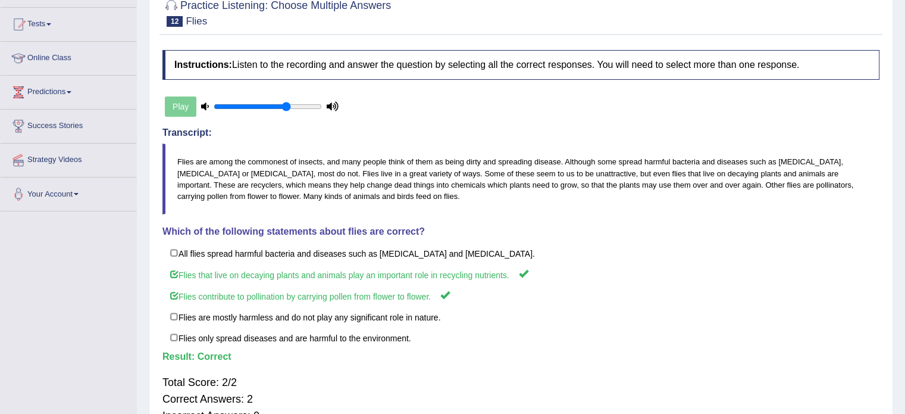
scroll to position [0, 0]
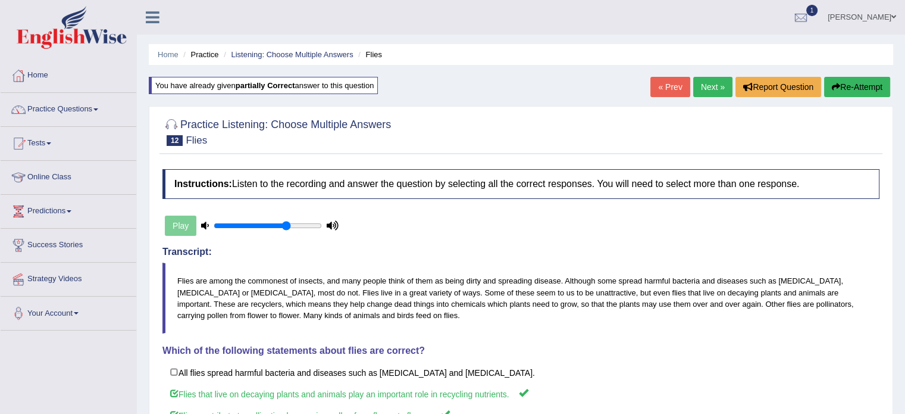
click at [708, 90] on link "Next »" at bounding box center [712, 87] width 39 height 20
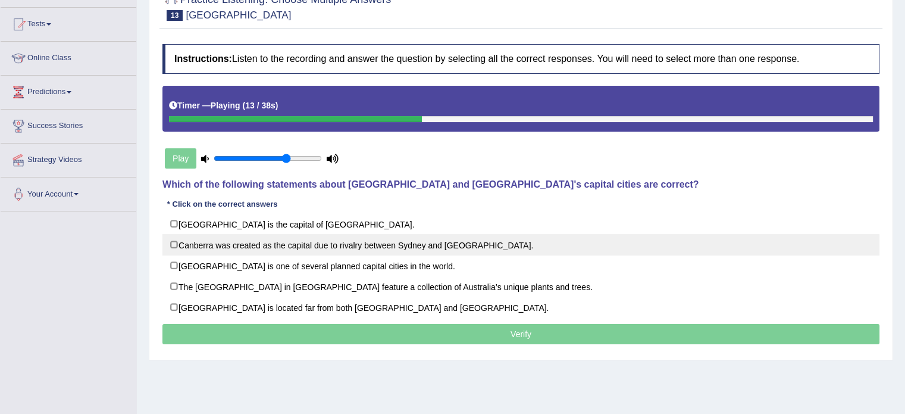
click at [301, 248] on label "Canberra was created as the capital due to rivalry between Sydney and Melbourne." at bounding box center [520, 244] width 717 height 21
checkbox input "true"
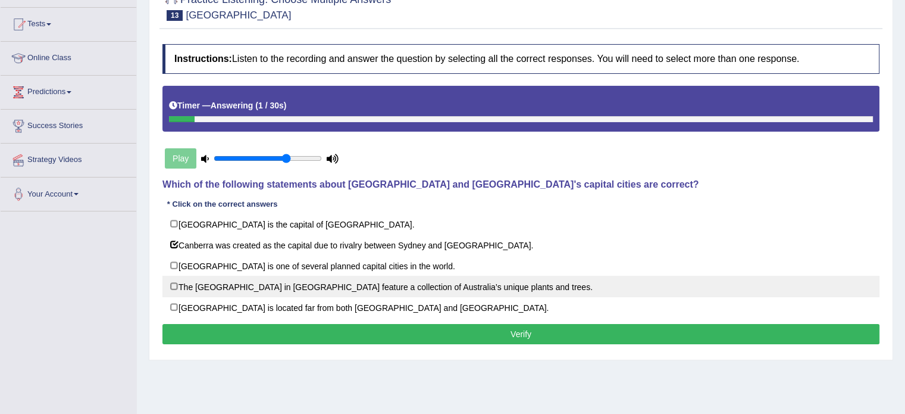
click at [362, 290] on label "The National Botanic Gardens in Canberra feature a collection of Australia’s un…" at bounding box center [520, 286] width 717 height 21
checkbox input "true"
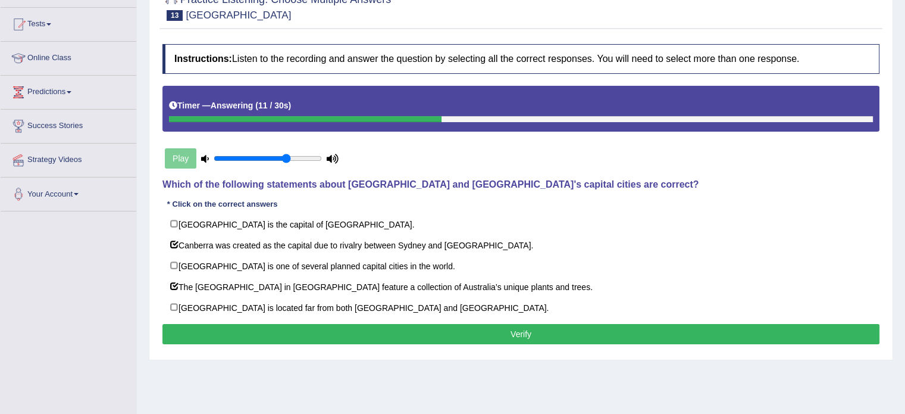
click at [325, 326] on button "Verify" at bounding box center [520, 334] width 717 height 20
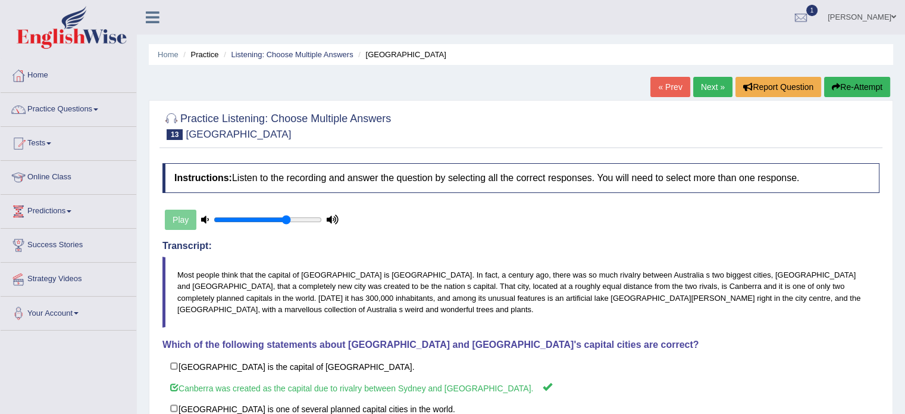
click at [709, 87] on link "Next »" at bounding box center [712, 87] width 39 height 20
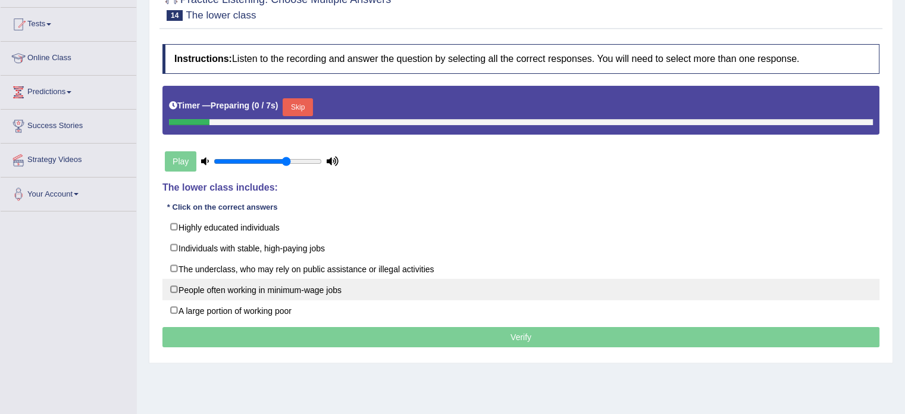
scroll to position [119, 0]
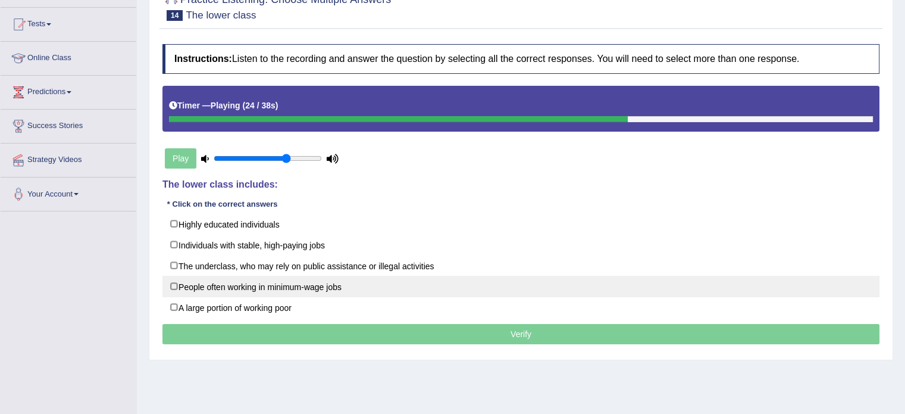
click at [474, 295] on label "People often working in minimum-wage jobs" at bounding box center [520, 286] width 717 height 21
checkbox input "true"
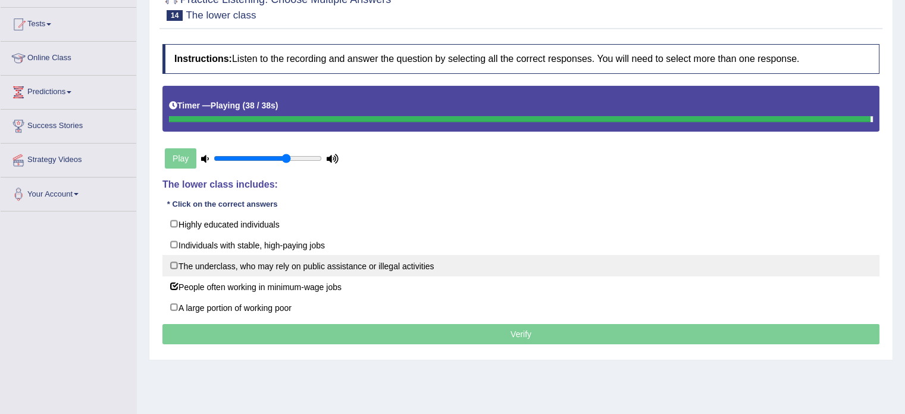
click at [486, 261] on label "The underclass, who may rely on public assistance or illegal activities" at bounding box center [520, 265] width 717 height 21
checkbox input "true"
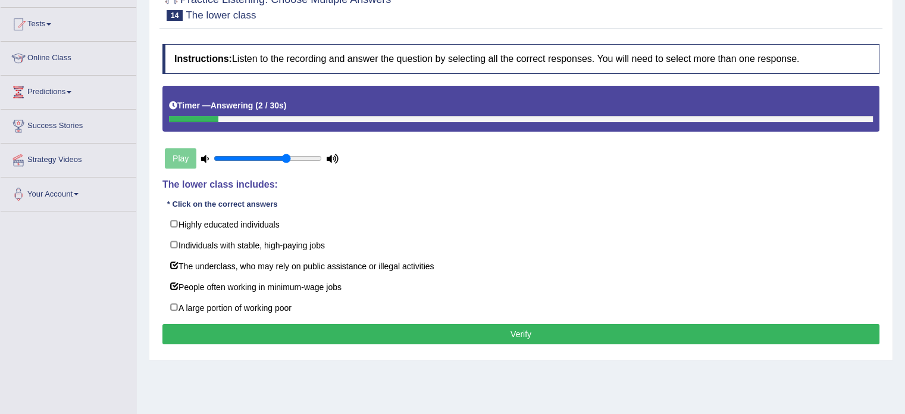
click at [461, 326] on button "Verify" at bounding box center [520, 334] width 717 height 20
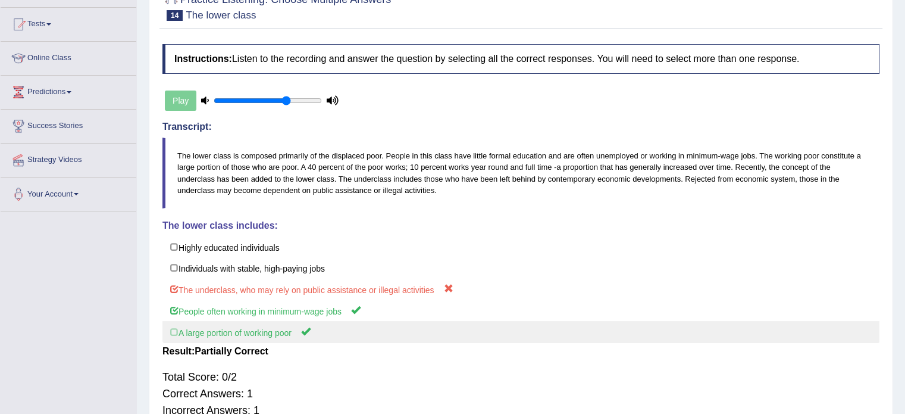
click at [344, 334] on label "A large portion of working poor" at bounding box center [520, 332] width 717 height 22
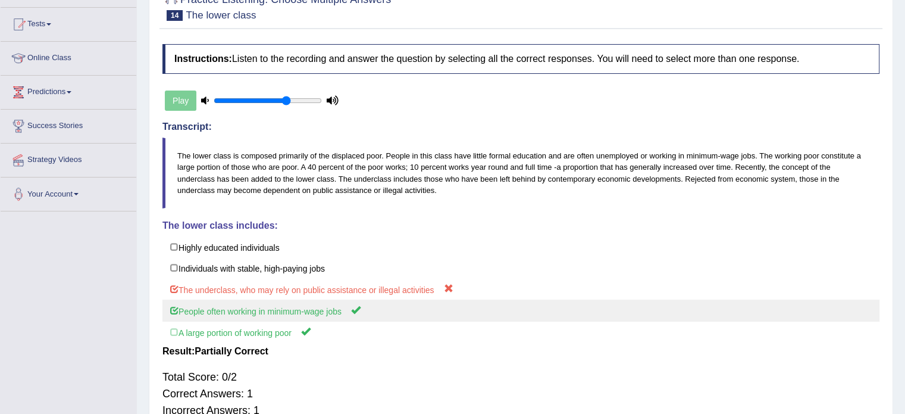
click at [350, 317] on label "People often working in minimum-wage jobs" at bounding box center [520, 310] width 717 height 22
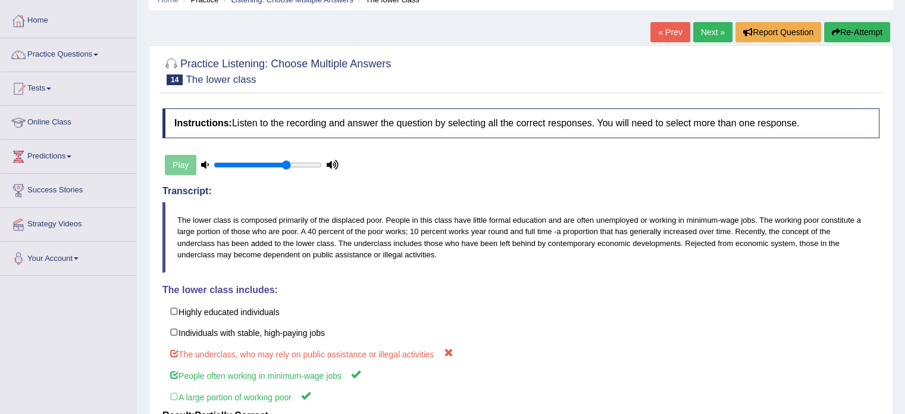
scroll to position [33, 0]
